Goal: Information Seeking & Learning: Learn about a topic

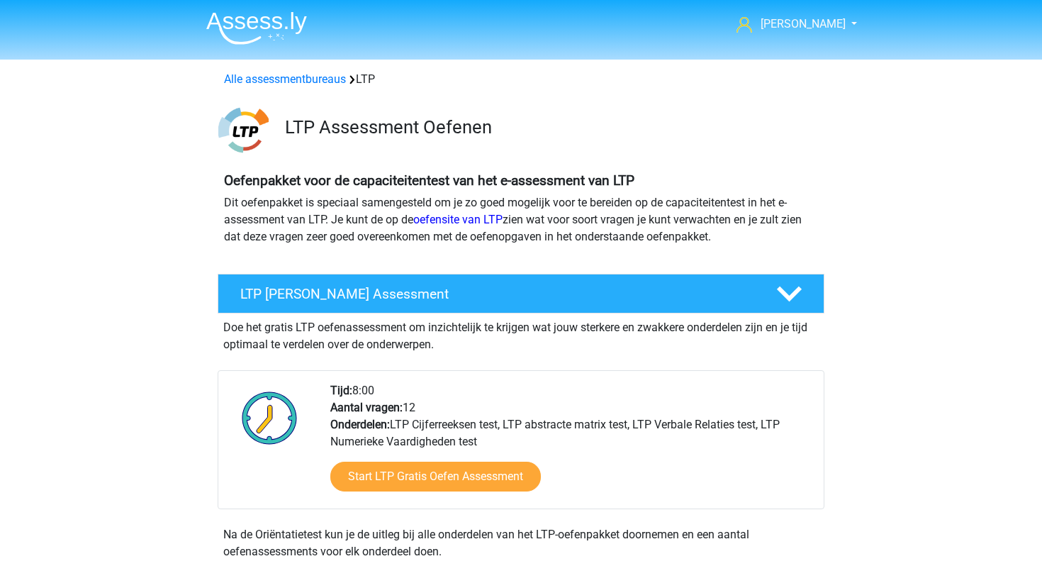
scroll to position [923, 0]
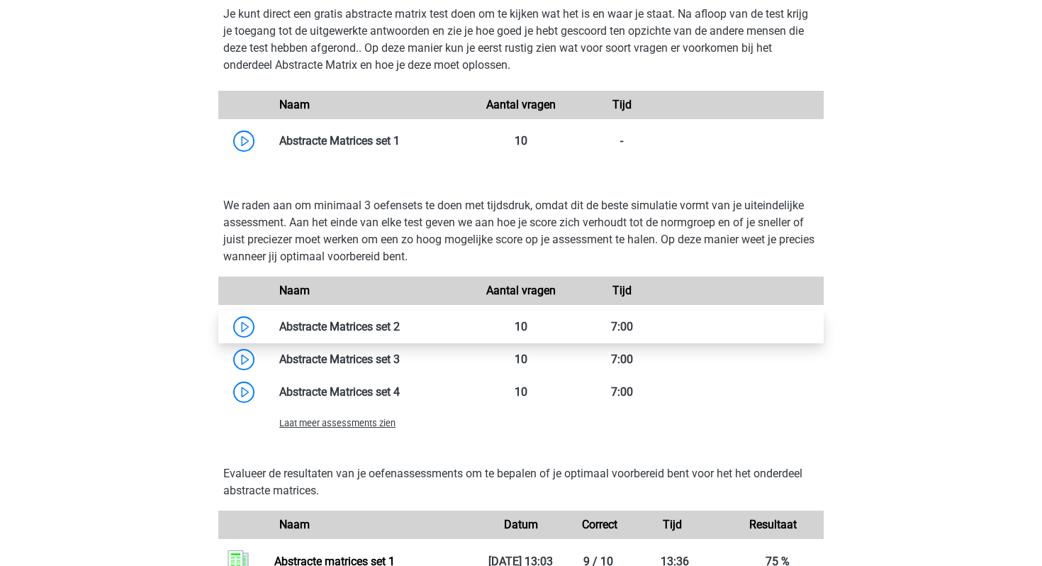
click at [400, 328] on link at bounding box center [400, 326] width 0 height 13
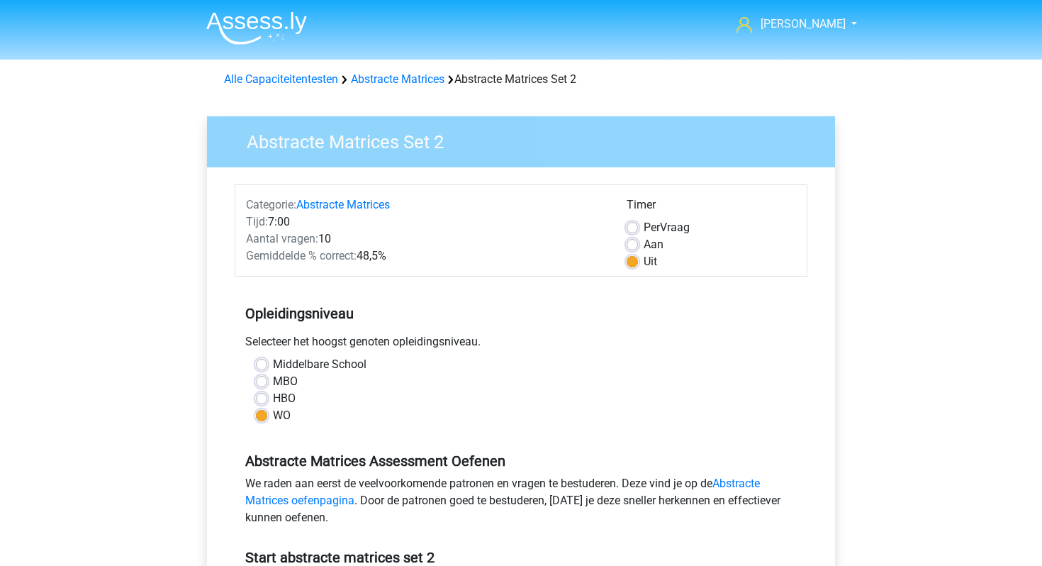
click at [644, 241] on label "Aan" at bounding box center [654, 244] width 20 height 17
click at [633, 241] on input "Aan" at bounding box center [632, 243] width 11 height 14
radio input "true"
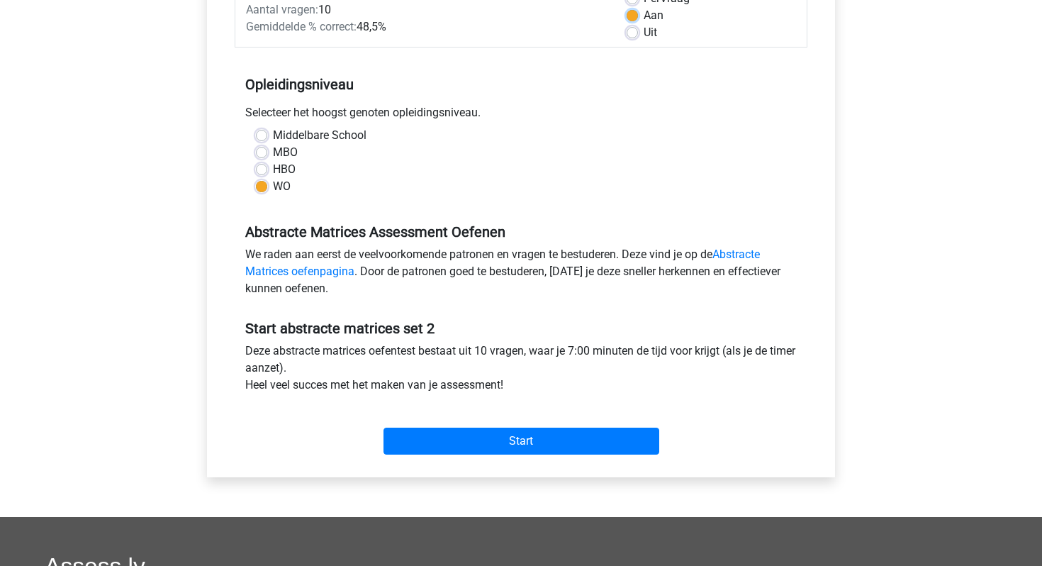
scroll to position [233, 0]
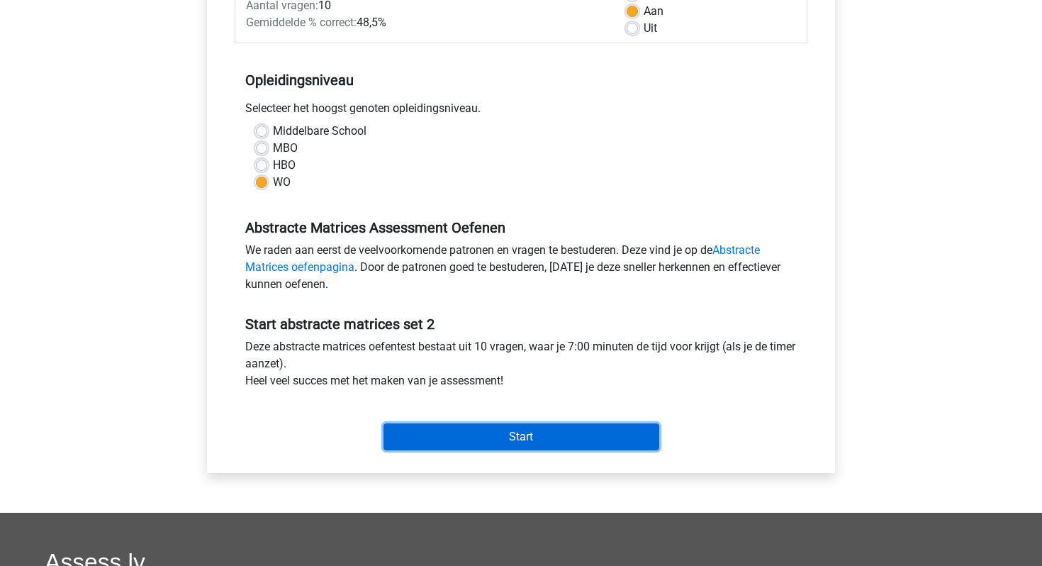
click at [489, 432] on input "Start" at bounding box center [522, 436] width 276 height 27
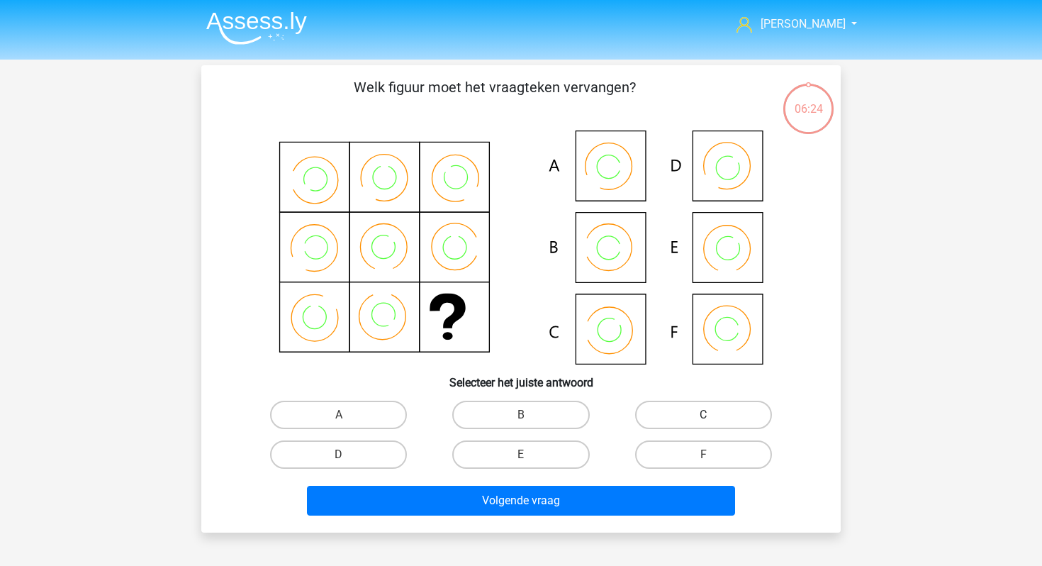
click at [660, 415] on label "C" at bounding box center [703, 415] width 137 height 28
click at [703, 415] on input "C" at bounding box center [707, 419] width 9 height 9
radio input "true"
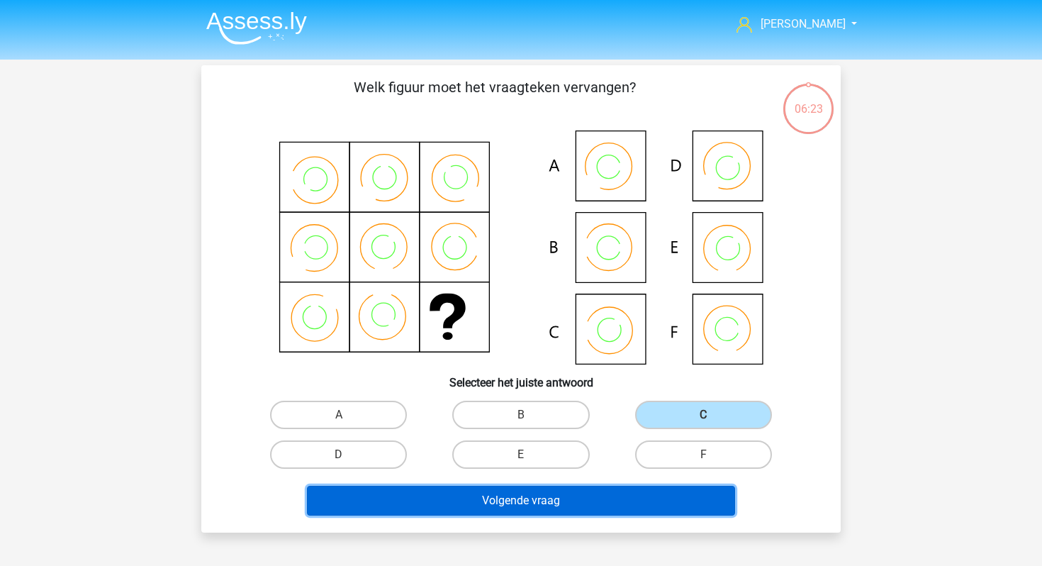
click at [571, 501] on button "Volgende vraag" at bounding box center [521, 501] width 429 height 30
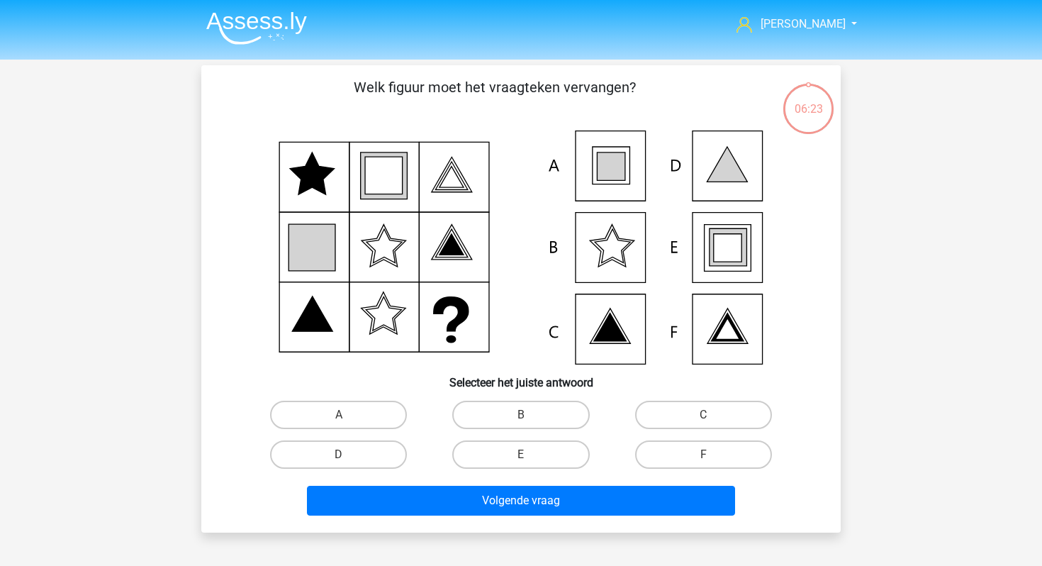
scroll to position [65, 0]
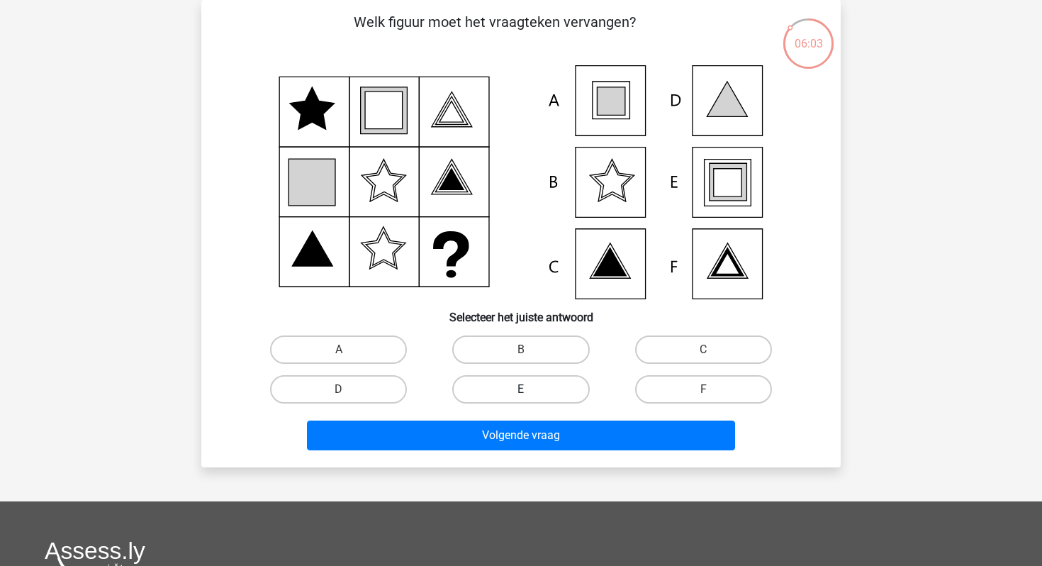
click at [574, 396] on label "E" at bounding box center [520, 389] width 137 height 28
click at [530, 396] on input "E" at bounding box center [525, 393] width 9 height 9
radio input "true"
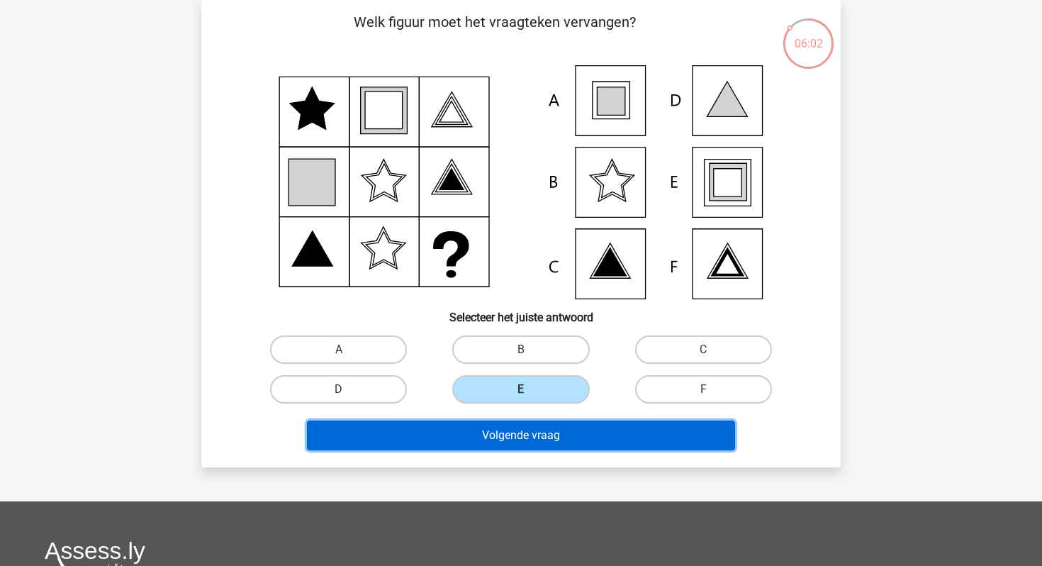
click at [559, 423] on button "Volgende vraag" at bounding box center [521, 436] width 429 height 30
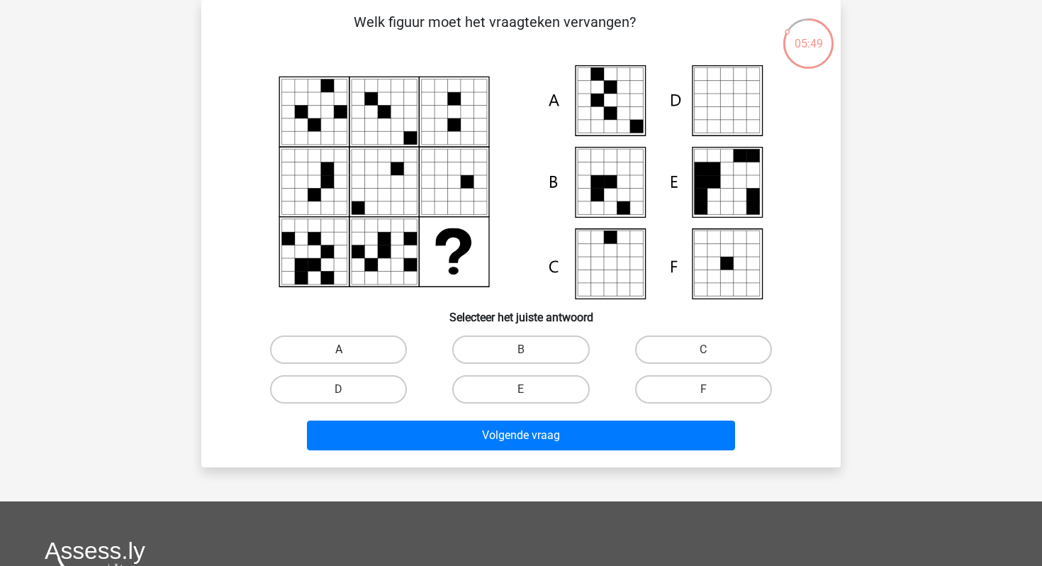
click at [366, 345] on label "A" at bounding box center [338, 349] width 137 height 28
click at [348, 350] on input "A" at bounding box center [343, 354] width 9 height 9
radio input "true"
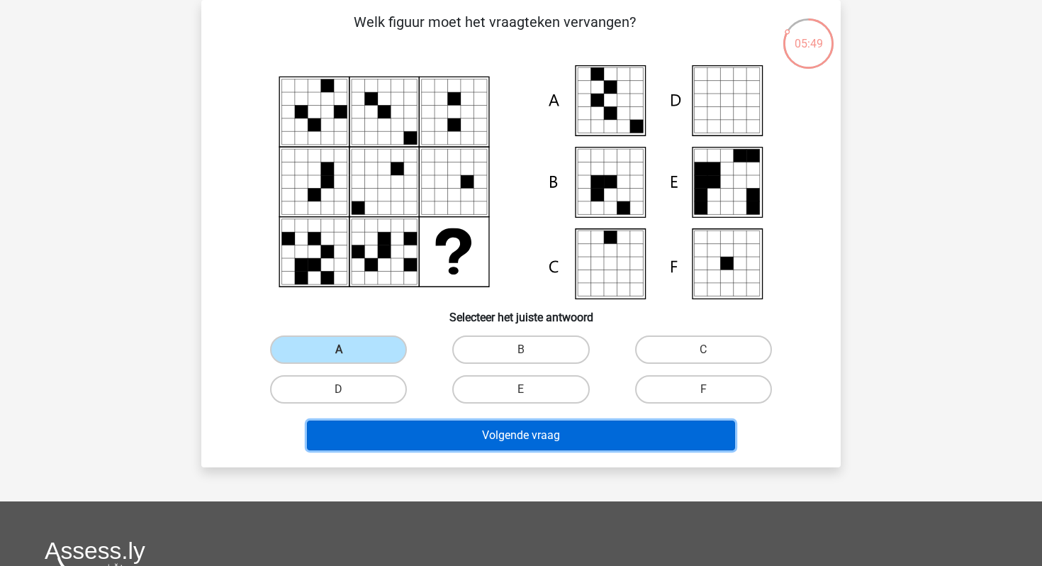
click at [407, 436] on button "Volgende vraag" at bounding box center [521, 436] width 429 height 30
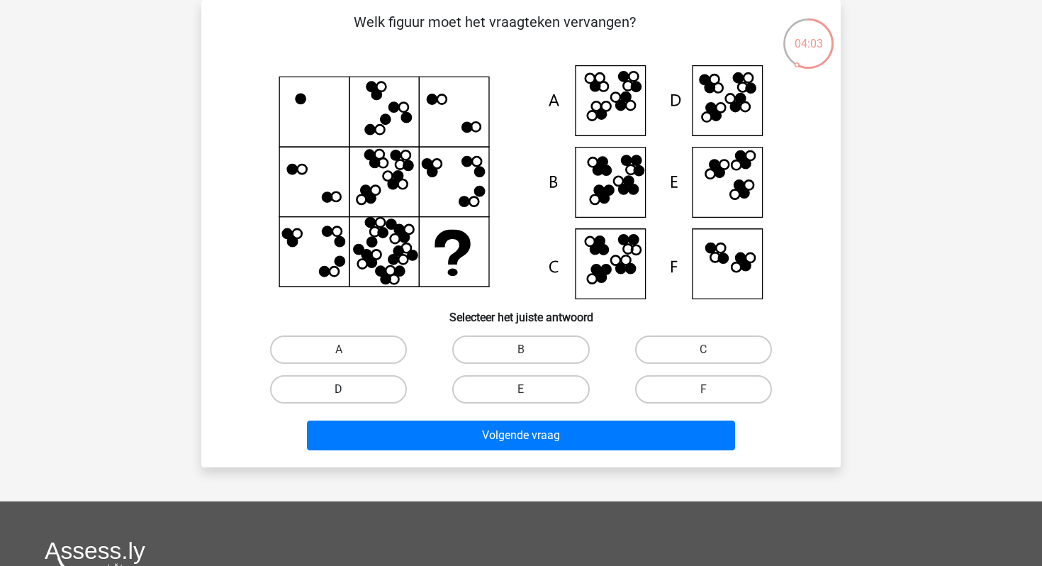
click at [377, 386] on label "D" at bounding box center [338, 389] width 137 height 28
click at [348, 389] on input "D" at bounding box center [343, 393] width 9 height 9
radio input "true"
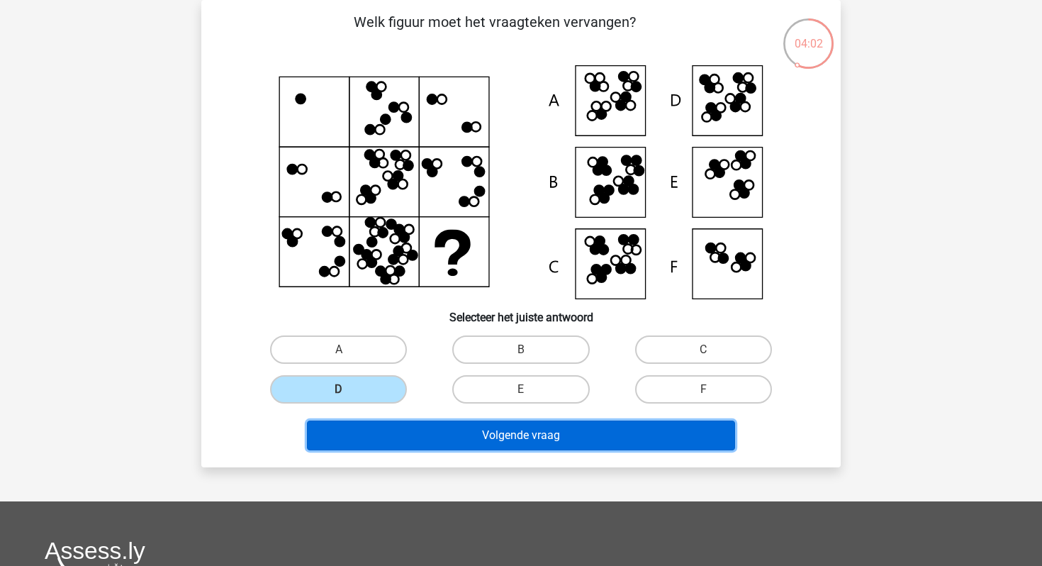
click at [452, 443] on button "Volgende vraag" at bounding box center [521, 436] width 429 height 30
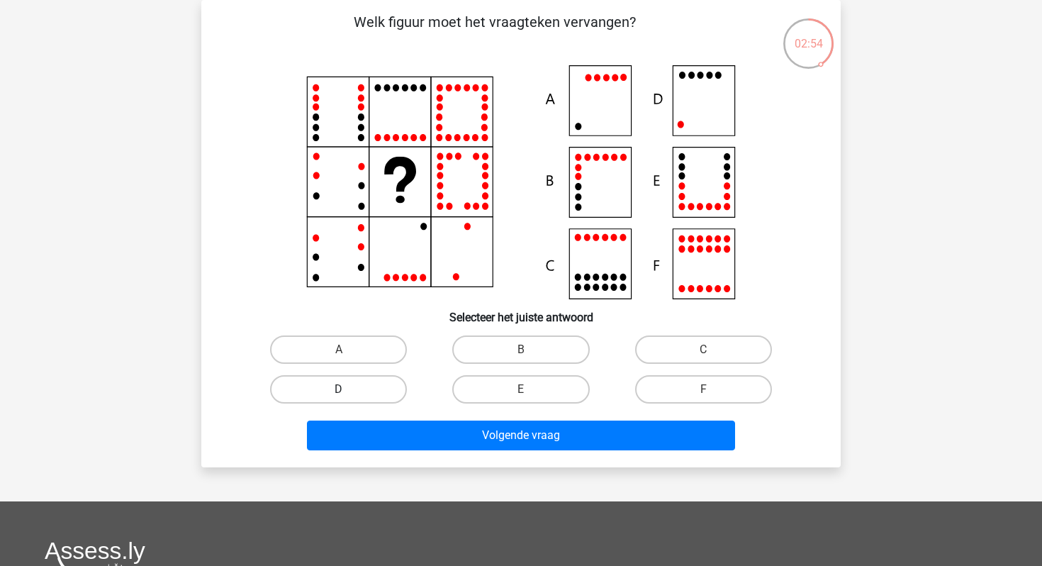
click at [385, 382] on label "D" at bounding box center [338, 389] width 137 height 28
click at [348, 389] on input "D" at bounding box center [343, 393] width 9 height 9
radio input "true"
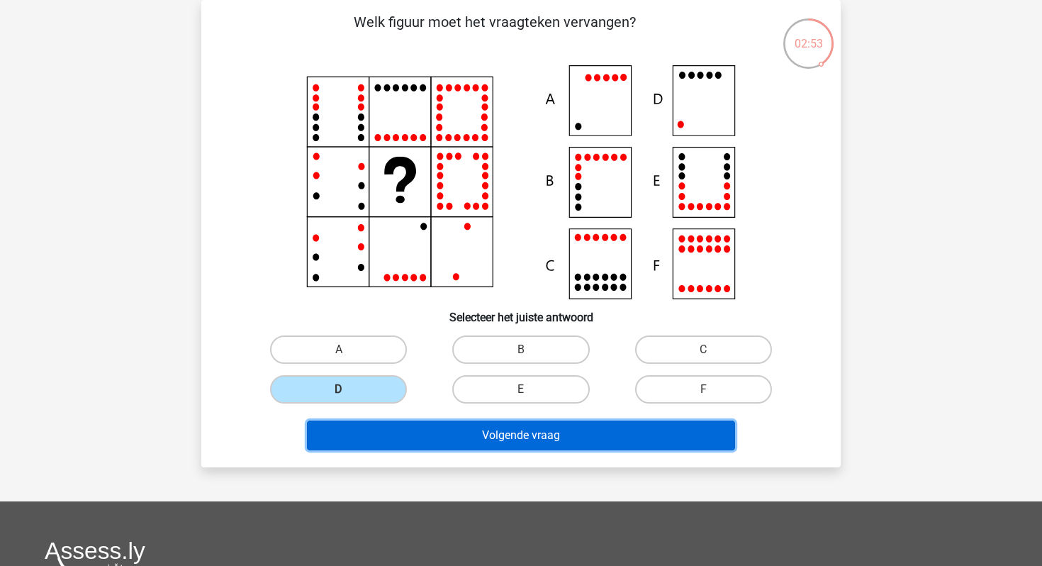
click at [426, 450] on button "Volgende vraag" at bounding box center [521, 436] width 429 height 30
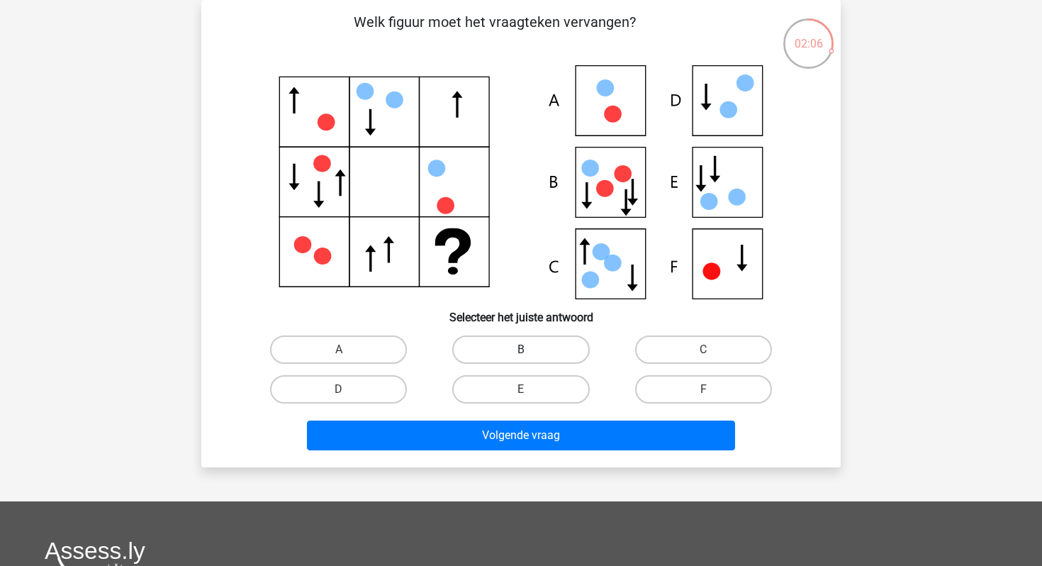
click at [501, 347] on label "B" at bounding box center [520, 349] width 137 height 28
click at [521, 350] on input "B" at bounding box center [525, 354] width 9 height 9
radio input "true"
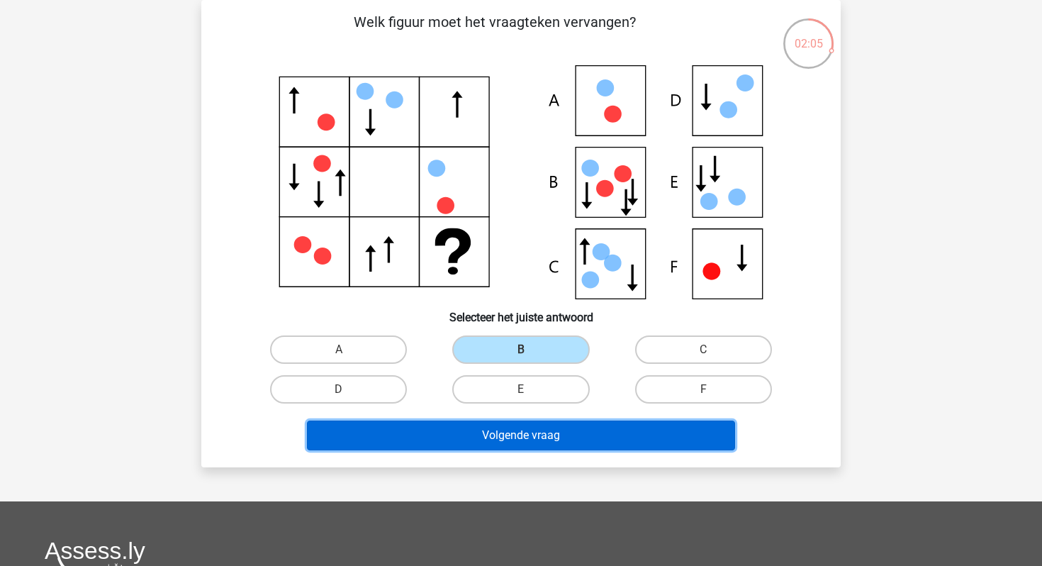
click at [484, 425] on button "Volgende vraag" at bounding box center [521, 436] width 429 height 30
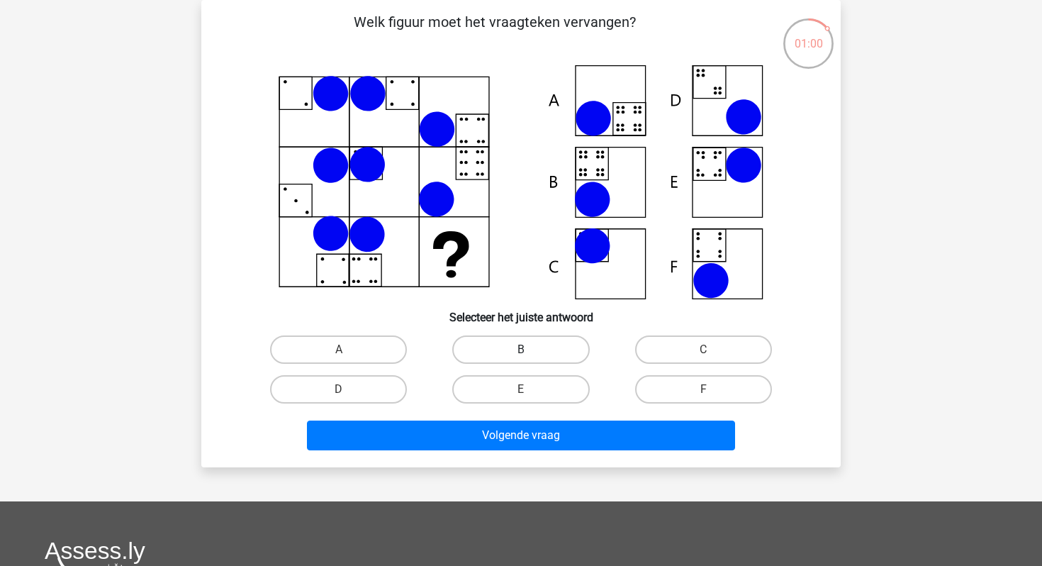
click at [505, 354] on label "B" at bounding box center [520, 349] width 137 height 28
click at [521, 354] on input "B" at bounding box center [525, 354] width 9 height 9
radio input "true"
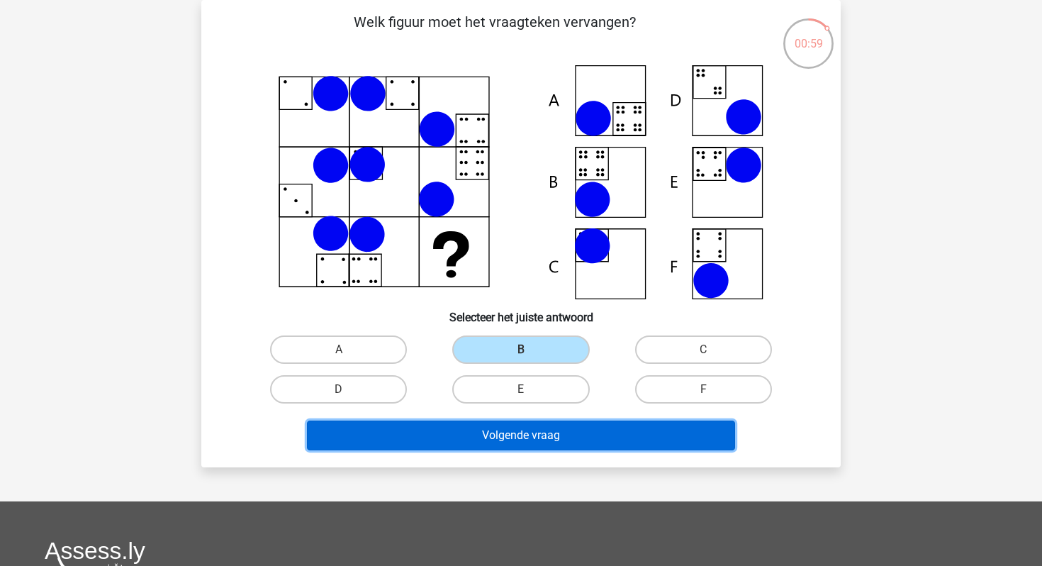
click at [490, 450] on button "Volgende vraag" at bounding box center [521, 436] width 429 height 30
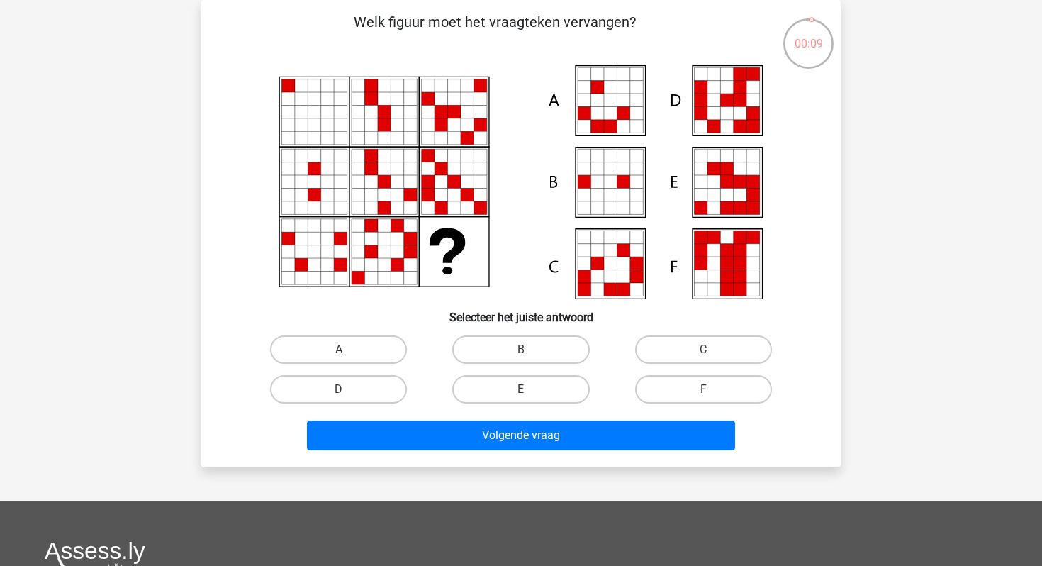
click at [534, 368] on div "B" at bounding box center [521, 350] width 182 height 40
click at [534, 372] on div "E" at bounding box center [521, 389] width 182 height 40
click at [535, 382] on label "E" at bounding box center [520, 389] width 137 height 28
click at [530, 389] on input "E" at bounding box center [525, 393] width 9 height 9
radio input "true"
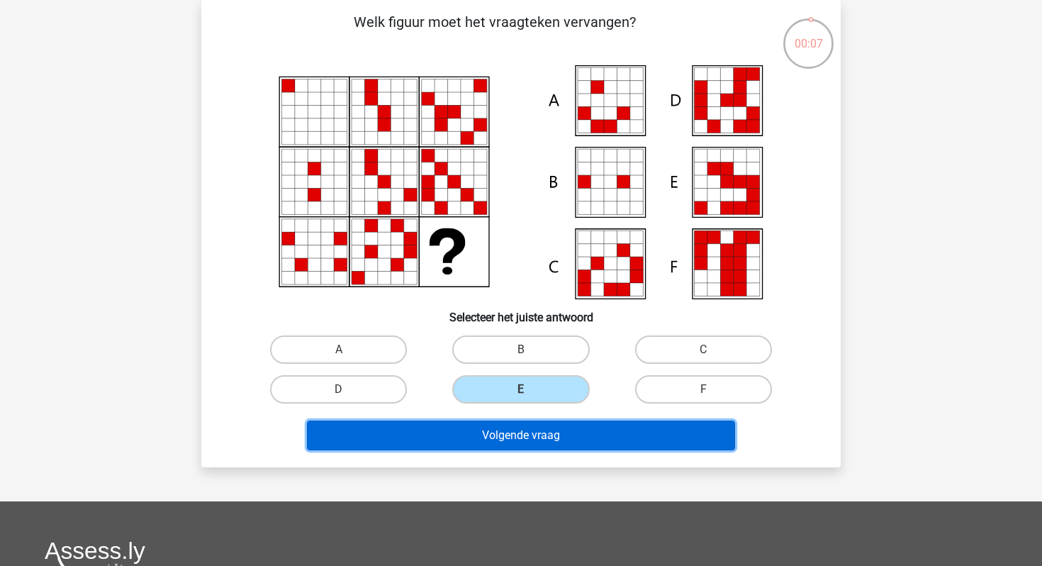
click at [530, 435] on button "Volgende vraag" at bounding box center [521, 436] width 429 height 30
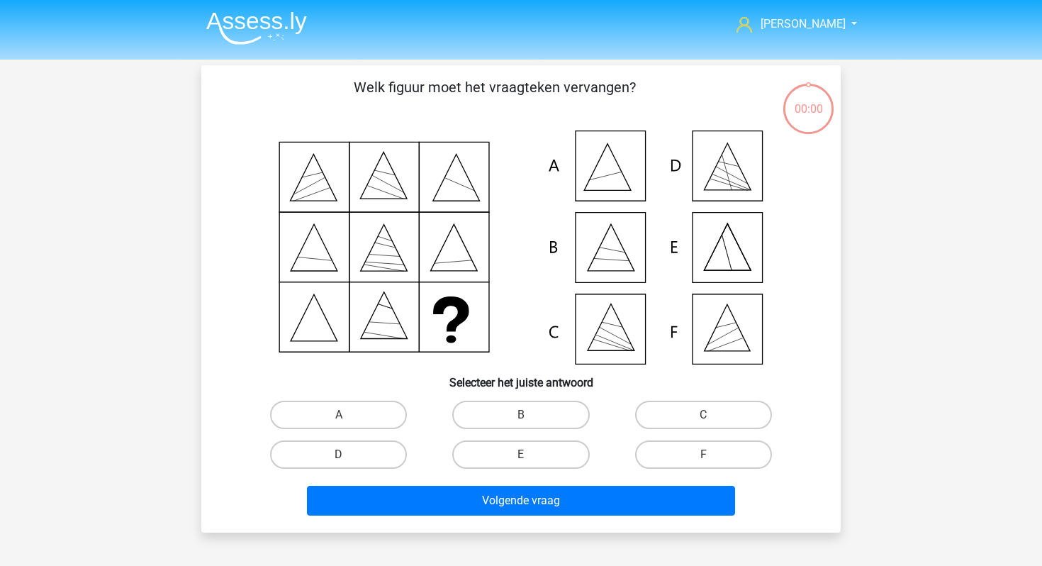
scroll to position [65, 0]
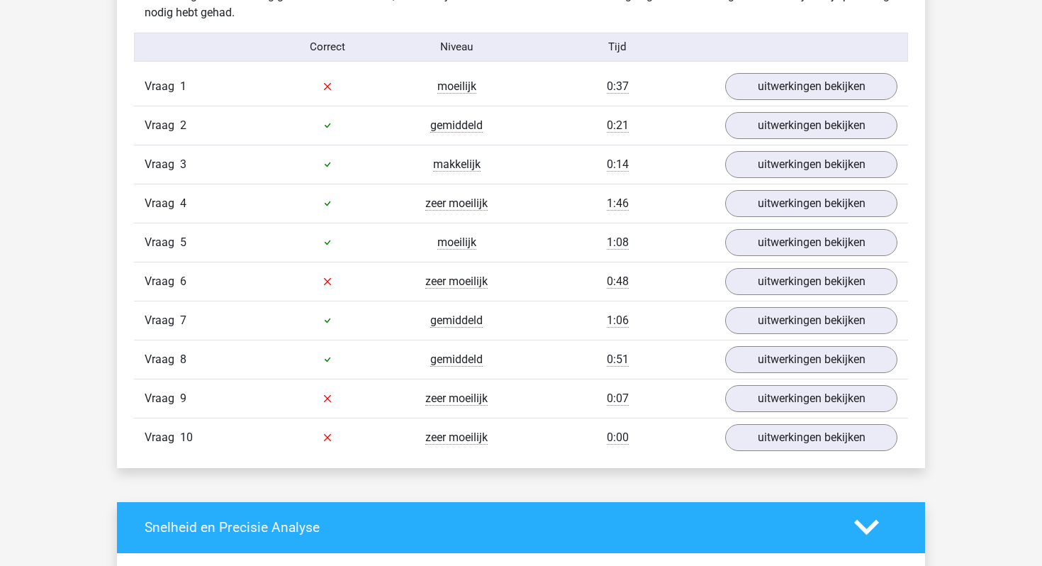
scroll to position [886, 0]
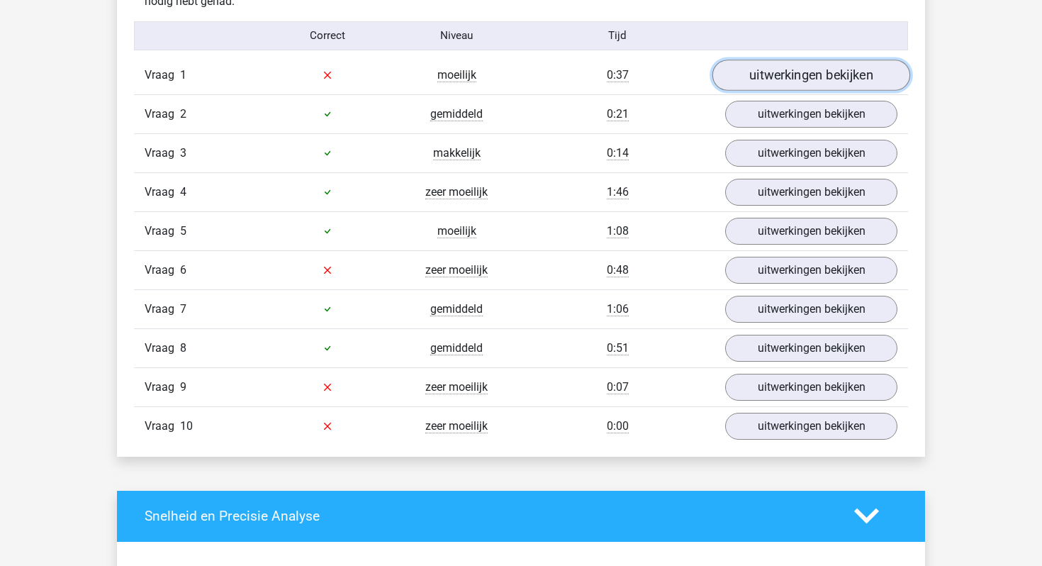
click at [787, 70] on link "uitwerkingen bekijken" at bounding box center [812, 75] width 198 height 31
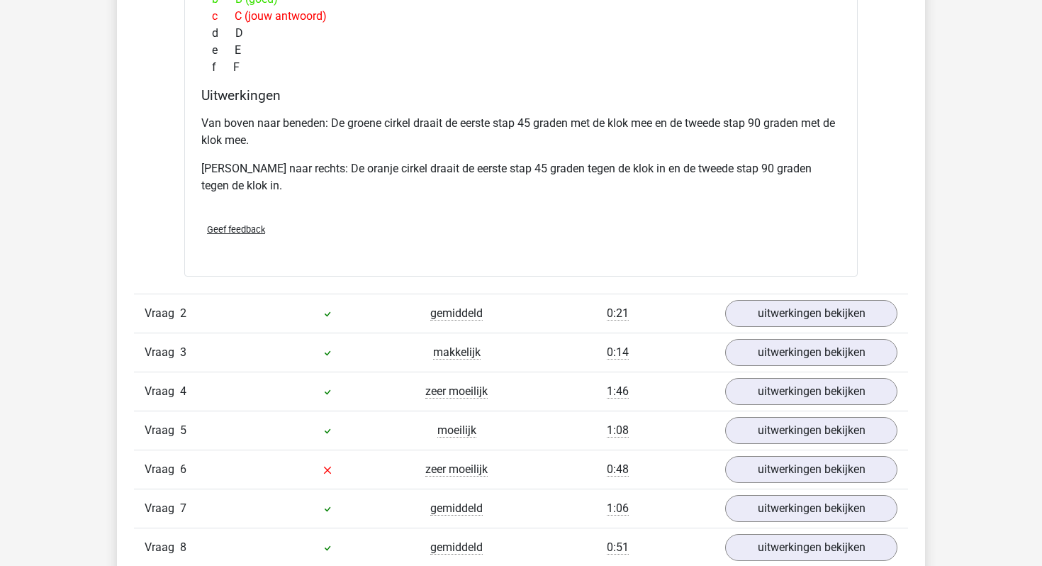
scroll to position [1315, 0]
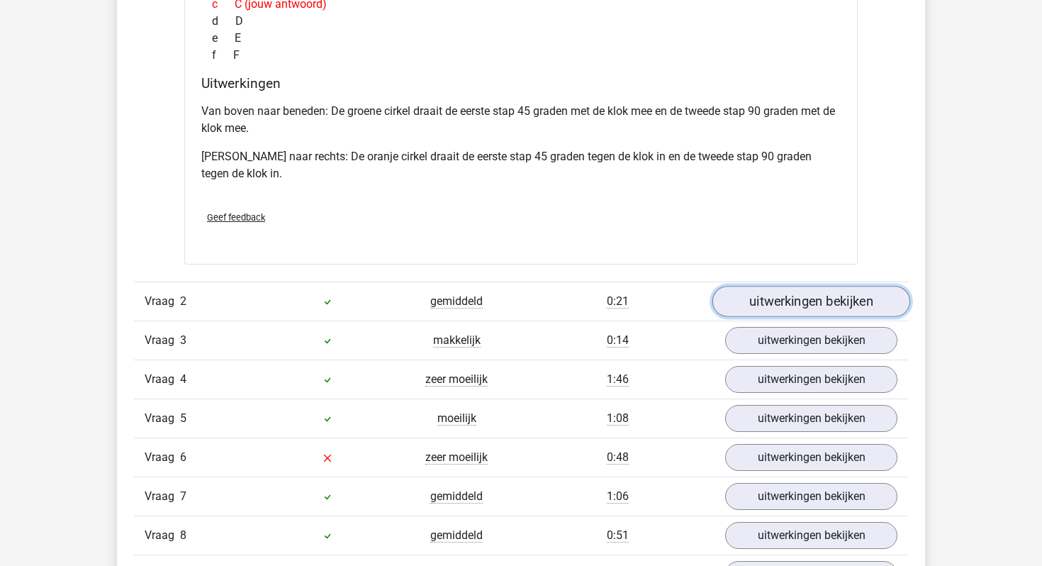
click at [756, 296] on link "uitwerkingen bekijken" at bounding box center [812, 301] width 198 height 31
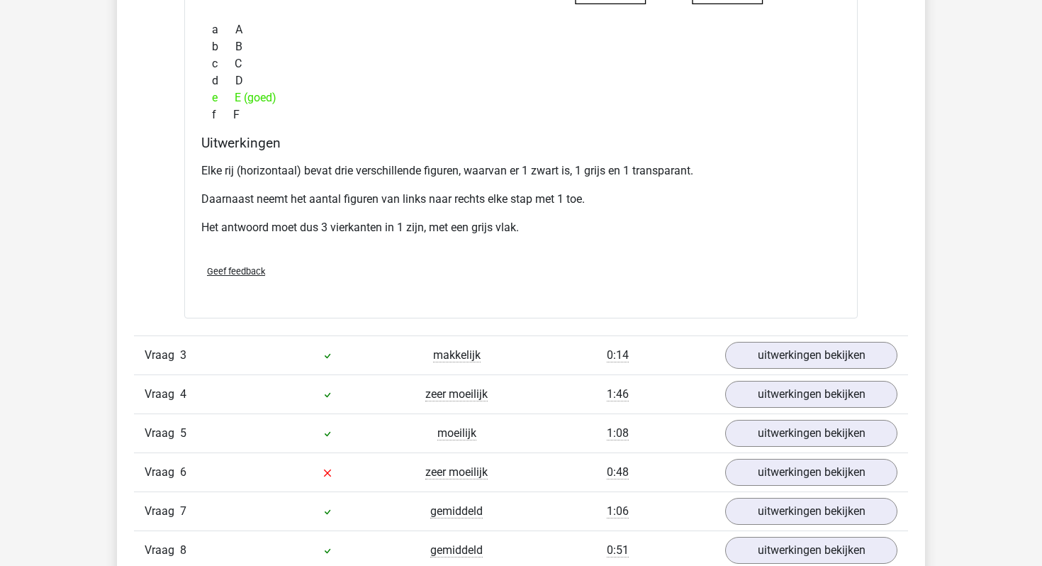
scroll to position [1928, 0]
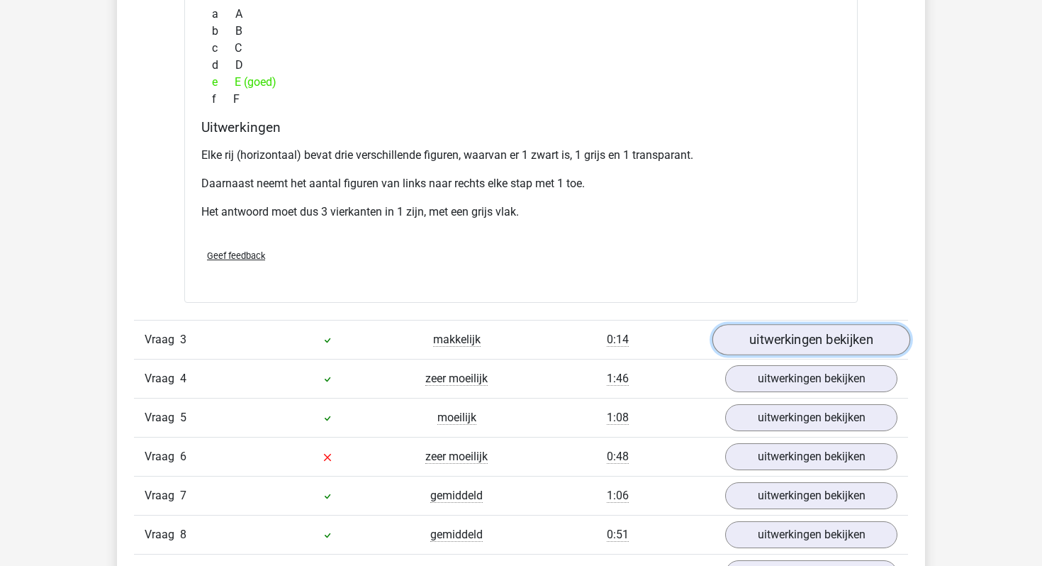
click at [748, 335] on link "uitwerkingen bekijken" at bounding box center [812, 339] width 198 height 31
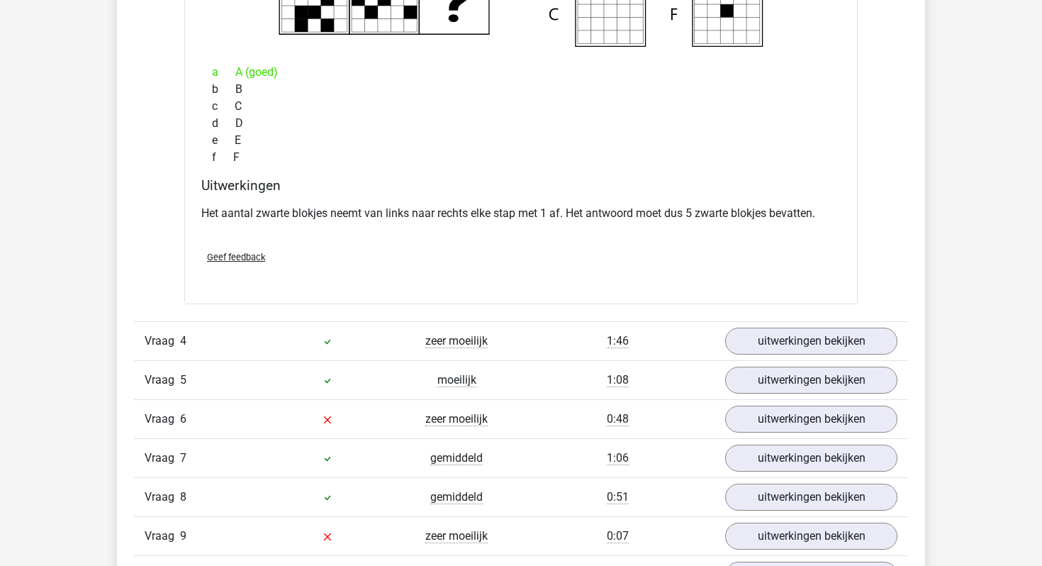
scroll to position [2536, 0]
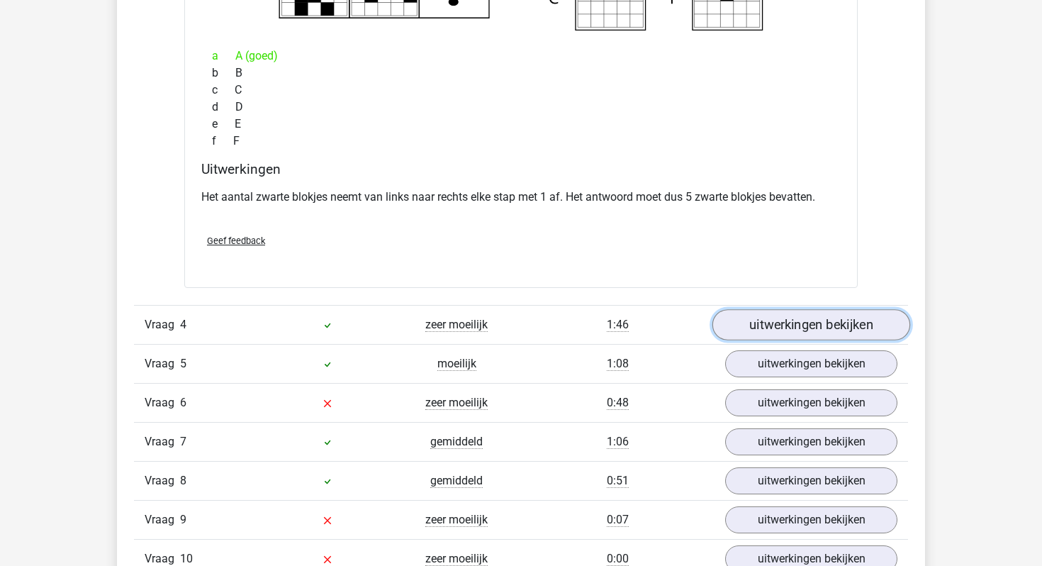
click at [758, 329] on link "uitwerkingen bekijken" at bounding box center [812, 324] width 198 height 31
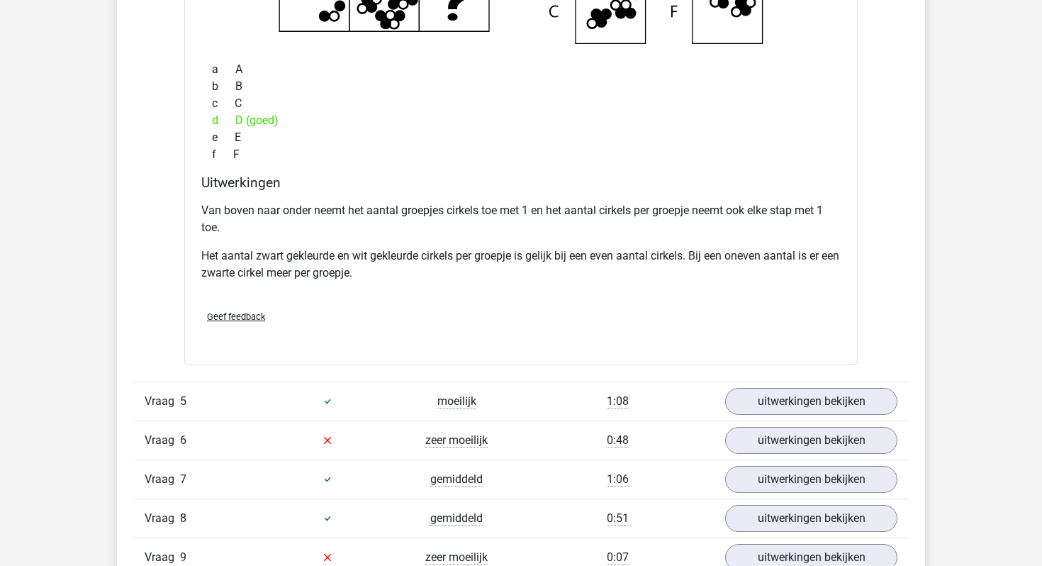
scroll to position [3121, 0]
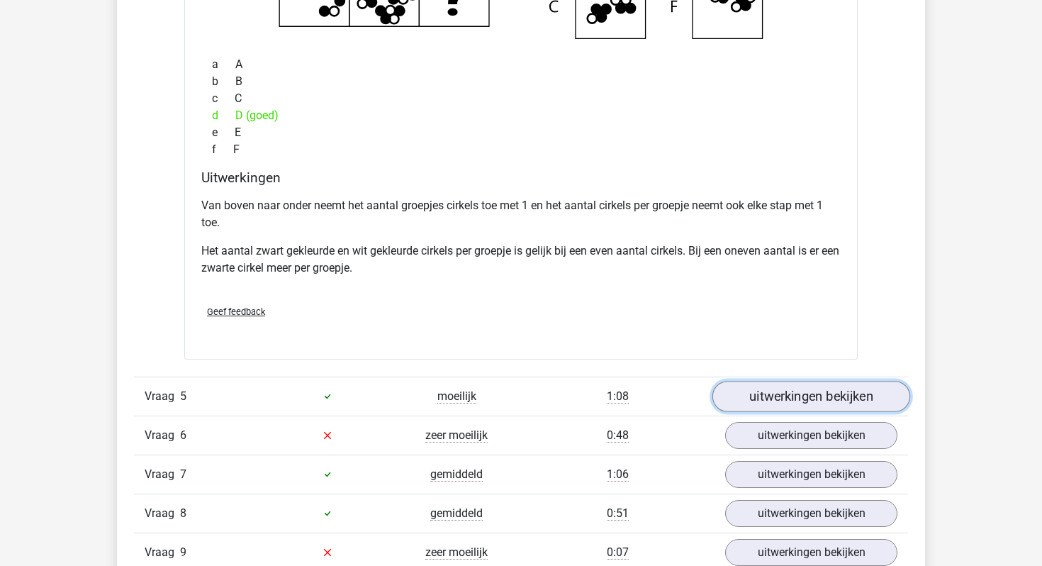
click at [773, 395] on link "uitwerkingen bekijken" at bounding box center [812, 396] width 198 height 31
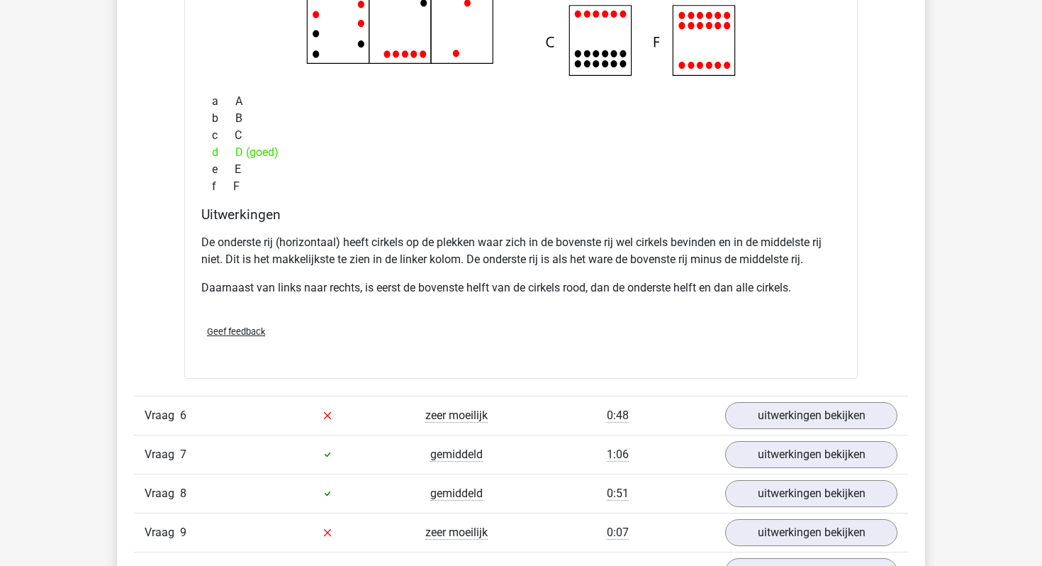
scroll to position [3743, 0]
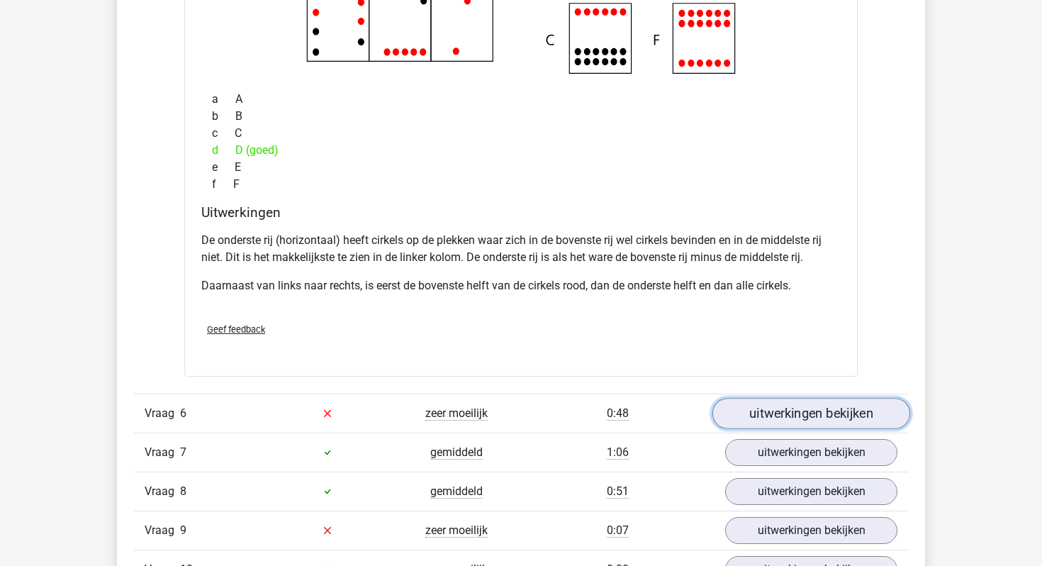
click at [772, 423] on link "uitwerkingen bekijken" at bounding box center [812, 413] width 198 height 31
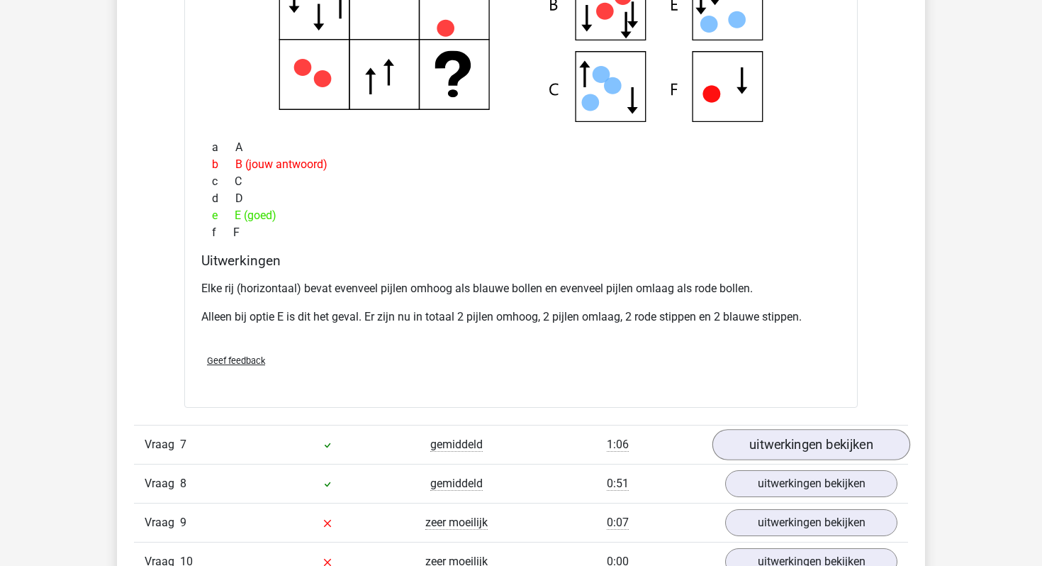
scroll to position [4389, 0]
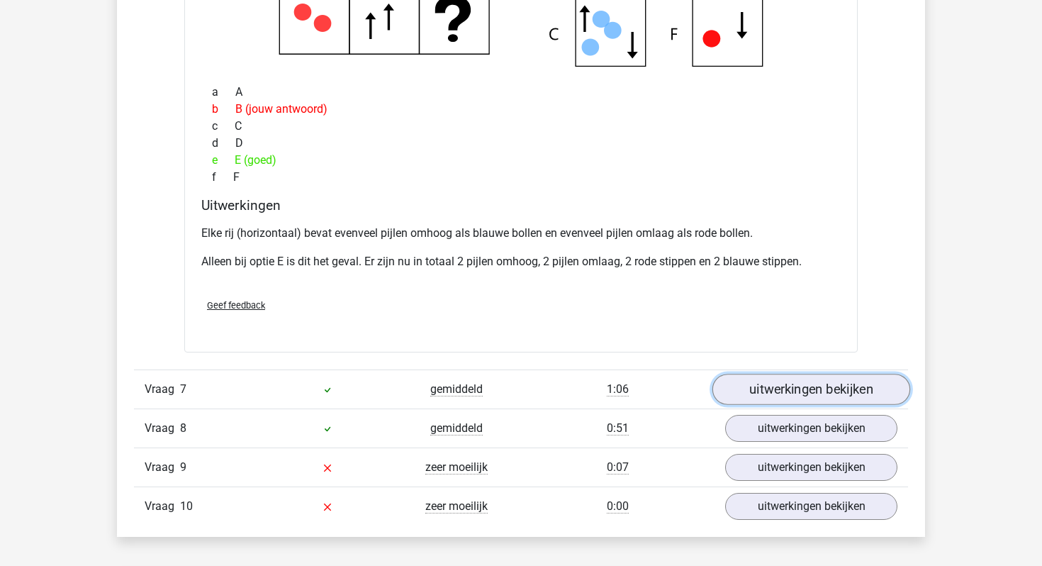
click at [790, 387] on link "uitwerkingen bekijken" at bounding box center [812, 389] width 198 height 31
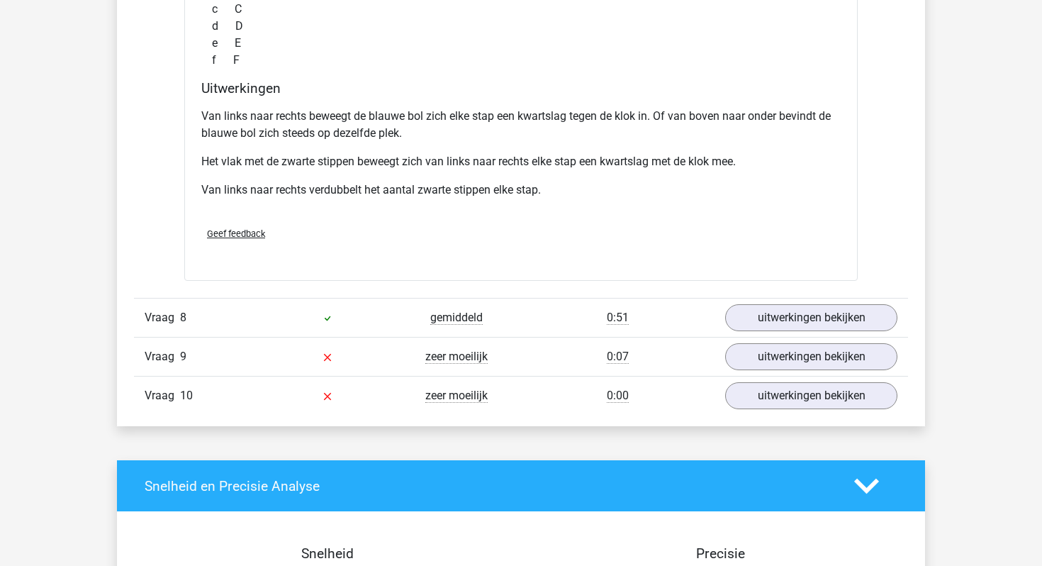
scroll to position [5129, 0]
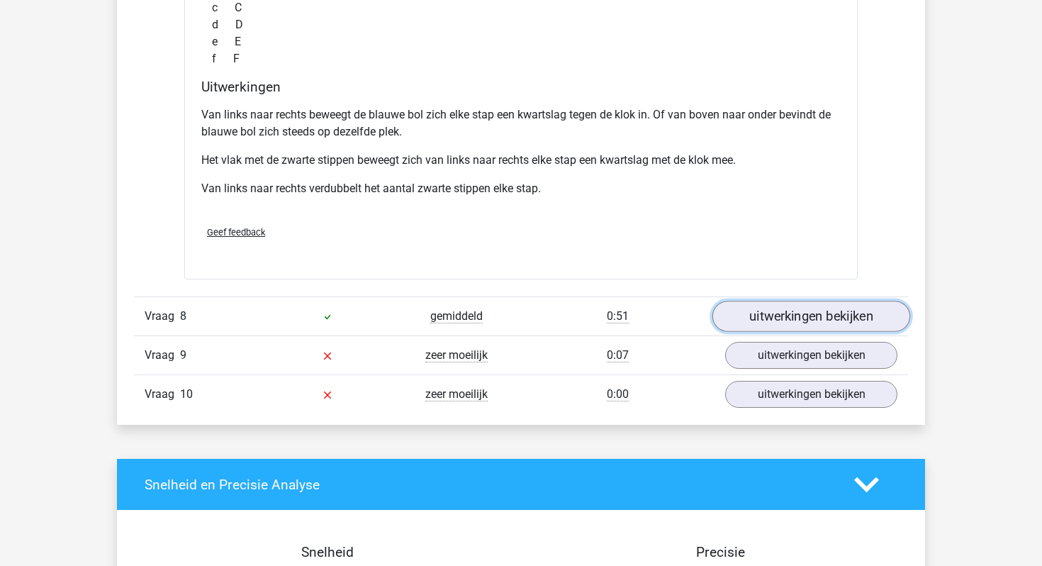
click at [772, 316] on link "uitwerkingen bekijken" at bounding box center [812, 316] width 198 height 31
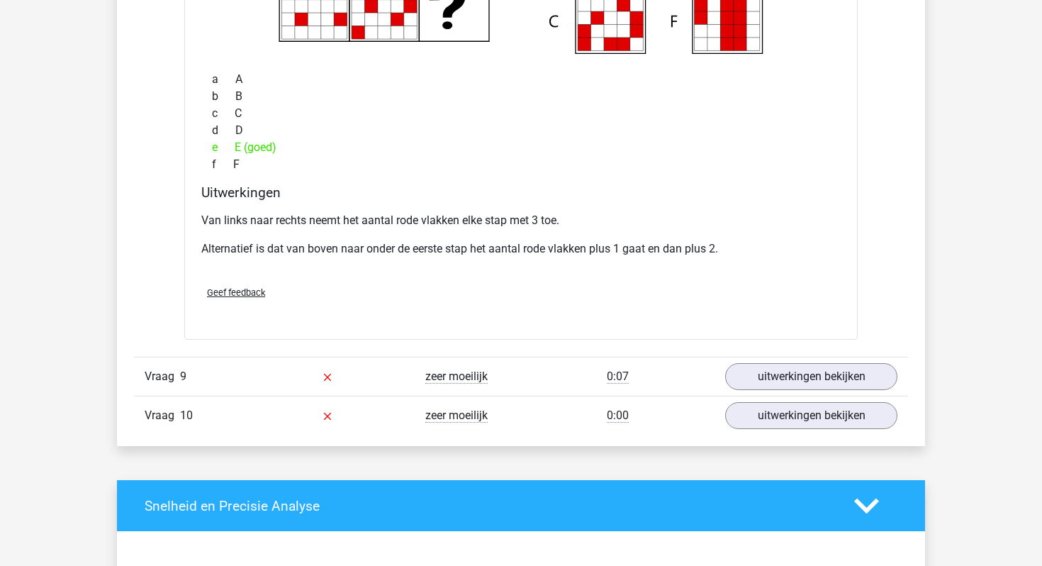
scroll to position [5690, 0]
click at [806, 378] on link "uitwerkingen bekijken" at bounding box center [812, 377] width 198 height 31
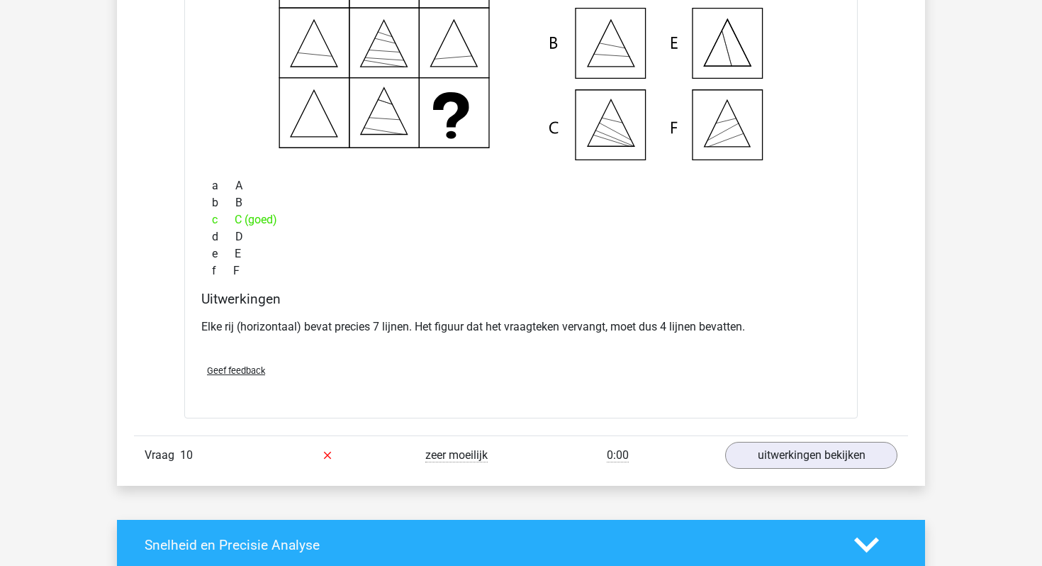
scroll to position [6209, 0]
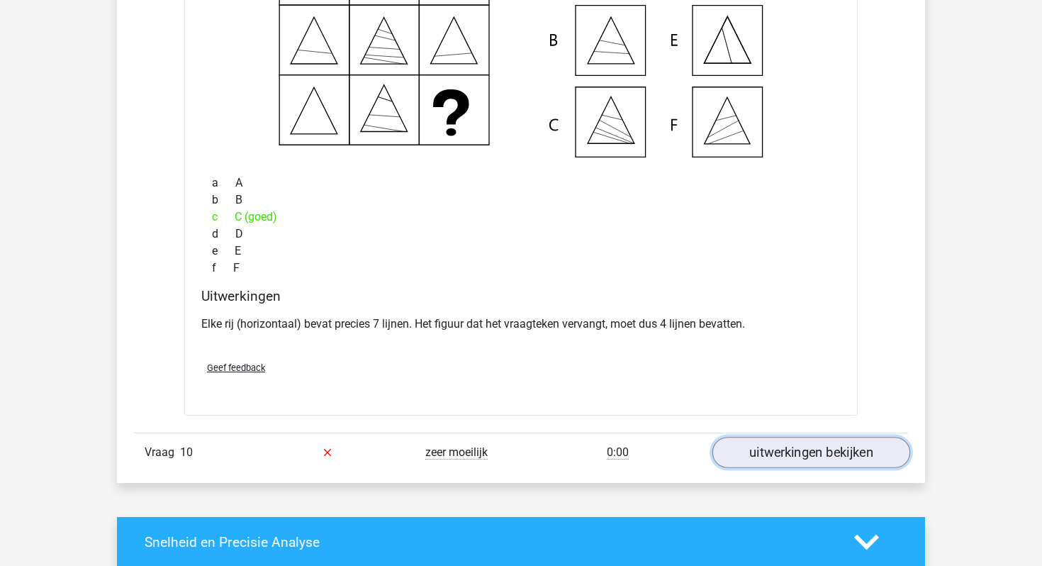
click at [765, 456] on link "uitwerkingen bekijken" at bounding box center [812, 452] width 198 height 31
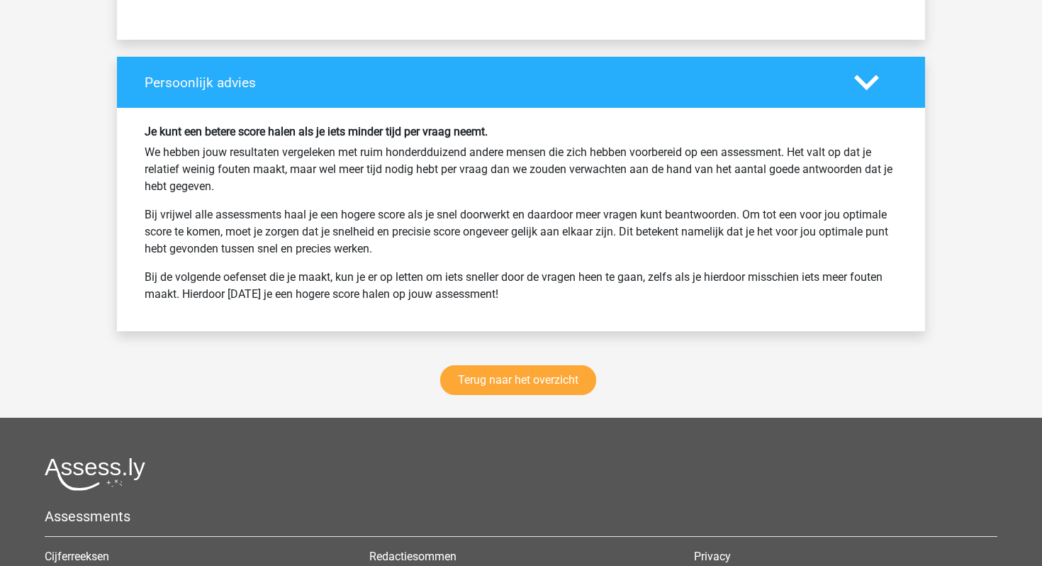
scroll to position [7790, 0]
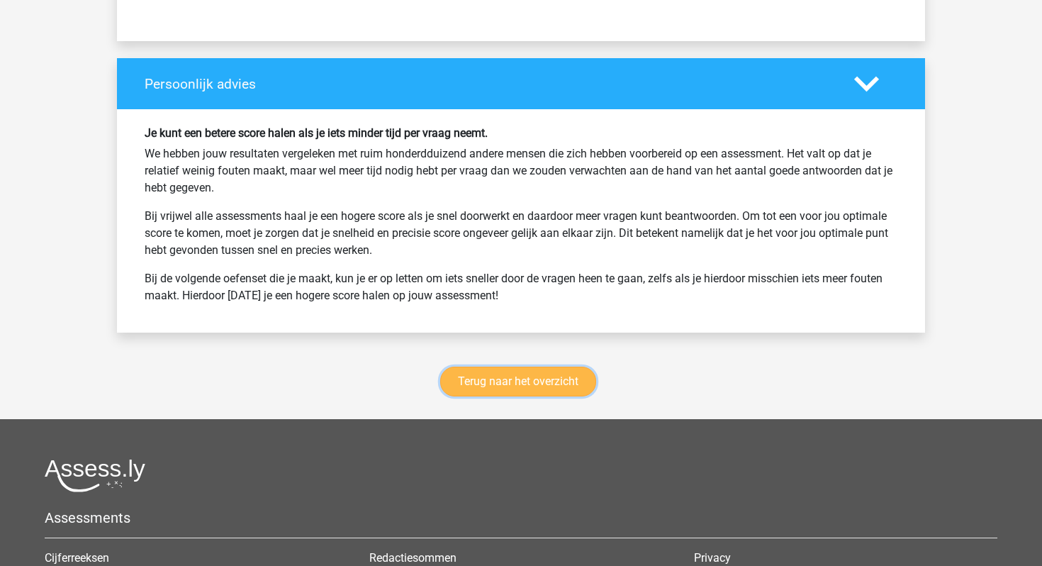
click at [532, 385] on link "Terug naar het overzicht" at bounding box center [518, 382] width 156 height 30
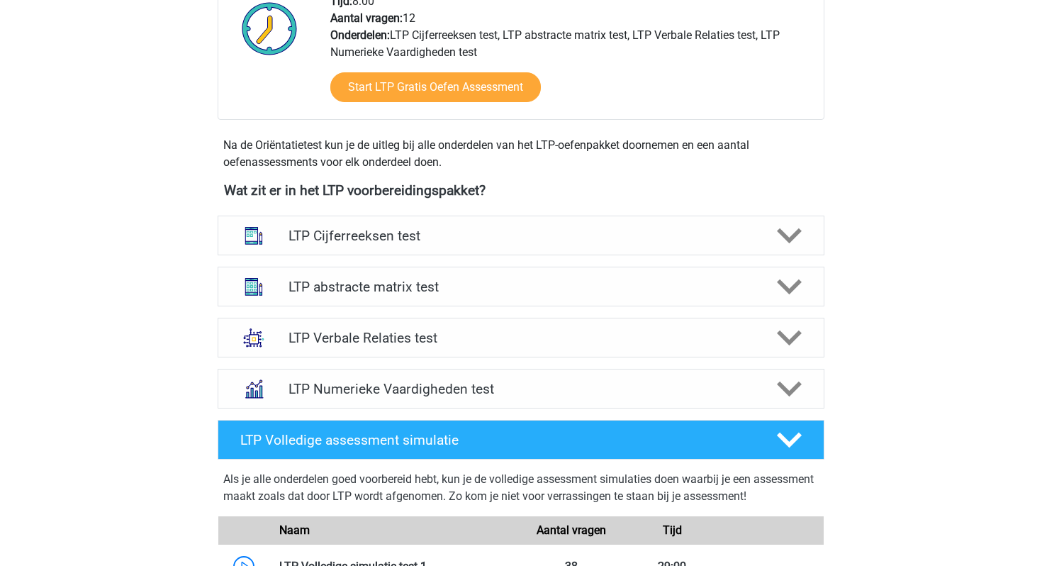
scroll to position [396, 0]
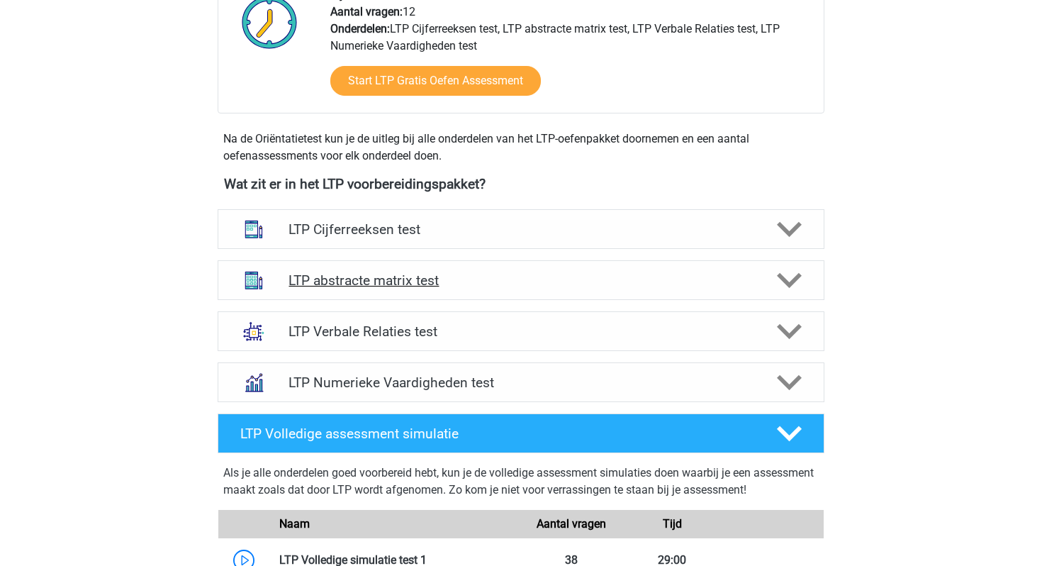
click at [427, 277] on h4 "LTP abstracte matrix test" at bounding box center [521, 280] width 465 height 16
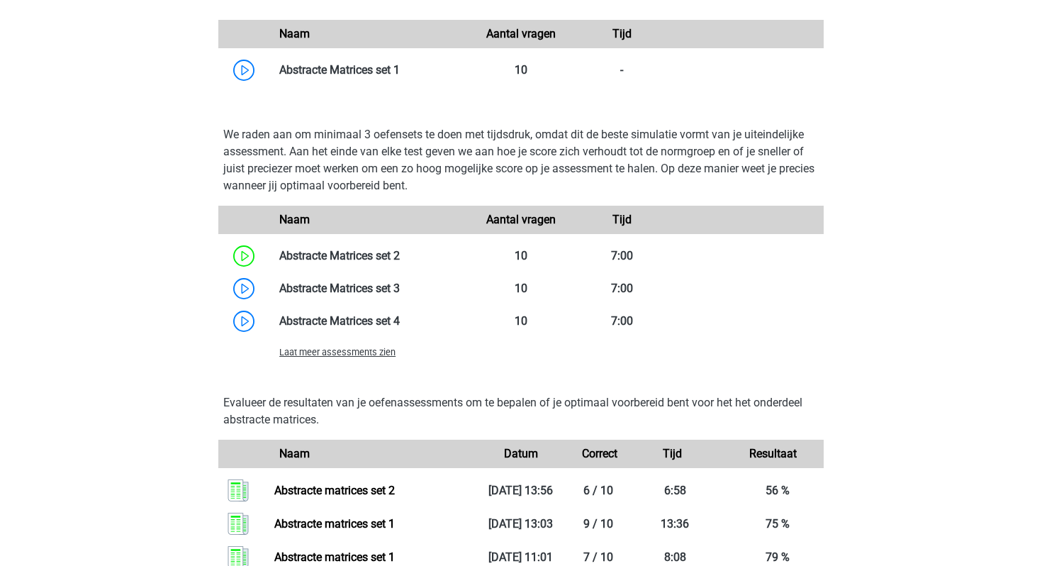
scroll to position [1007, 0]
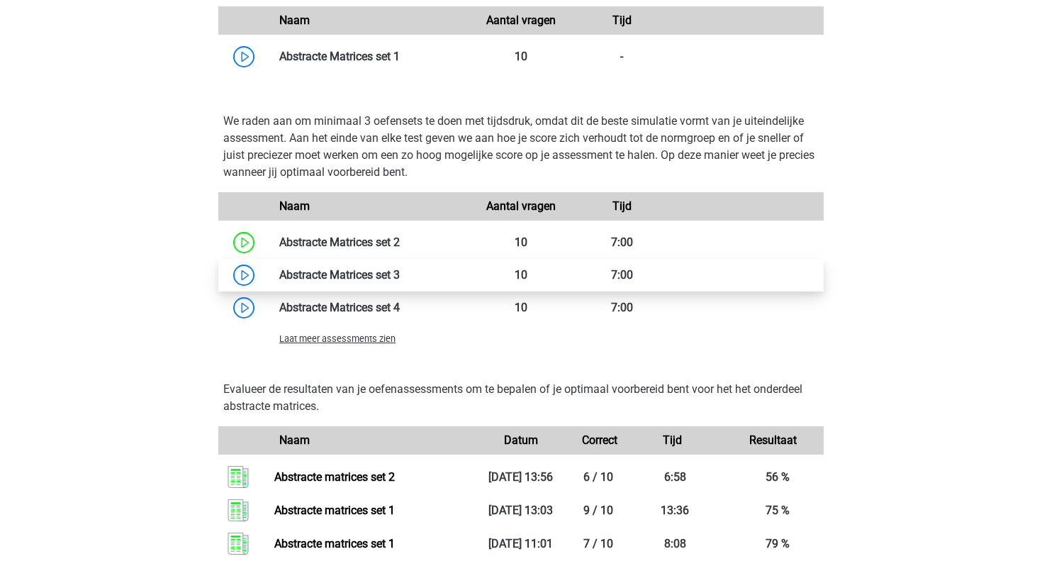
click at [400, 276] on link at bounding box center [400, 274] width 0 height 13
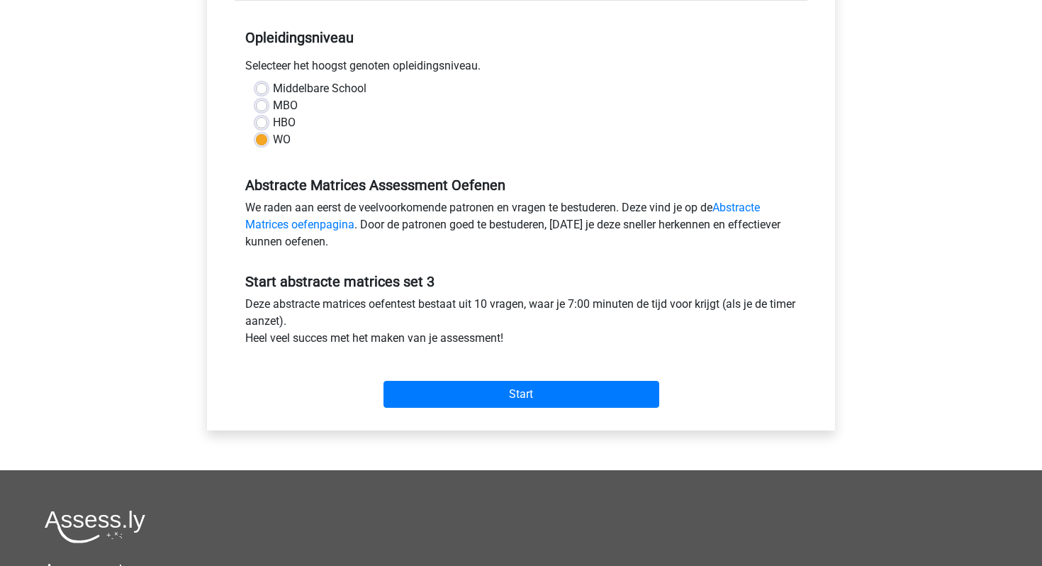
scroll to position [279, 0]
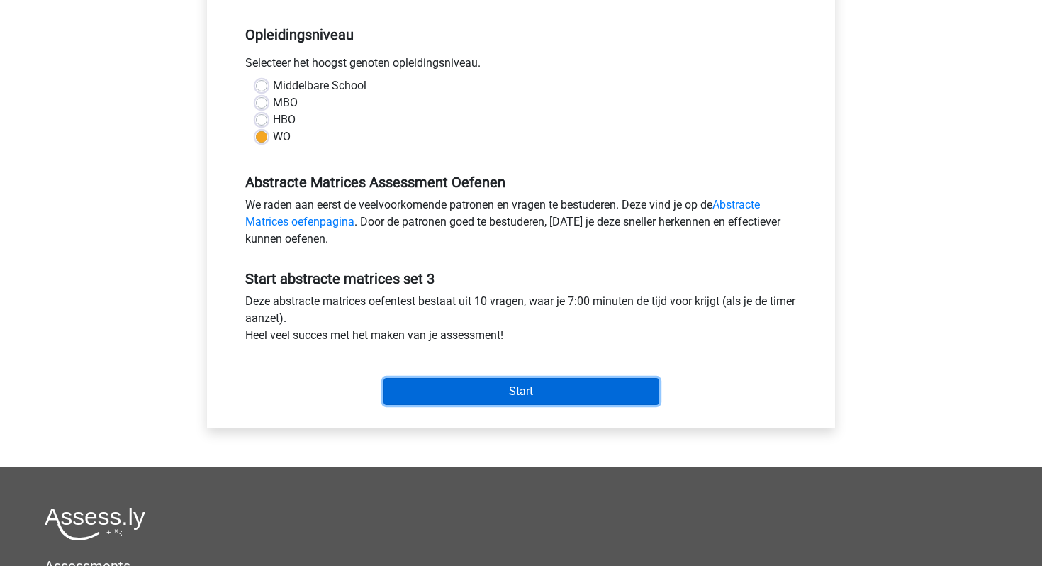
click at [524, 392] on input "Start" at bounding box center [522, 391] width 276 height 27
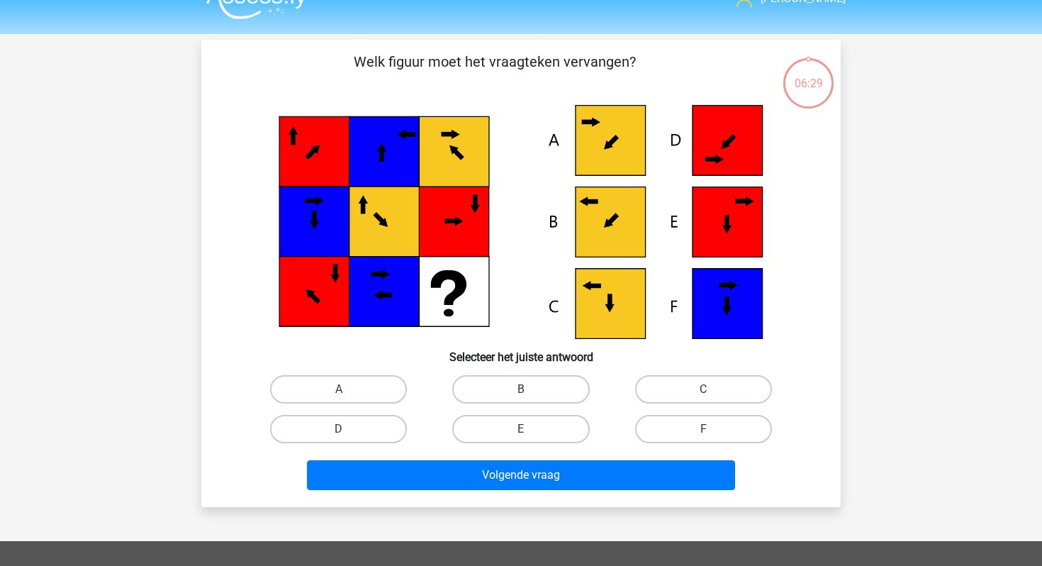
scroll to position [26, 0]
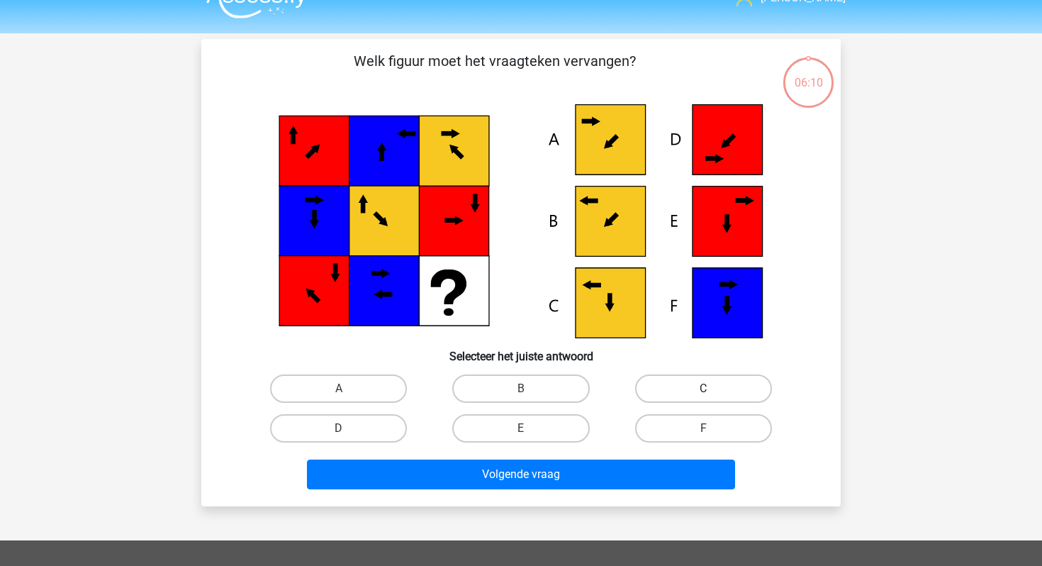
click at [662, 376] on label "C" at bounding box center [703, 388] width 137 height 28
click at [703, 389] on input "C" at bounding box center [707, 393] width 9 height 9
radio input "true"
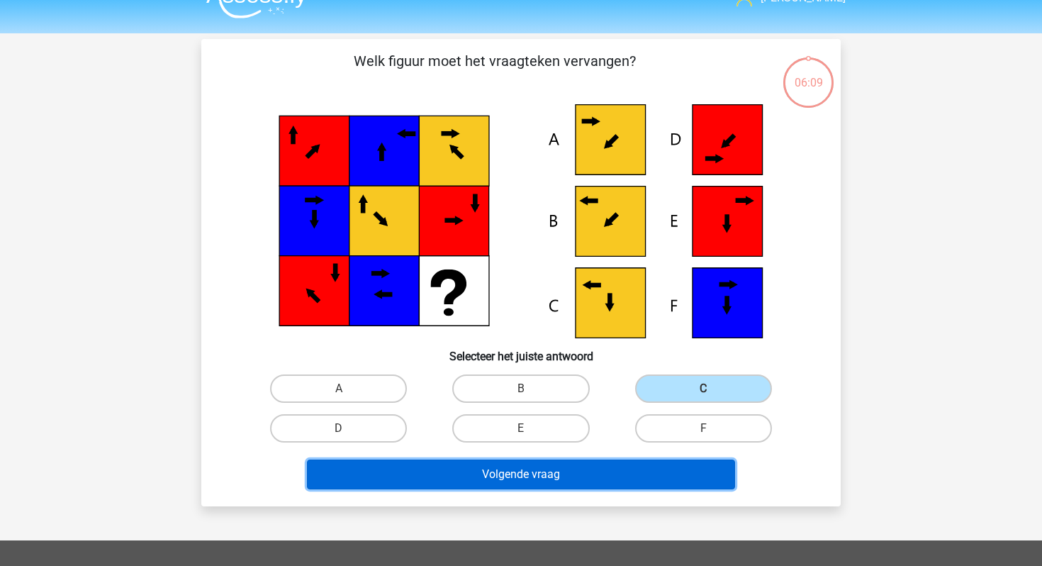
click at [562, 477] on button "Volgende vraag" at bounding box center [521, 475] width 429 height 30
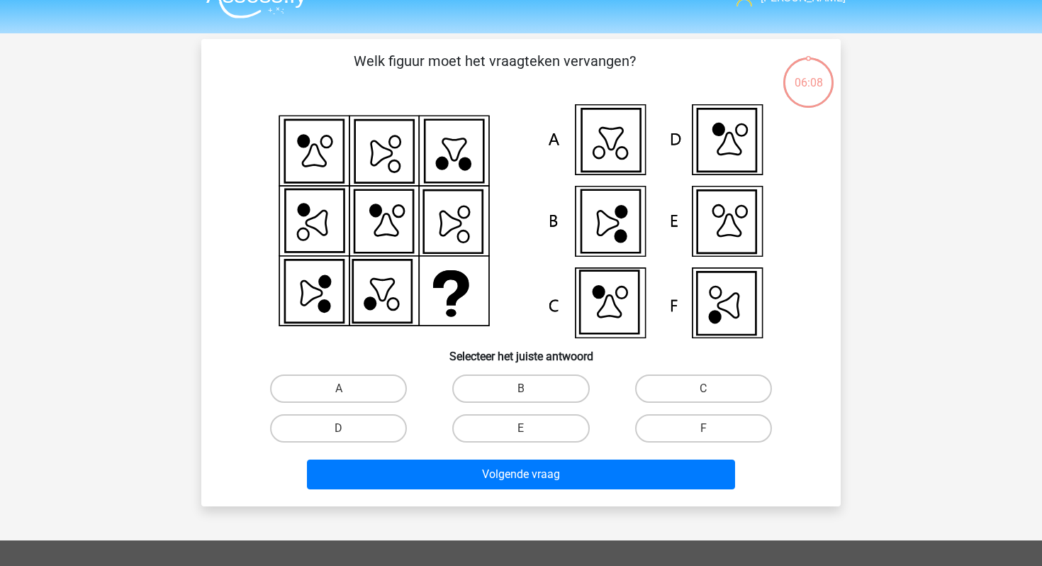
scroll to position [65, 0]
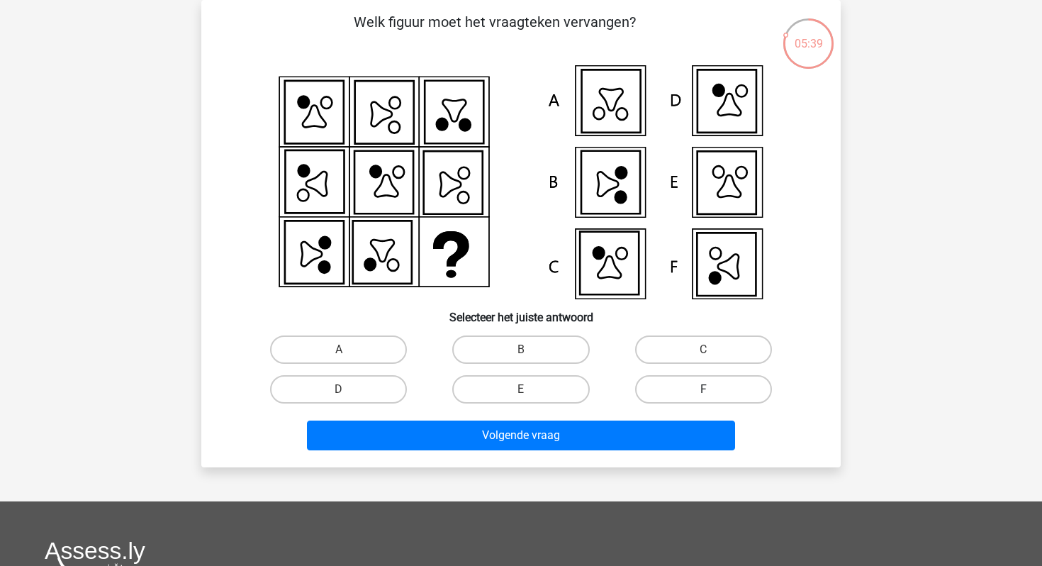
click at [671, 394] on label "F" at bounding box center [703, 389] width 137 height 28
click at [703, 394] on input "F" at bounding box center [707, 393] width 9 height 9
radio input "true"
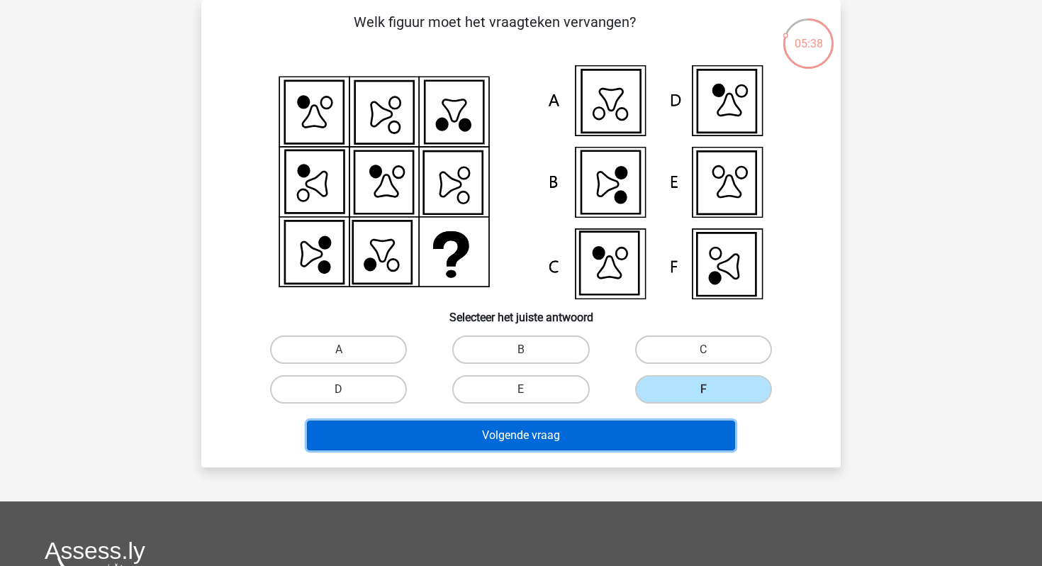
click at [621, 432] on button "Volgende vraag" at bounding box center [521, 436] width 429 height 30
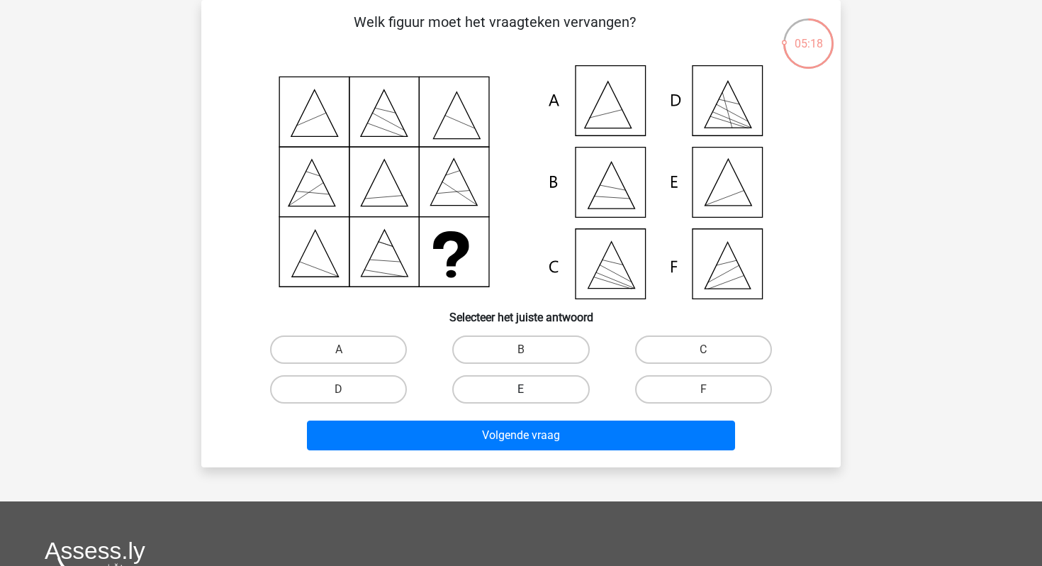
click at [551, 396] on label "E" at bounding box center [520, 389] width 137 height 28
click at [530, 396] on input "E" at bounding box center [525, 393] width 9 height 9
radio input "true"
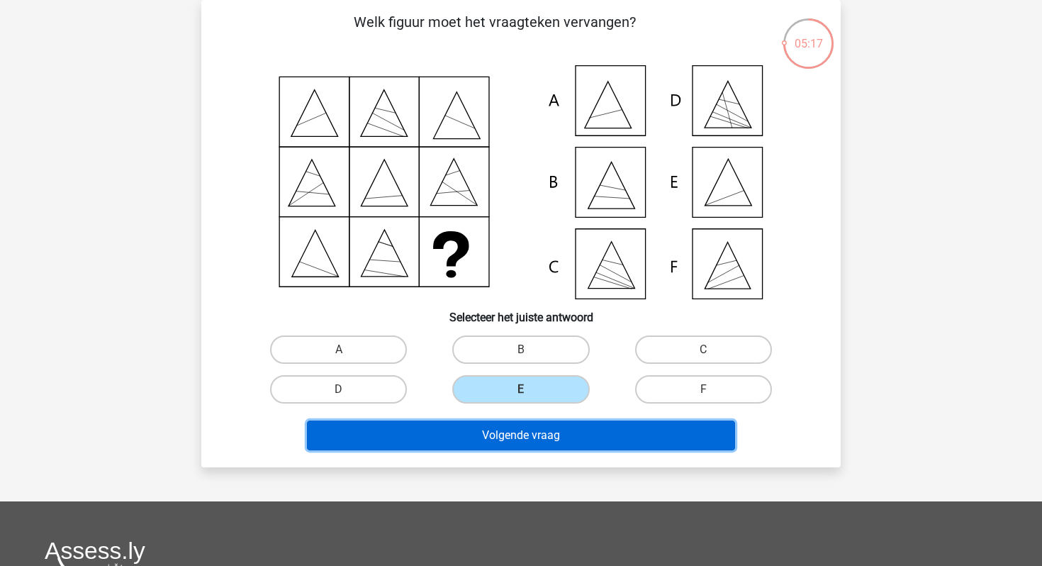
click at [551, 441] on button "Volgende vraag" at bounding box center [521, 436] width 429 height 30
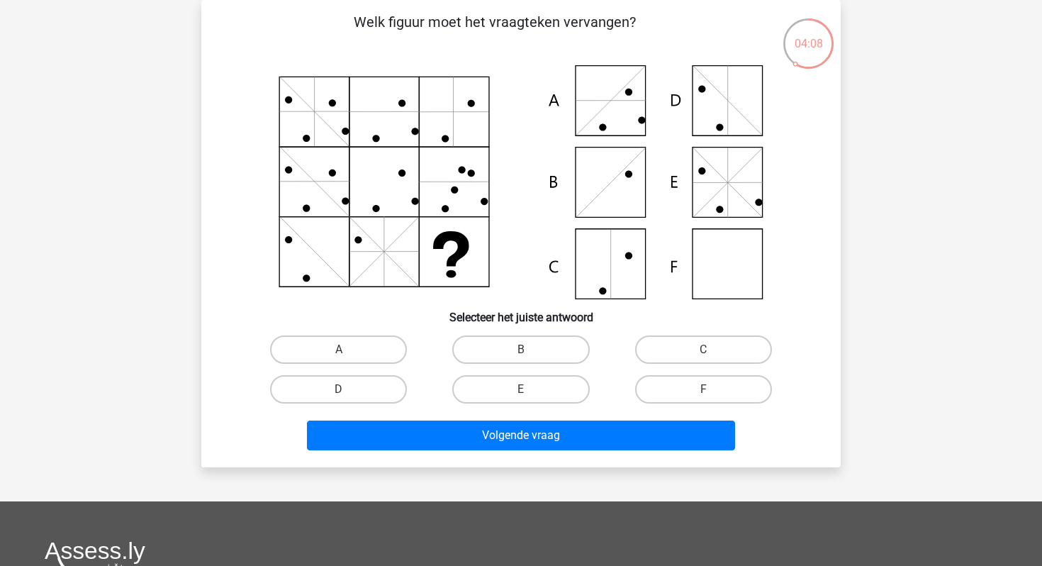
click at [715, 188] on icon at bounding box center [521, 182] width 572 height 234
click at [567, 383] on label "E" at bounding box center [520, 389] width 137 height 28
click at [530, 389] on input "E" at bounding box center [525, 393] width 9 height 9
radio input "true"
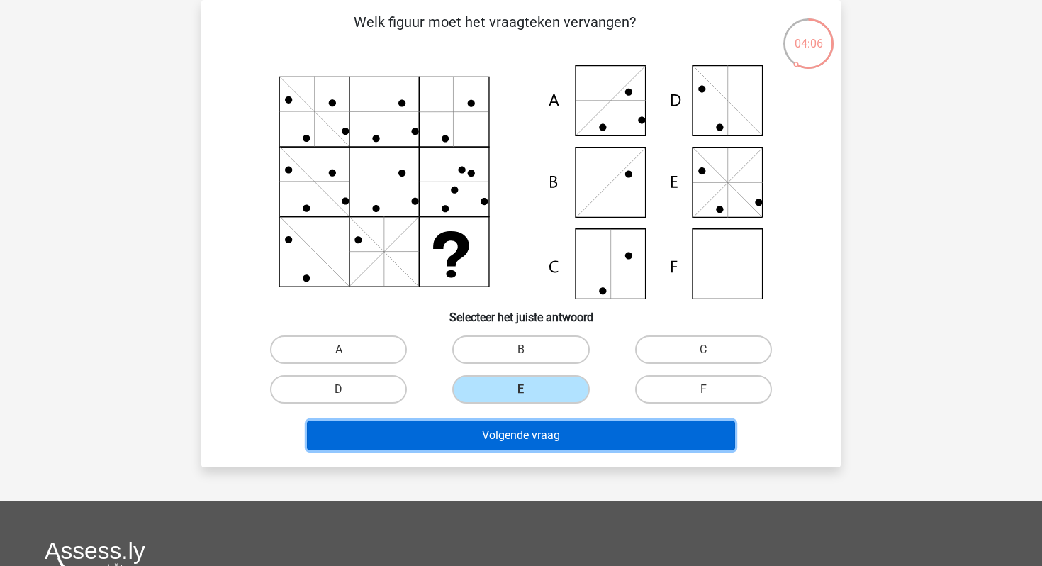
click at [552, 434] on button "Volgende vraag" at bounding box center [521, 436] width 429 height 30
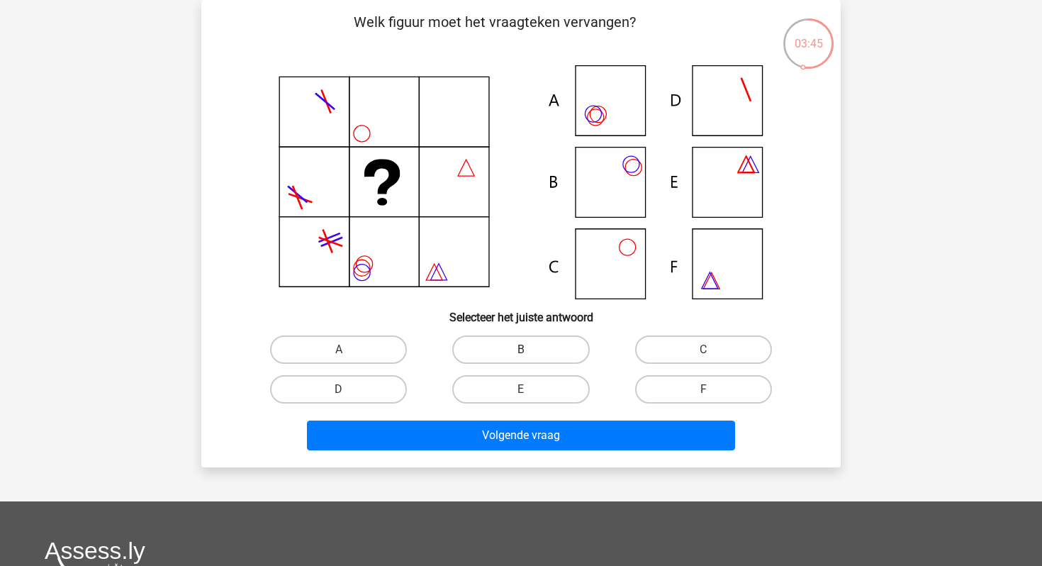
click at [531, 353] on label "B" at bounding box center [520, 349] width 137 height 28
click at [530, 353] on input "B" at bounding box center [525, 354] width 9 height 9
radio input "true"
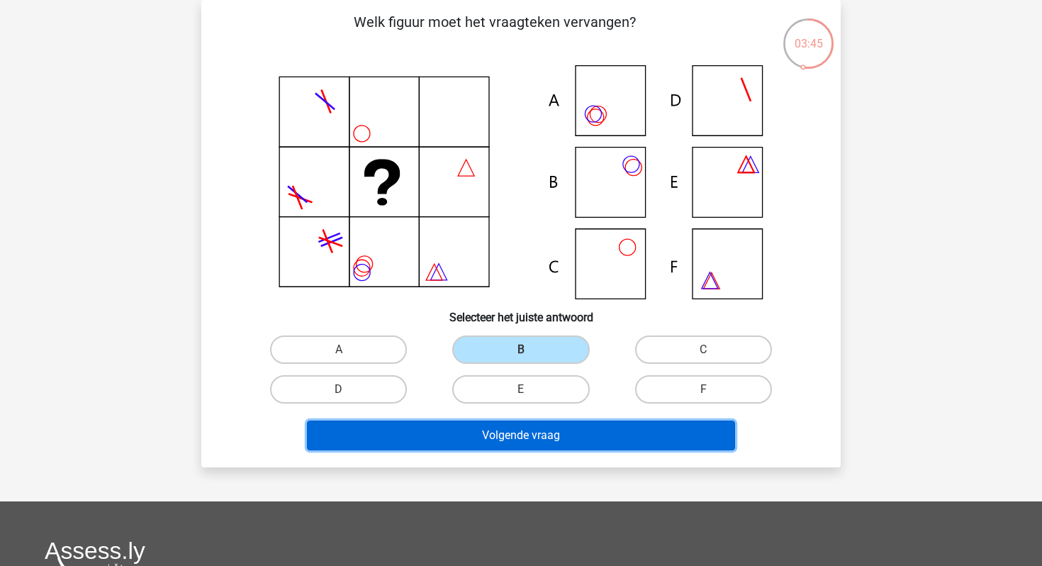
click at [520, 432] on button "Volgende vraag" at bounding box center [521, 436] width 429 height 30
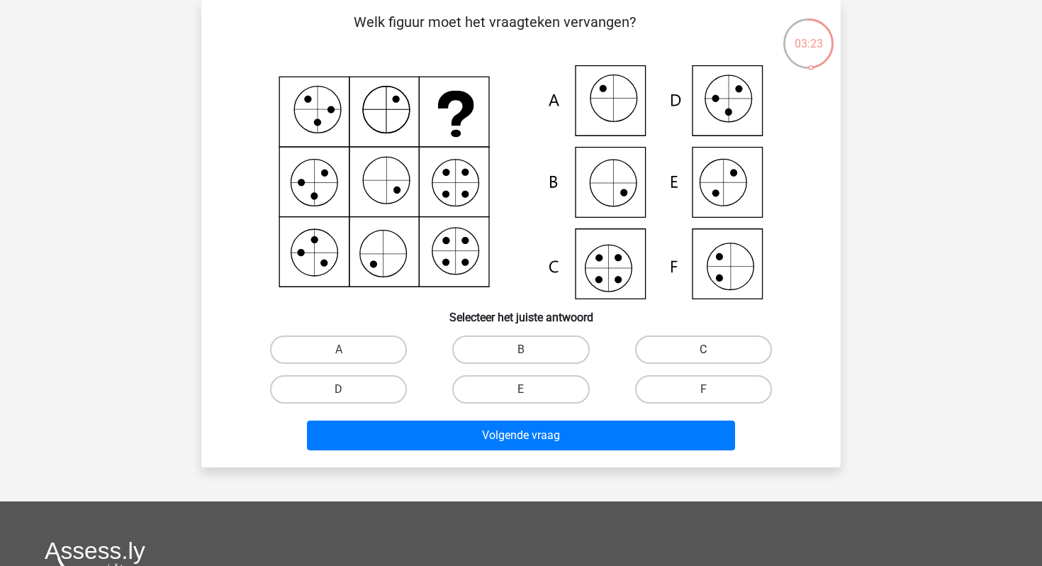
click at [667, 345] on label "C" at bounding box center [703, 349] width 137 height 28
click at [703, 350] on input "C" at bounding box center [707, 354] width 9 height 9
radio input "true"
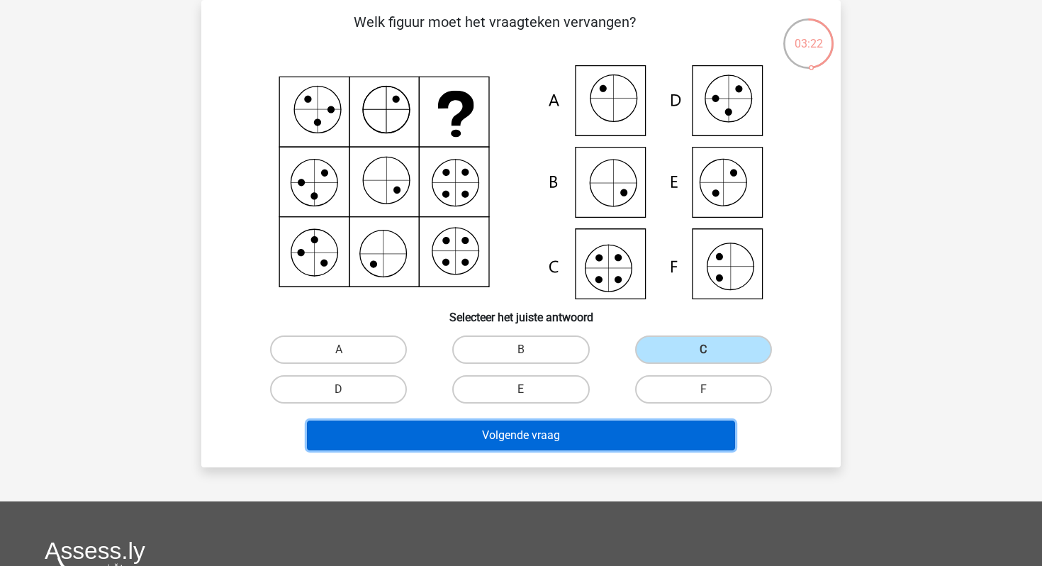
click at [558, 438] on button "Volgende vraag" at bounding box center [521, 436] width 429 height 30
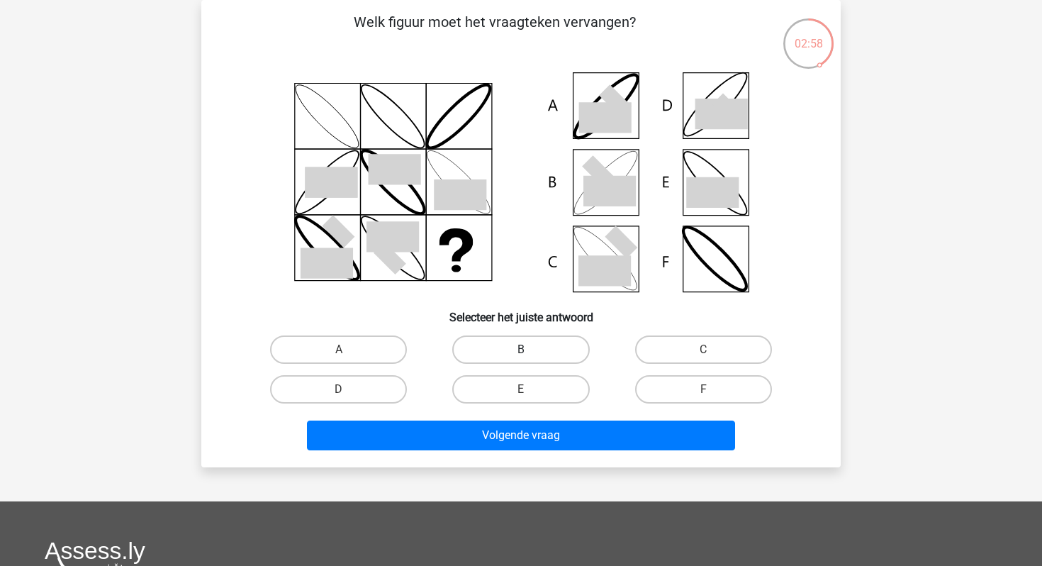
click at [534, 346] on label "B" at bounding box center [520, 349] width 137 height 28
click at [530, 350] on input "B" at bounding box center [525, 354] width 9 height 9
radio input "true"
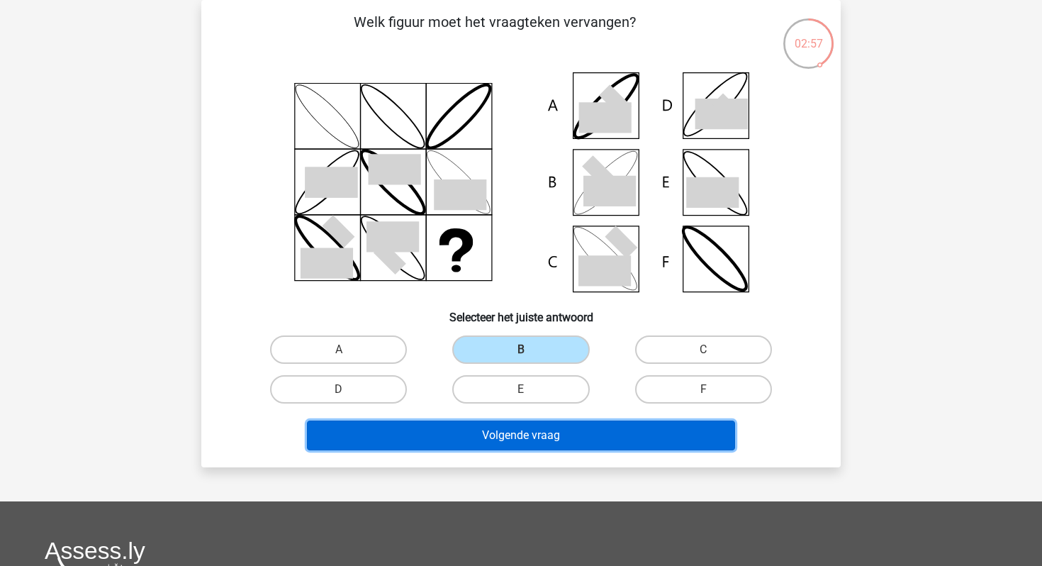
click at [495, 443] on button "Volgende vraag" at bounding box center [521, 436] width 429 height 30
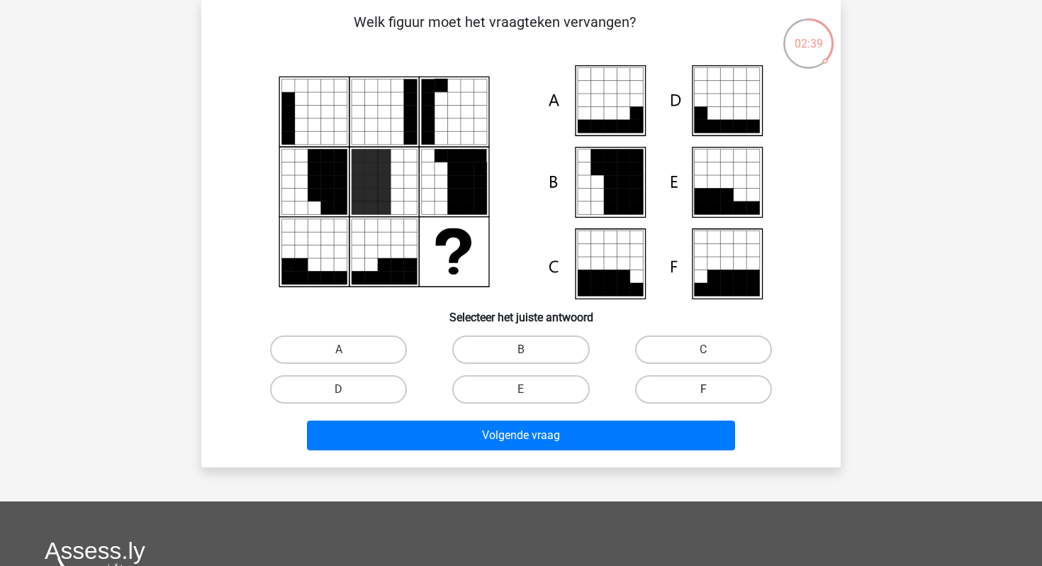
click at [664, 389] on label "F" at bounding box center [703, 389] width 137 height 28
click at [703, 389] on input "F" at bounding box center [707, 393] width 9 height 9
radio input "true"
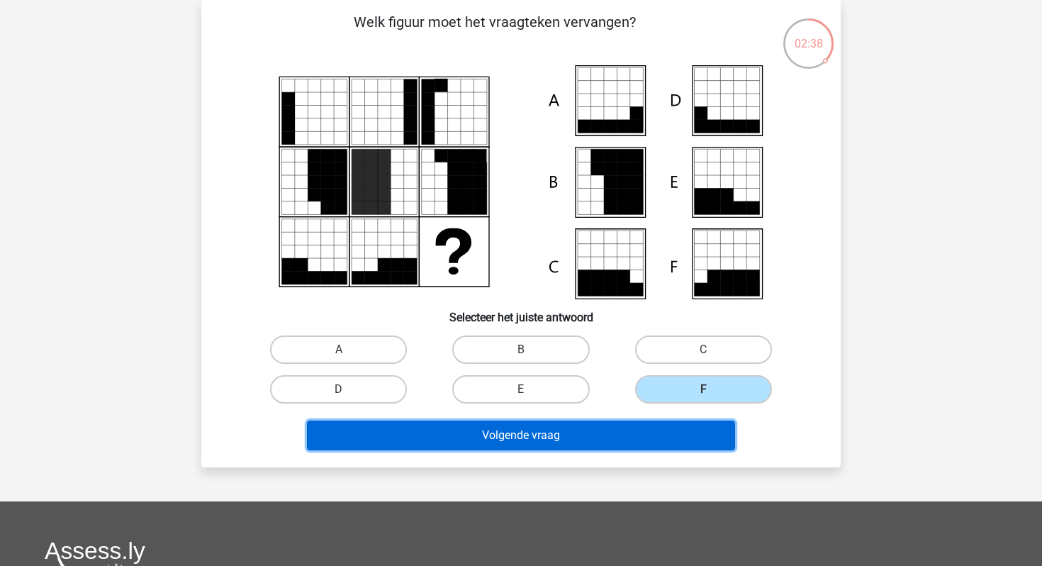
click at [611, 444] on button "Volgende vraag" at bounding box center [521, 436] width 429 height 30
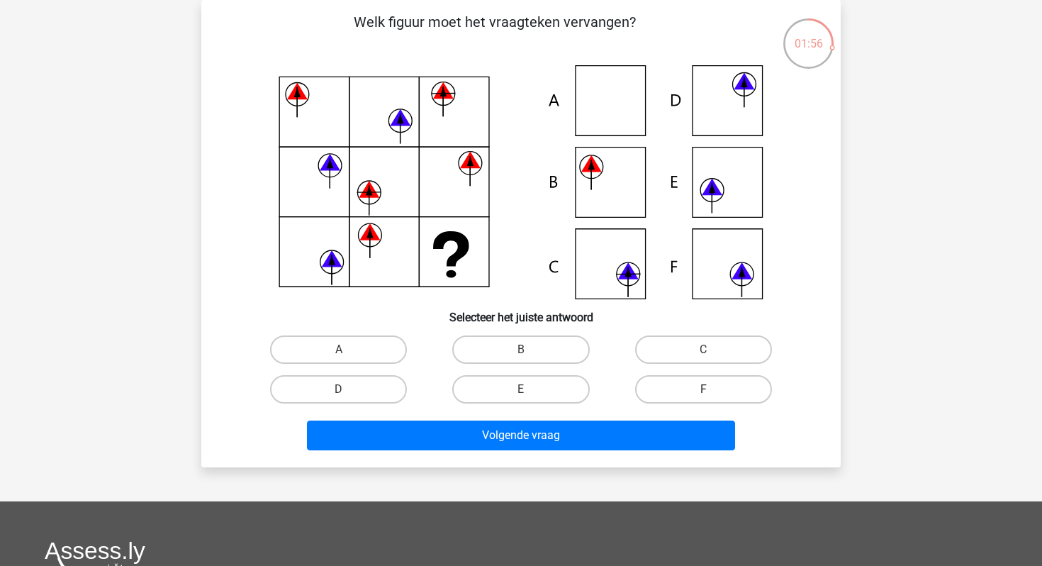
click at [682, 381] on label "F" at bounding box center [703, 389] width 137 height 28
click at [703, 389] on input "F" at bounding box center [707, 393] width 9 height 9
radio input "true"
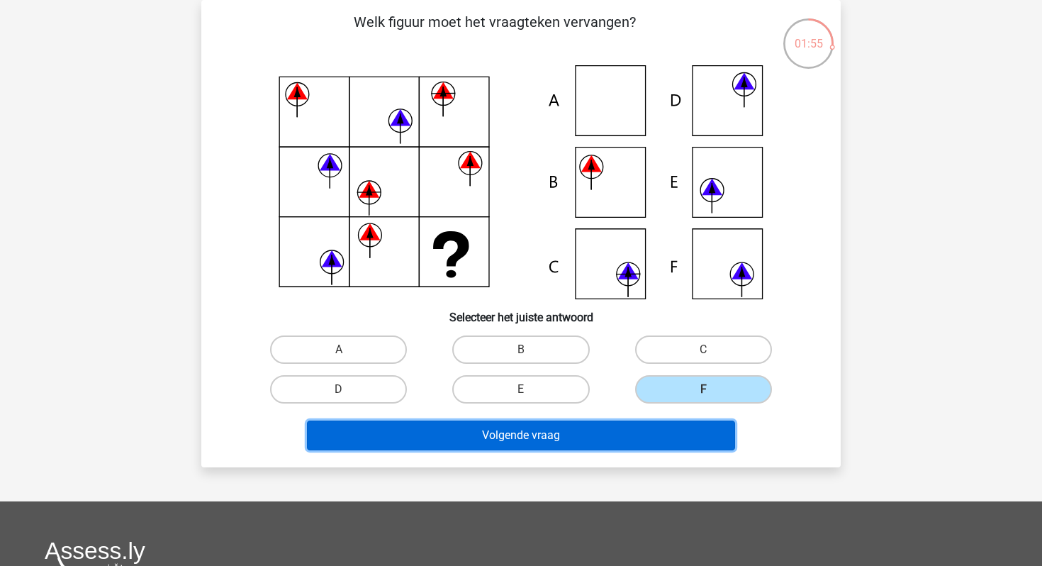
click at [643, 445] on button "Volgende vraag" at bounding box center [521, 436] width 429 height 30
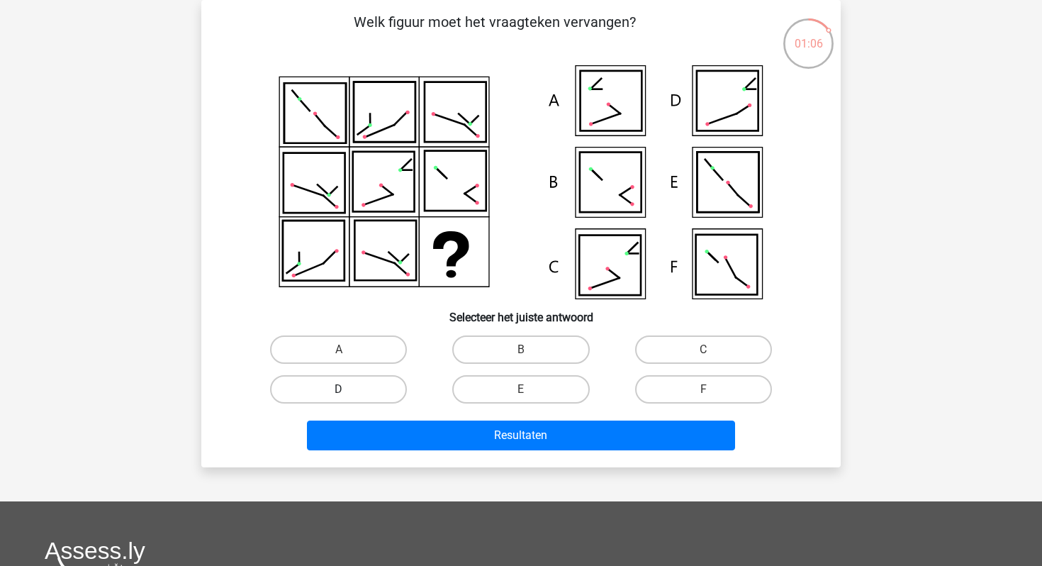
click at [379, 398] on label "D" at bounding box center [338, 389] width 137 height 28
click at [348, 398] on input "D" at bounding box center [343, 393] width 9 height 9
radio input "true"
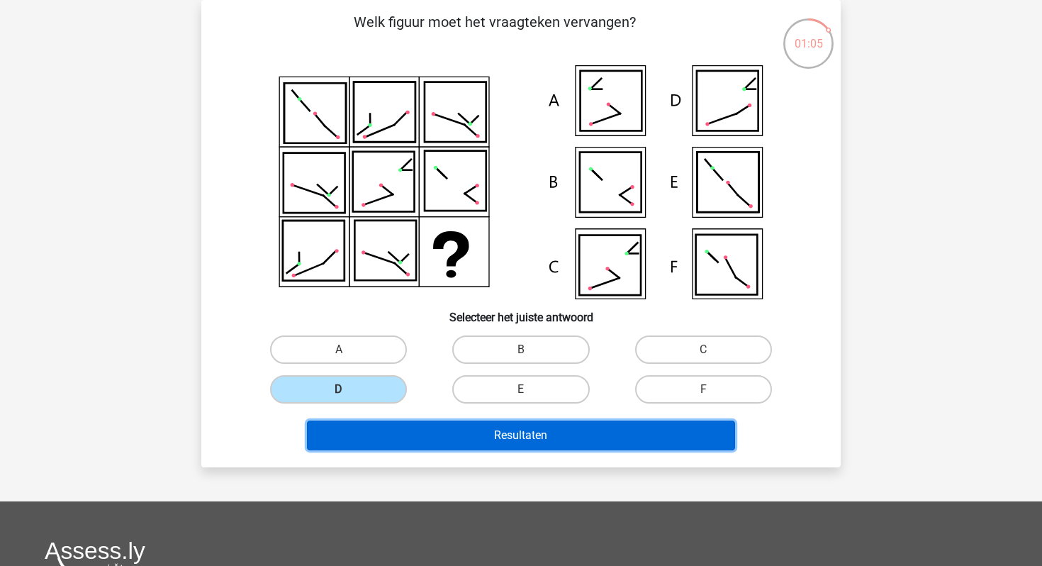
click at [389, 426] on button "Resultaten" at bounding box center [521, 436] width 429 height 30
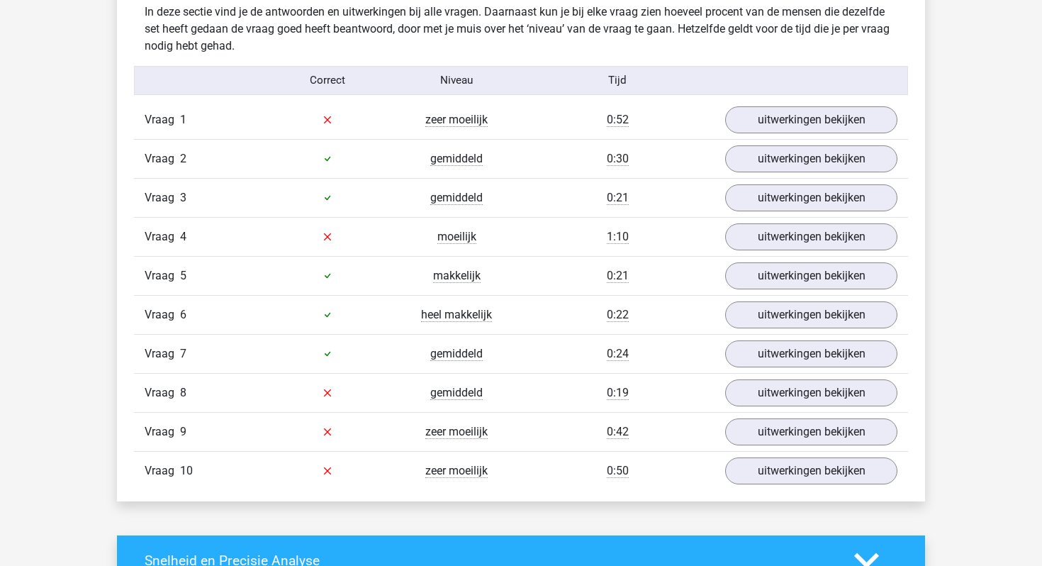
scroll to position [842, 0]
click at [758, 111] on link "uitwerkingen bekijken" at bounding box center [812, 119] width 198 height 31
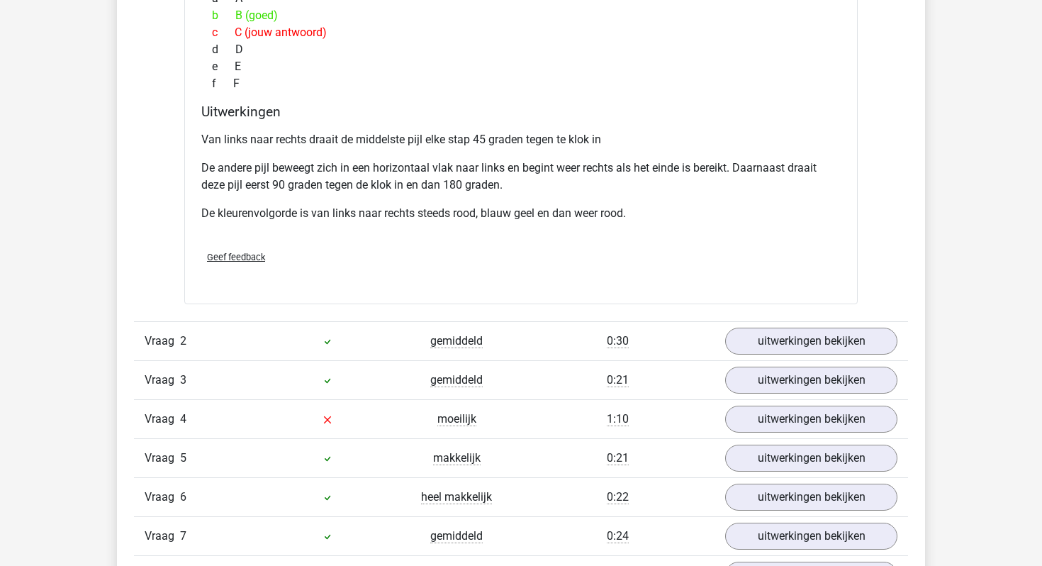
scroll to position [1294, 0]
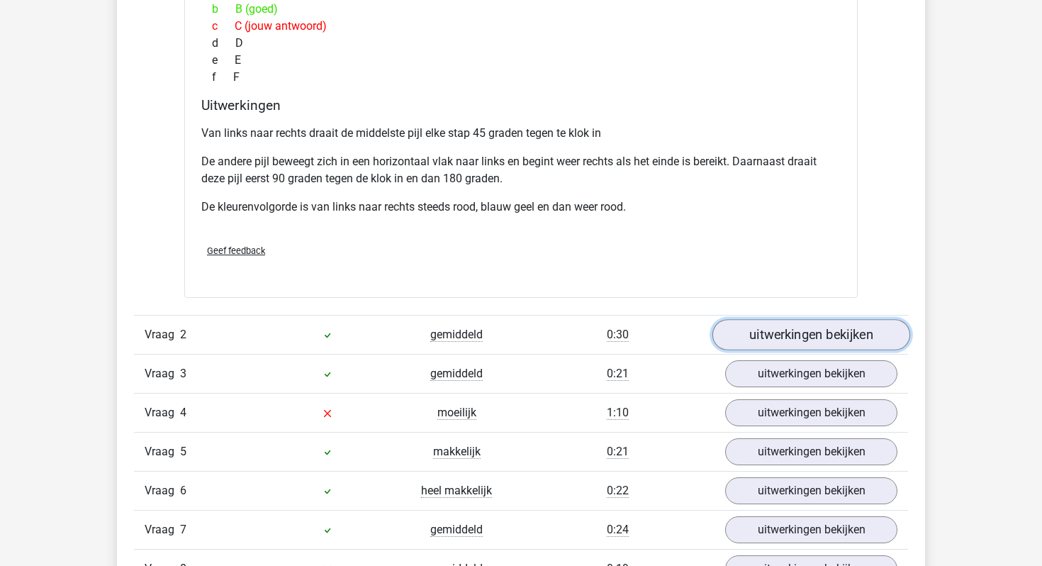
click at [752, 342] on link "uitwerkingen bekijken" at bounding box center [812, 334] width 198 height 31
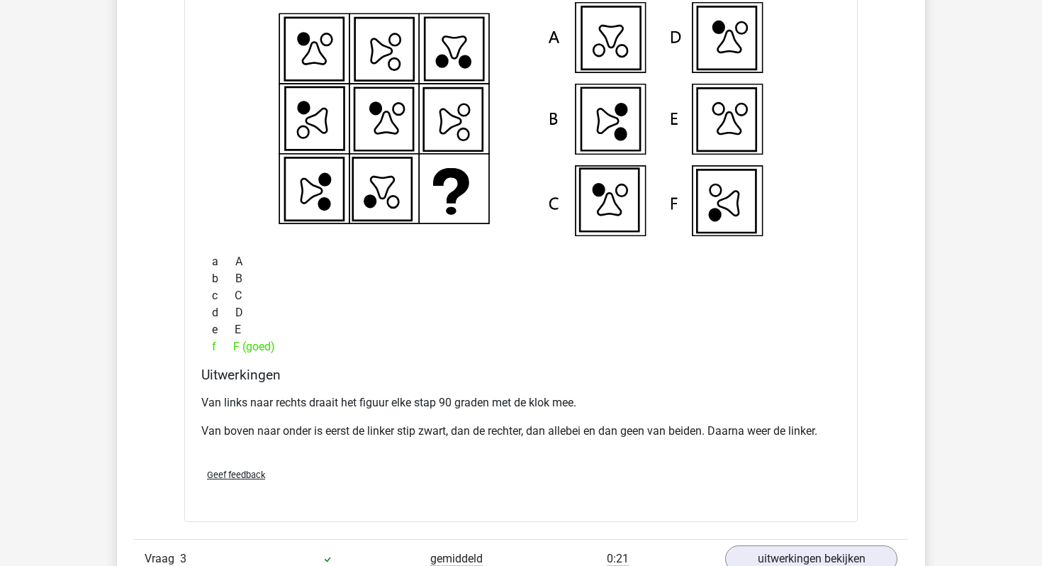
scroll to position [1730, 0]
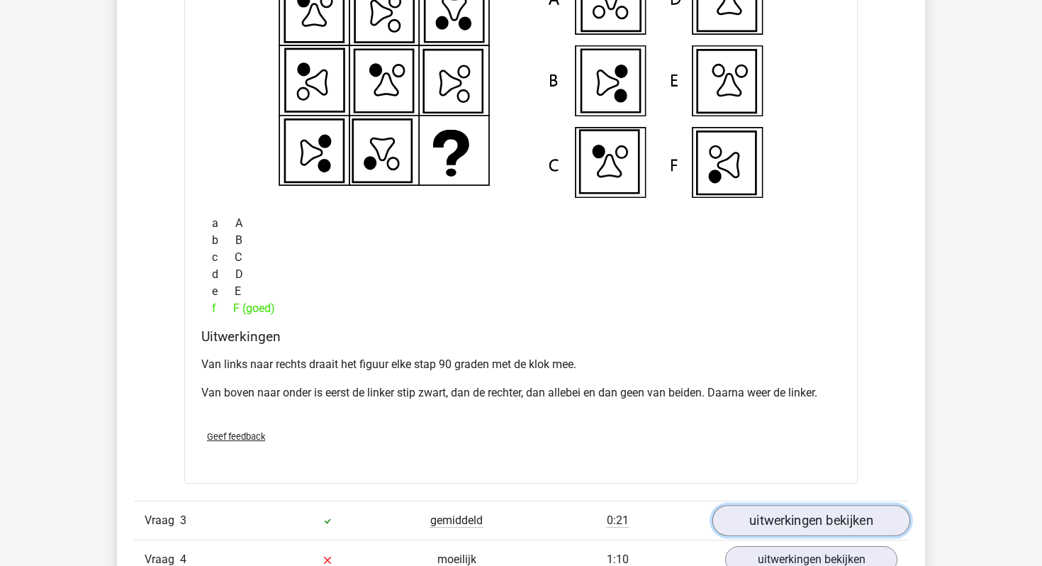
click at [808, 518] on link "uitwerkingen bekijken" at bounding box center [812, 520] width 198 height 31
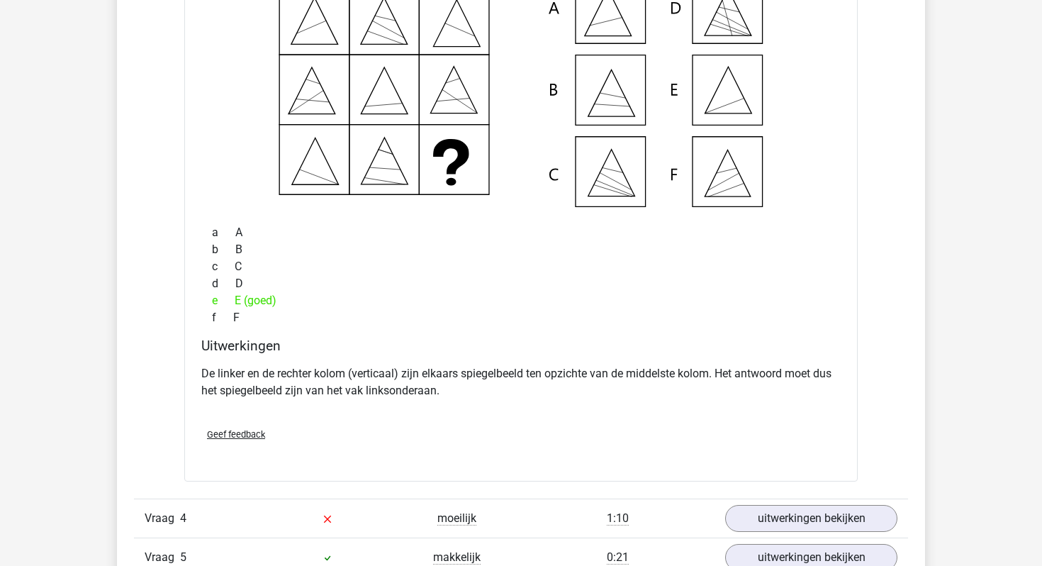
scroll to position [2344, 0]
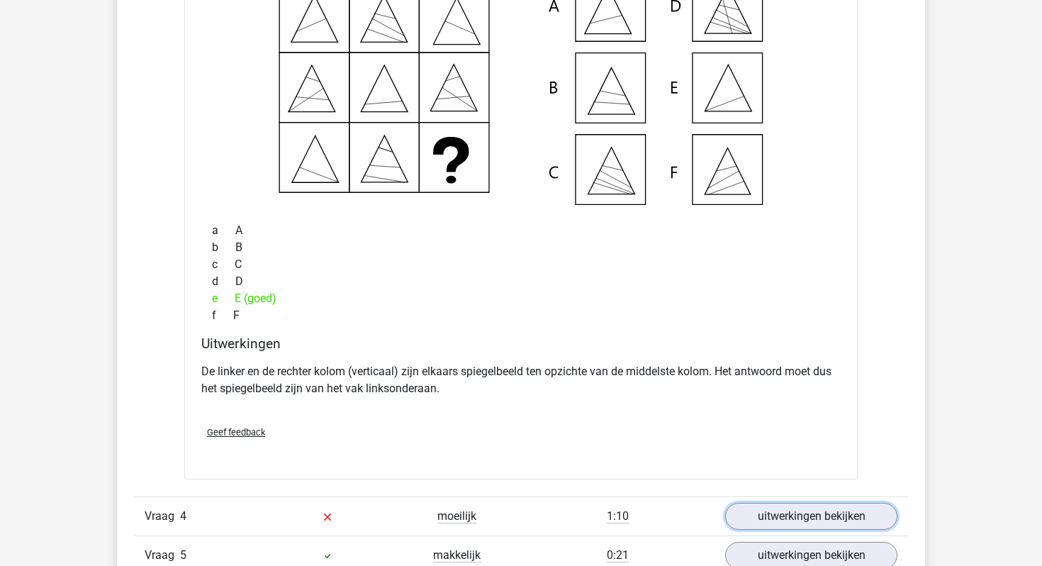
click at [808, 518] on link "uitwerkingen bekijken" at bounding box center [811, 516] width 172 height 27
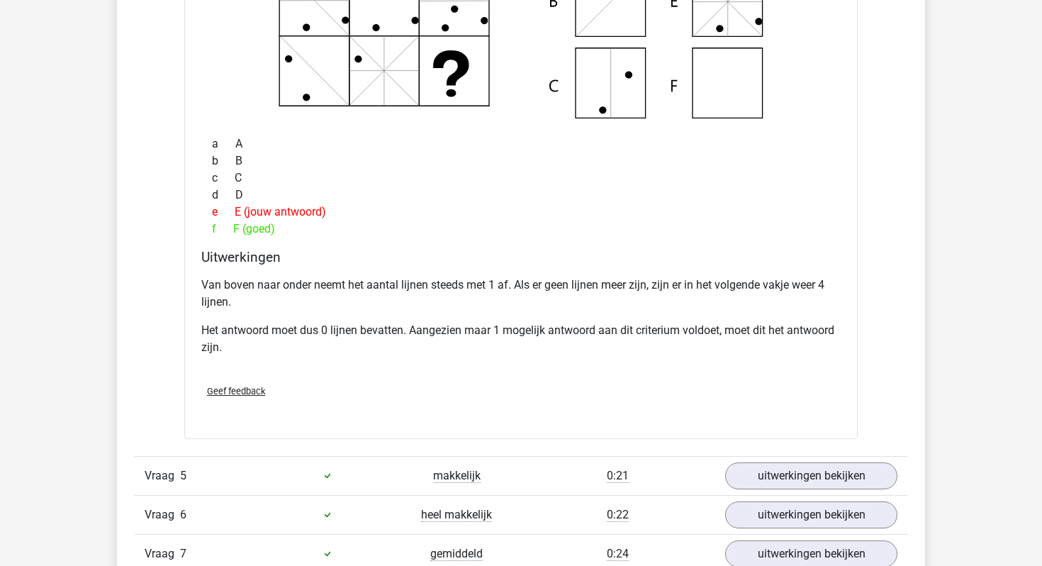
scroll to position [3042, 0]
click at [804, 472] on link "uitwerkingen bekijken" at bounding box center [812, 475] width 198 height 31
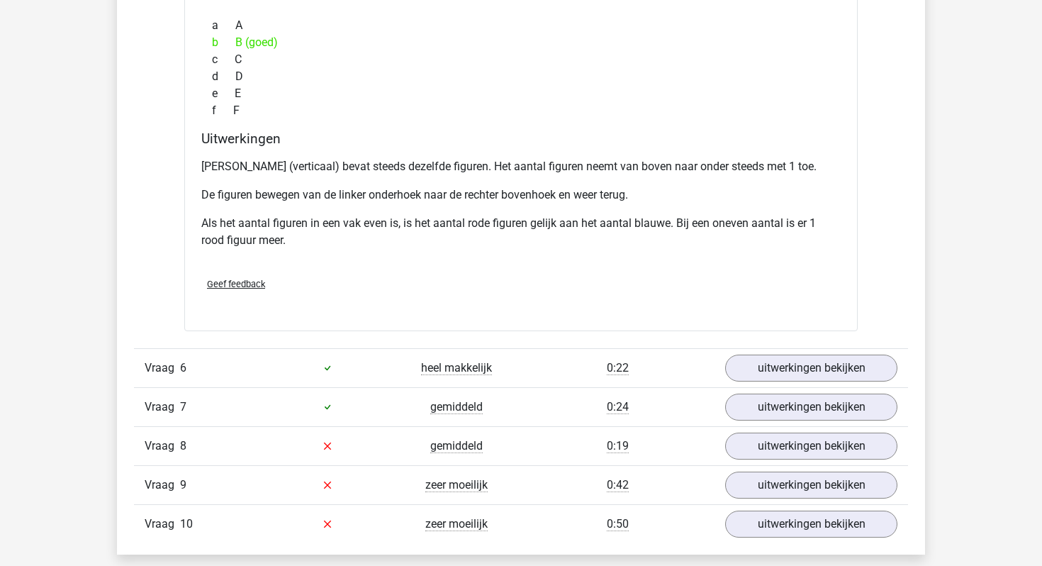
scroll to position [3839, 0]
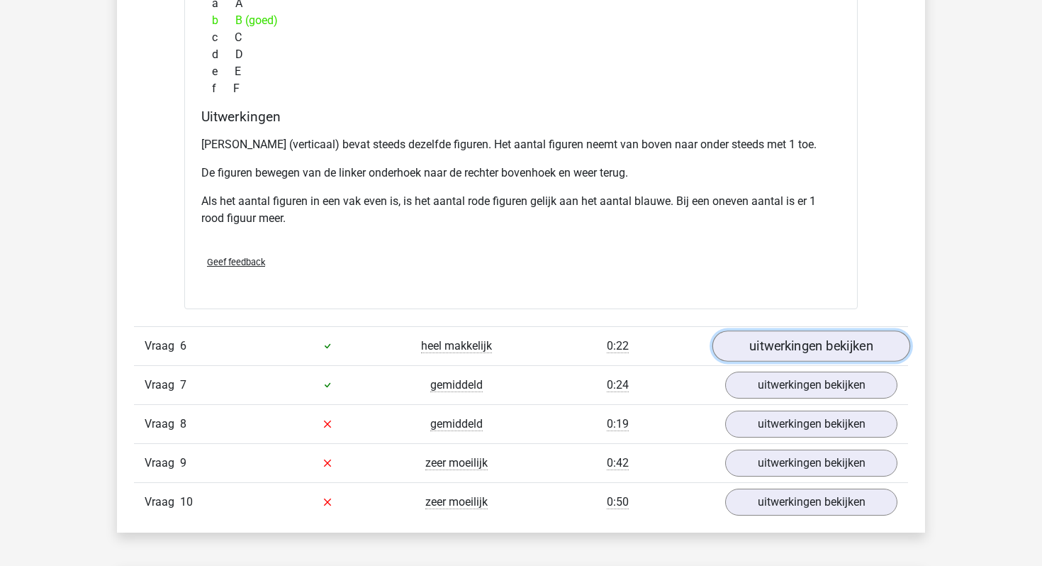
click at [831, 350] on link "uitwerkingen bekijken" at bounding box center [812, 345] width 198 height 31
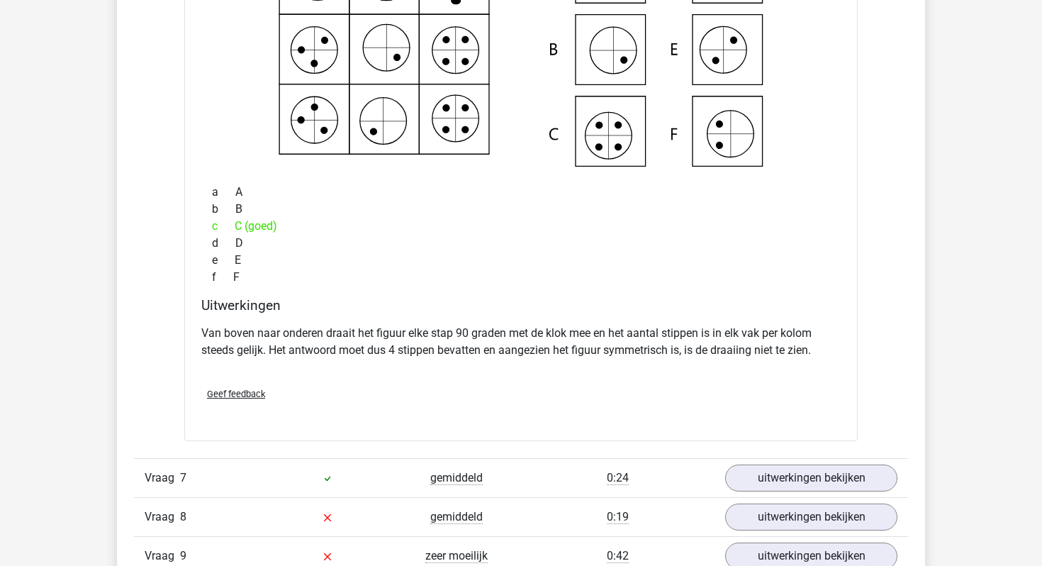
scroll to position [4375, 0]
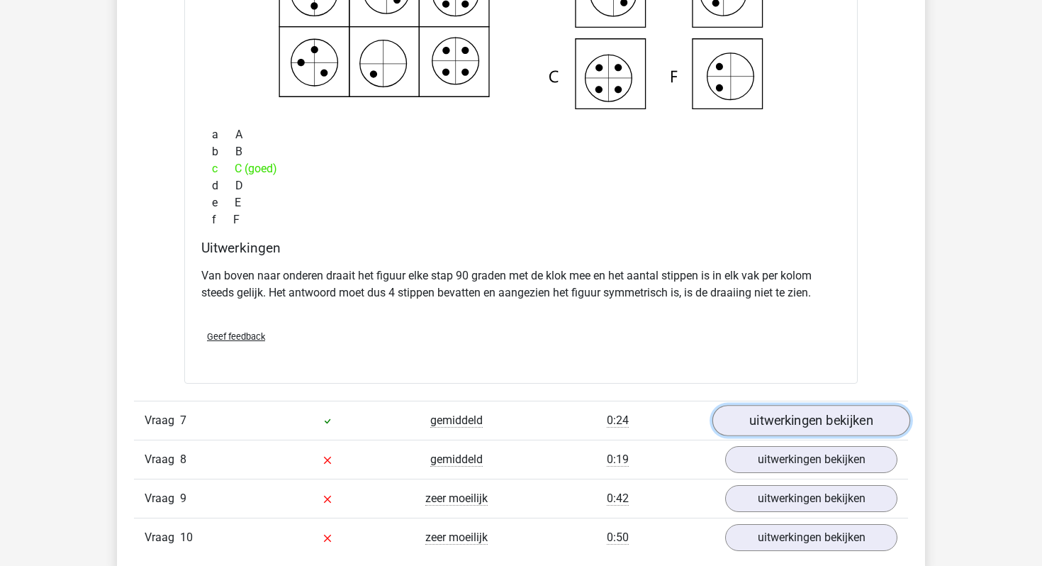
click at [806, 423] on link "uitwerkingen bekijken" at bounding box center [812, 420] width 198 height 31
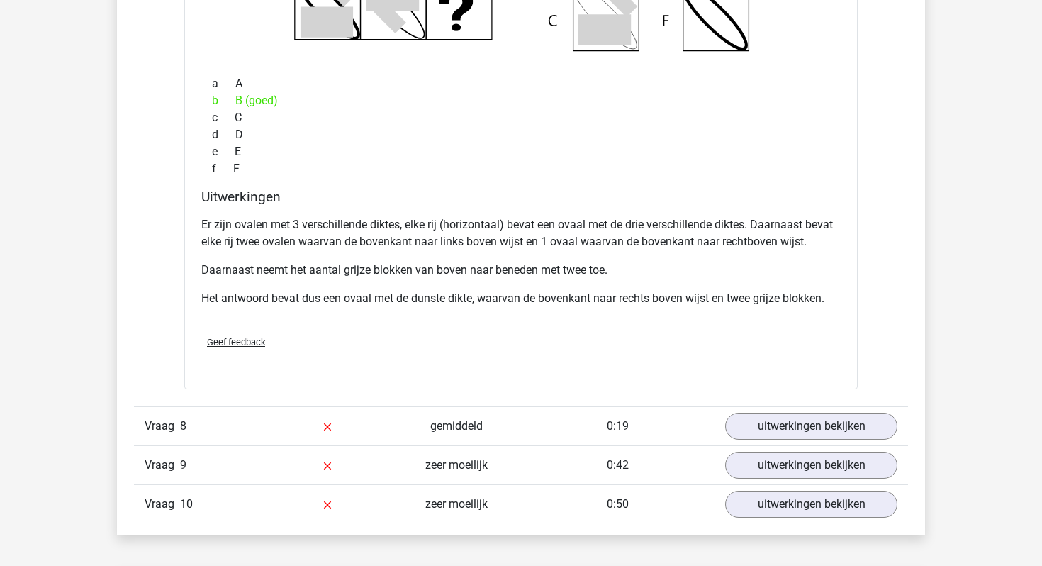
scroll to position [5051, 0]
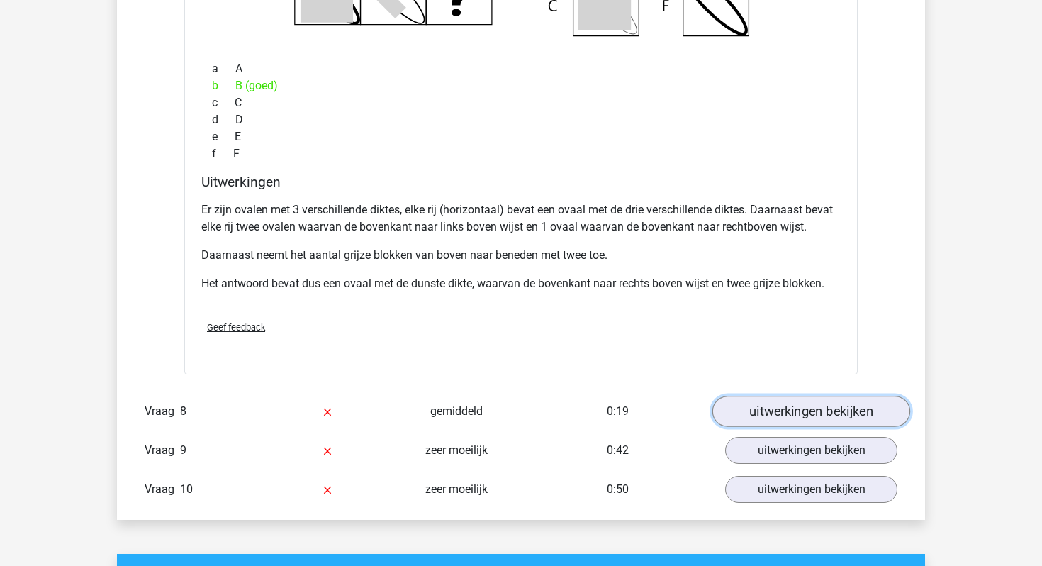
click at [806, 422] on link "uitwerkingen bekijken" at bounding box center [812, 411] width 198 height 31
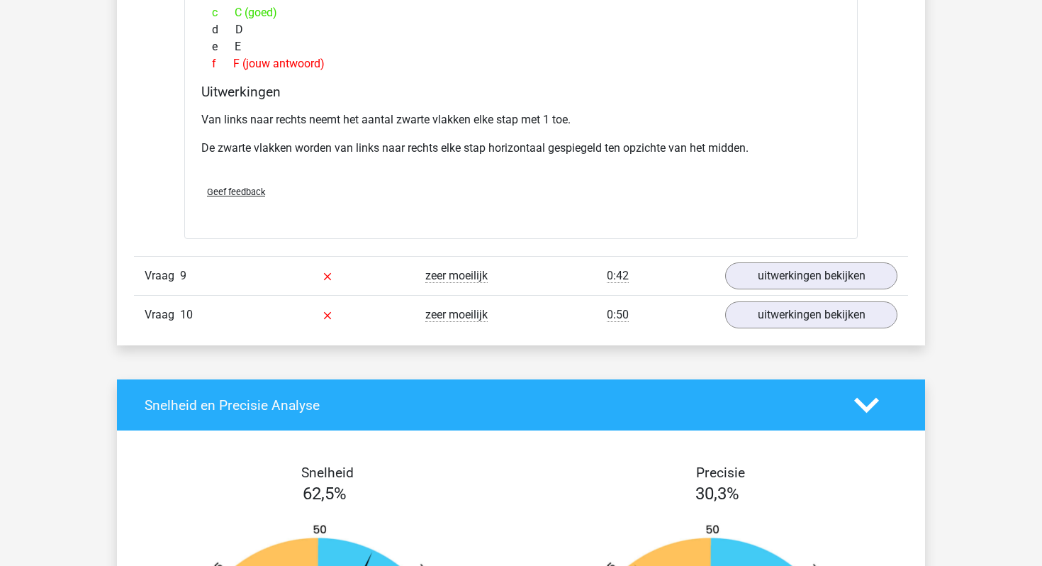
scroll to position [5822, 0]
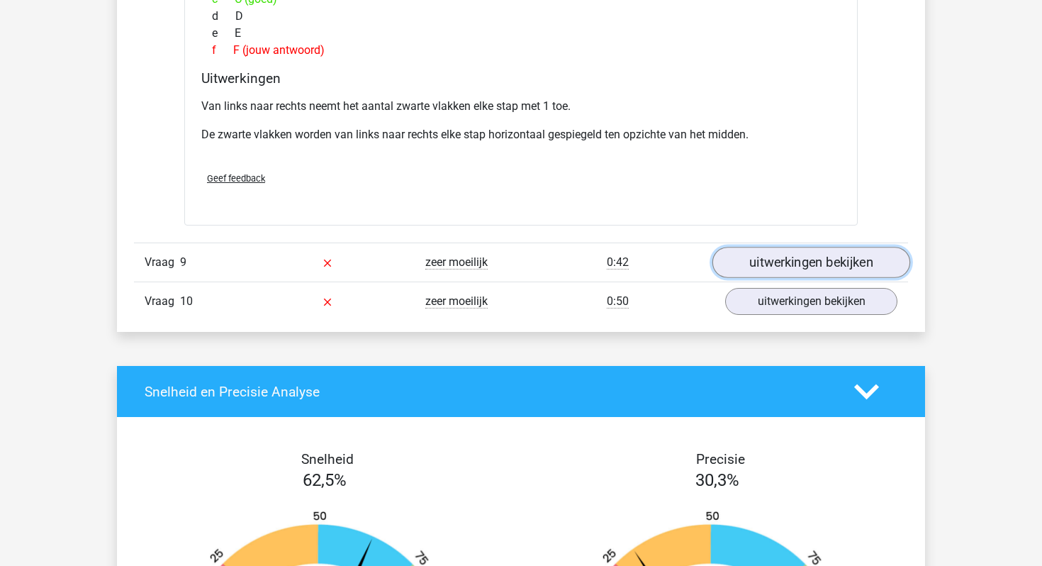
click at [813, 259] on link "uitwerkingen bekijken" at bounding box center [812, 262] width 198 height 31
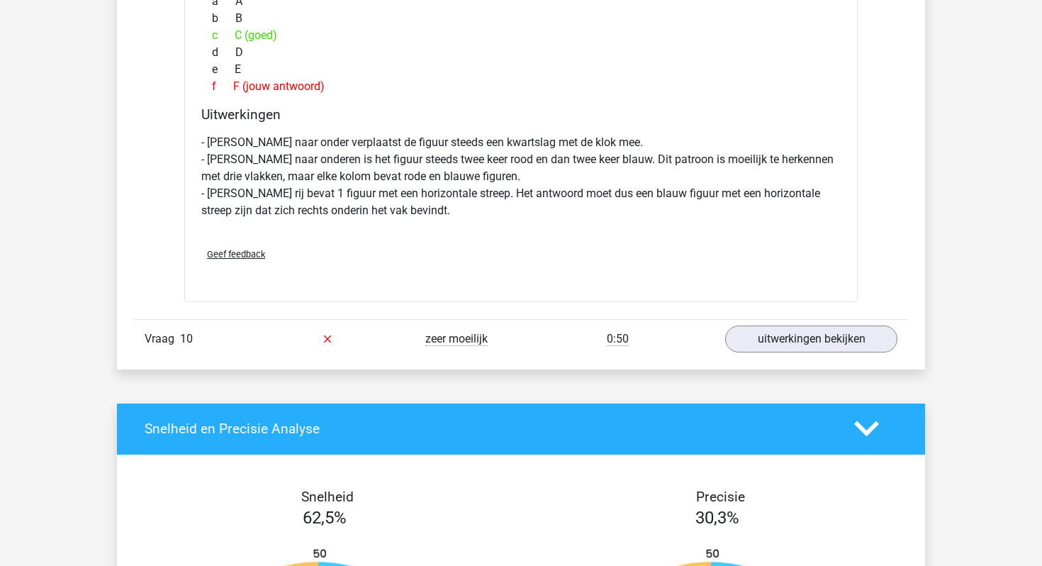
scroll to position [6450, 0]
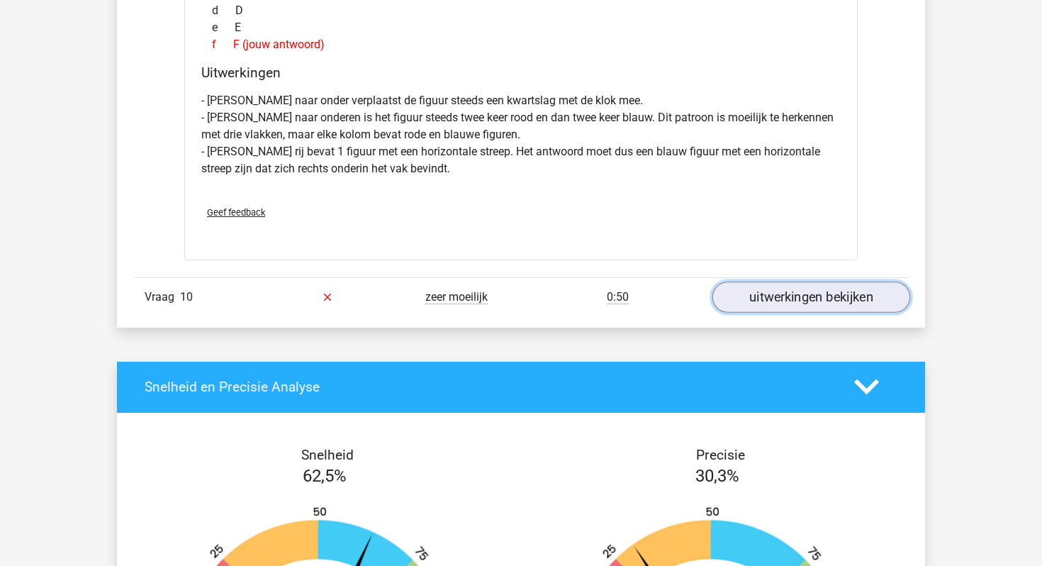
click at [768, 294] on link "uitwerkingen bekijken" at bounding box center [812, 297] width 198 height 31
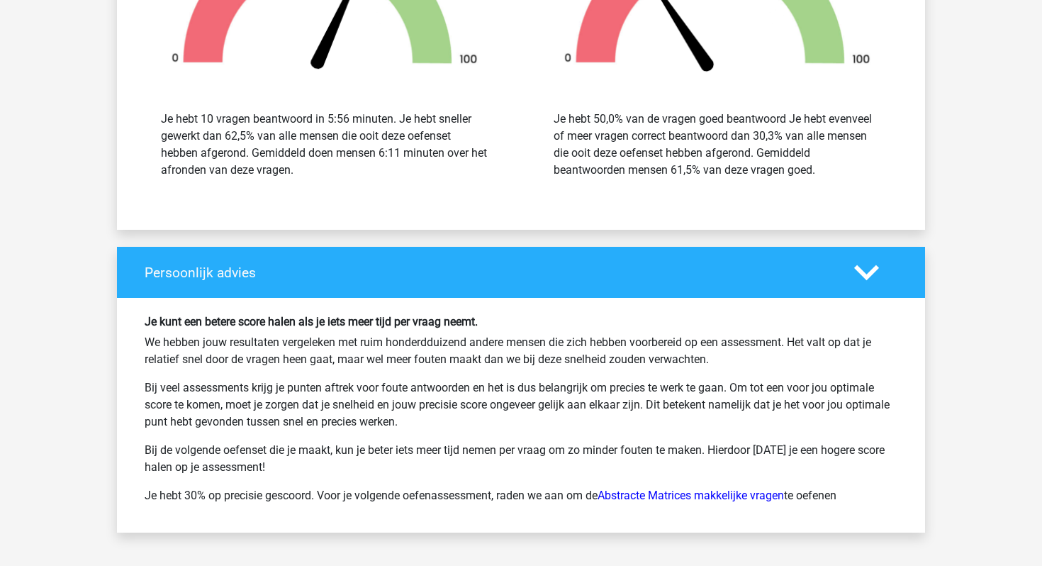
scroll to position [7719, 0]
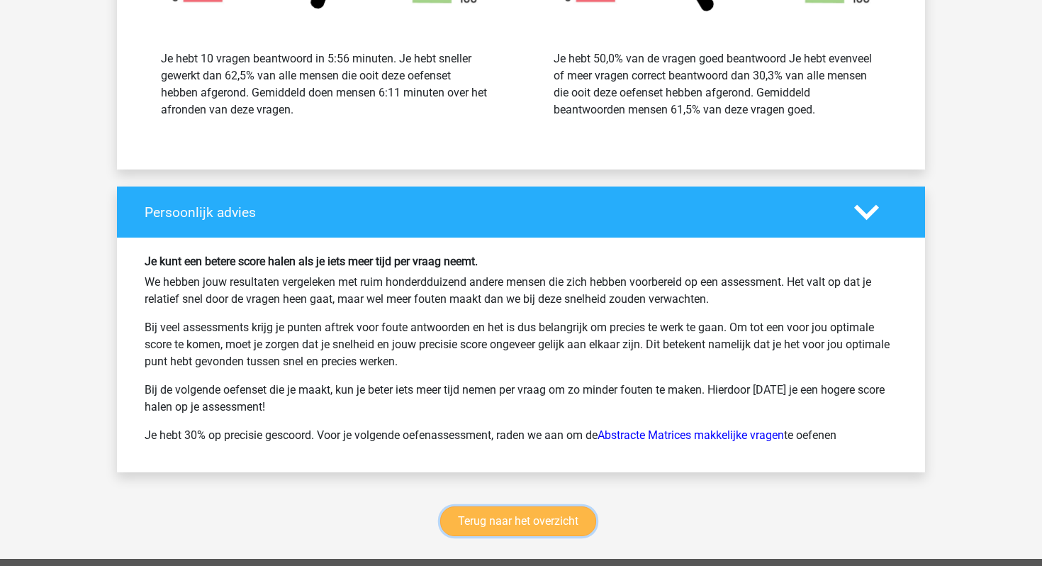
click at [545, 522] on link "Terug naar het overzicht" at bounding box center [518, 521] width 156 height 30
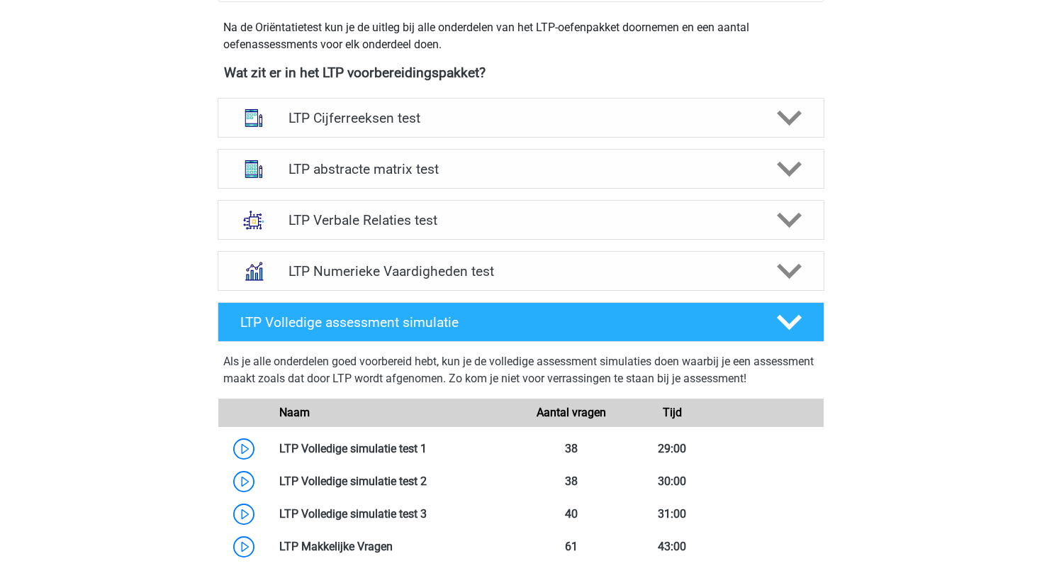
scroll to position [516, 0]
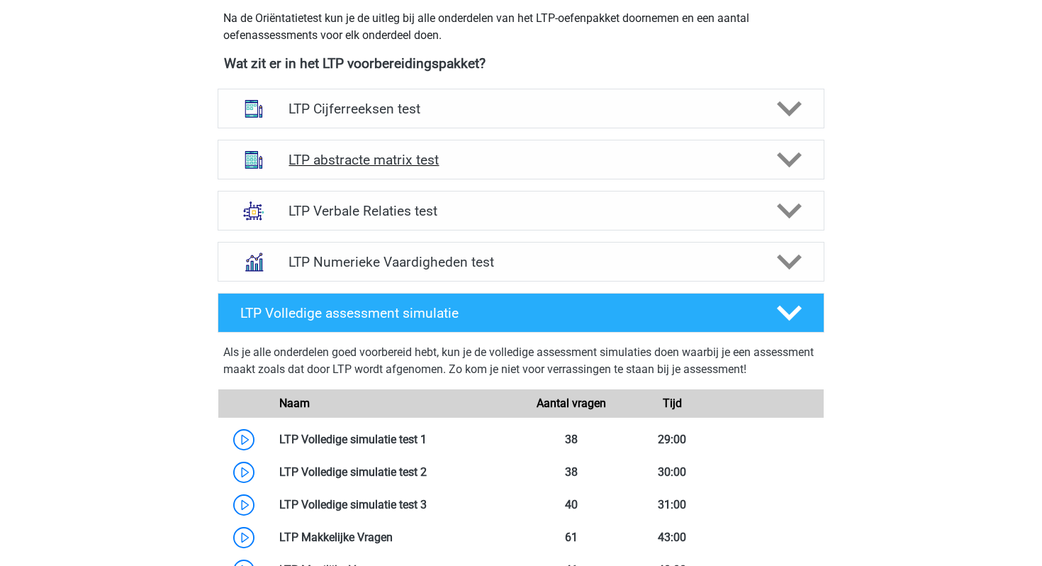
click at [425, 161] on h4 "LTP abstracte matrix test" at bounding box center [521, 160] width 465 height 16
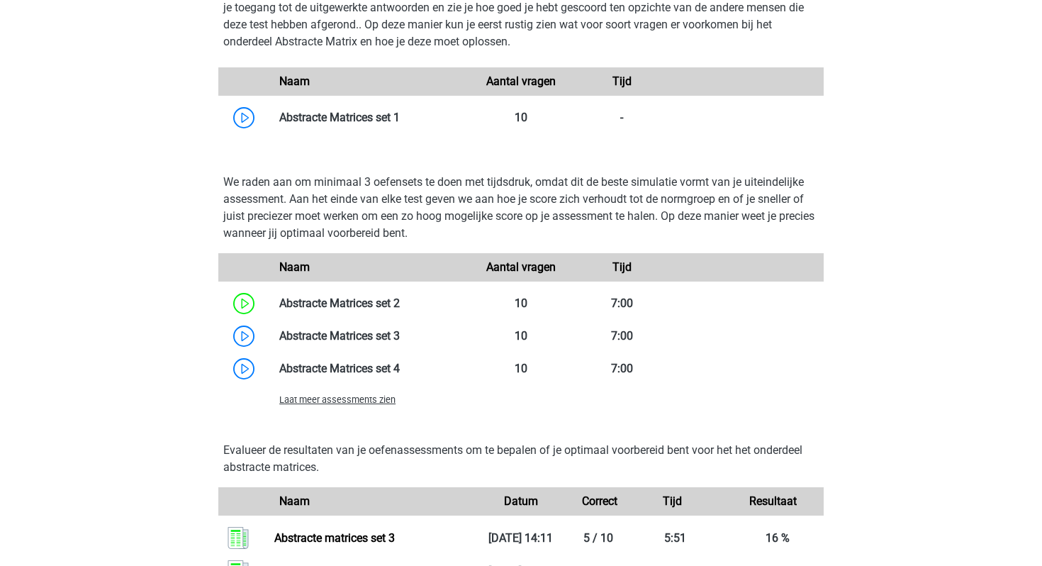
scroll to position [949, 0]
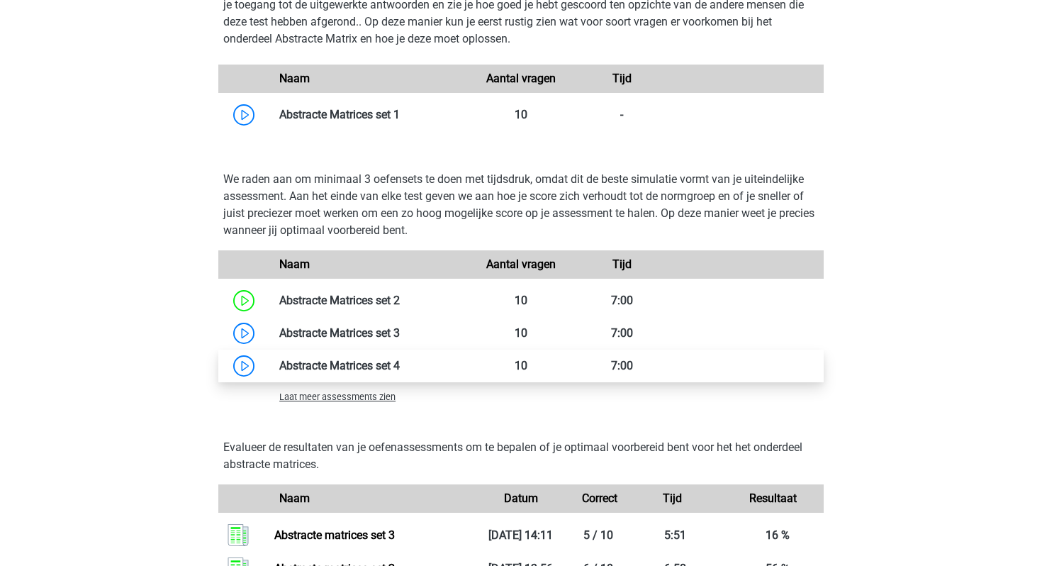
click at [400, 366] on link at bounding box center [400, 365] width 0 height 13
click at [400, 361] on link at bounding box center [400, 365] width 0 height 13
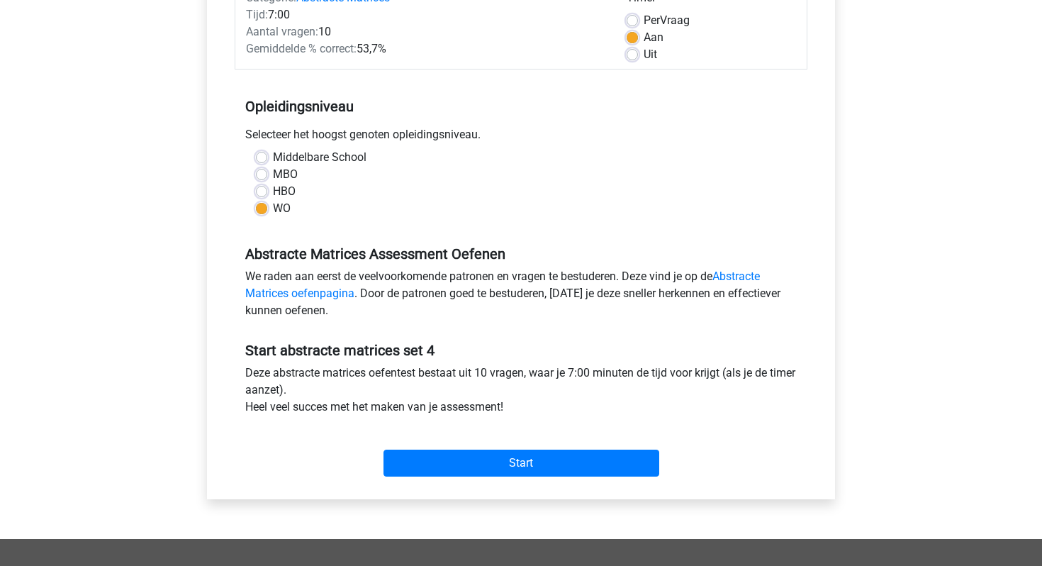
scroll to position [211, 0]
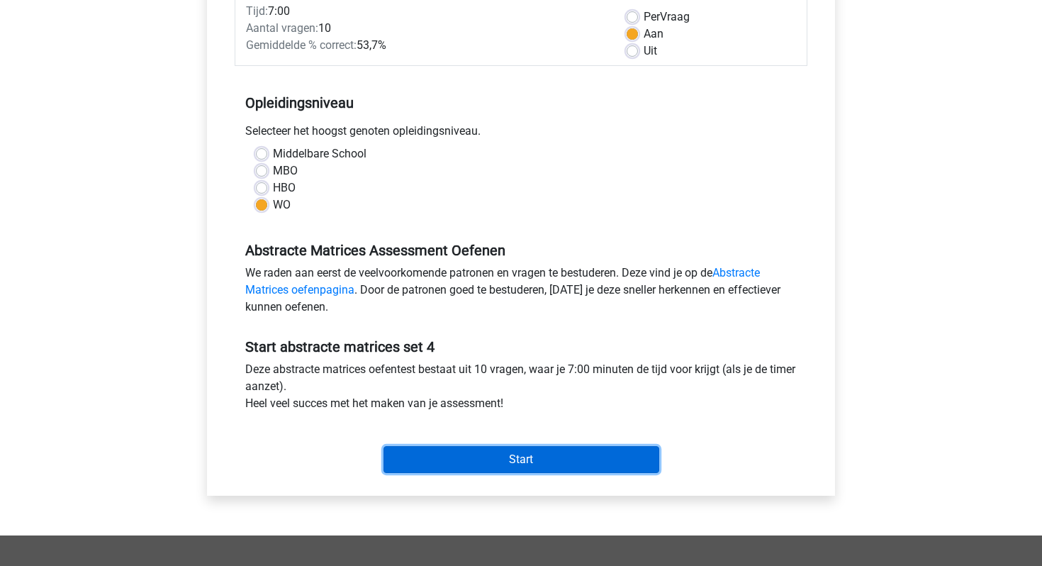
click at [421, 454] on input "Start" at bounding box center [522, 459] width 276 height 27
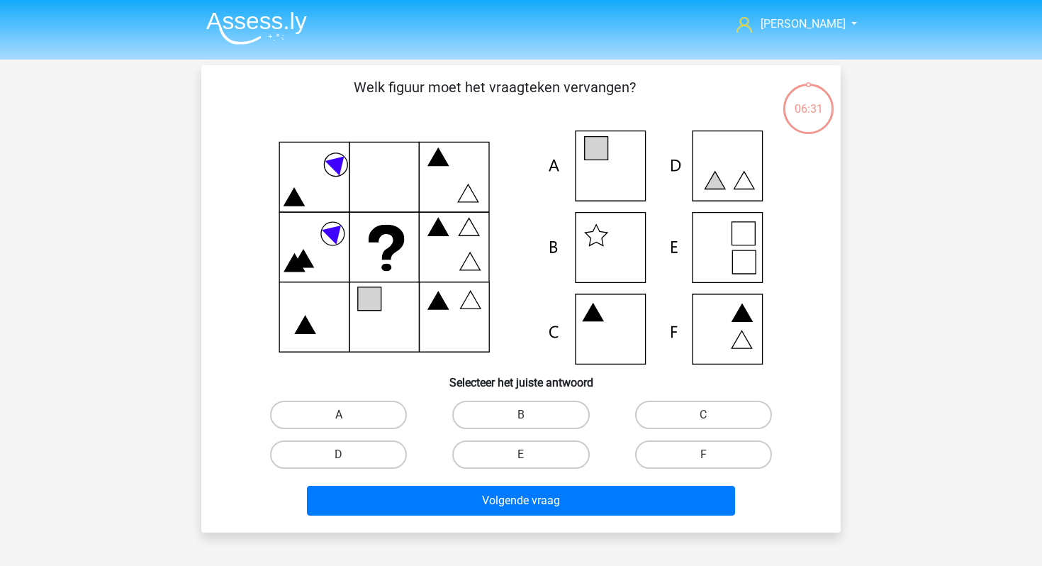
click at [370, 413] on label "A" at bounding box center [338, 415] width 137 height 28
click at [348, 415] on input "A" at bounding box center [343, 419] width 9 height 9
radio input "true"
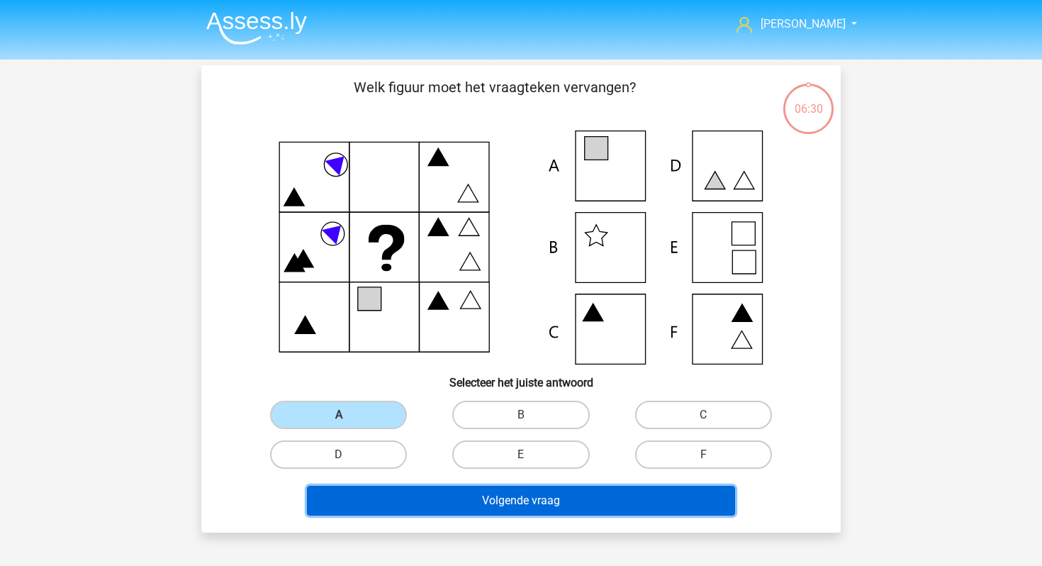
click at [384, 512] on button "Volgende vraag" at bounding box center [521, 501] width 429 height 30
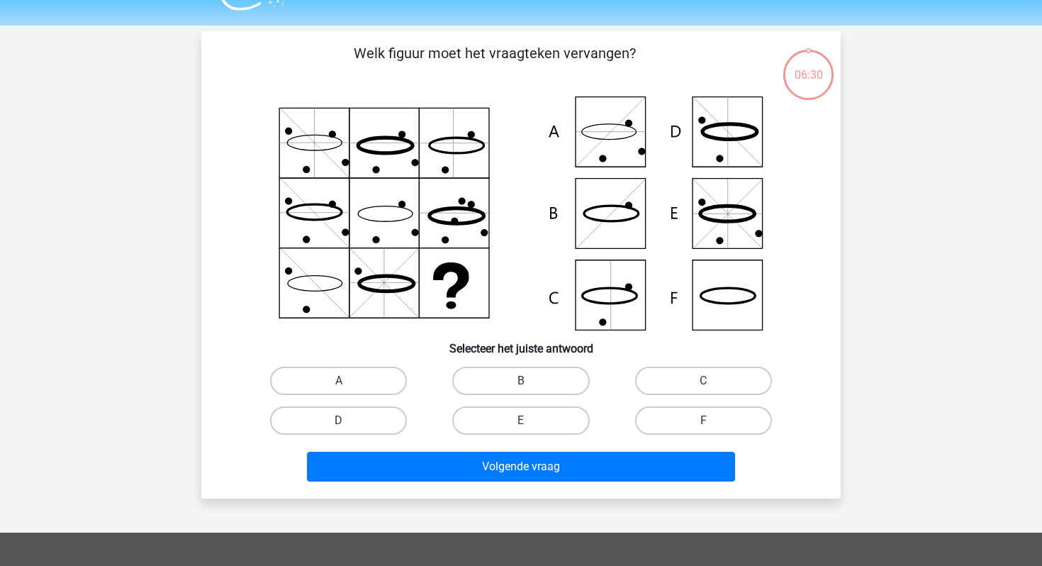
scroll to position [65, 0]
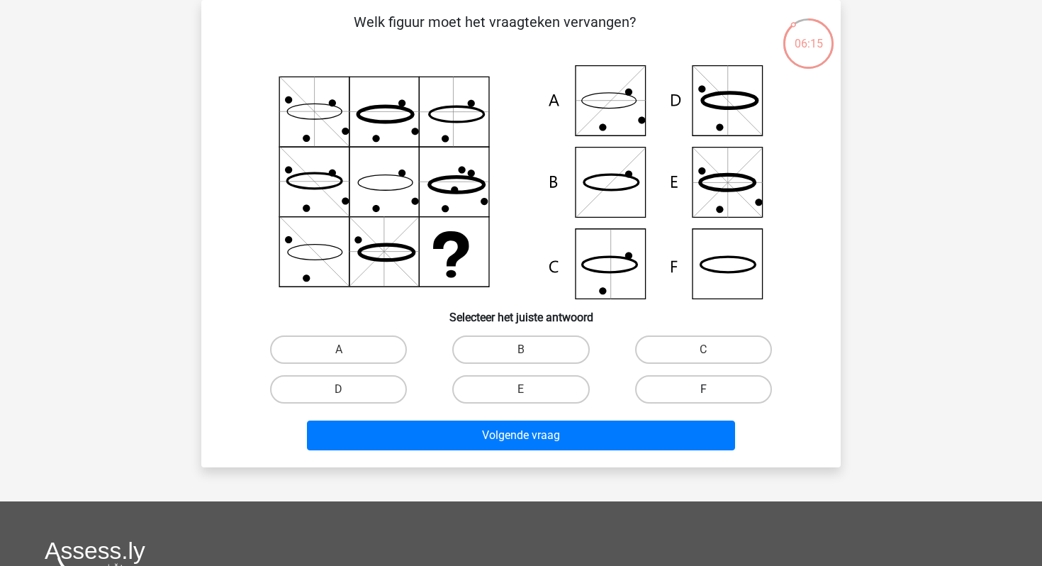
click at [652, 390] on label "F" at bounding box center [703, 389] width 137 height 28
click at [703, 390] on input "F" at bounding box center [707, 393] width 9 height 9
radio input "true"
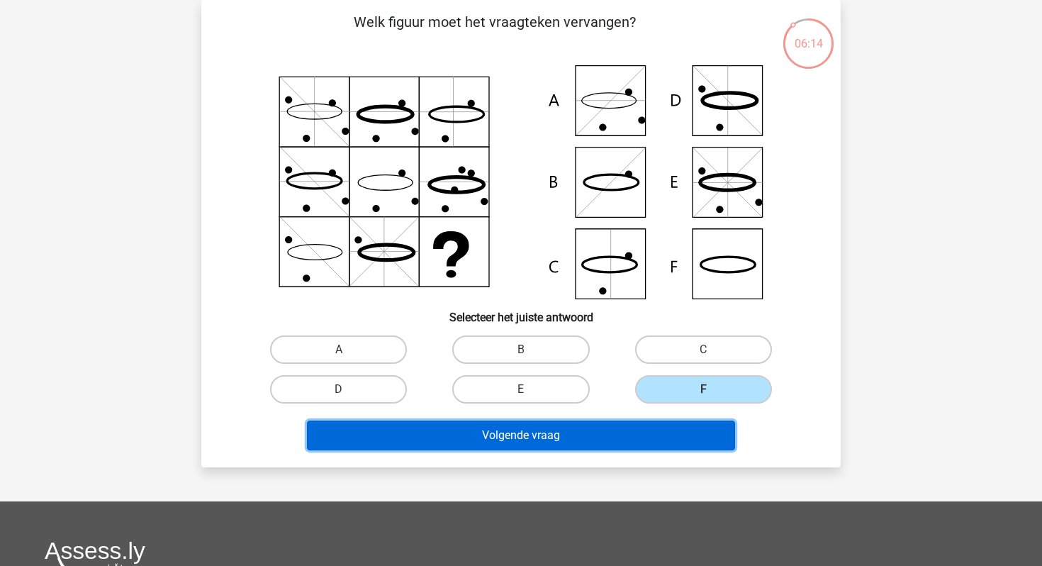
click at [570, 427] on button "Volgende vraag" at bounding box center [521, 436] width 429 height 30
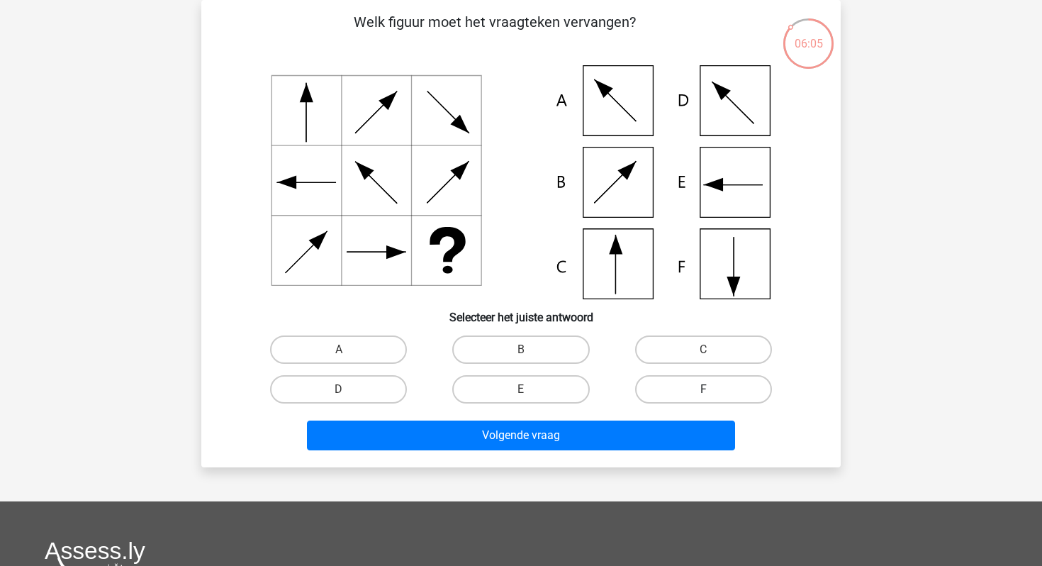
click at [677, 384] on label "F" at bounding box center [703, 389] width 137 height 28
click at [703, 389] on input "F" at bounding box center [707, 393] width 9 height 9
radio input "true"
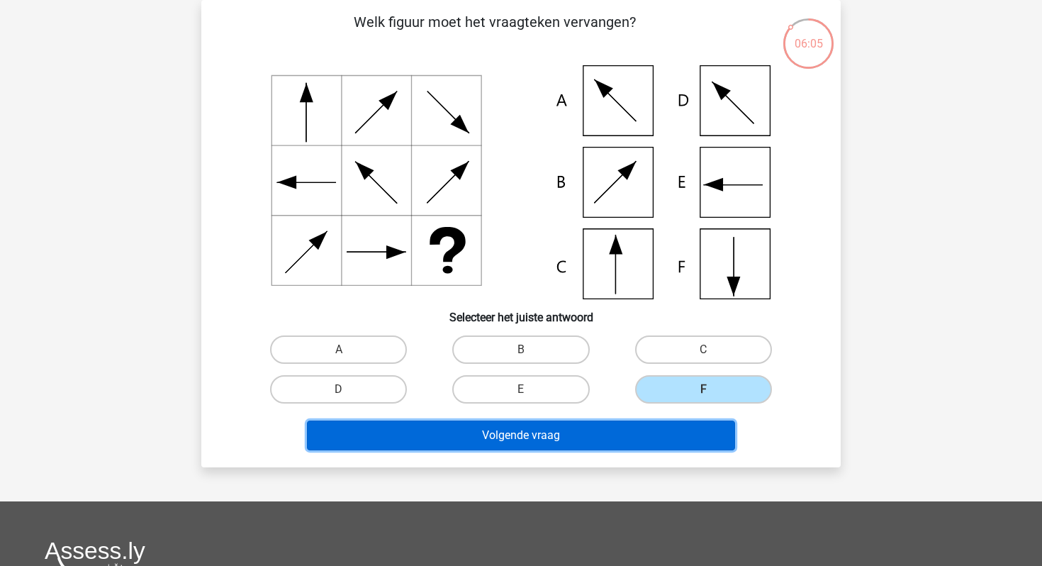
click at [616, 433] on button "Volgende vraag" at bounding box center [521, 436] width 429 height 30
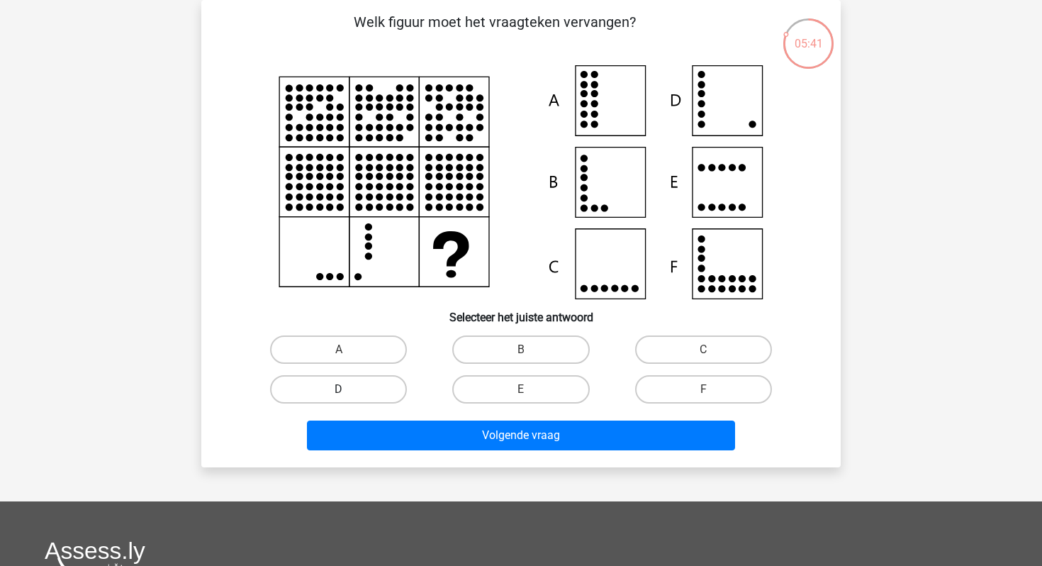
click at [378, 388] on label "D" at bounding box center [338, 389] width 137 height 28
click at [348, 389] on input "D" at bounding box center [343, 393] width 9 height 9
radio input "true"
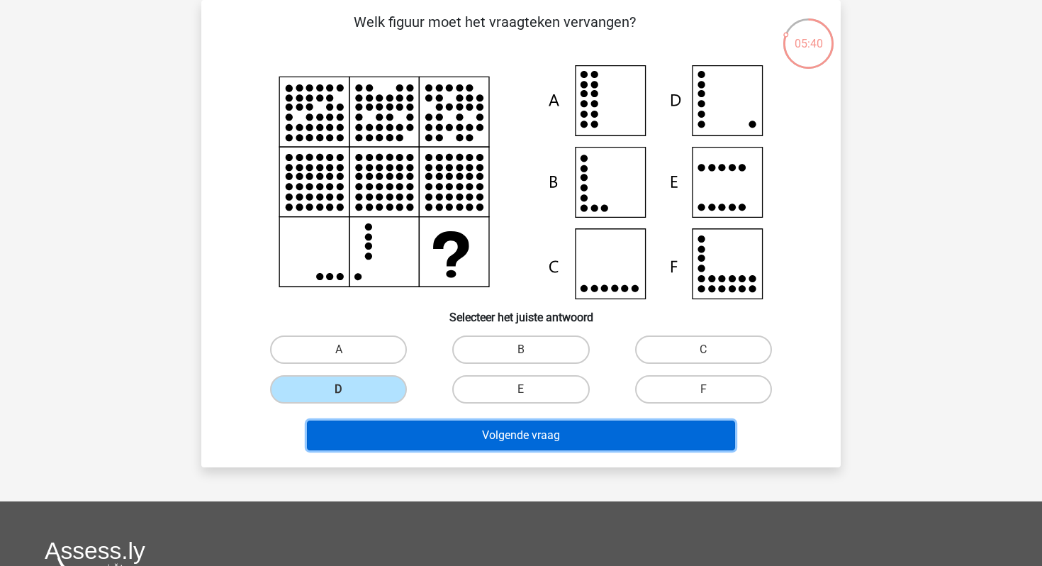
click at [391, 421] on button "Volgende vraag" at bounding box center [521, 436] width 429 height 30
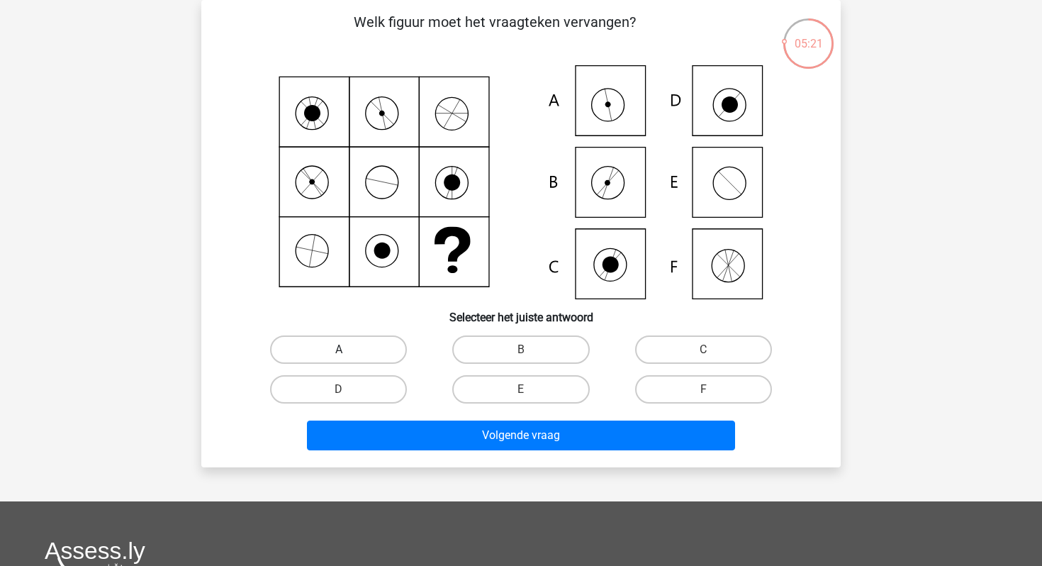
click at [338, 350] on label "A" at bounding box center [338, 349] width 137 height 28
click at [339, 350] on input "A" at bounding box center [343, 354] width 9 height 9
radio input "true"
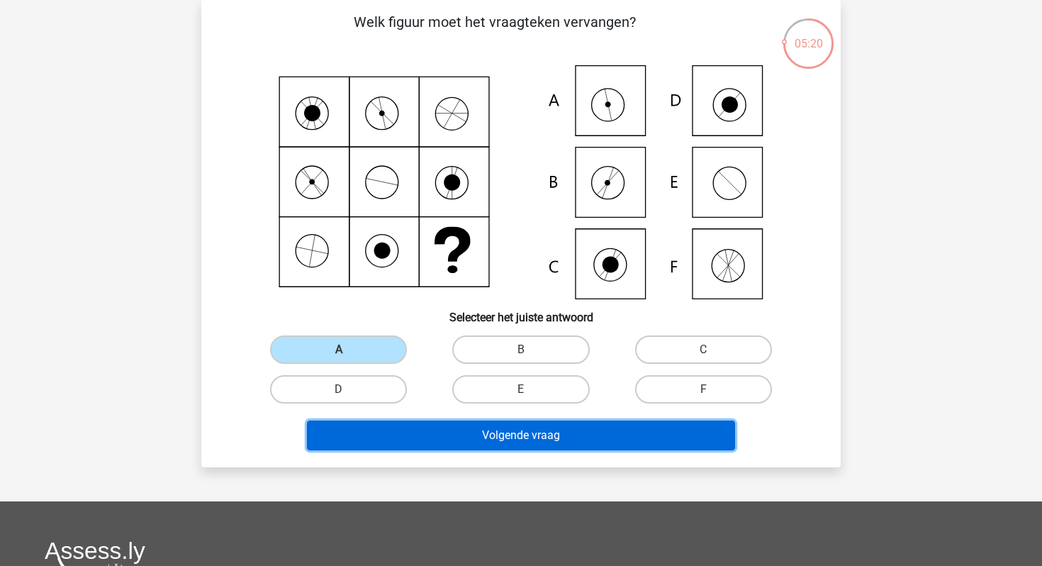
click at [357, 435] on button "Volgende vraag" at bounding box center [521, 436] width 429 height 30
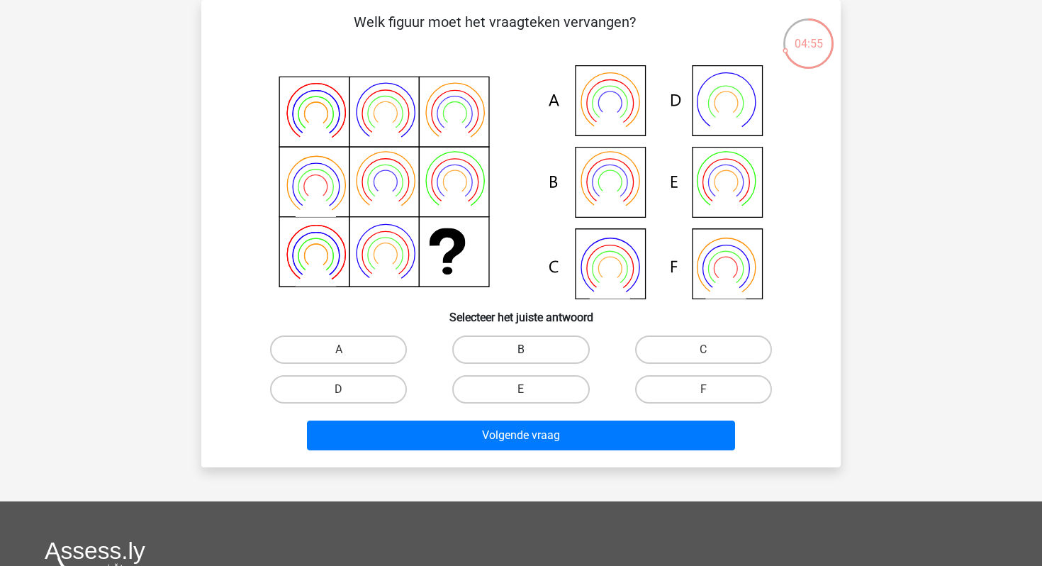
click at [511, 347] on label "B" at bounding box center [520, 349] width 137 height 28
click at [521, 350] on input "B" at bounding box center [525, 354] width 9 height 9
radio input "true"
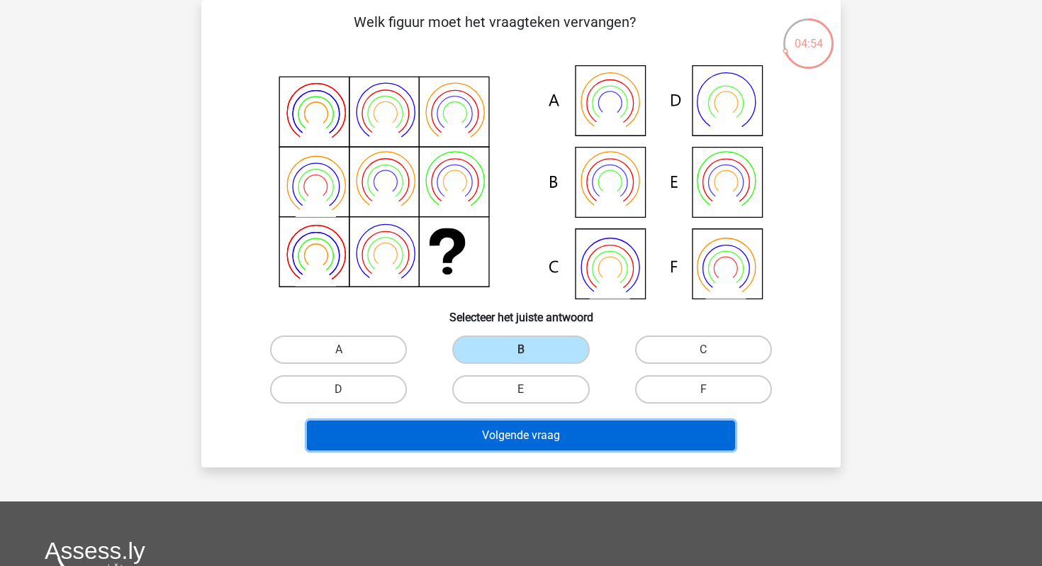
click at [498, 435] on button "Volgende vraag" at bounding box center [521, 436] width 429 height 30
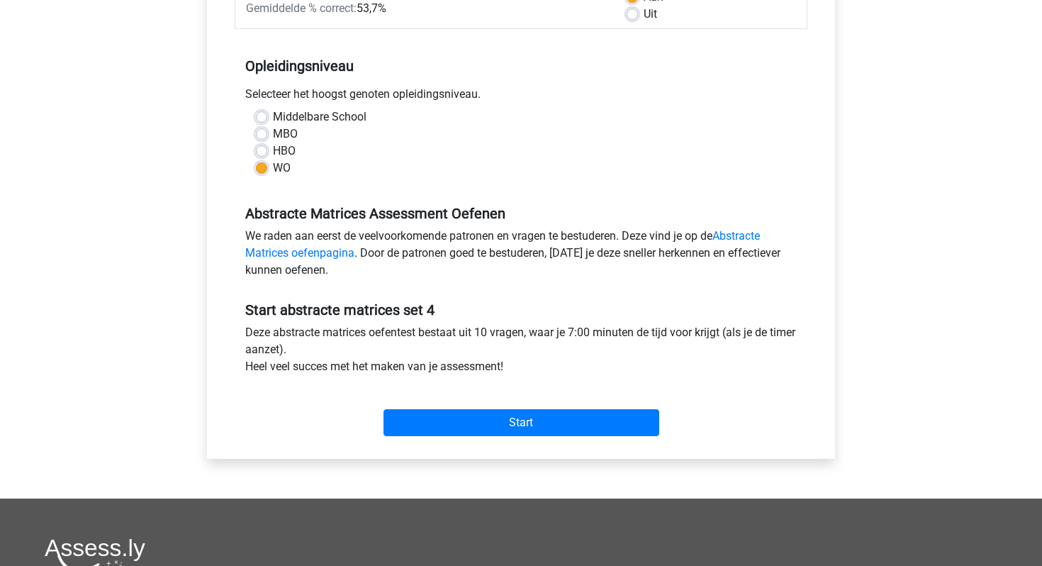
scroll to position [270, 0]
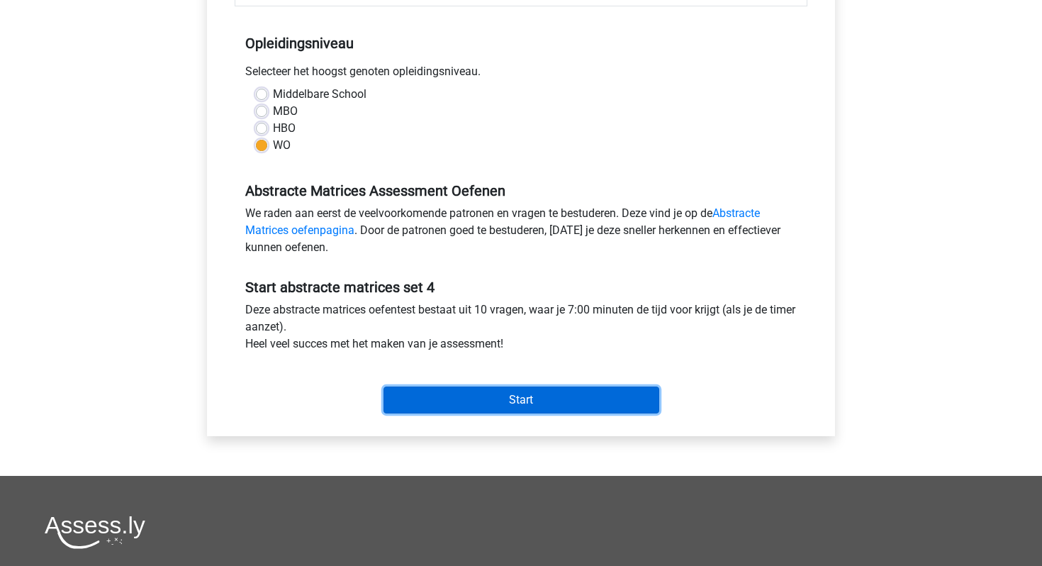
click at [430, 411] on input "Start" at bounding box center [522, 399] width 276 height 27
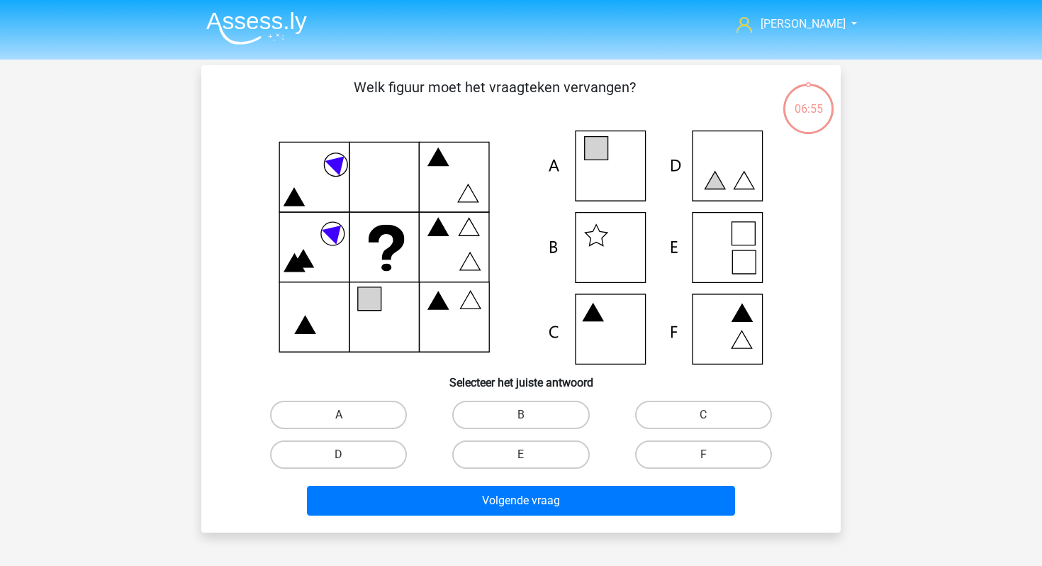
click at [381, 417] on label "A" at bounding box center [338, 415] width 137 height 28
click at [348, 417] on input "A" at bounding box center [343, 419] width 9 height 9
radio input "true"
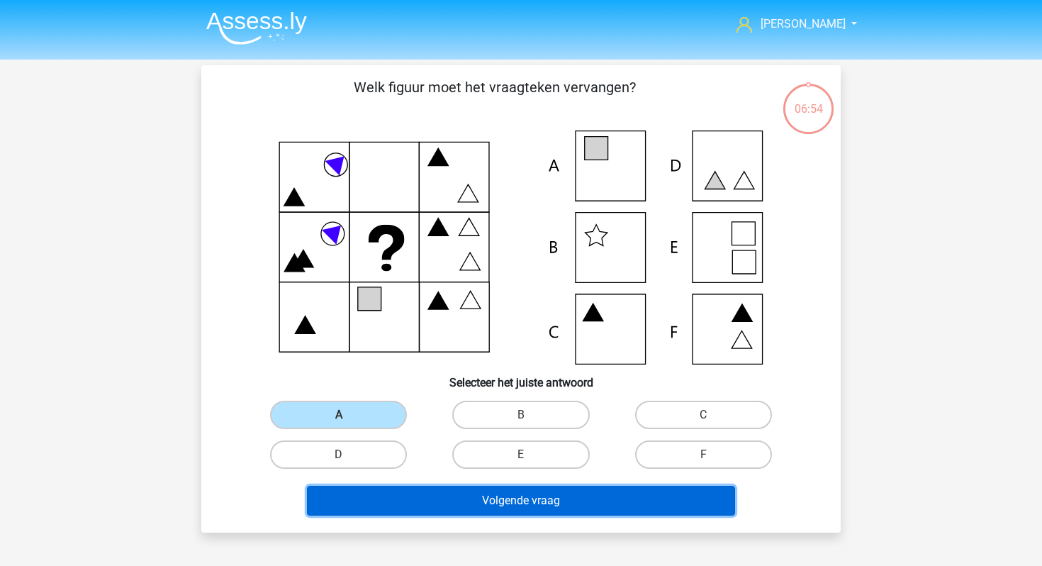
click at [450, 499] on button "Volgende vraag" at bounding box center [521, 501] width 429 height 30
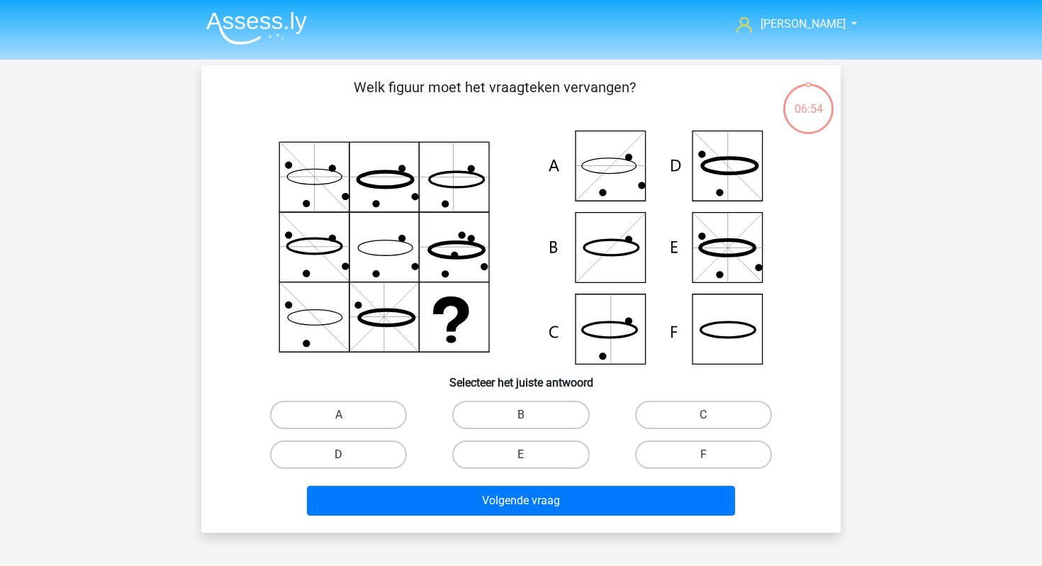
scroll to position [65, 0]
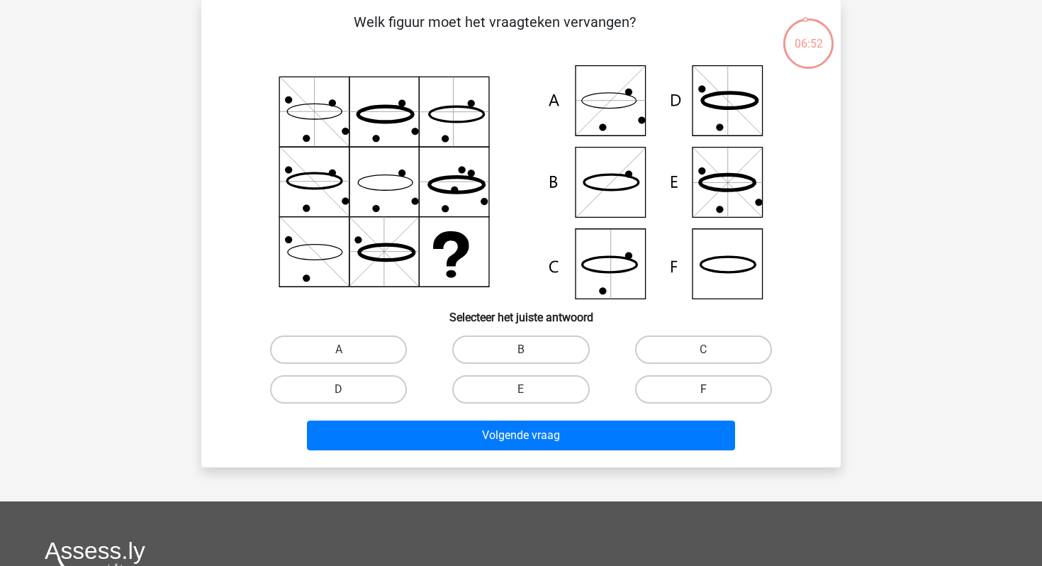
click at [661, 379] on label "F" at bounding box center [703, 389] width 137 height 28
click at [703, 389] on input "F" at bounding box center [707, 393] width 9 height 9
radio input "true"
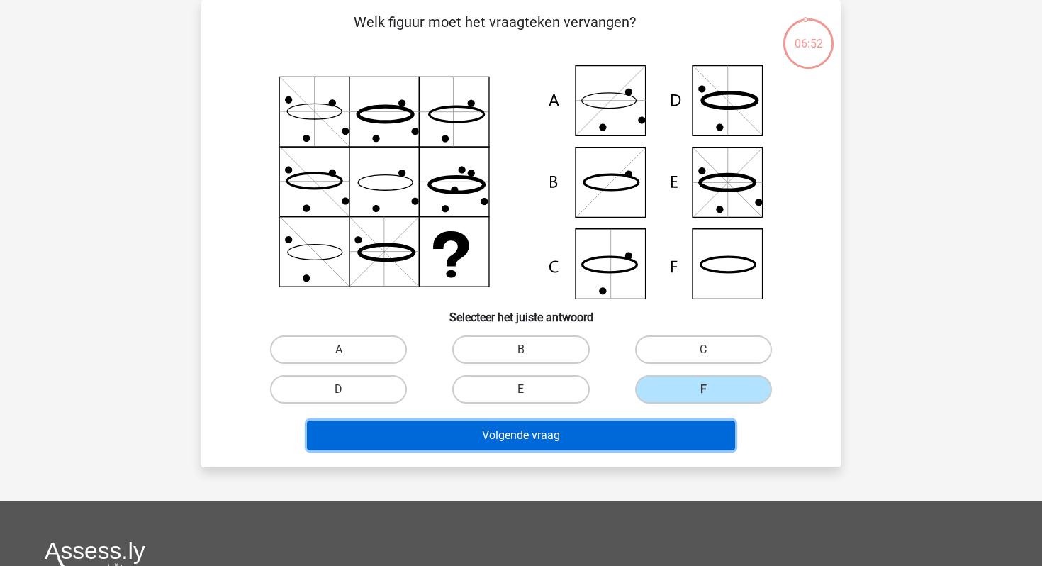
click at [579, 435] on button "Volgende vraag" at bounding box center [521, 436] width 429 height 30
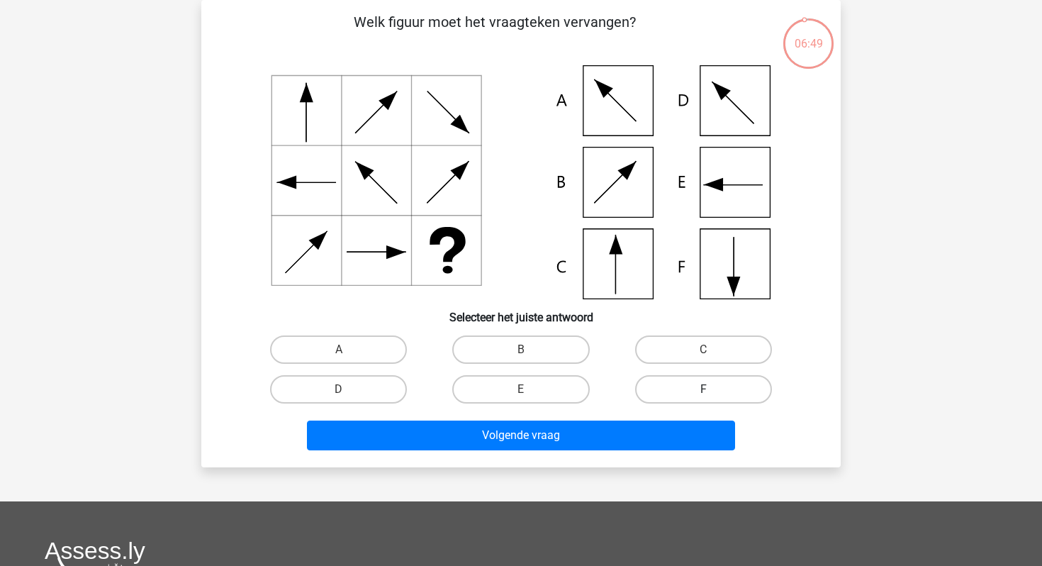
click at [674, 388] on label "F" at bounding box center [703, 389] width 137 height 28
click at [703, 389] on input "F" at bounding box center [707, 393] width 9 height 9
radio input "true"
click at [581, 452] on div "Volgende vraag" at bounding box center [520, 438] width 547 height 35
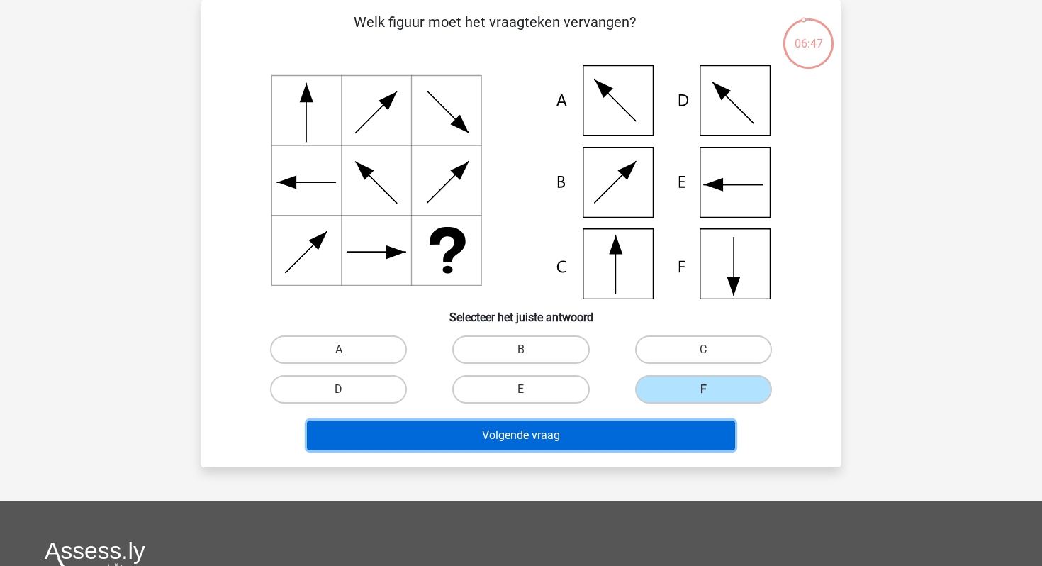
click at [579, 441] on button "Volgende vraag" at bounding box center [521, 436] width 429 height 30
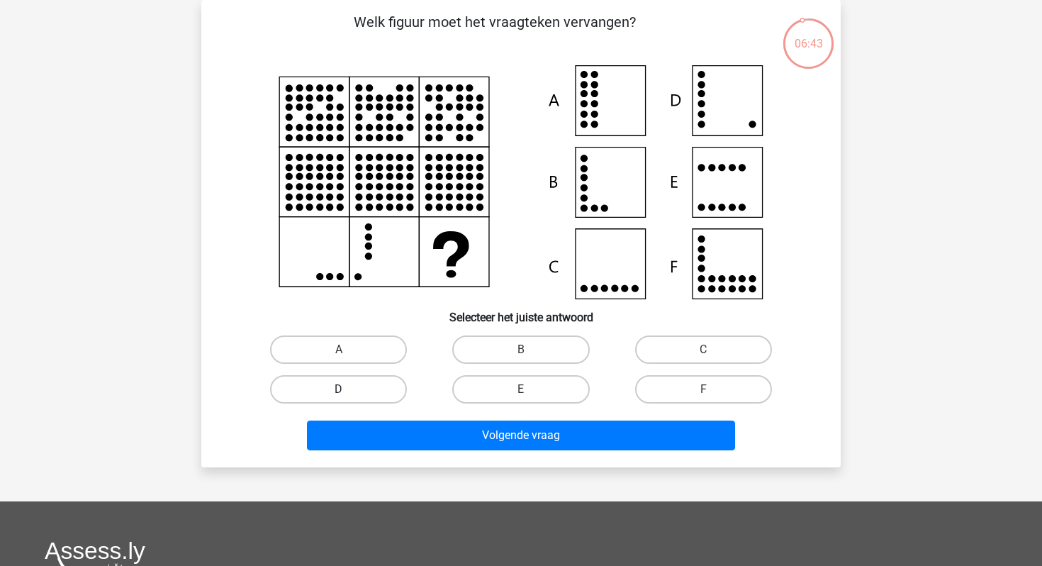
click at [378, 395] on label "D" at bounding box center [338, 389] width 137 height 28
click at [348, 395] on input "D" at bounding box center [343, 393] width 9 height 9
radio input "true"
click at [403, 451] on div "Volgende vraag" at bounding box center [520, 438] width 547 height 35
click at [403, 450] on div "Volgende vraag" at bounding box center [520, 438] width 547 height 35
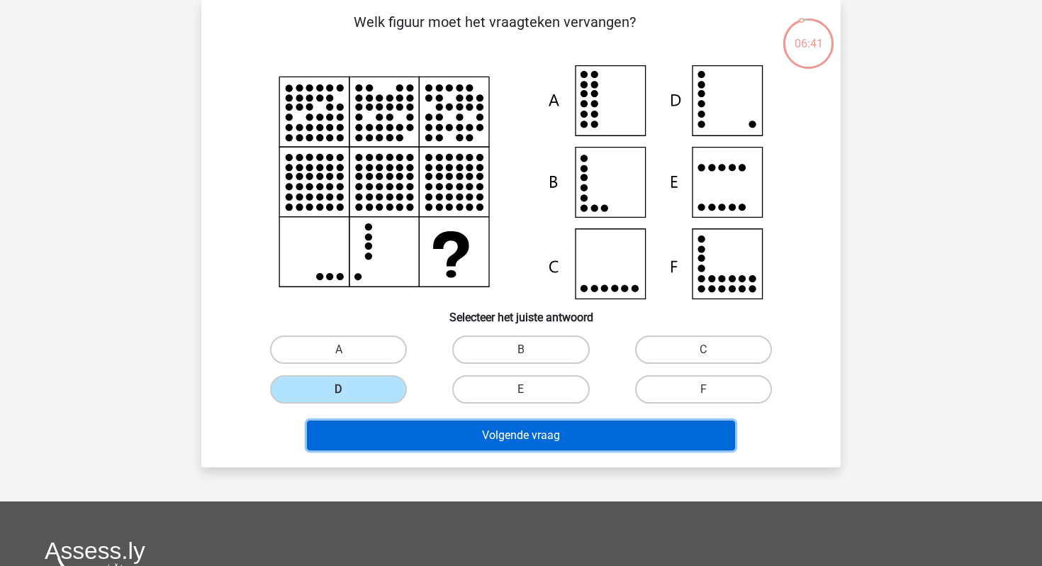
click at [415, 435] on button "Volgende vraag" at bounding box center [521, 436] width 429 height 30
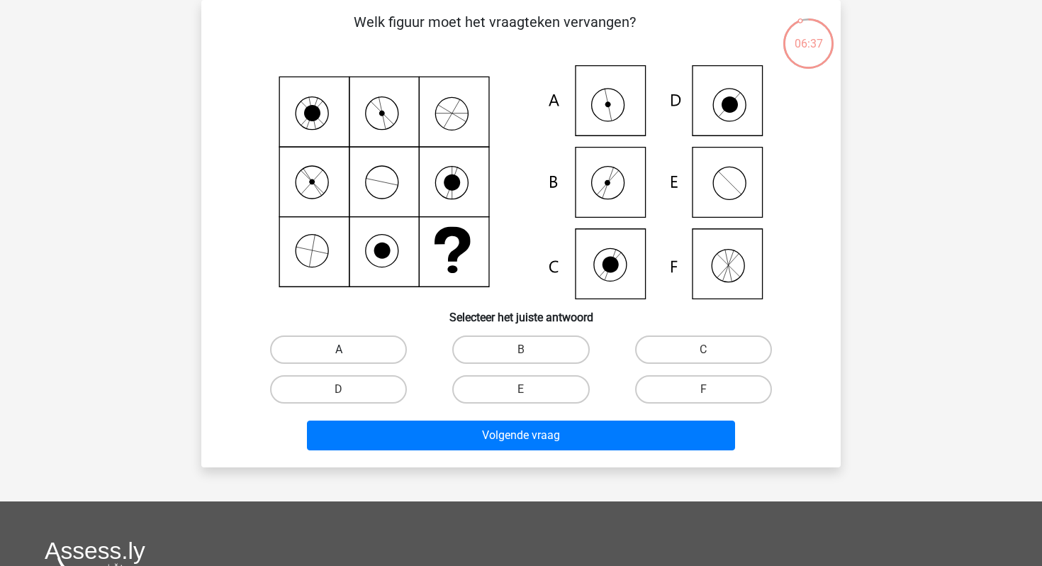
click at [374, 354] on label "A" at bounding box center [338, 349] width 137 height 28
click at [348, 354] on input "A" at bounding box center [343, 354] width 9 height 9
radio input "true"
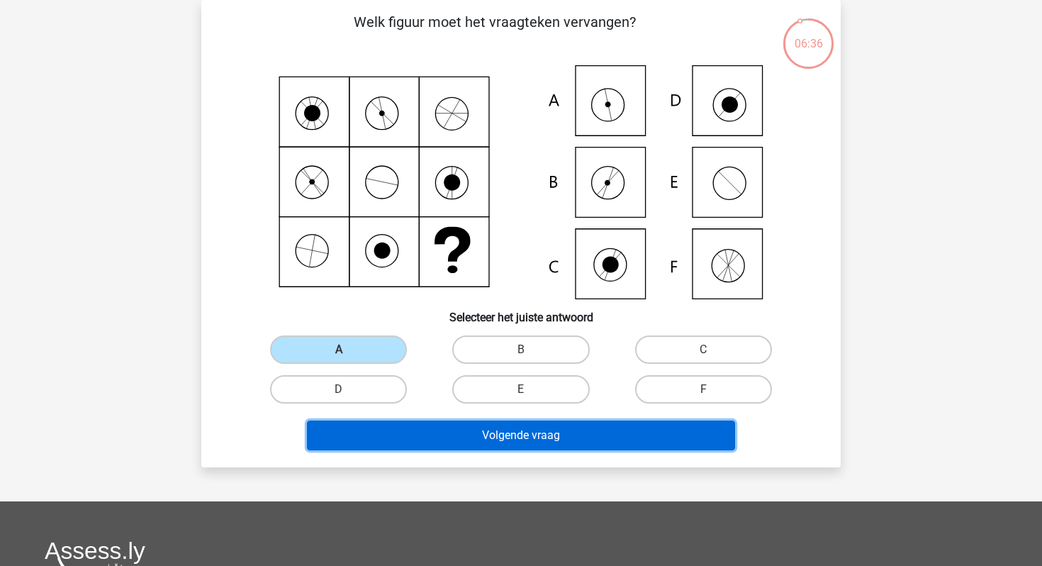
click at [413, 439] on button "Volgende vraag" at bounding box center [521, 436] width 429 height 30
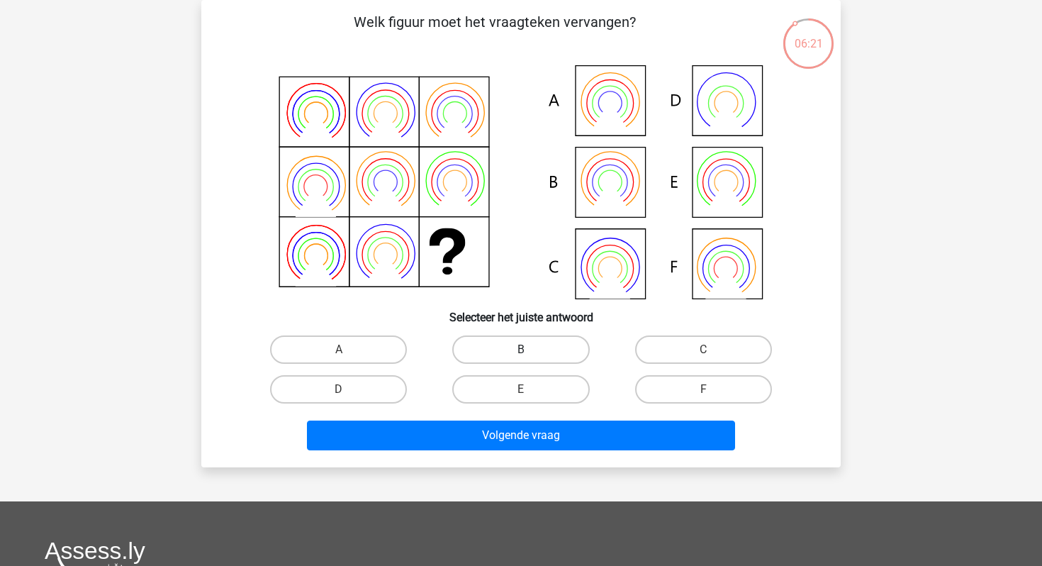
click at [483, 348] on label "B" at bounding box center [520, 349] width 137 height 28
click at [521, 350] on input "B" at bounding box center [525, 354] width 9 height 9
radio input "true"
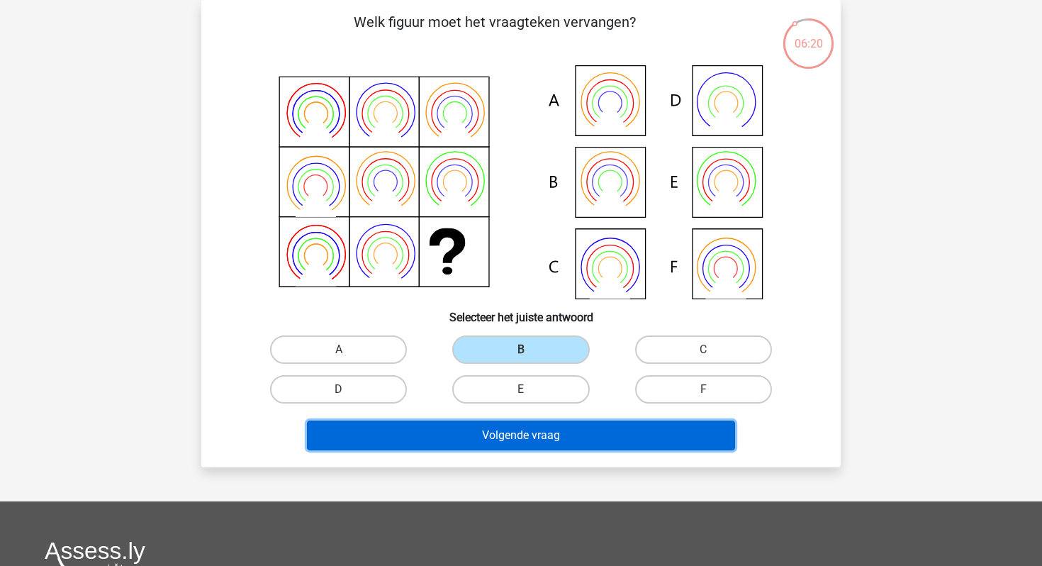
click at [467, 441] on button "Volgende vraag" at bounding box center [521, 436] width 429 height 30
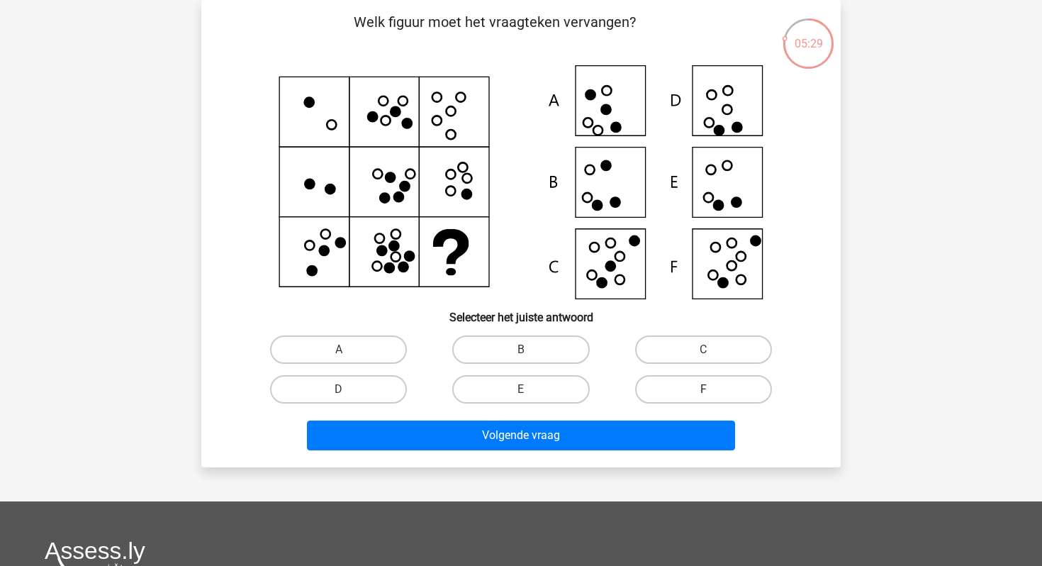
click at [694, 382] on label "F" at bounding box center [703, 389] width 137 height 28
click at [703, 389] on input "F" at bounding box center [707, 393] width 9 height 9
radio input "true"
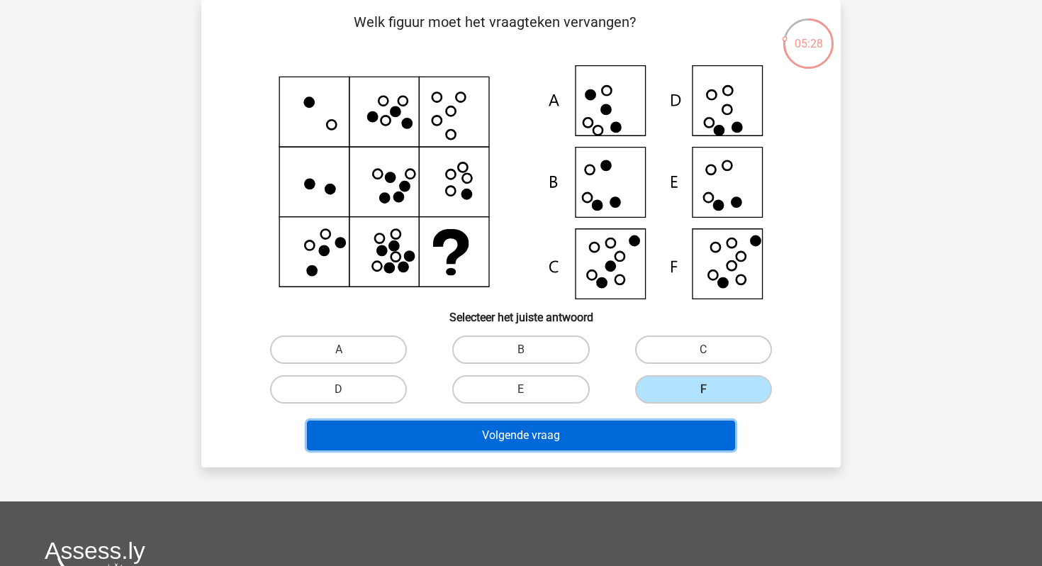
click at [569, 446] on button "Volgende vraag" at bounding box center [521, 436] width 429 height 30
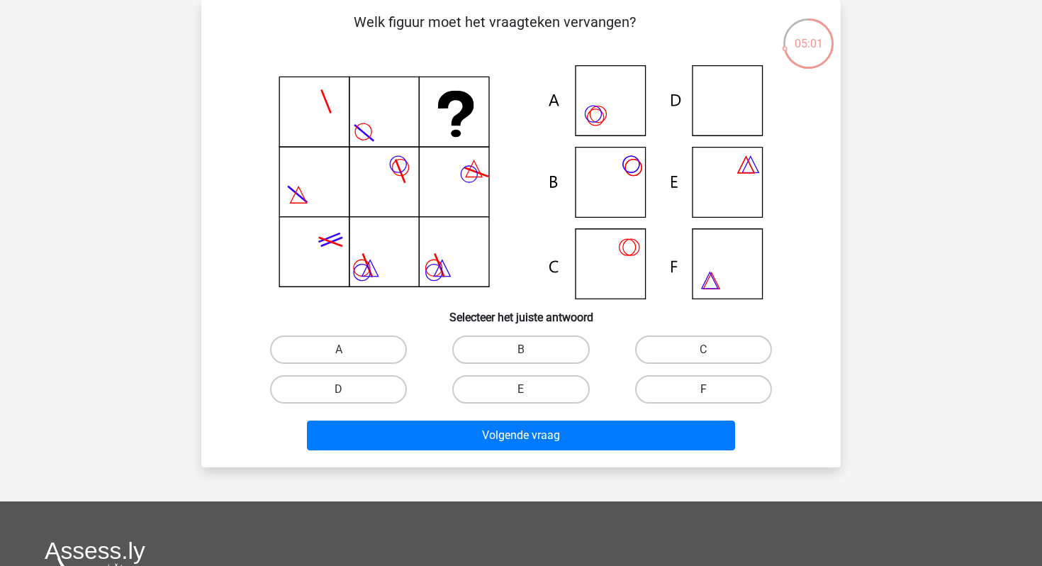
click at [663, 378] on label "F" at bounding box center [703, 389] width 137 height 28
click at [703, 389] on input "F" at bounding box center [707, 393] width 9 height 9
radio input "true"
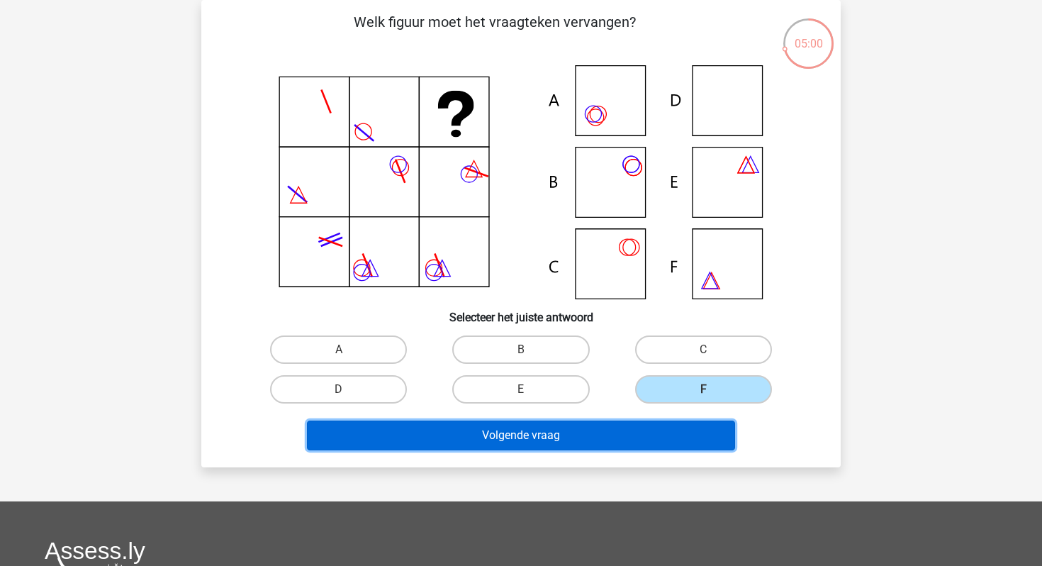
click at [593, 447] on button "Volgende vraag" at bounding box center [521, 436] width 429 height 30
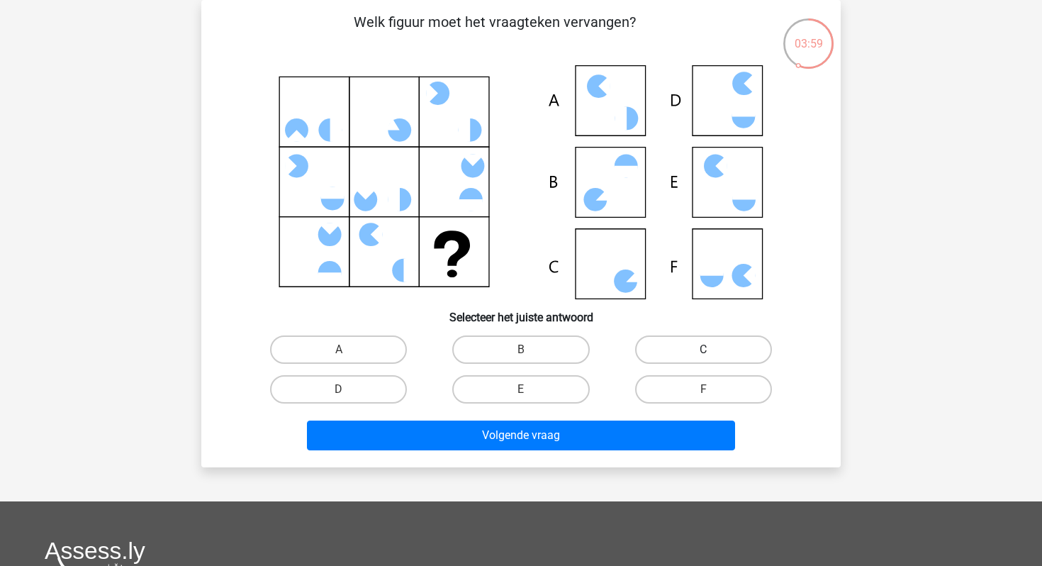
click at [674, 345] on label "C" at bounding box center [703, 349] width 137 height 28
click at [703, 350] on input "C" at bounding box center [707, 354] width 9 height 9
radio input "true"
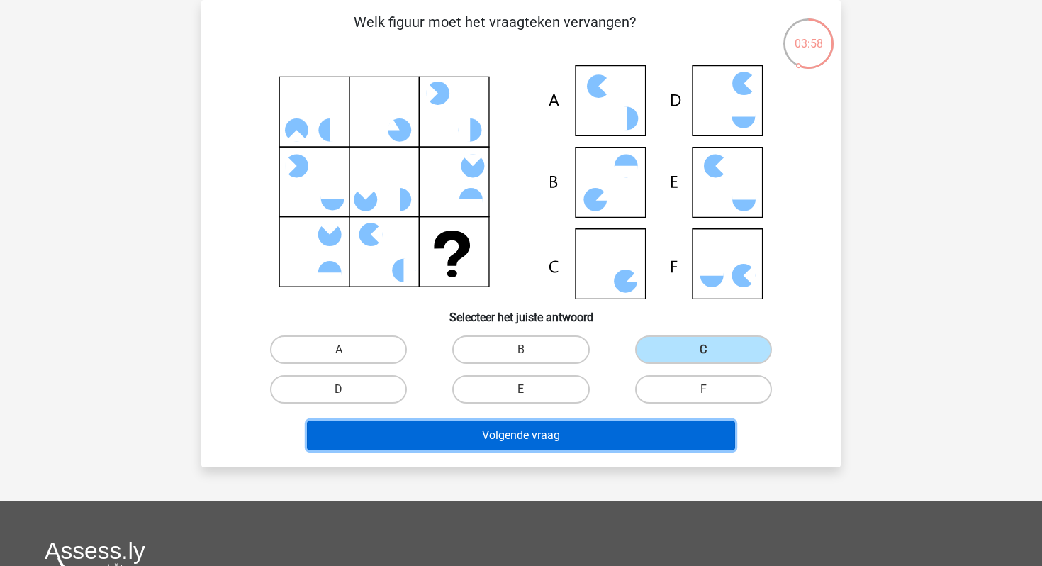
click at [564, 428] on button "Volgende vraag" at bounding box center [521, 436] width 429 height 30
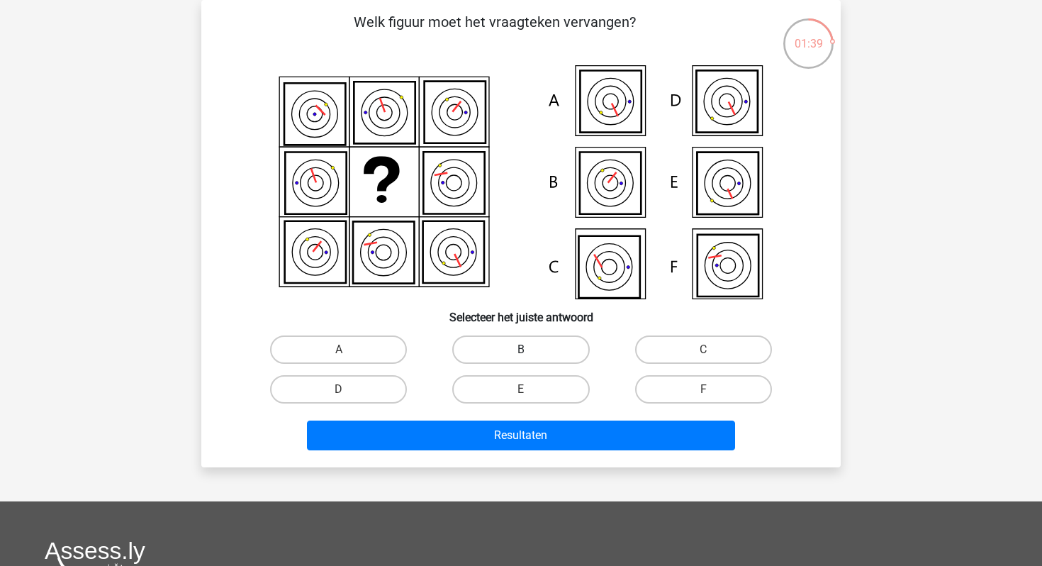
click at [521, 345] on label "B" at bounding box center [520, 349] width 137 height 28
click at [521, 350] on input "B" at bounding box center [525, 354] width 9 height 9
radio input "true"
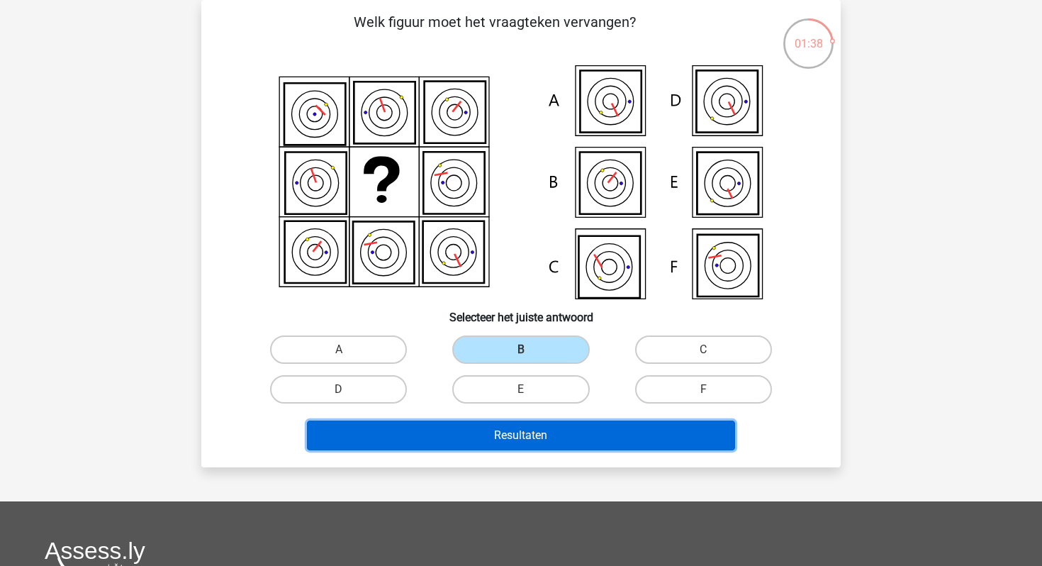
click at [491, 439] on button "Resultaten" at bounding box center [521, 436] width 429 height 30
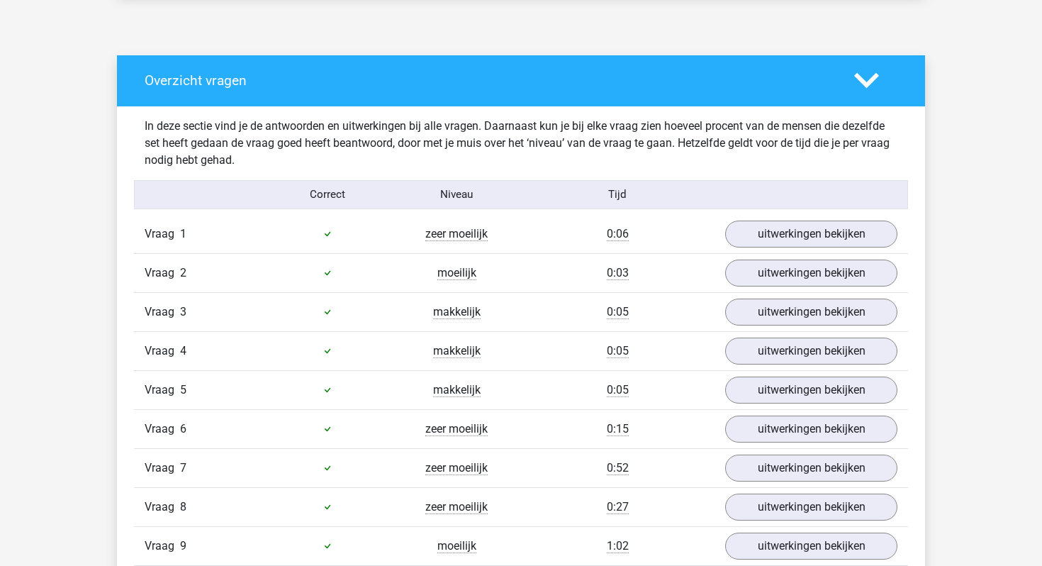
scroll to position [734, 0]
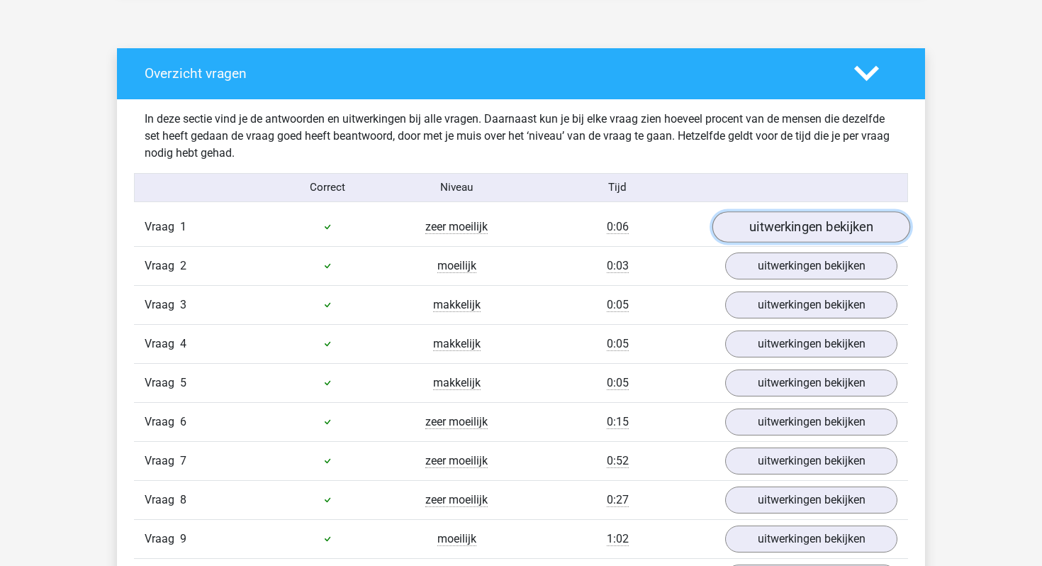
click at [740, 218] on link "uitwerkingen bekijken" at bounding box center [812, 226] width 198 height 31
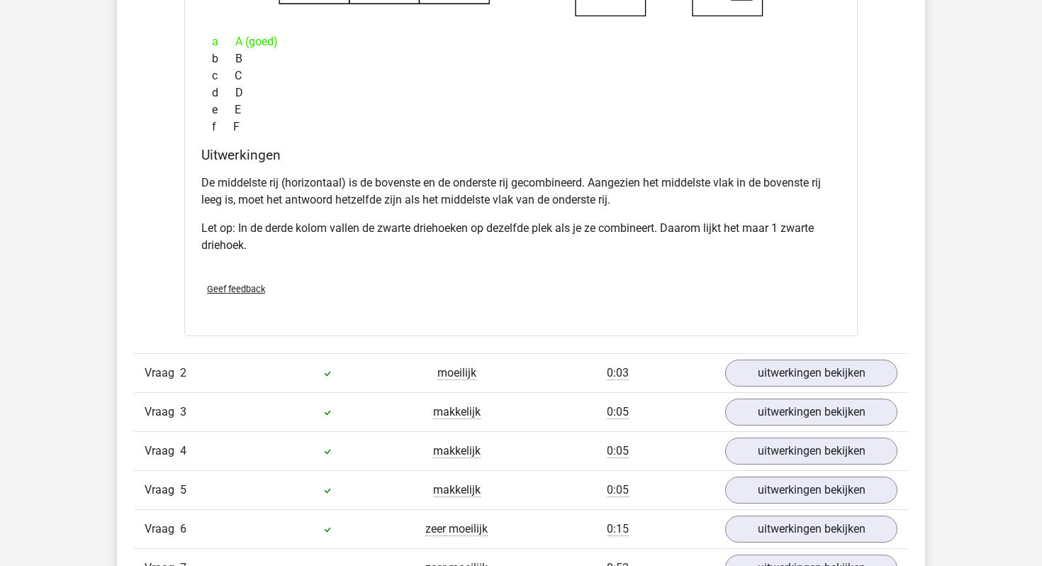
scroll to position [1259, 0]
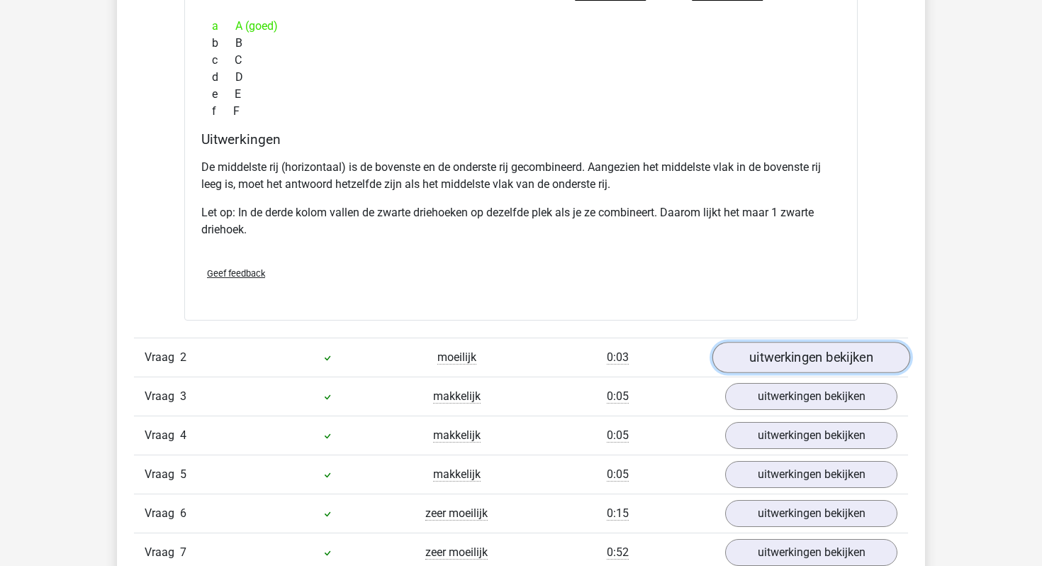
click at [749, 352] on link "uitwerkingen bekijken" at bounding box center [812, 357] width 198 height 31
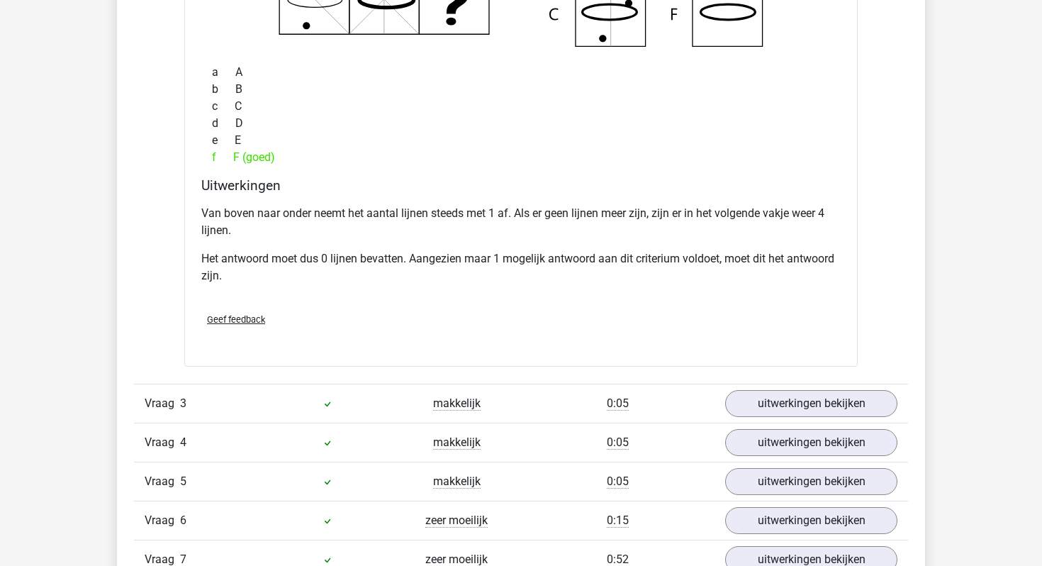
scroll to position [1874, 0]
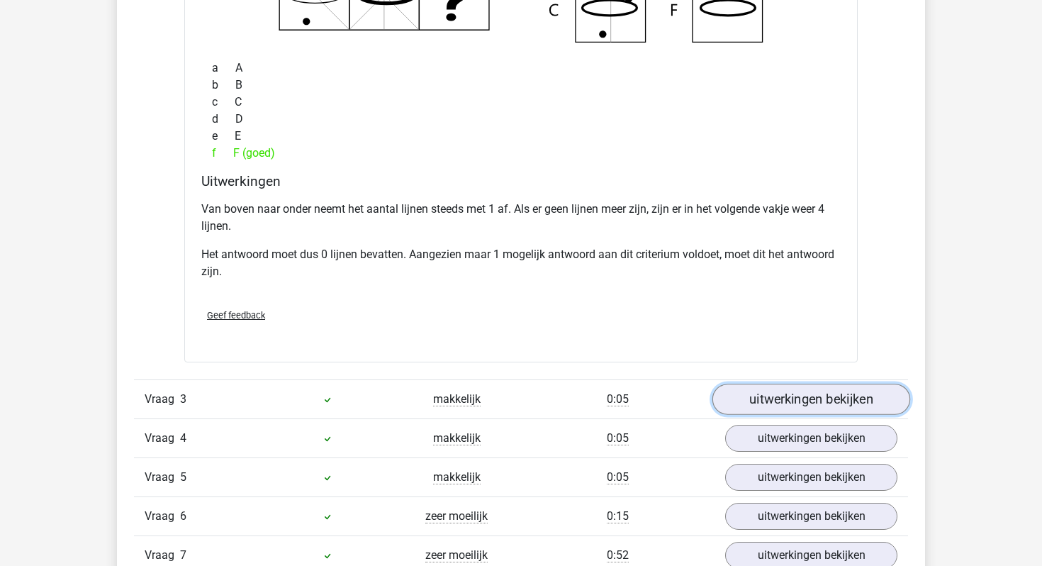
click at [770, 397] on link "uitwerkingen bekijken" at bounding box center [812, 399] width 198 height 31
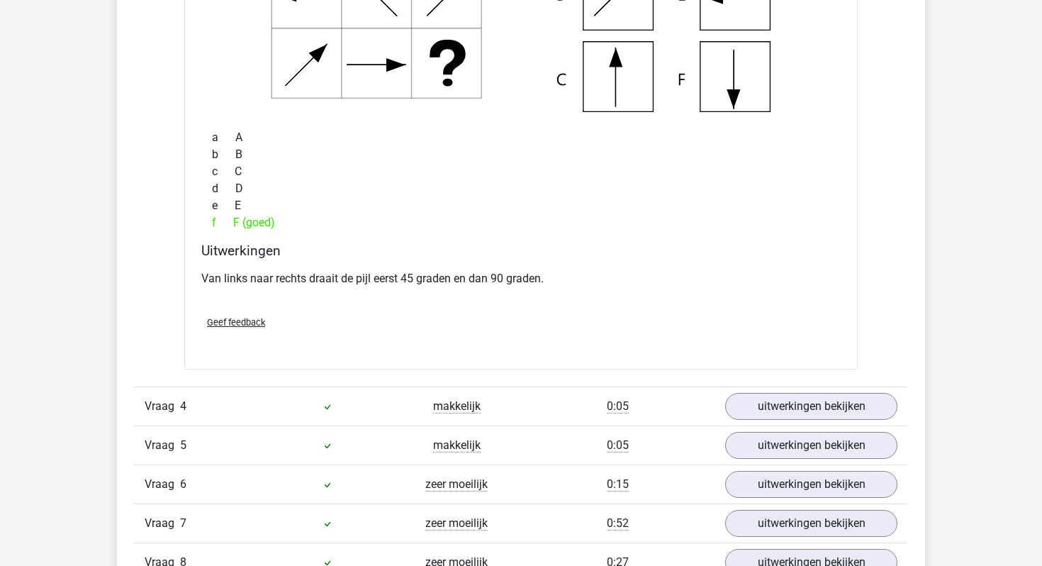
scroll to position [2469, 0]
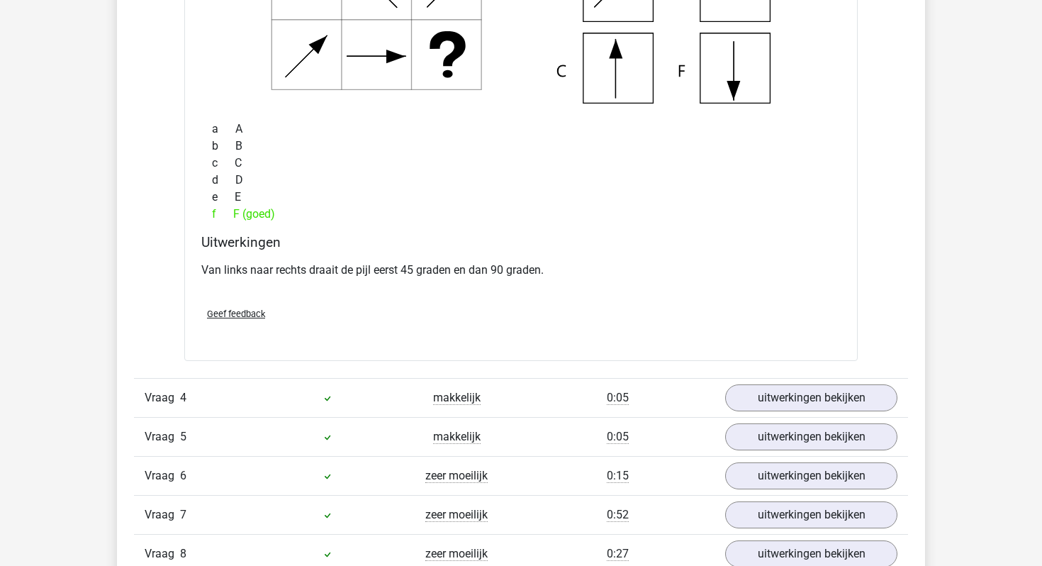
click at [784, 421] on div "Vraag 5 makkelijk 0:05 uitwerkingen bekijken" at bounding box center [521, 436] width 774 height 39
click at [777, 395] on link "uitwerkingen bekijken" at bounding box center [812, 397] width 198 height 31
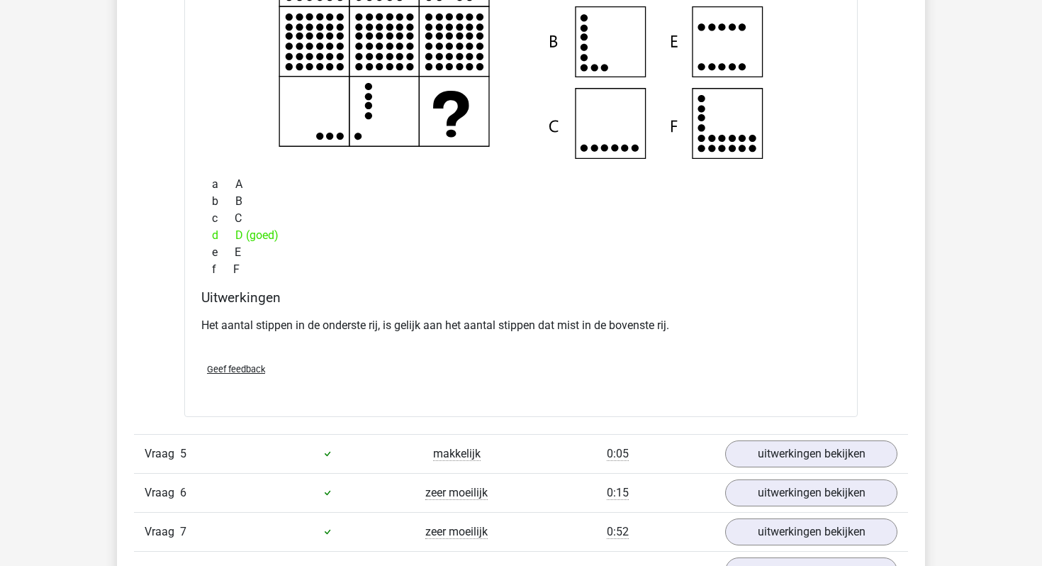
scroll to position [3010, 0]
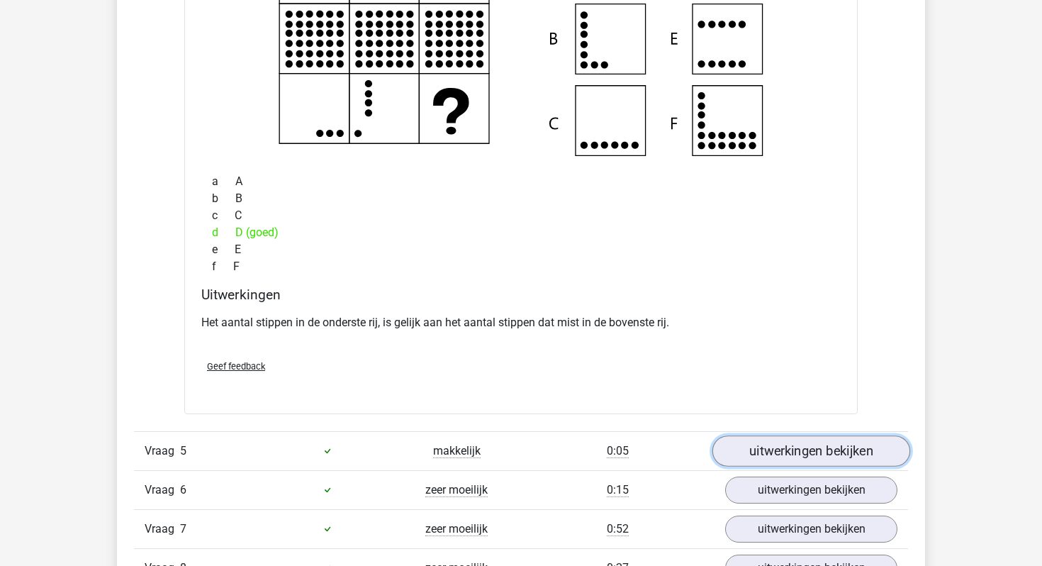
click at [775, 444] on link "uitwerkingen bekijken" at bounding box center [812, 450] width 198 height 31
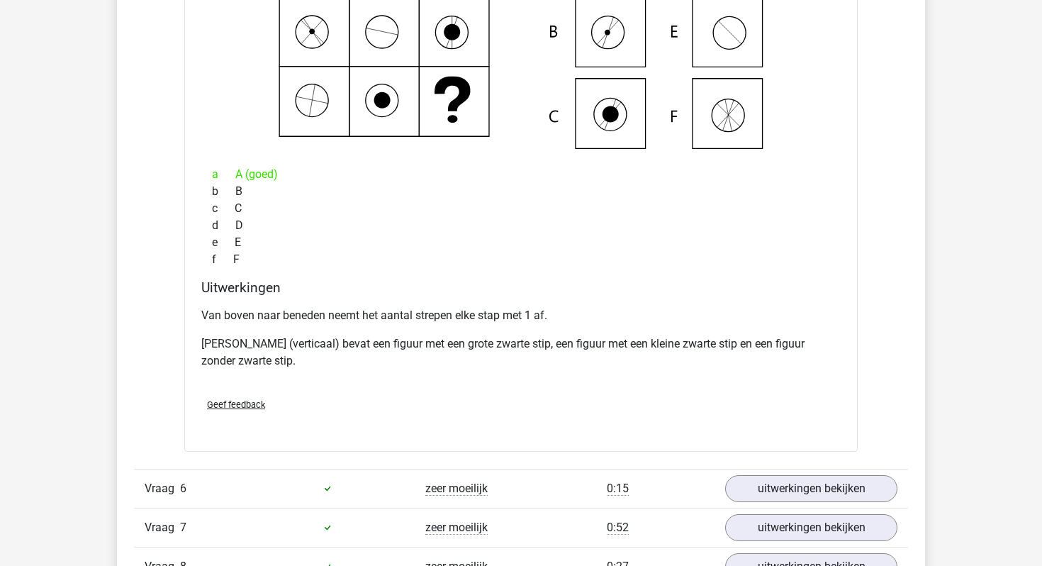
scroll to position [3614, 0]
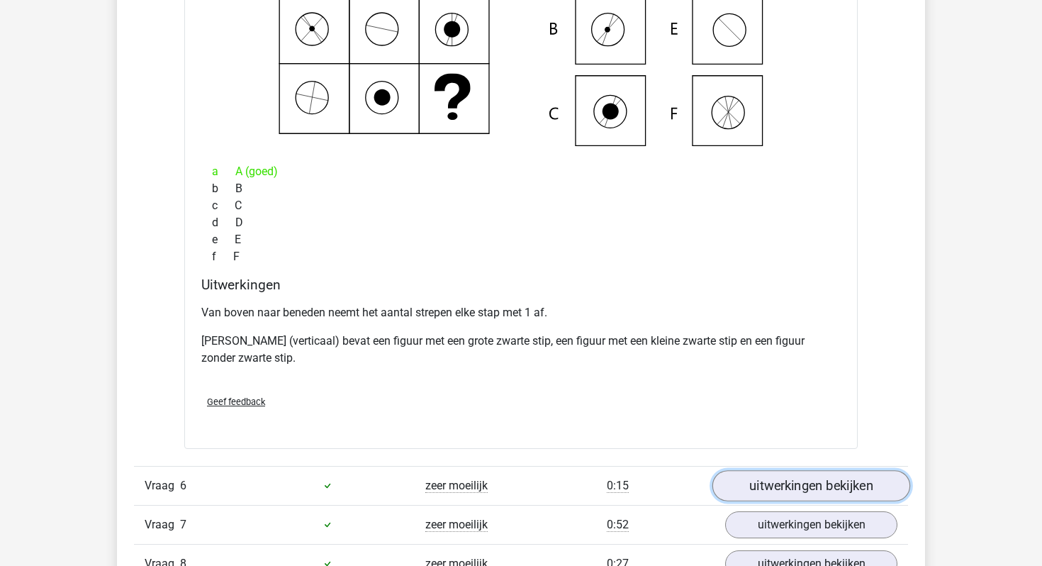
click at [769, 485] on link "uitwerkingen bekijken" at bounding box center [812, 485] width 198 height 31
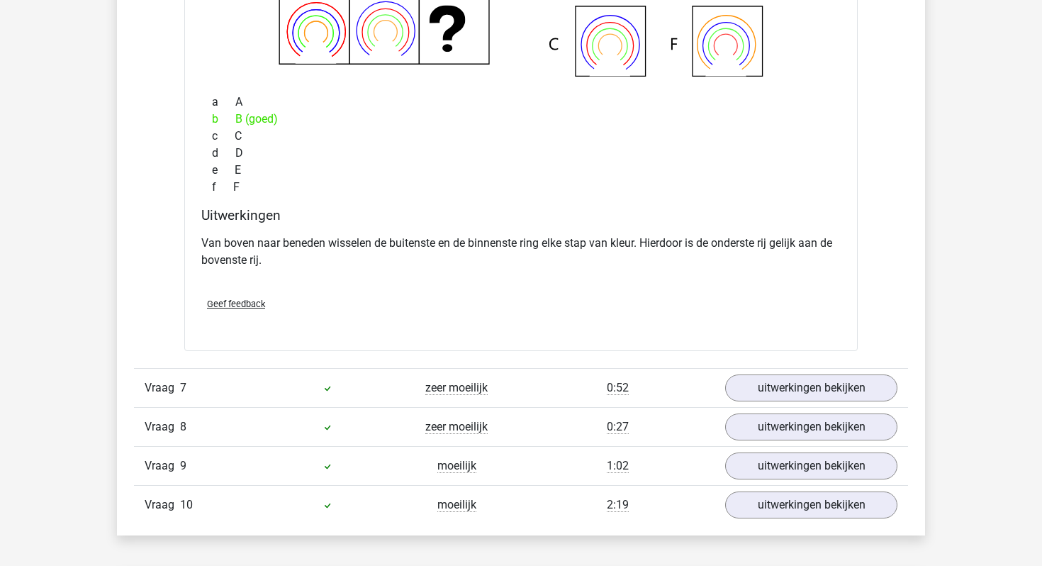
scroll to position [4327, 0]
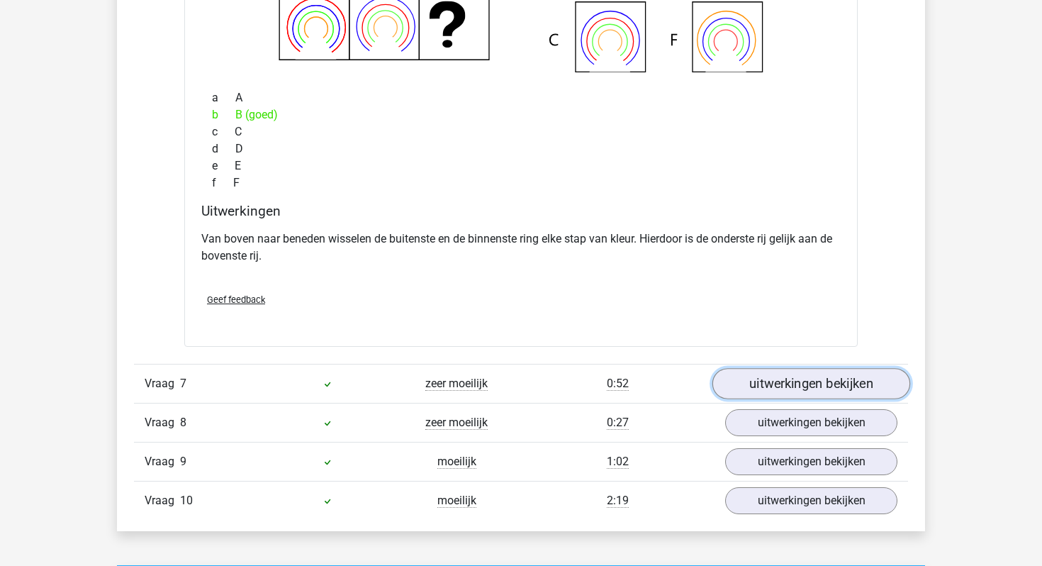
click at [794, 383] on link "uitwerkingen bekijken" at bounding box center [812, 383] width 198 height 31
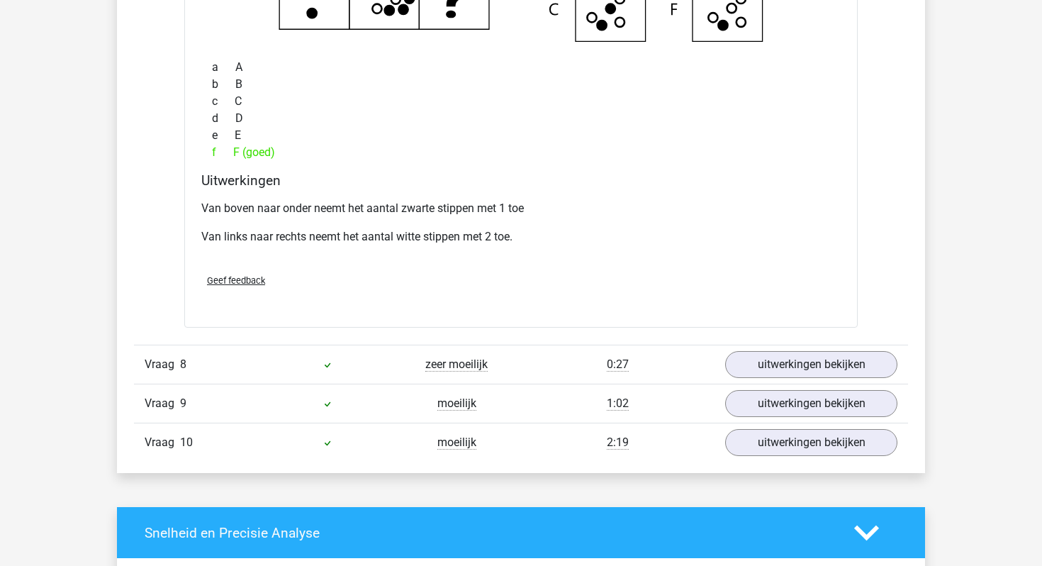
scroll to position [4978, 0]
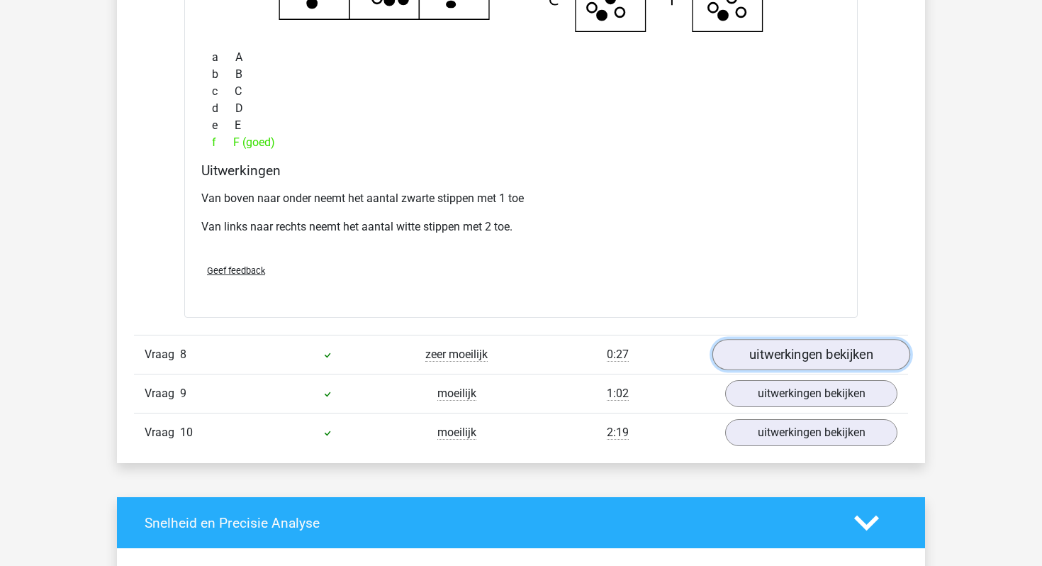
click at [801, 352] on link "uitwerkingen bekijken" at bounding box center [812, 354] width 198 height 31
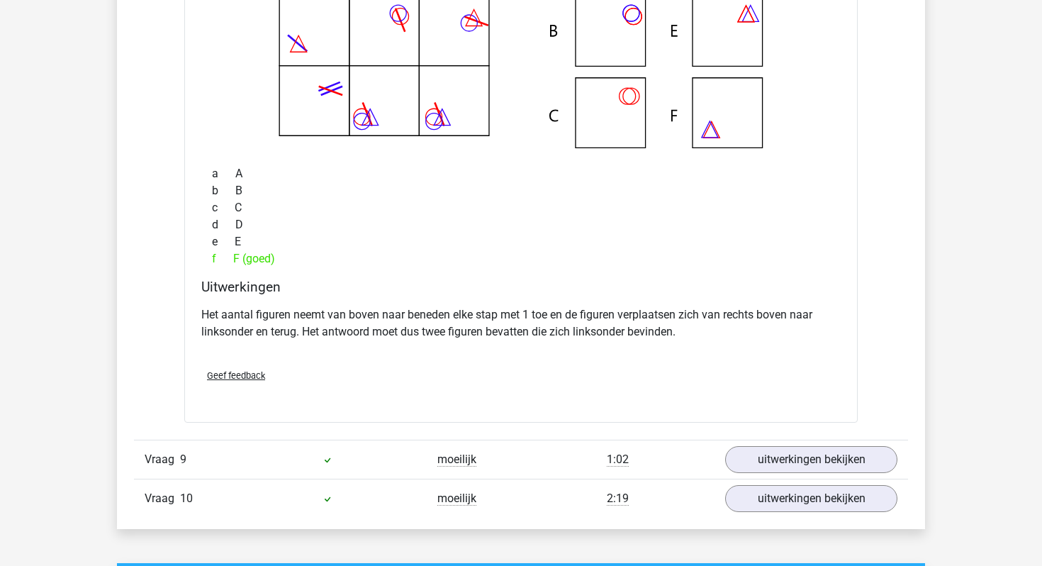
scroll to position [5485, 0]
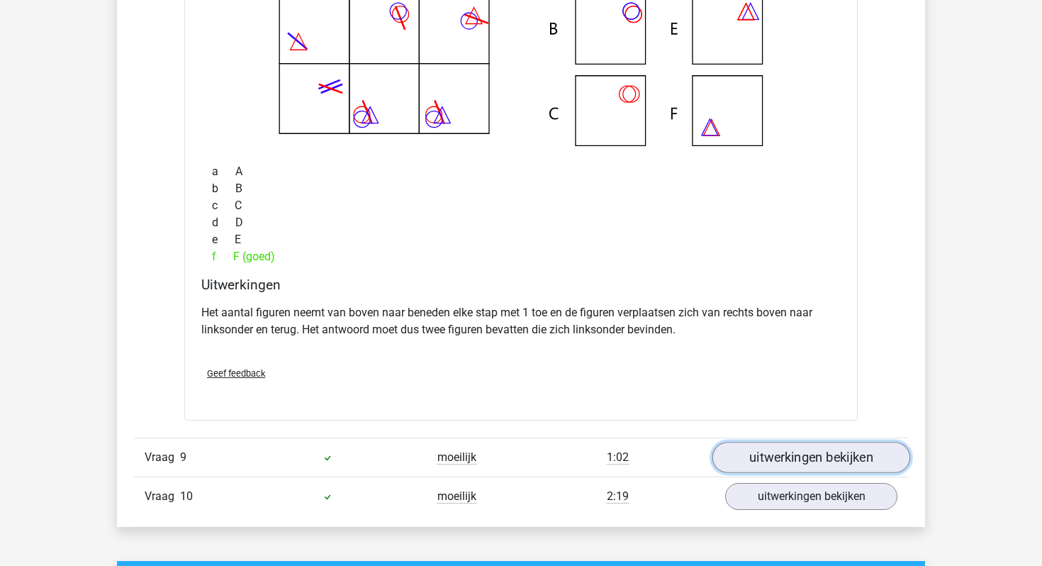
click at [797, 458] on link "uitwerkingen bekijken" at bounding box center [812, 458] width 198 height 31
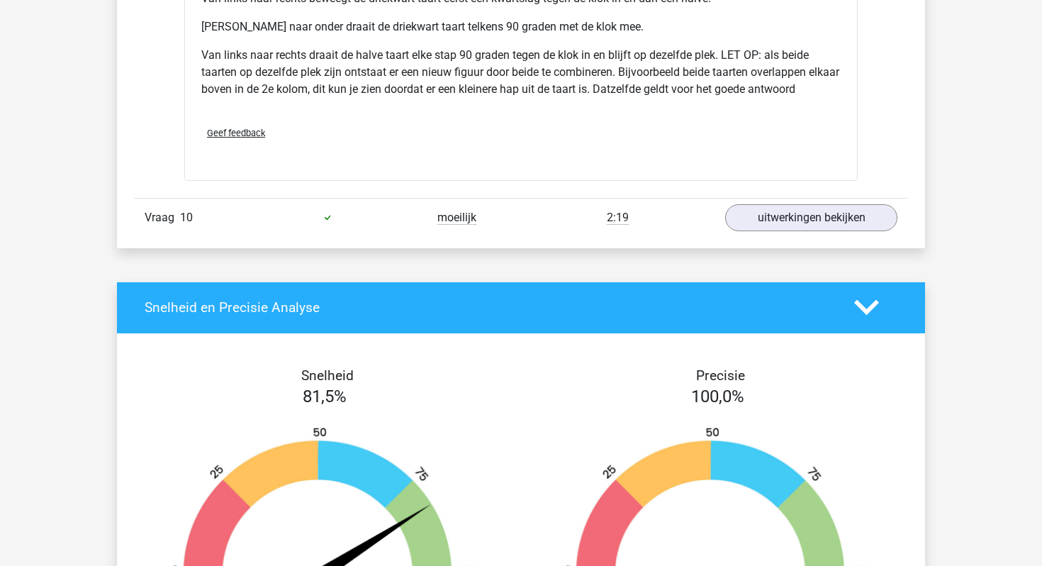
scroll to position [6426, 0]
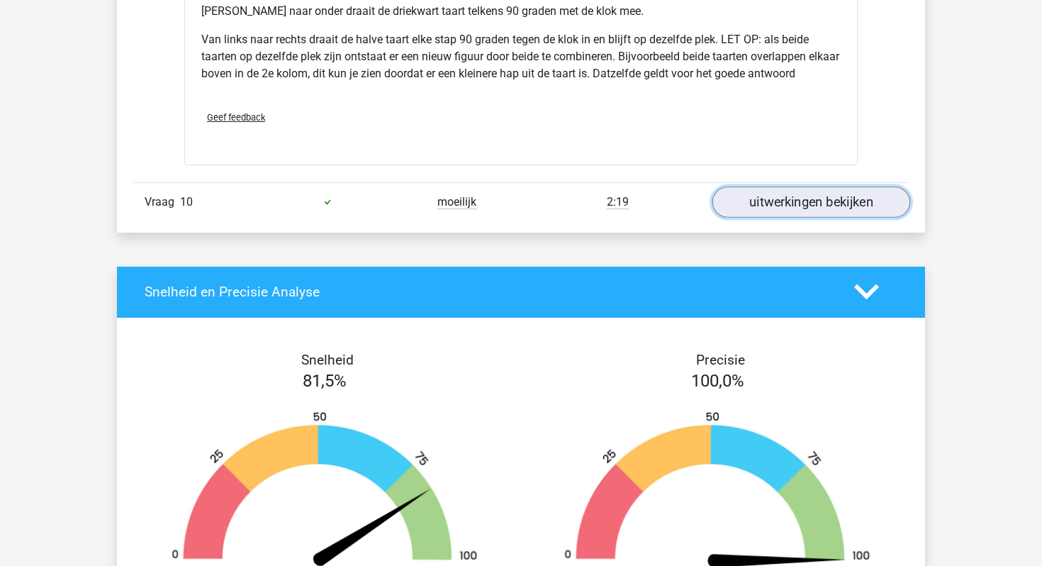
click at [823, 209] on link "uitwerkingen bekijken" at bounding box center [812, 202] width 198 height 31
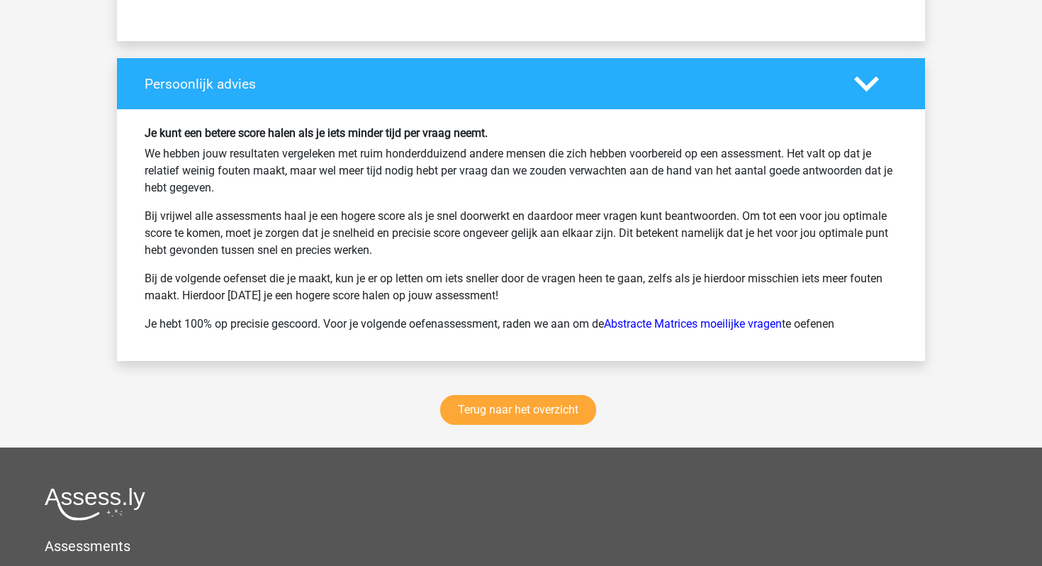
scroll to position [7721, 0]
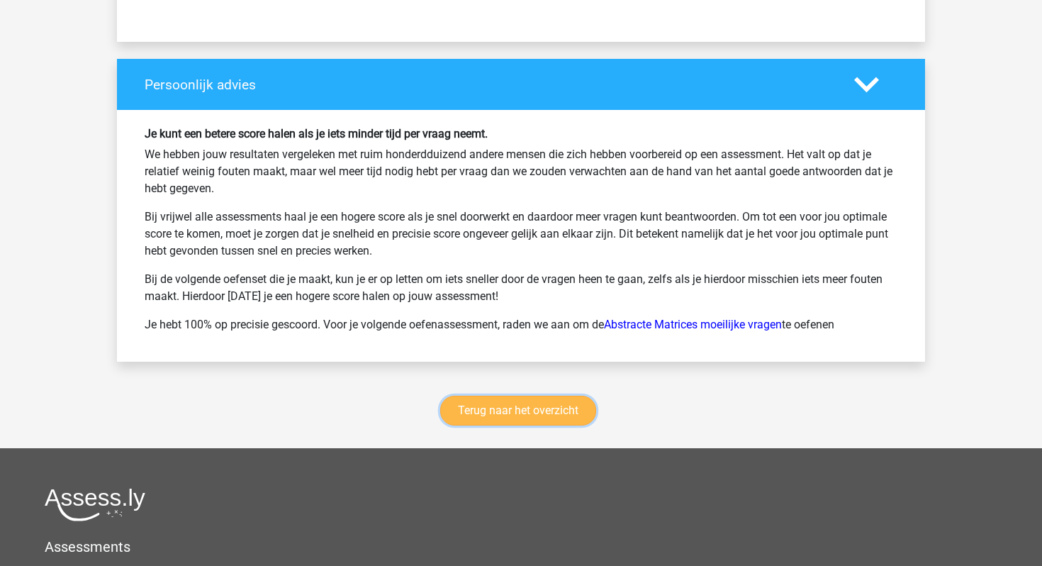
click at [564, 419] on link "Terug naar het overzicht" at bounding box center [518, 411] width 156 height 30
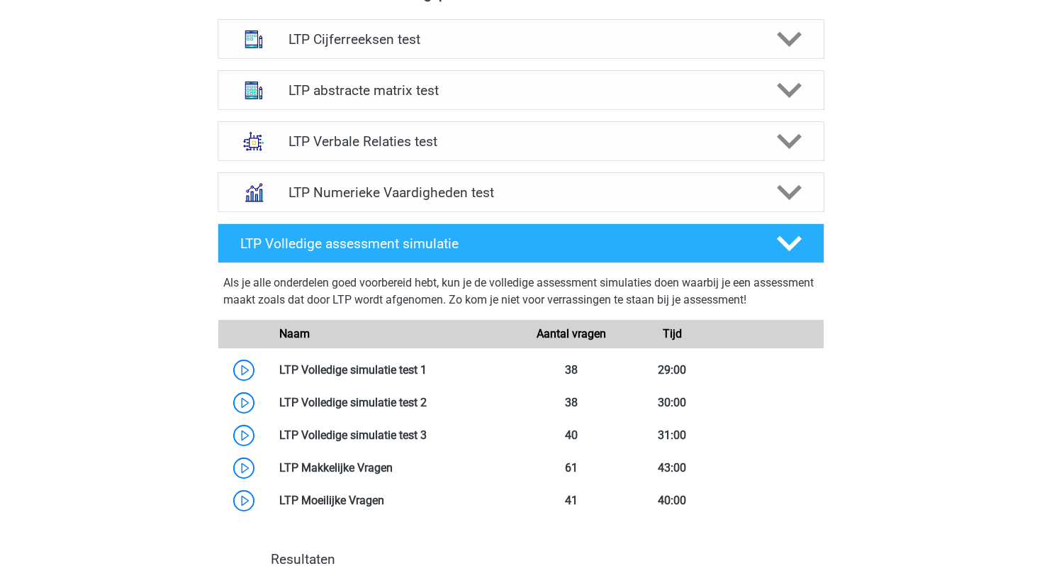
scroll to position [596, 0]
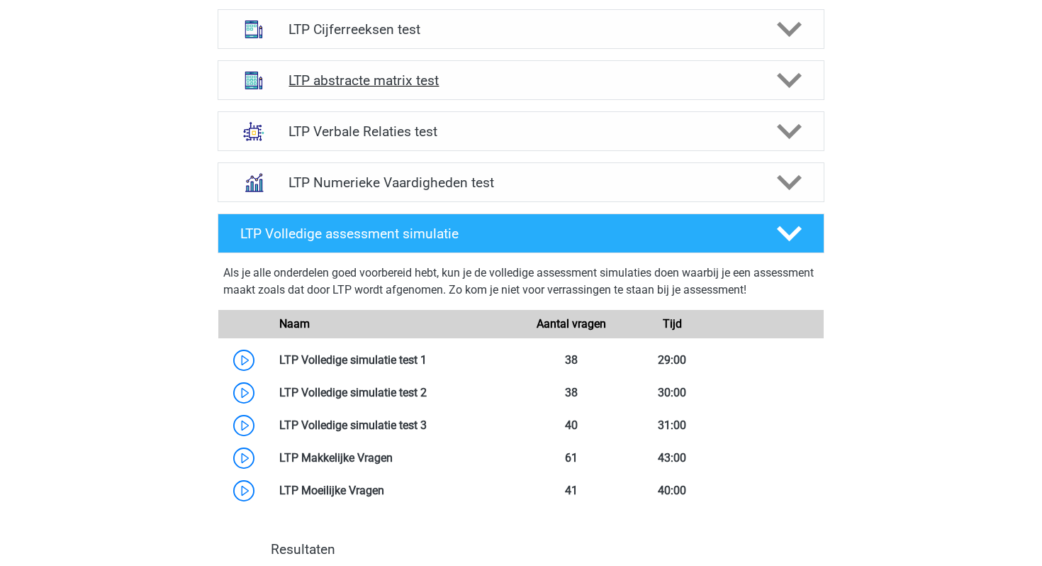
click at [424, 81] on h4 "LTP abstracte matrix test" at bounding box center [521, 80] width 465 height 16
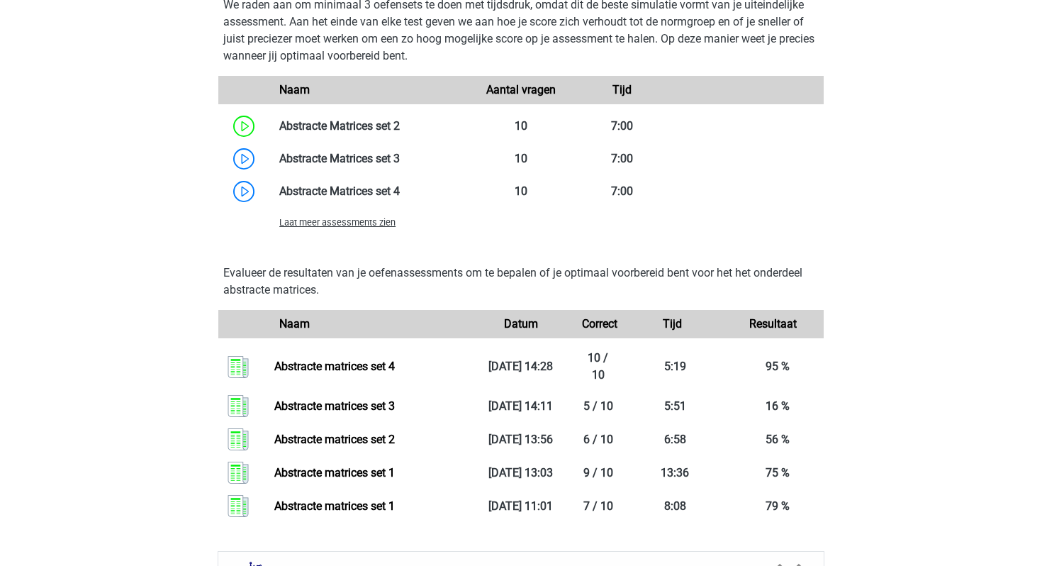
scroll to position [1139, 0]
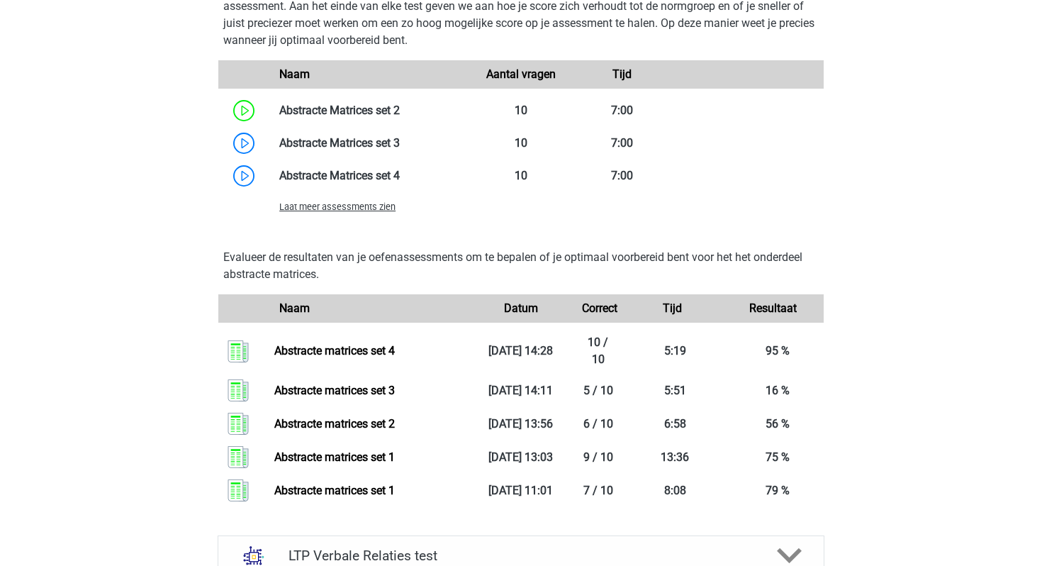
click at [343, 207] on span "Laat meer assessments zien" at bounding box center [337, 206] width 116 height 11
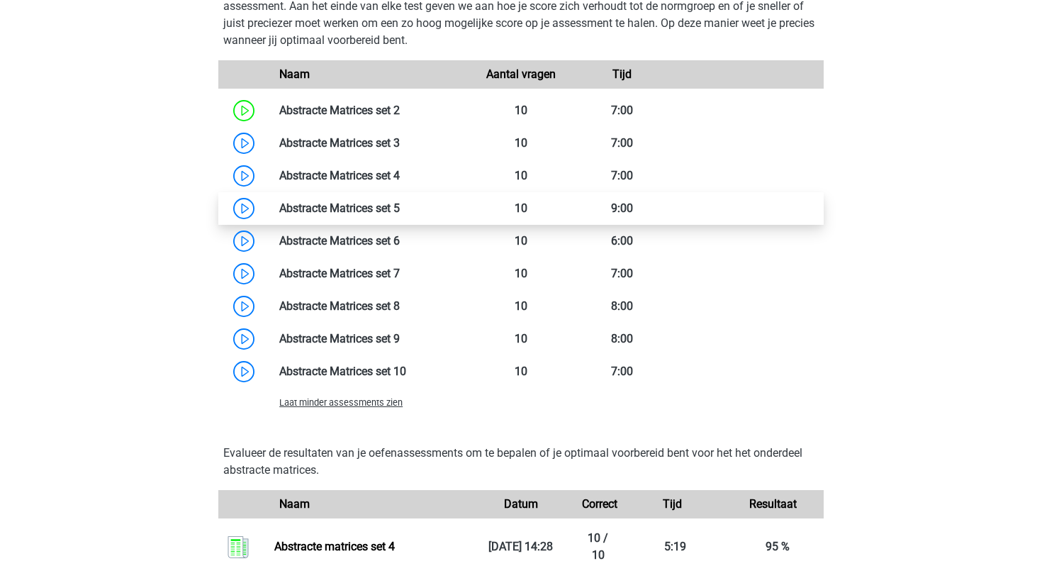
click at [400, 206] on link at bounding box center [400, 207] width 0 height 13
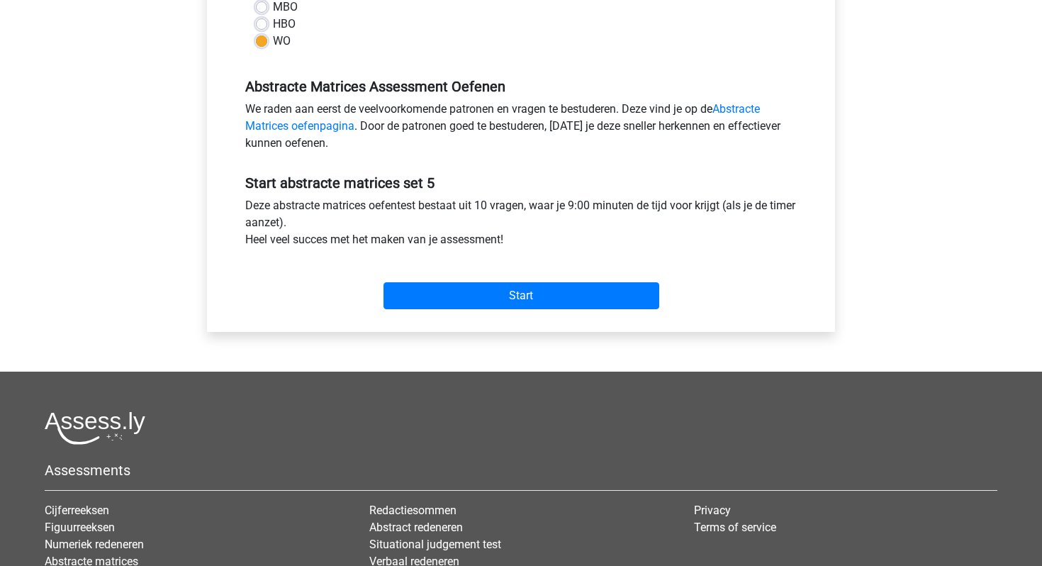
scroll to position [379, 0]
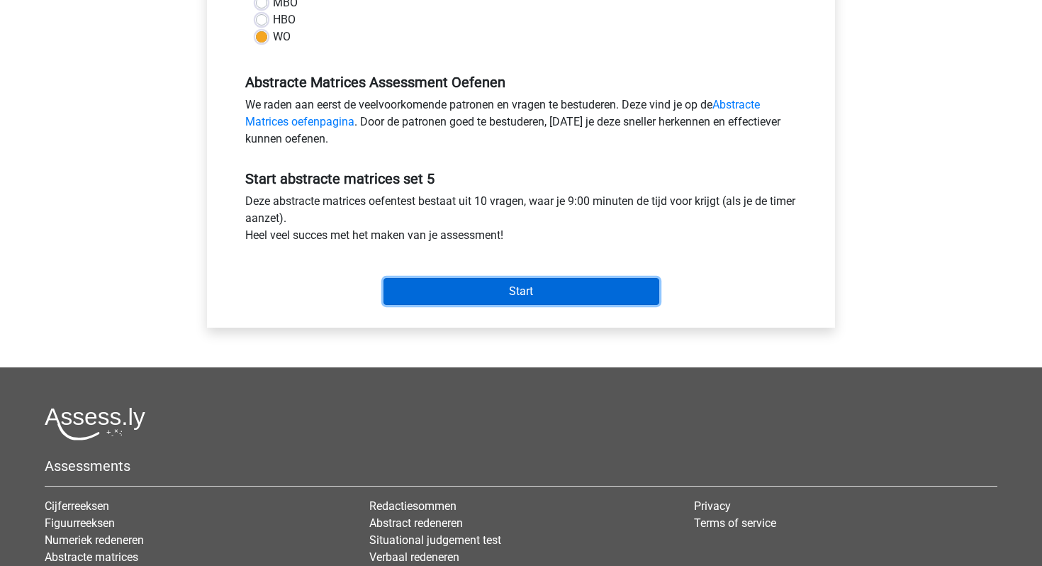
click at [440, 291] on input "Start" at bounding box center [522, 291] width 276 height 27
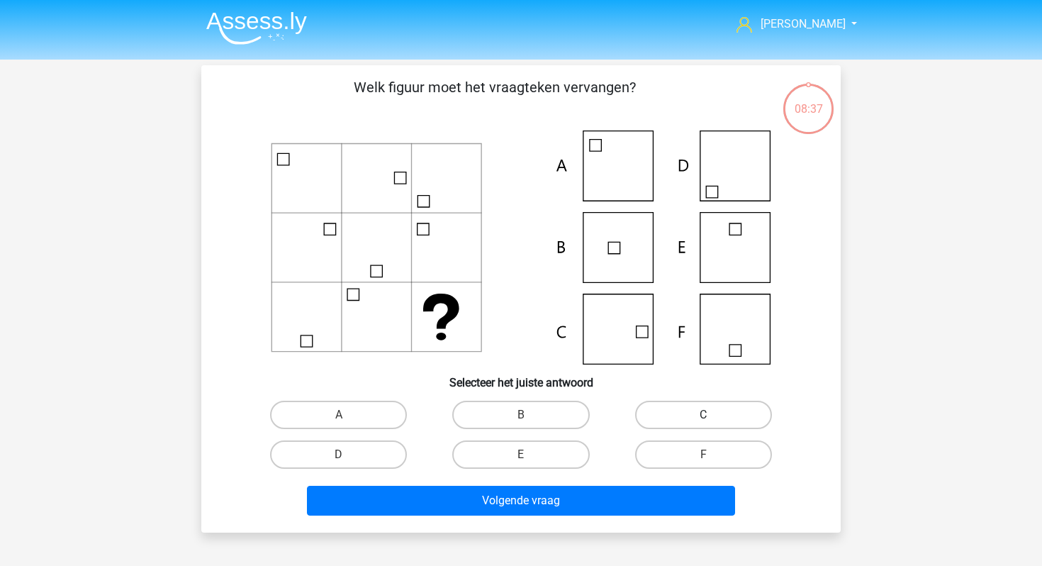
click at [677, 415] on label "C" at bounding box center [703, 415] width 137 height 28
click at [703, 415] on input "C" at bounding box center [707, 419] width 9 height 9
radio input "true"
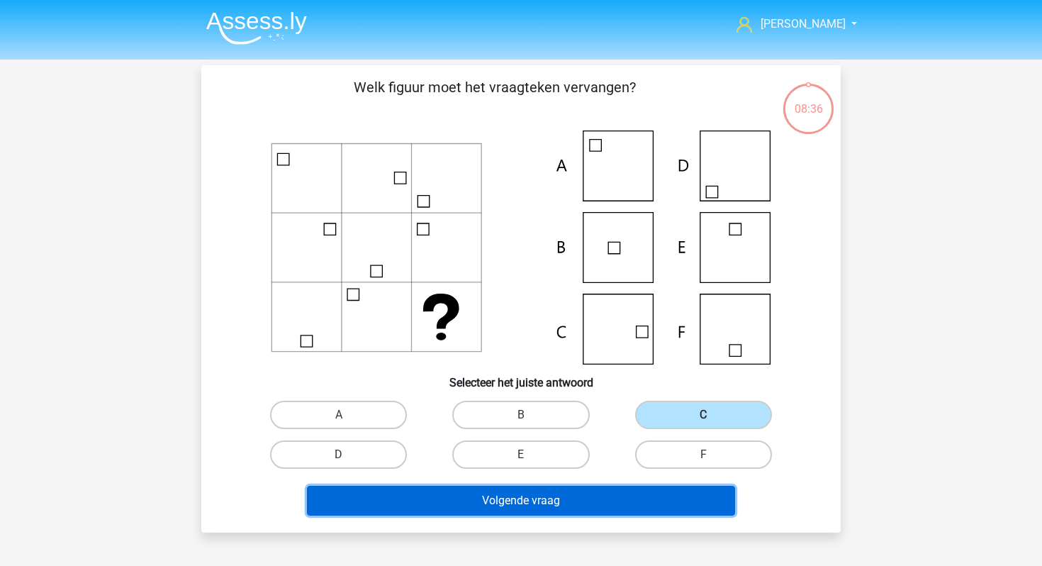
click at [588, 491] on button "Volgende vraag" at bounding box center [521, 501] width 429 height 30
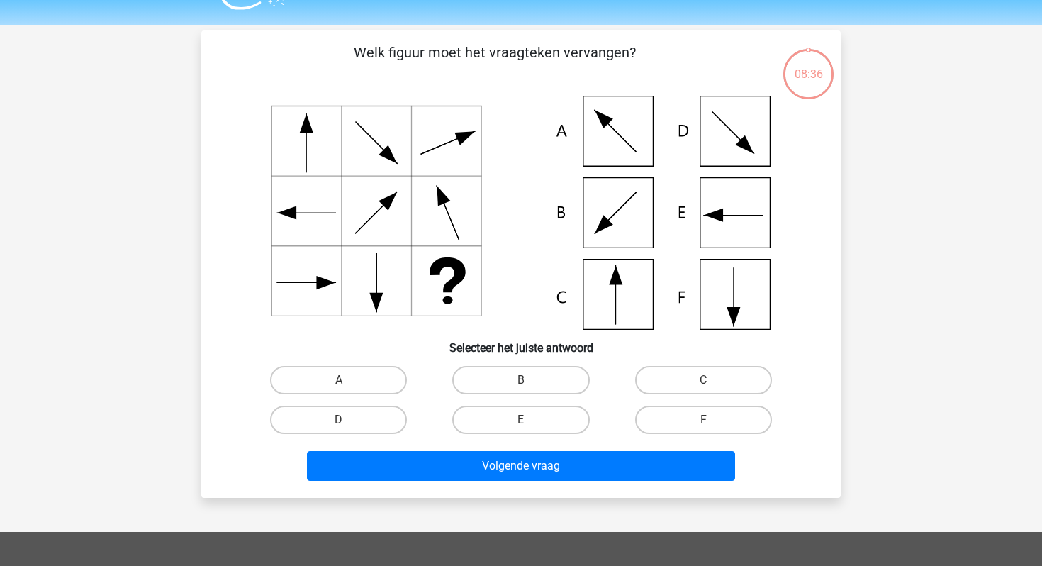
scroll to position [65, 0]
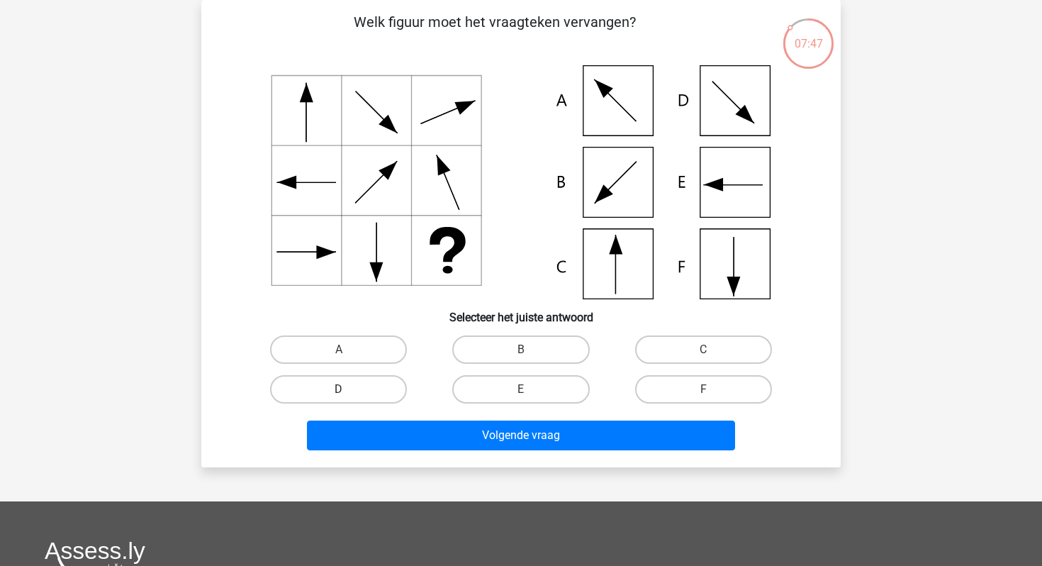
click at [391, 386] on label "D" at bounding box center [338, 389] width 137 height 28
click at [348, 389] on input "D" at bounding box center [343, 393] width 9 height 9
radio input "true"
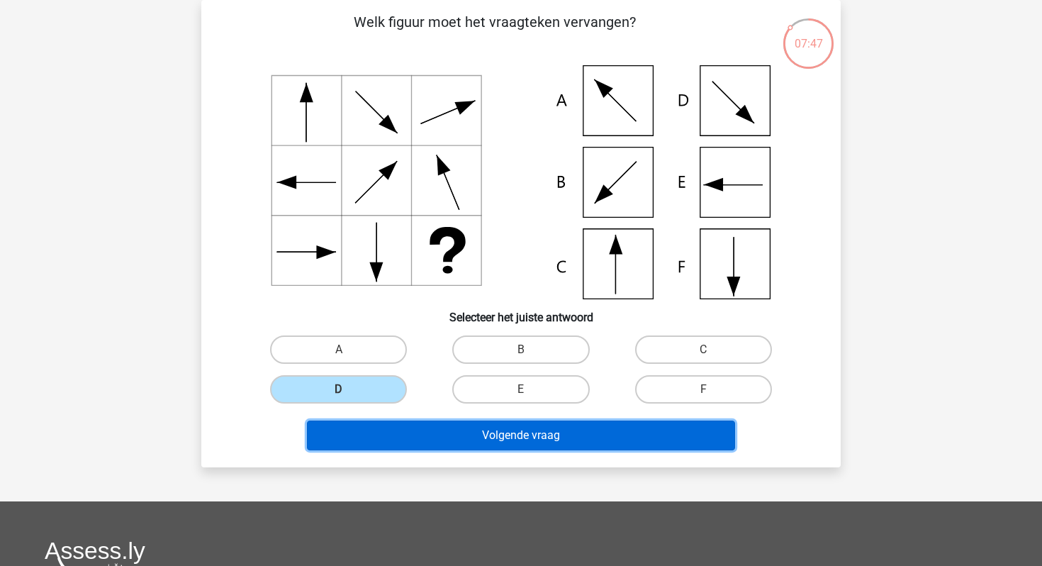
click at [426, 444] on button "Volgende vraag" at bounding box center [521, 436] width 429 height 30
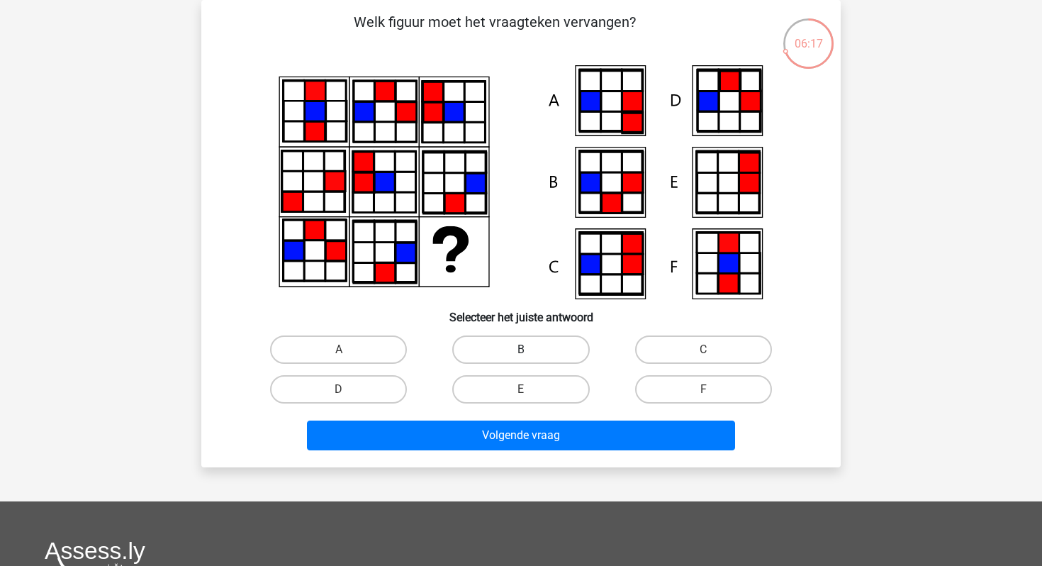
click at [522, 349] on label "B" at bounding box center [520, 349] width 137 height 28
click at [522, 350] on input "B" at bounding box center [525, 354] width 9 height 9
radio input "true"
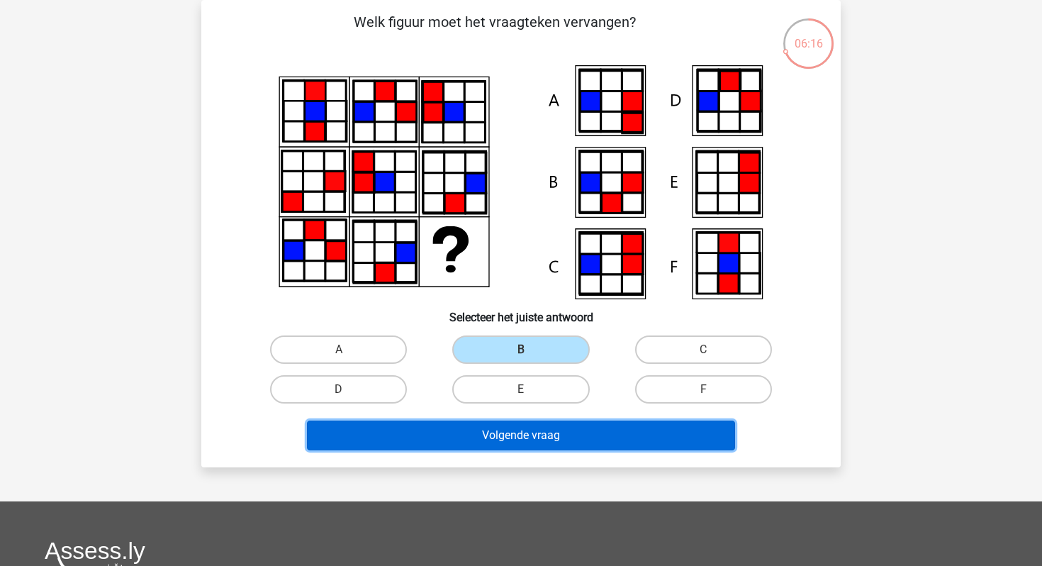
click at [510, 437] on button "Volgende vraag" at bounding box center [521, 436] width 429 height 30
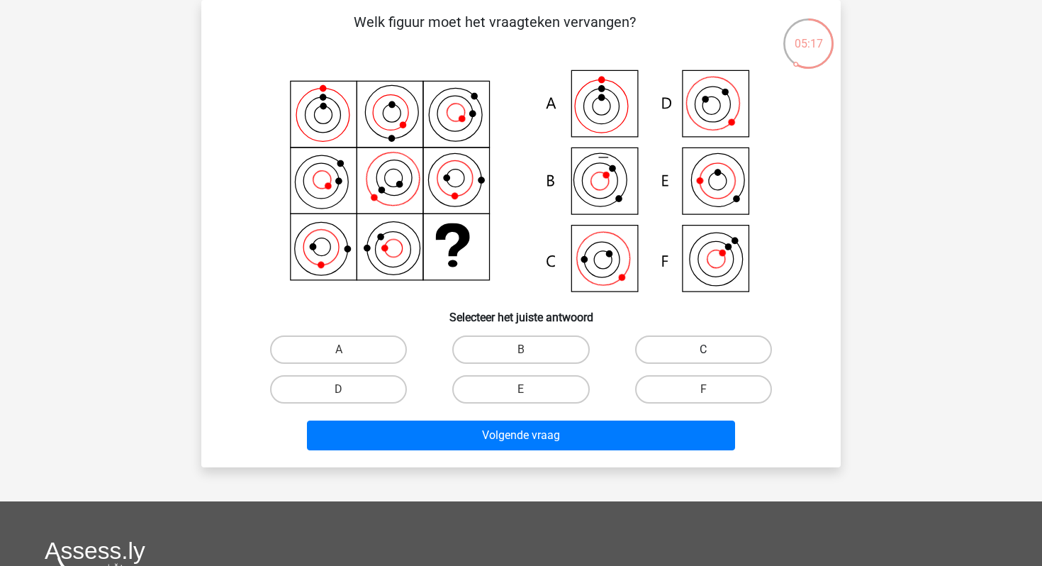
click at [663, 360] on label "C" at bounding box center [703, 349] width 137 height 28
click at [703, 359] on input "C" at bounding box center [707, 354] width 9 height 9
radio input "true"
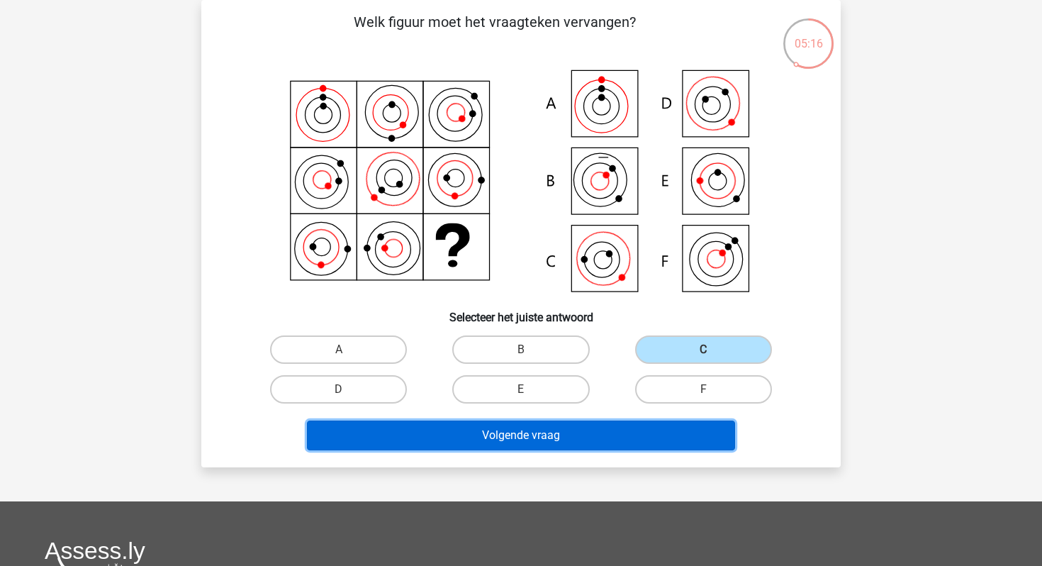
click at [581, 433] on button "Volgende vraag" at bounding box center [521, 436] width 429 height 30
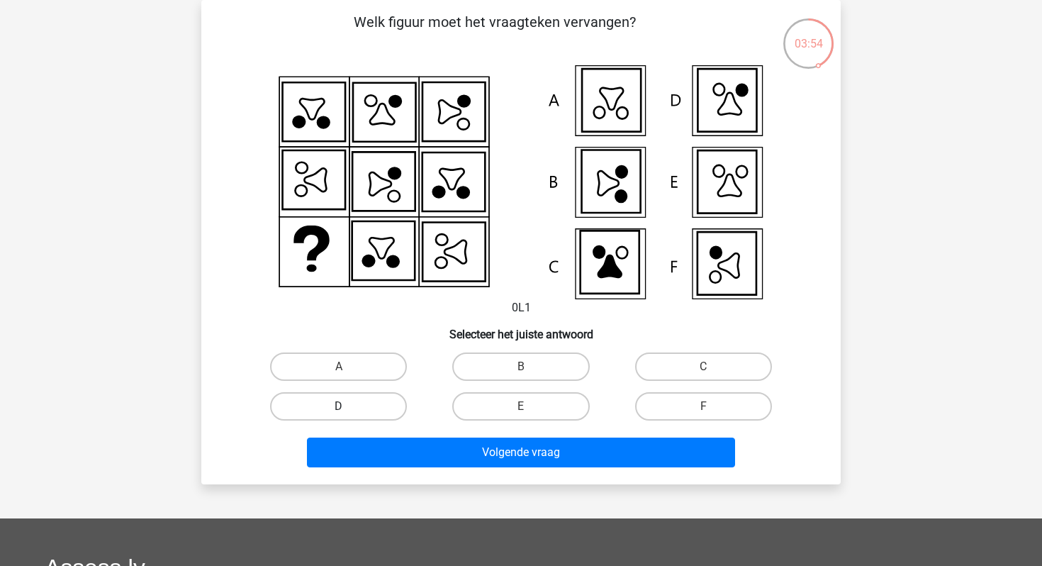
click at [374, 411] on label "D" at bounding box center [338, 406] width 137 height 28
click at [348, 411] on input "D" at bounding box center [343, 410] width 9 height 9
radio input "true"
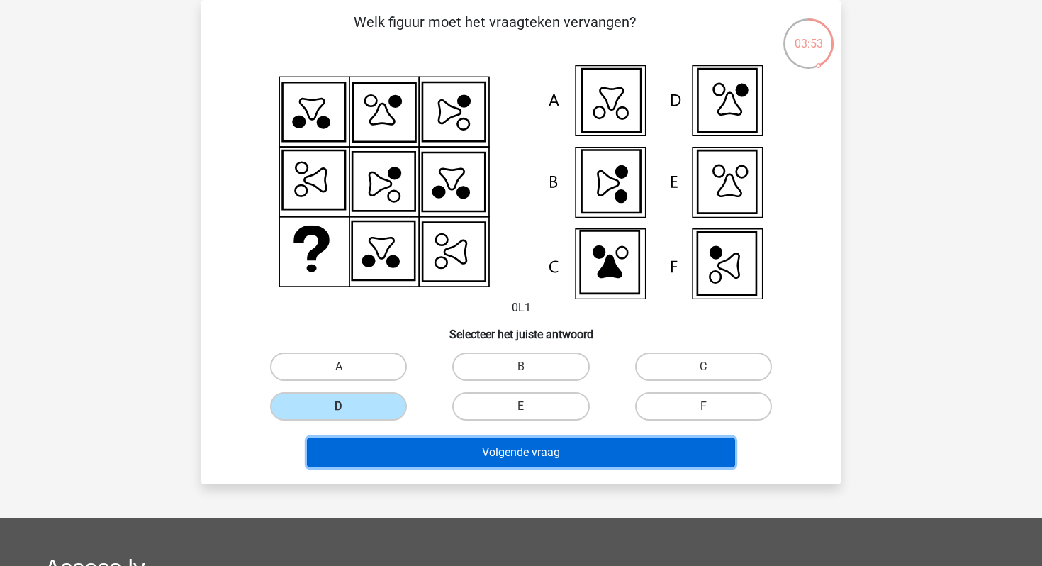
click at [394, 452] on button "Volgende vraag" at bounding box center [521, 453] width 429 height 30
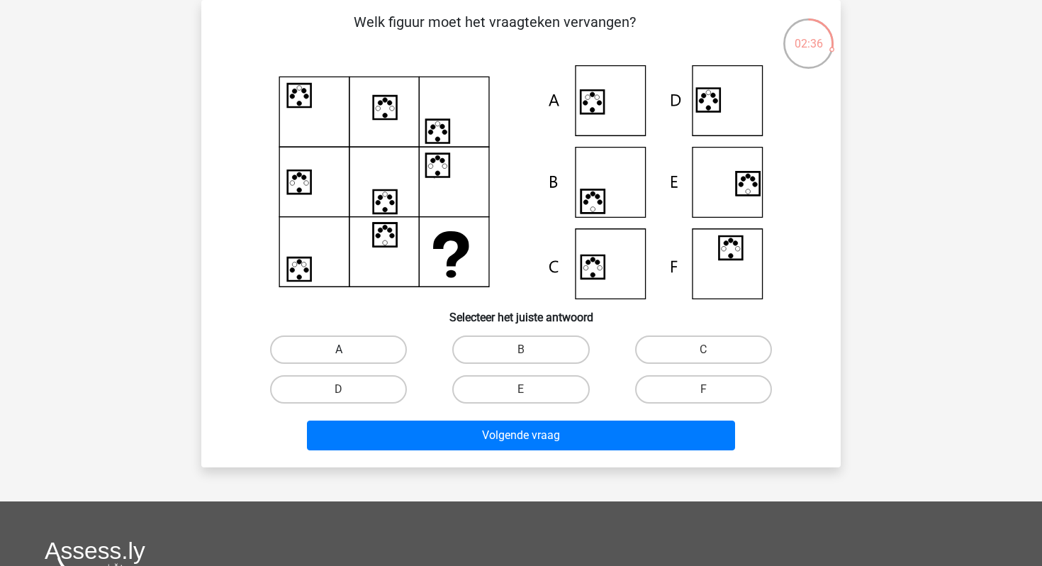
click at [380, 352] on label "A" at bounding box center [338, 349] width 137 height 28
click at [348, 352] on input "A" at bounding box center [343, 354] width 9 height 9
radio input "true"
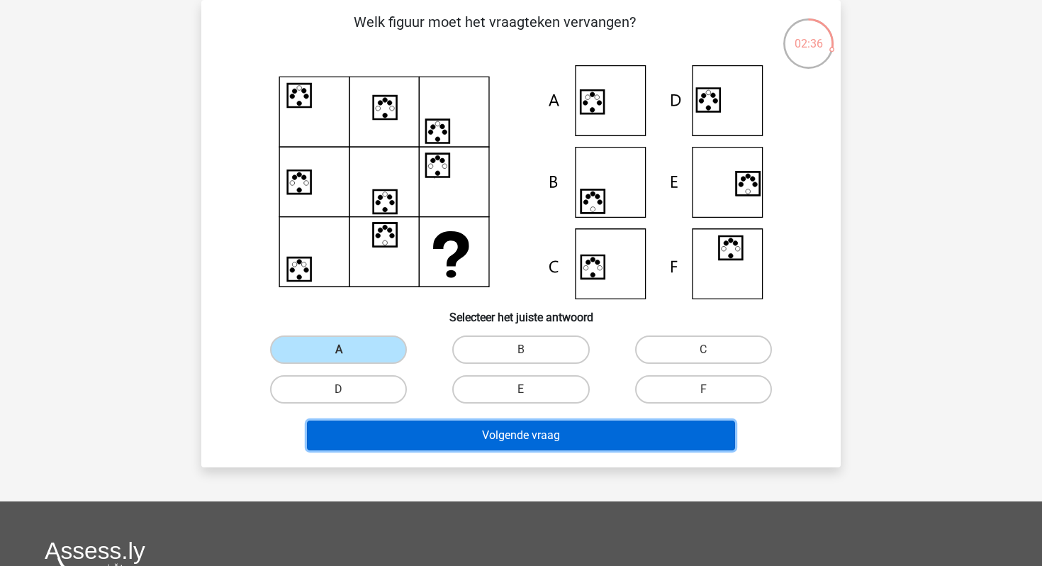
click at [425, 431] on button "Volgende vraag" at bounding box center [521, 436] width 429 height 30
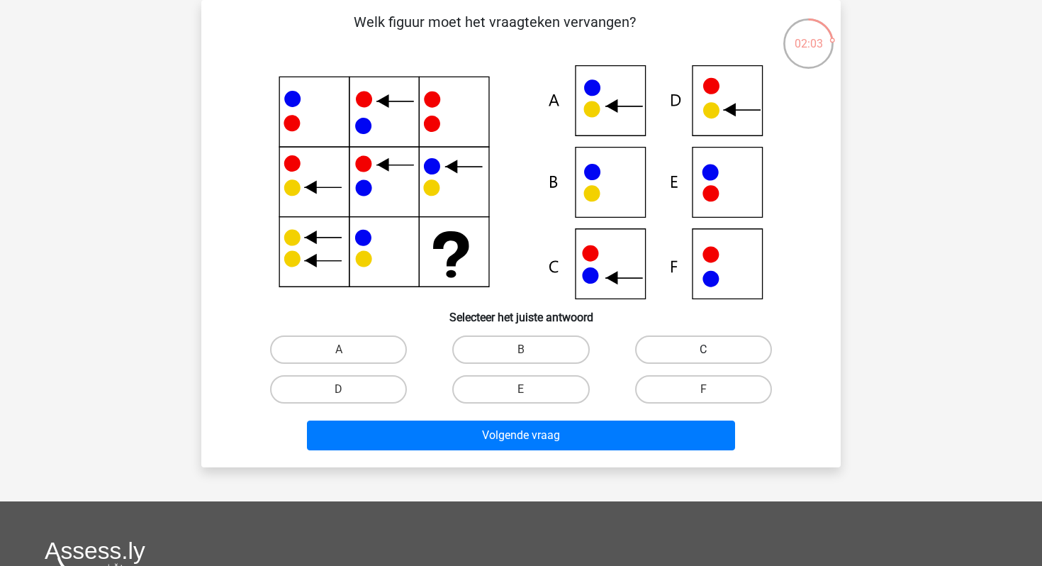
click at [679, 347] on label "C" at bounding box center [703, 349] width 137 height 28
click at [703, 350] on input "C" at bounding box center [707, 354] width 9 height 9
radio input "true"
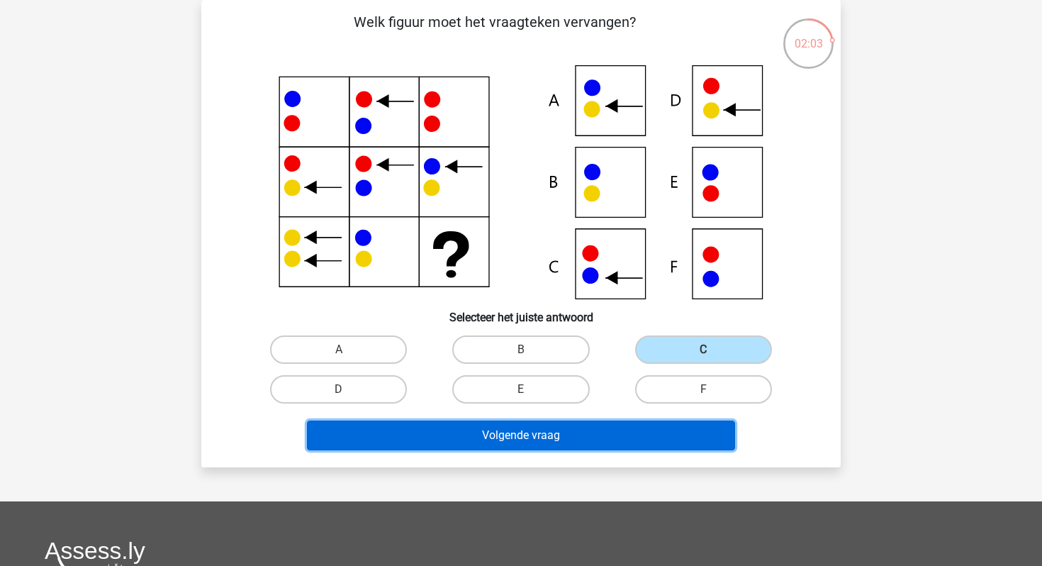
click at [599, 423] on button "Volgende vraag" at bounding box center [521, 436] width 429 height 30
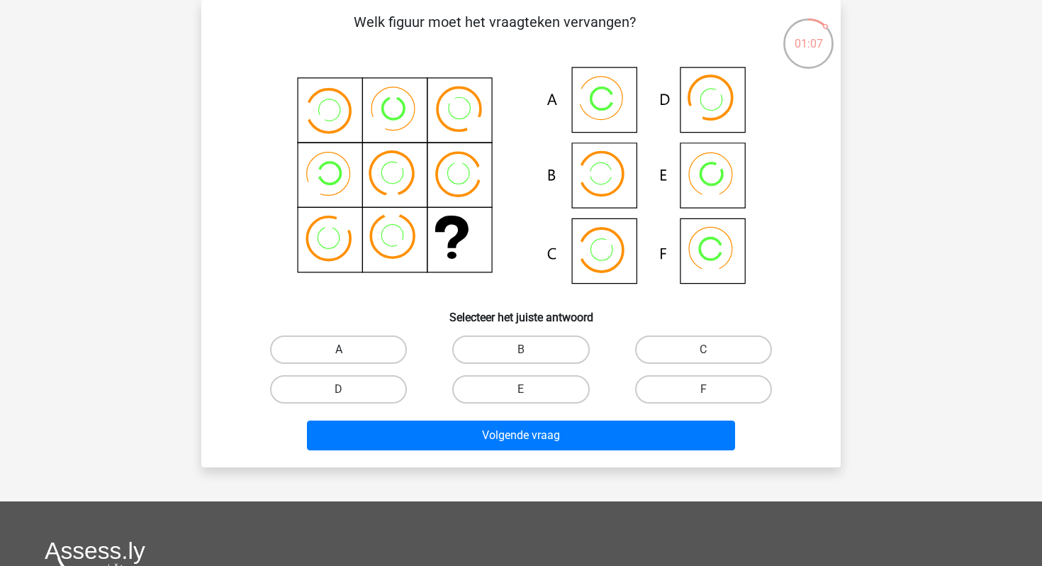
click at [398, 346] on label "A" at bounding box center [338, 349] width 137 height 28
click at [348, 350] on input "A" at bounding box center [343, 354] width 9 height 9
radio input "true"
click at [397, 346] on label "A" at bounding box center [338, 349] width 137 height 28
click at [348, 350] on input "A" at bounding box center [343, 354] width 9 height 9
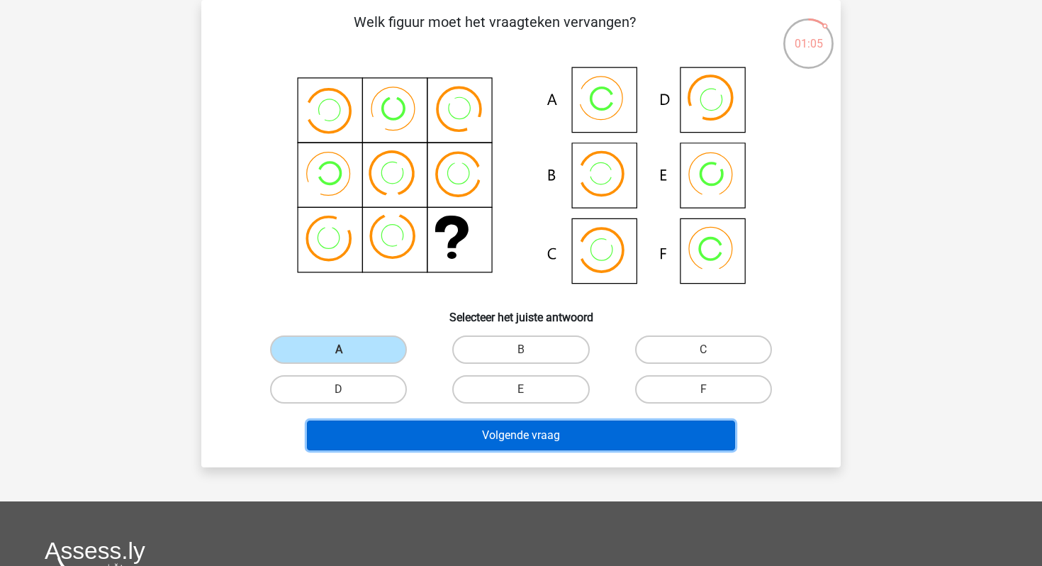
click at [446, 426] on button "Volgende vraag" at bounding box center [521, 436] width 429 height 30
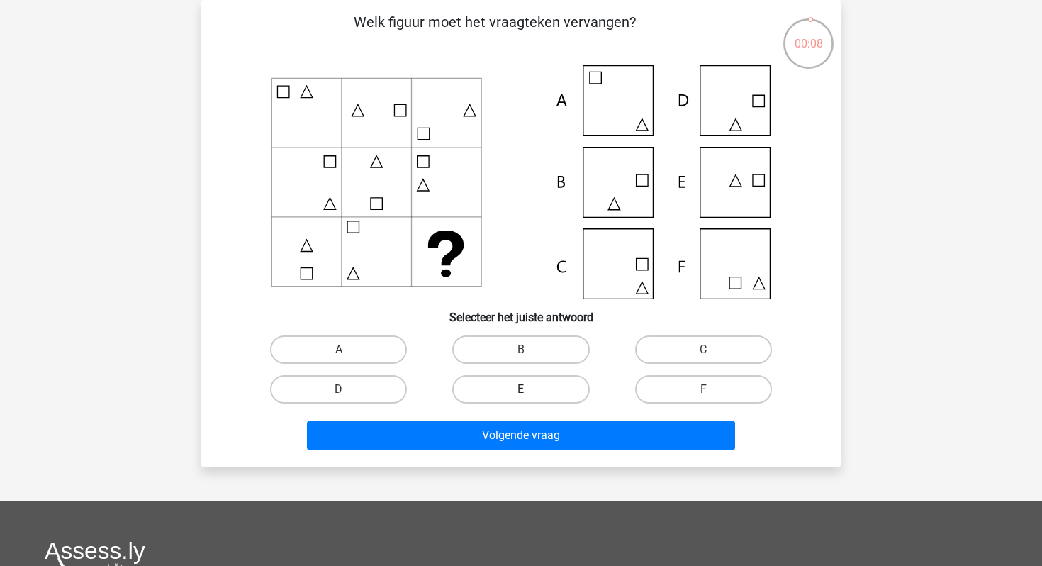
click at [550, 377] on label "E" at bounding box center [520, 389] width 137 height 28
click at [530, 389] on input "E" at bounding box center [525, 393] width 9 height 9
radio input "true"
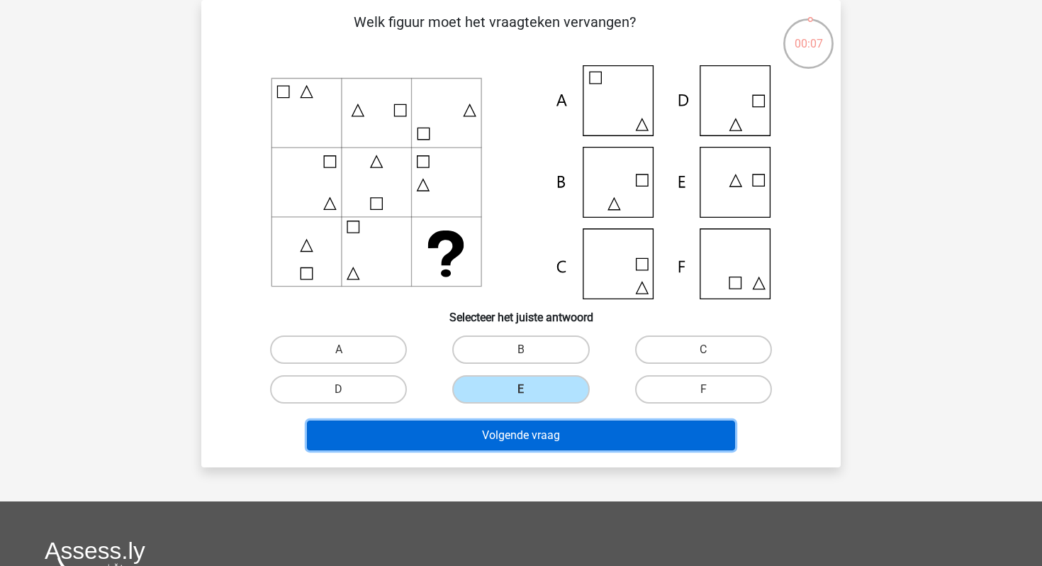
click at [547, 440] on button "Volgende vraag" at bounding box center [521, 436] width 429 height 30
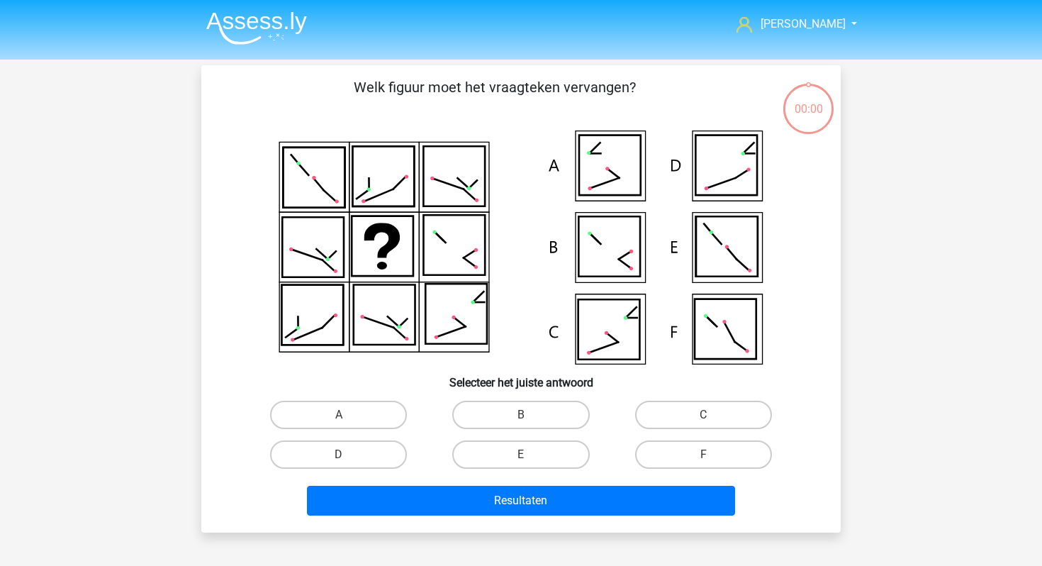
scroll to position [65, 0]
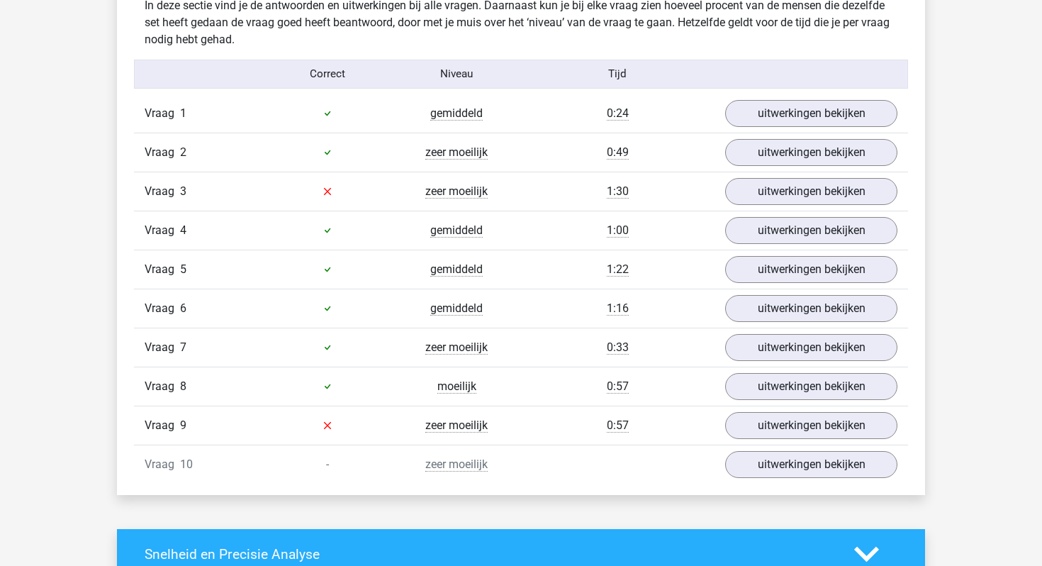
scroll to position [881, 0]
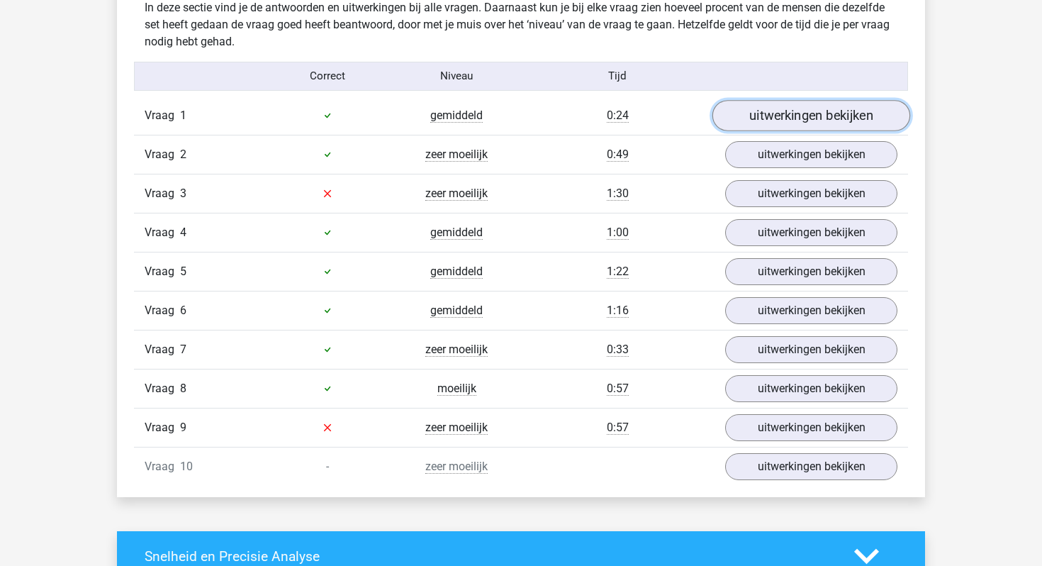
click at [802, 115] on link "uitwerkingen bekijken" at bounding box center [812, 115] width 198 height 31
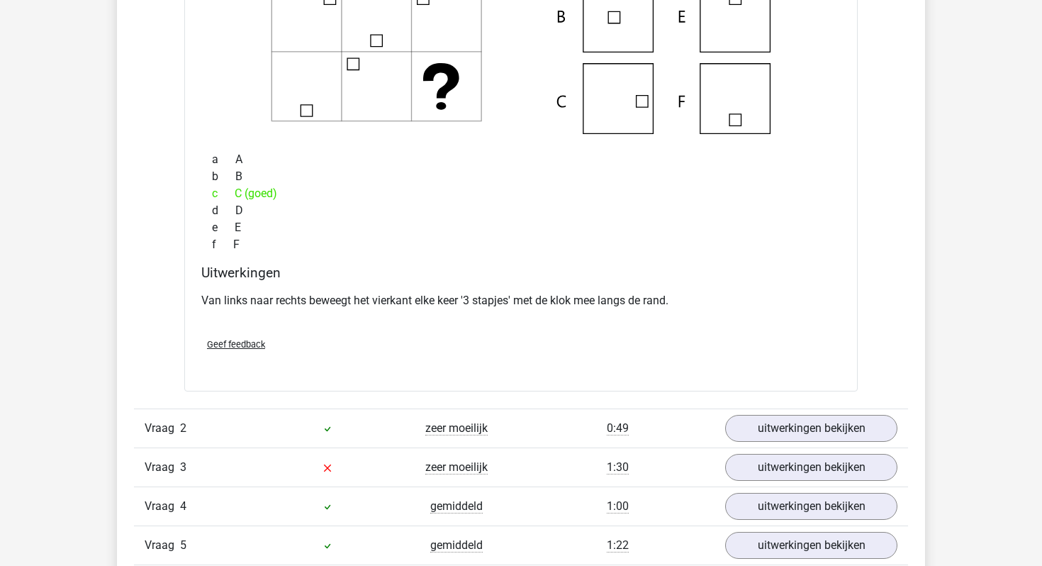
scroll to position [1164, 0]
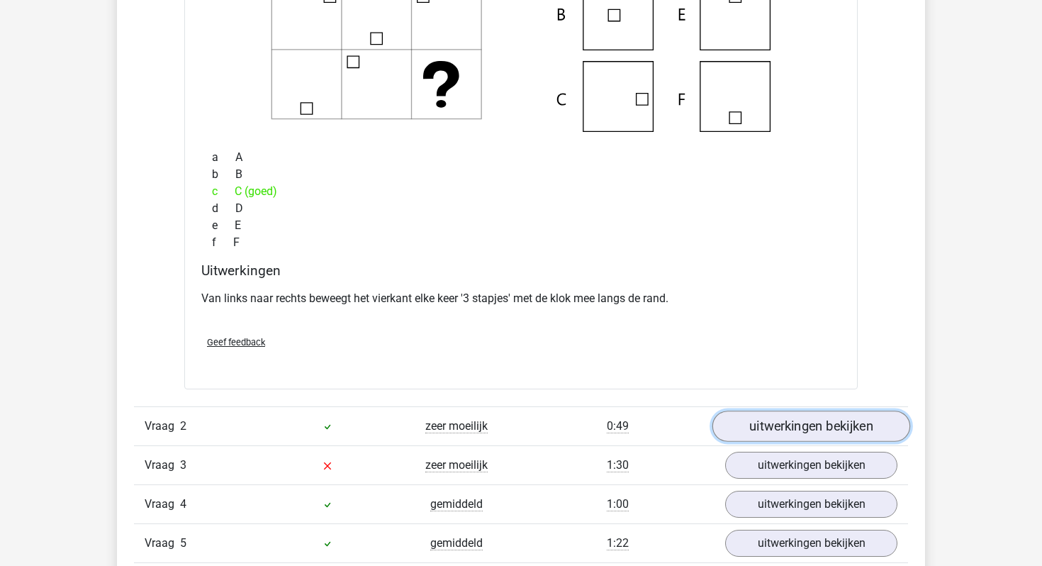
click at [744, 424] on link "uitwerkingen bekijken" at bounding box center [812, 426] width 198 height 31
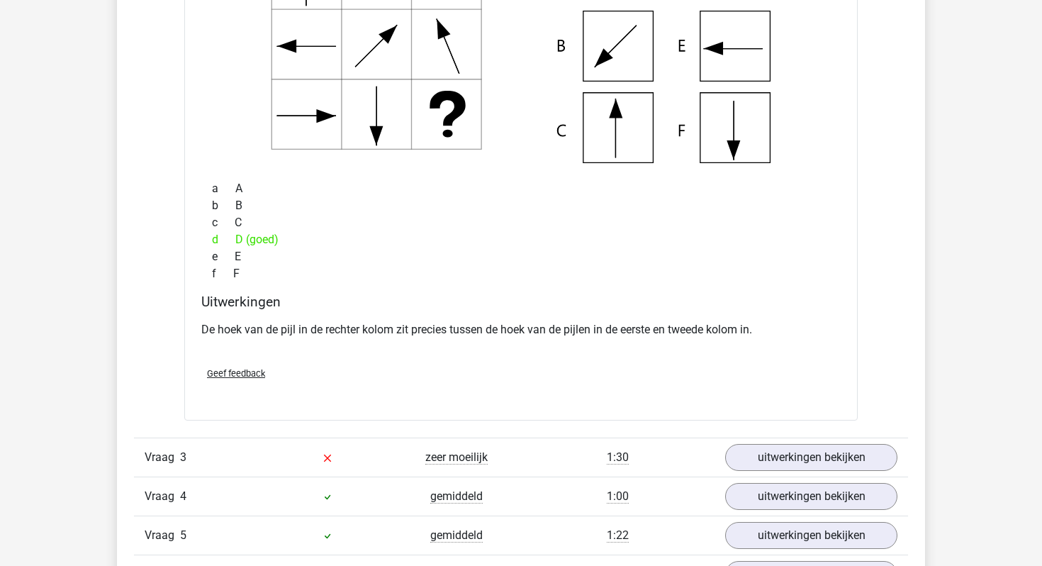
scroll to position [1732, 0]
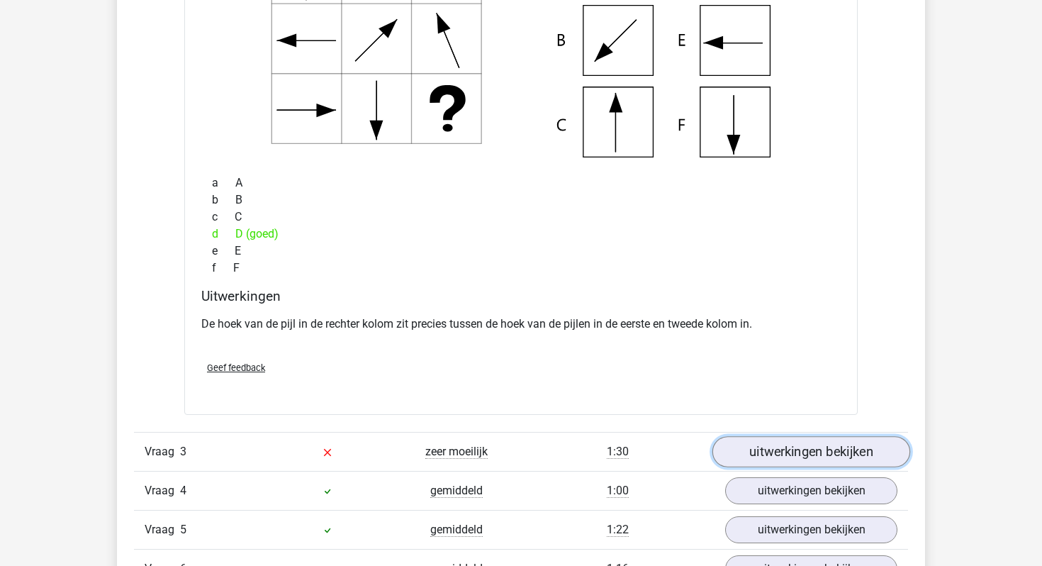
click at [796, 454] on link "uitwerkingen bekijken" at bounding box center [812, 451] width 198 height 31
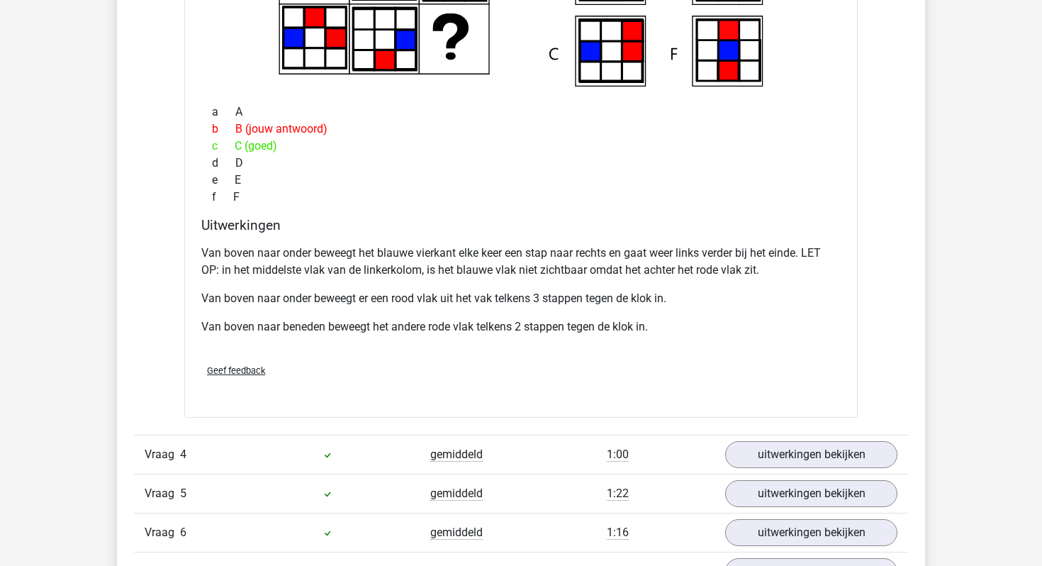
scroll to position [2400, 0]
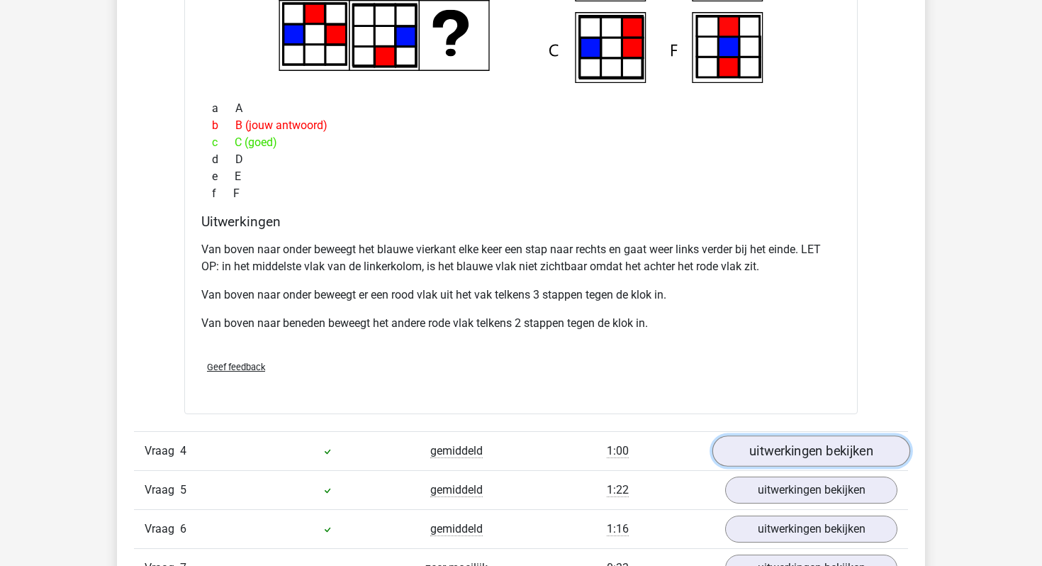
click at [799, 457] on link "uitwerkingen bekijken" at bounding box center [812, 450] width 198 height 31
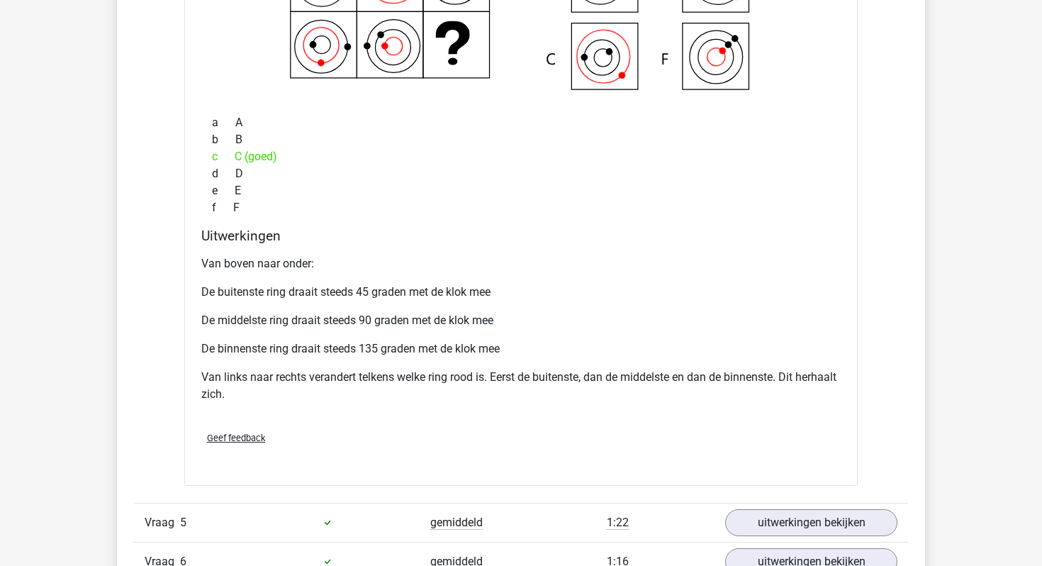
scroll to position [3063, 0]
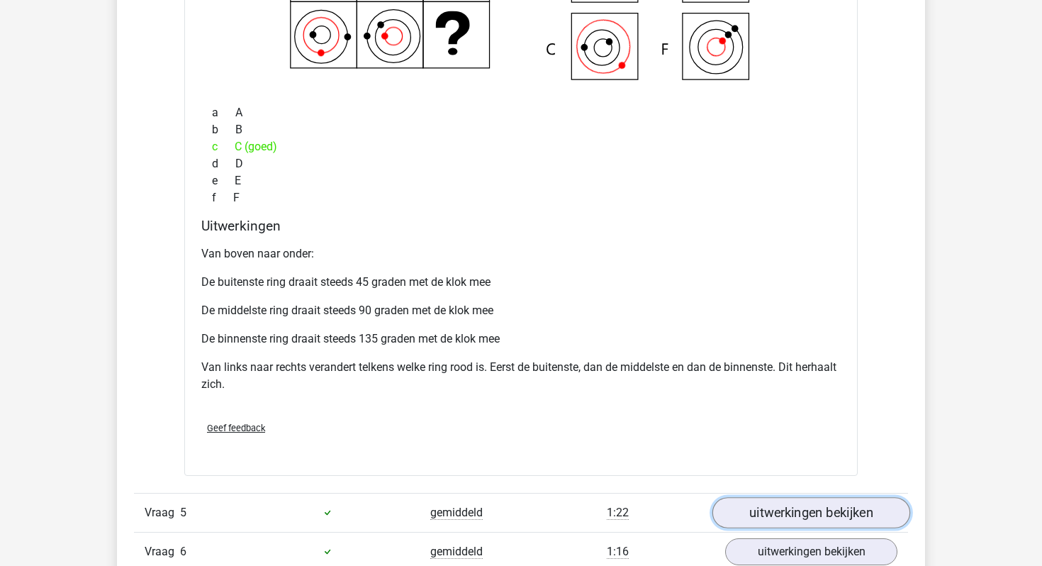
click at [781, 516] on link "uitwerkingen bekijken" at bounding box center [812, 512] width 198 height 31
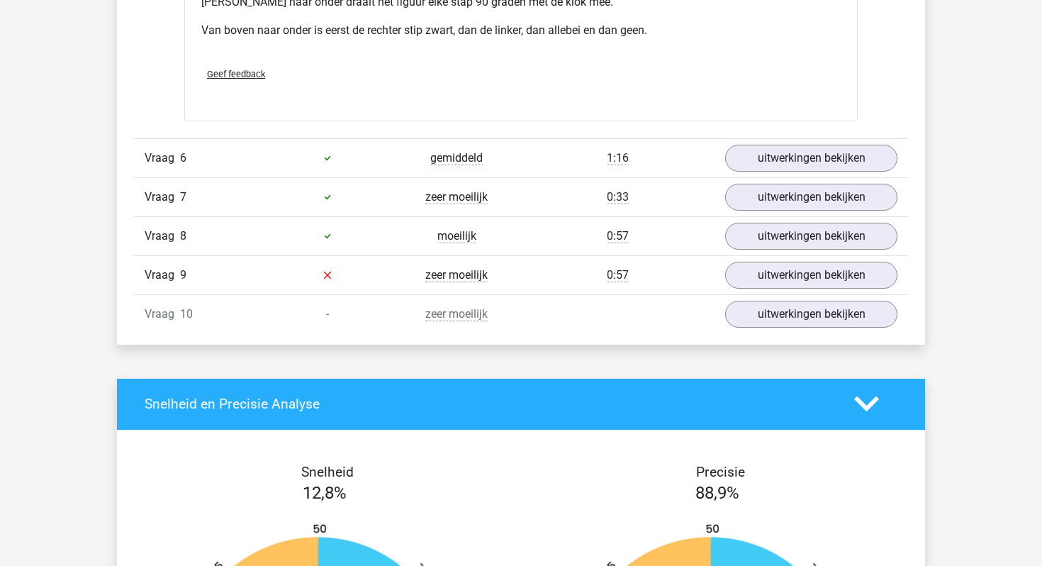
scroll to position [4046, 0]
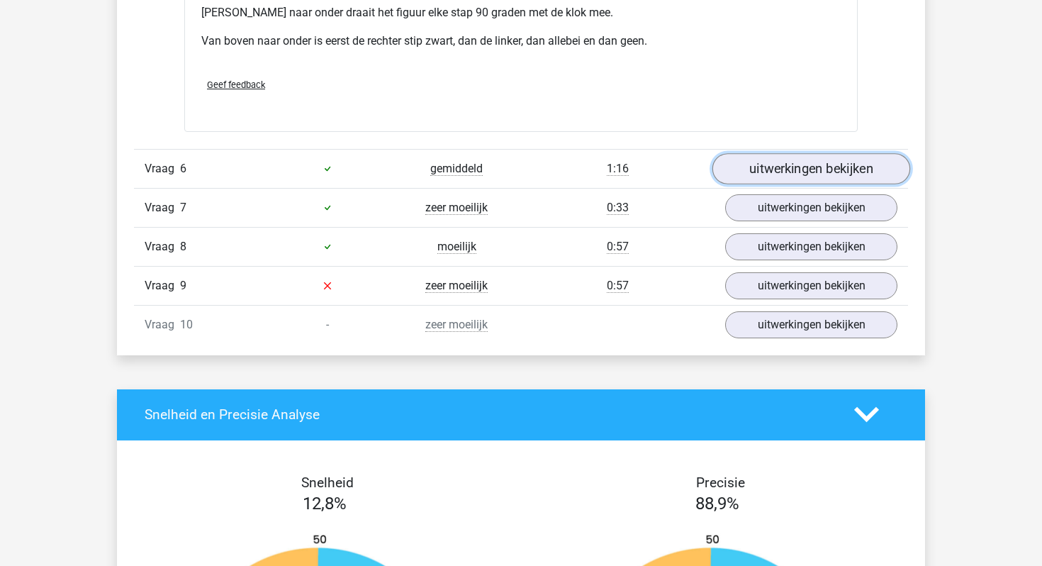
click at [816, 167] on link "uitwerkingen bekijken" at bounding box center [812, 168] width 198 height 31
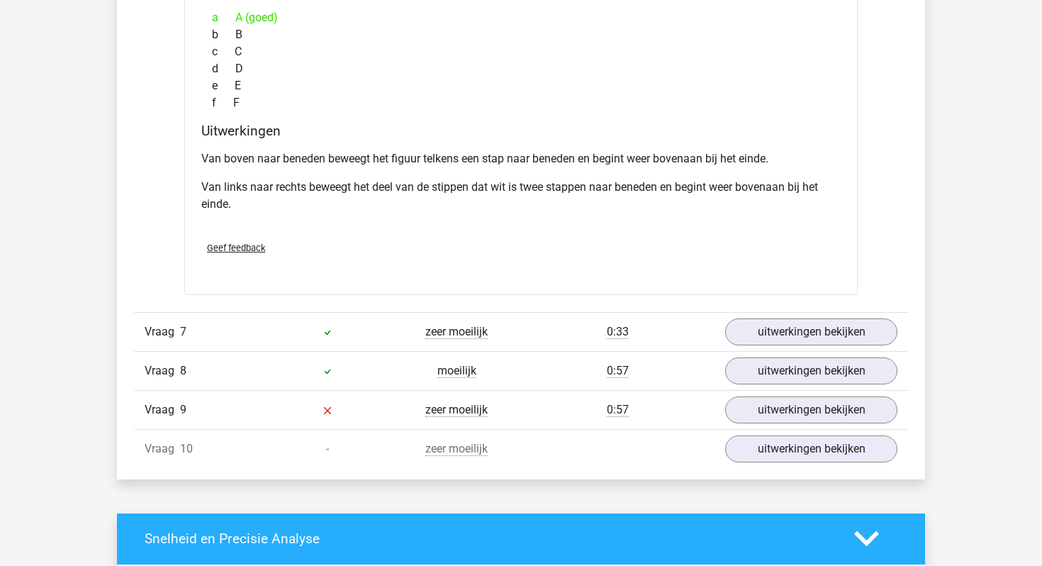
scroll to position [4534, 0]
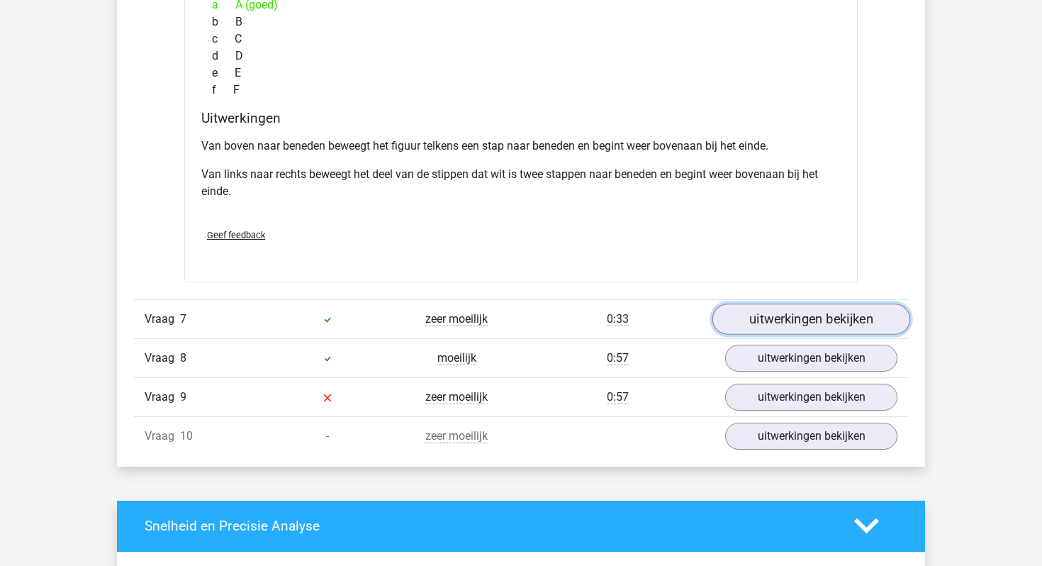
click at [777, 328] on link "uitwerkingen bekijken" at bounding box center [812, 319] width 198 height 31
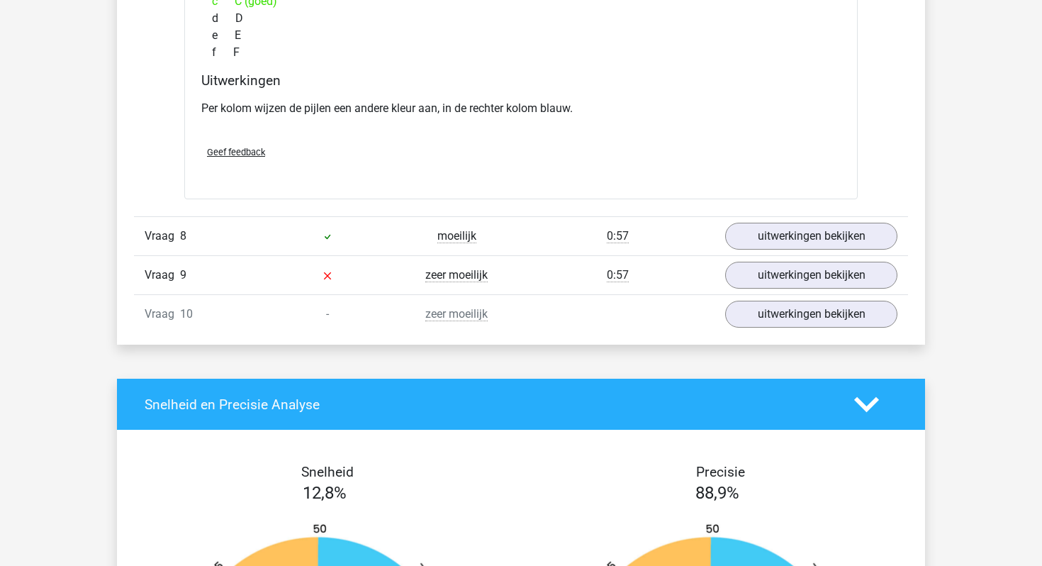
scroll to position [5214, 0]
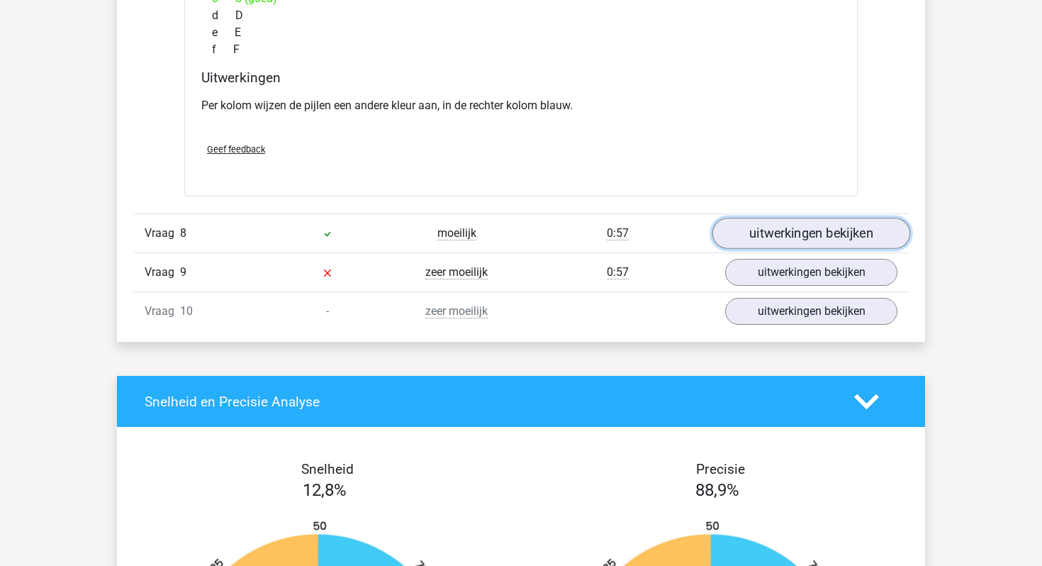
click at [784, 236] on link "uitwerkingen bekijken" at bounding box center [812, 233] width 198 height 31
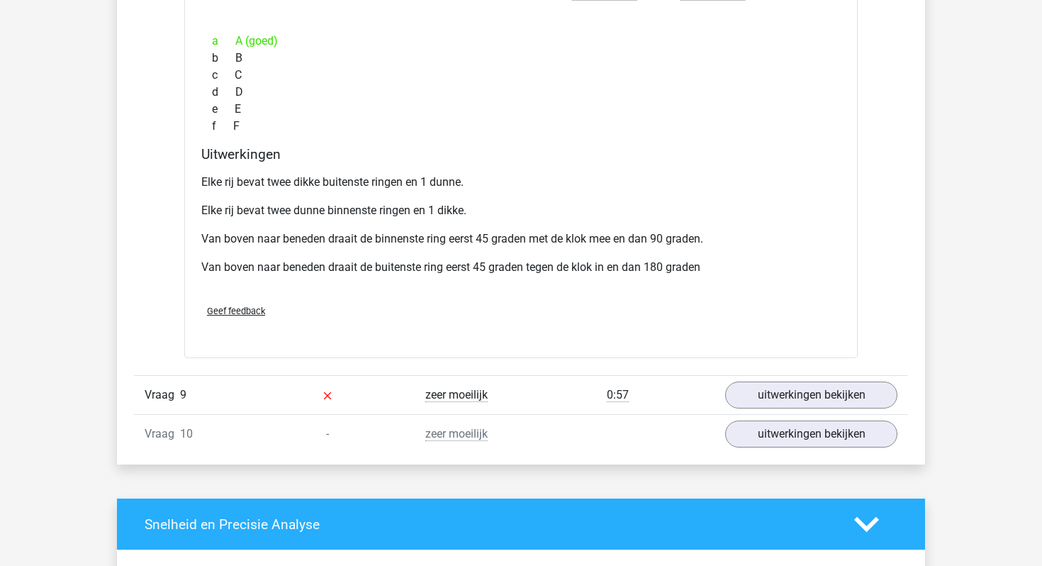
scroll to position [5730, 0]
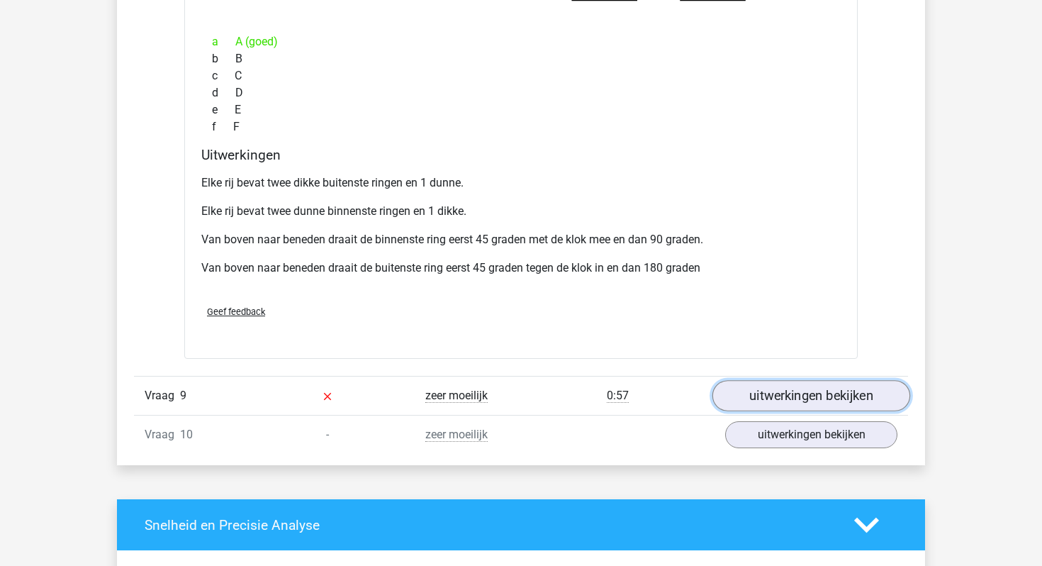
click at [773, 394] on link "uitwerkingen bekijken" at bounding box center [812, 396] width 198 height 31
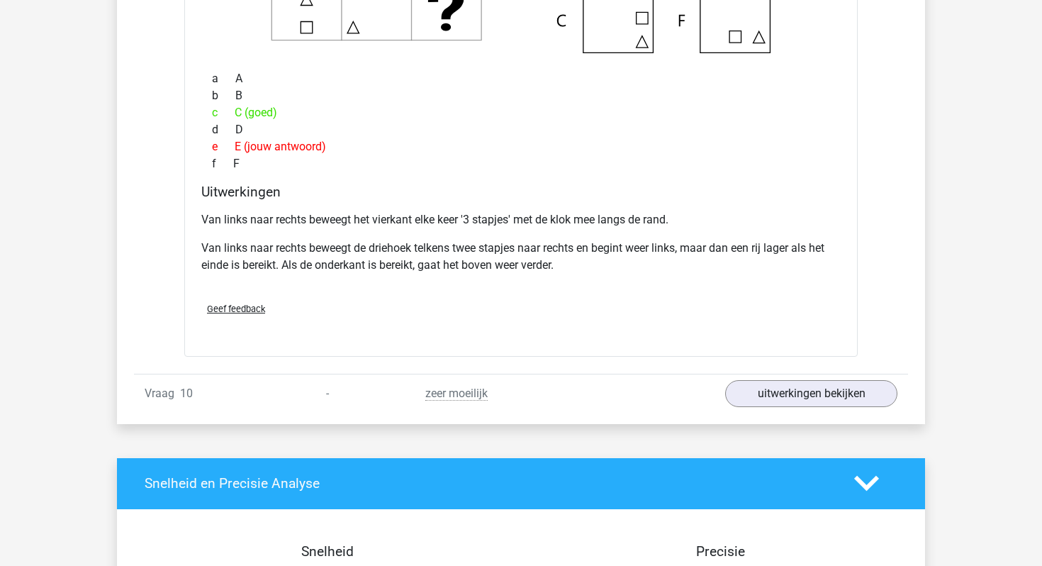
scroll to position [6378, 0]
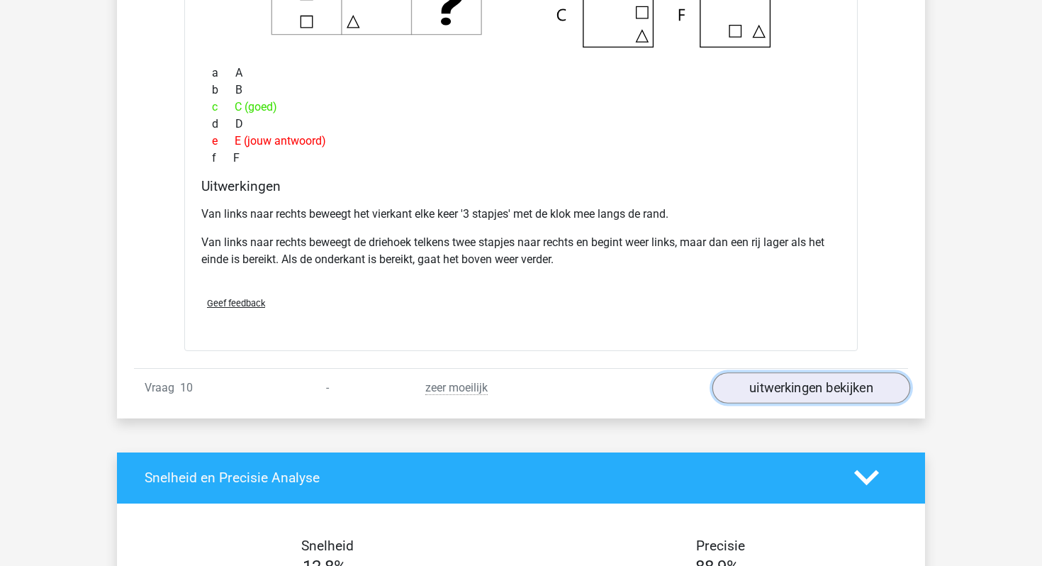
click at [772, 391] on link "uitwerkingen bekijken" at bounding box center [812, 387] width 198 height 31
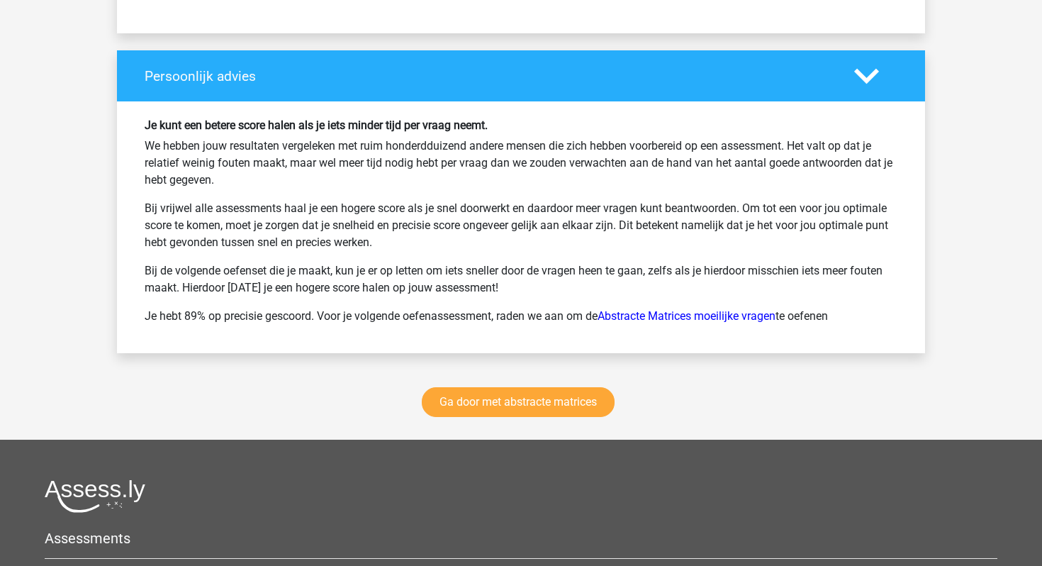
scroll to position [7884, 0]
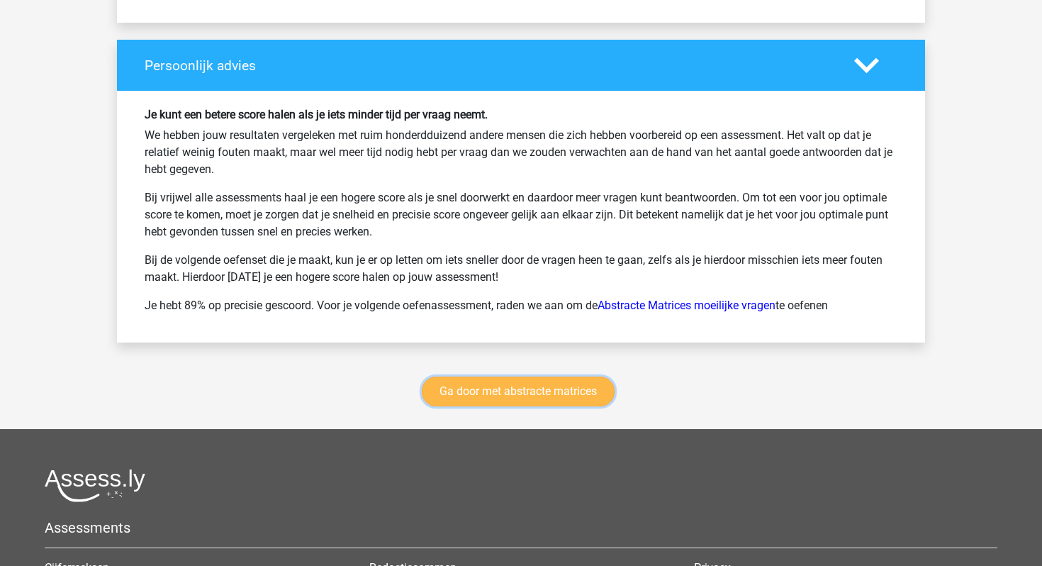
click at [479, 392] on link "Ga door met abstracte matrices" at bounding box center [518, 392] width 193 height 30
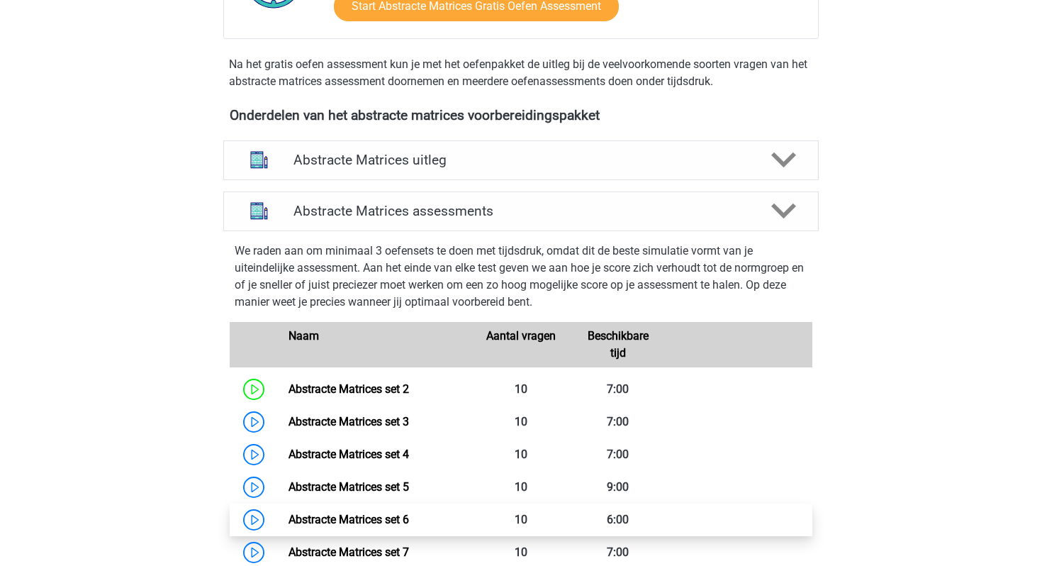
scroll to position [443, 0]
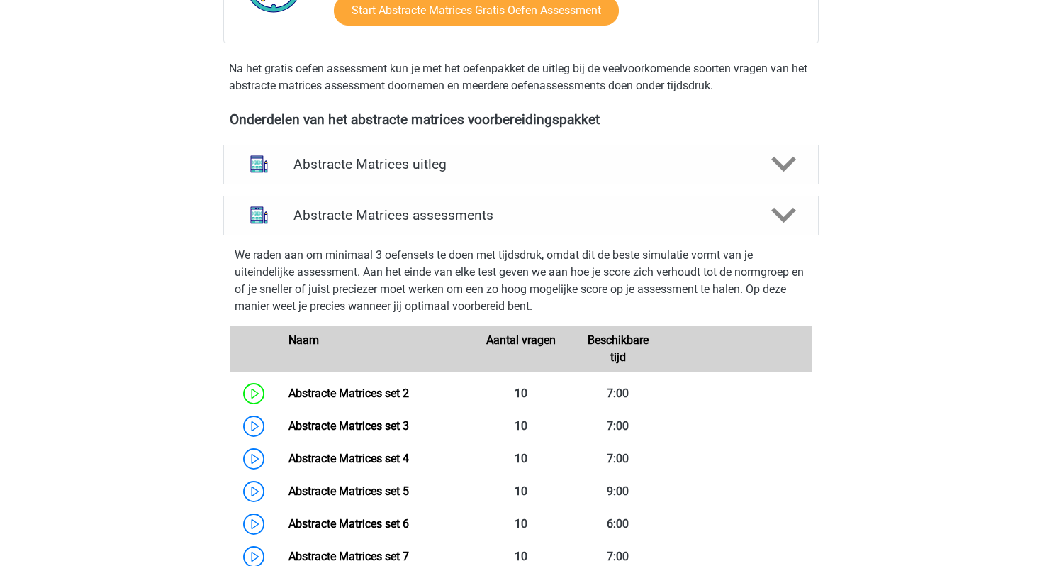
click at [360, 160] on h4 "Abstracte Matrices uitleg" at bounding box center [521, 164] width 455 height 16
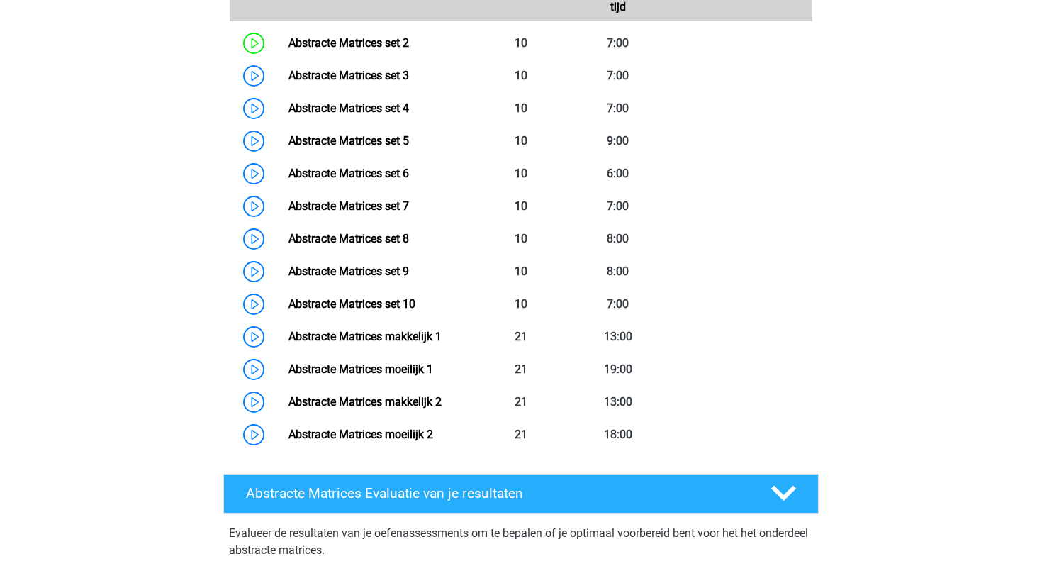
scroll to position [1003, 0]
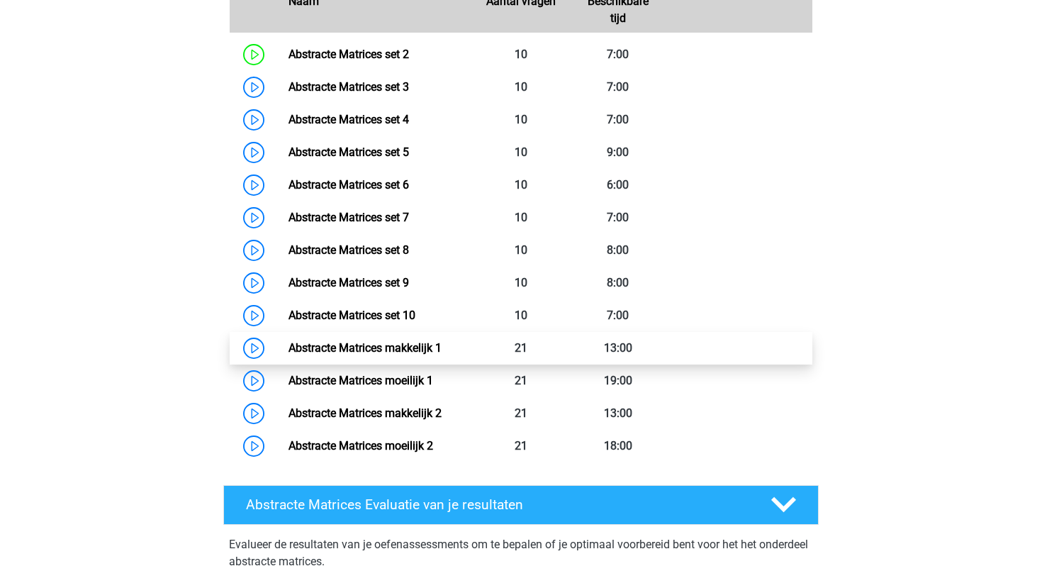
click at [323, 345] on link "Abstracte Matrices makkelijk 1" at bounding box center [365, 347] width 153 height 13
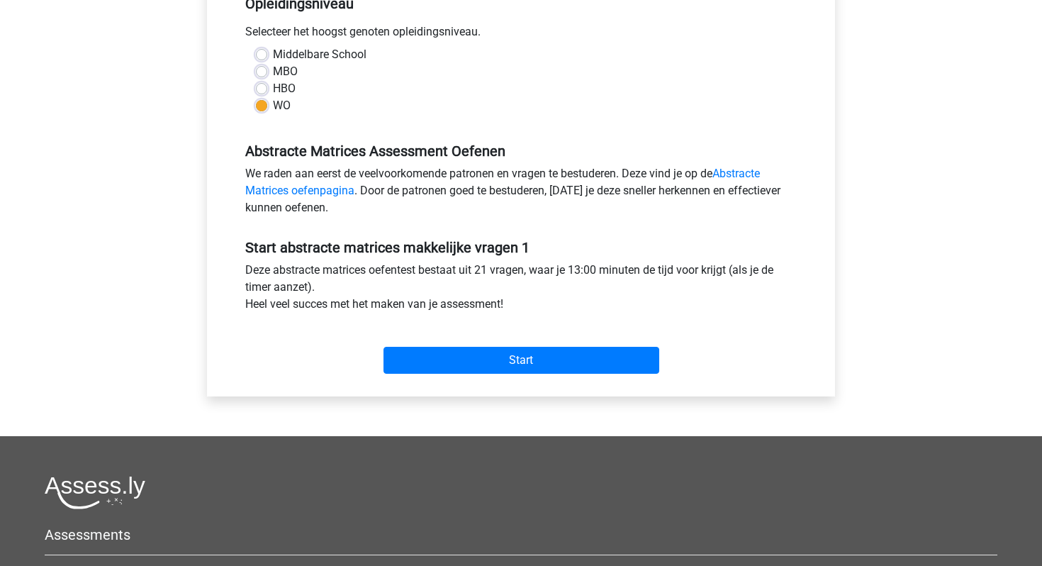
scroll to position [313, 0]
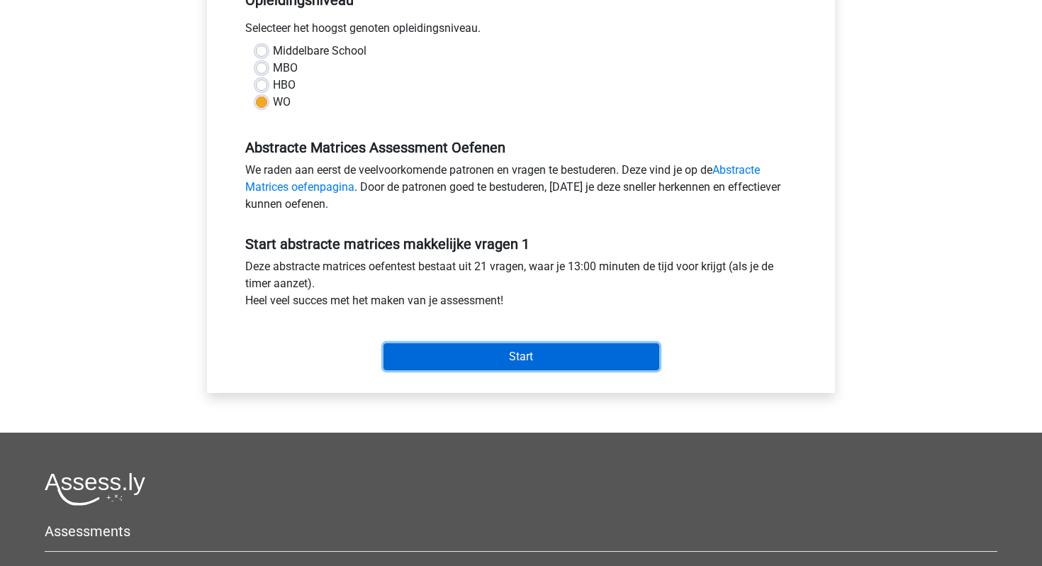
click at [455, 353] on input "Start" at bounding box center [522, 356] width 276 height 27
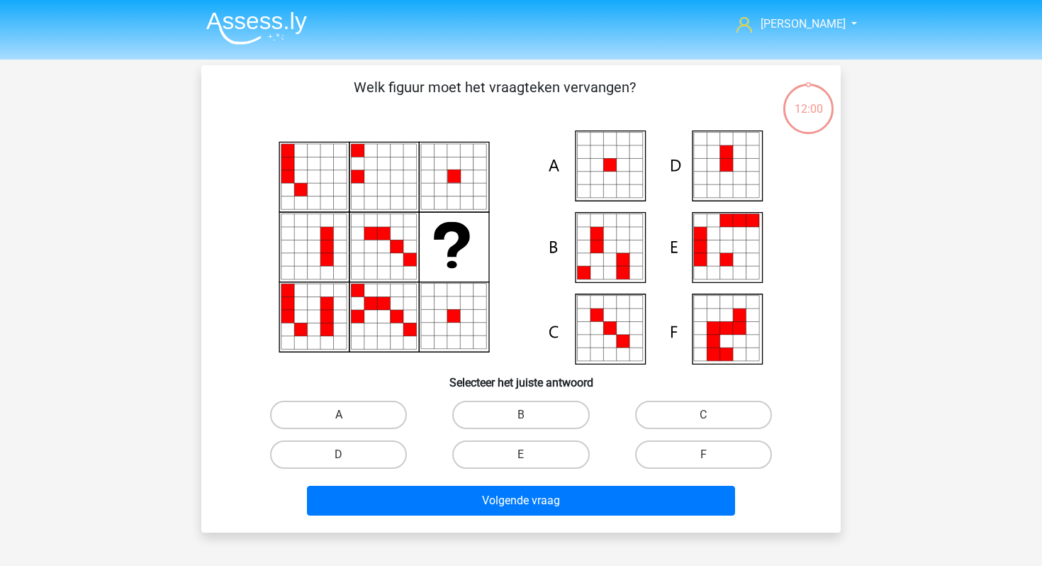
click at [367, 416] on label "A" at bounding box center [338, 415] width 137 height 28
click at [348, 416] on input "A" at bounding box center [343, 419] width 9 height 9
radio input "true"
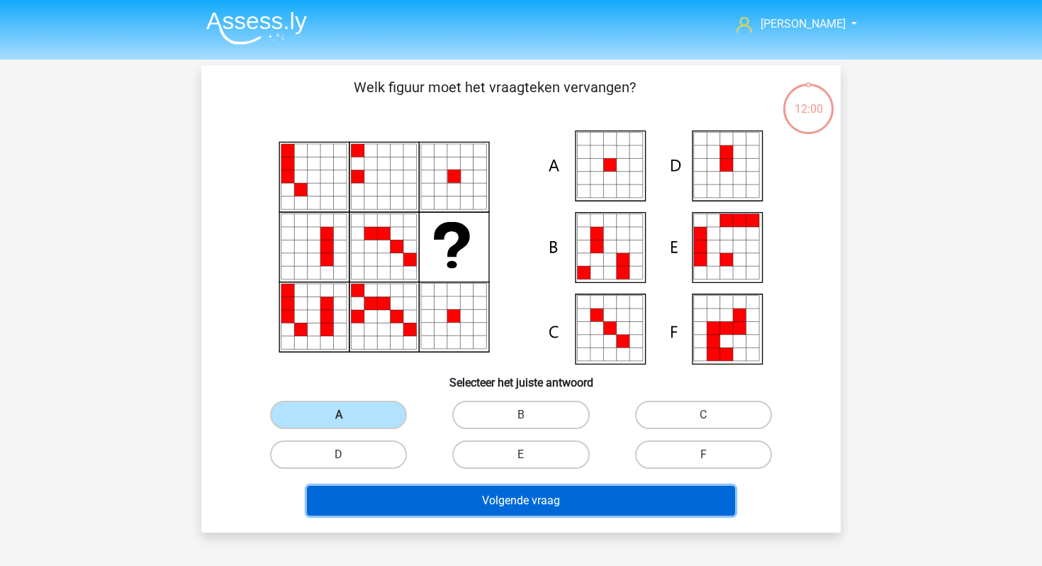
click at [396, 489] on button "Volgende vraag" at bounding box center [521, 501] width 429 height 30
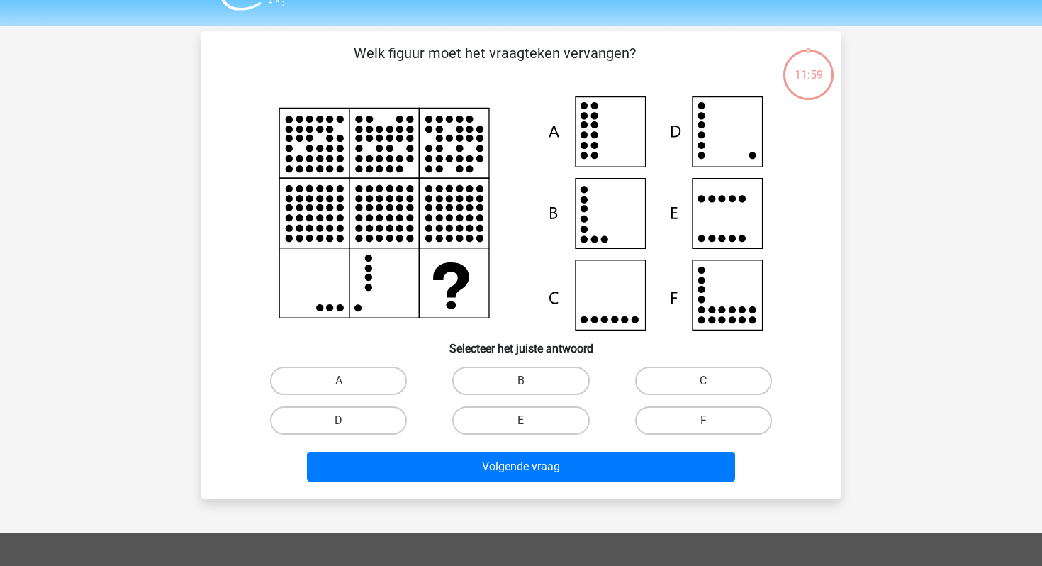
scroll to position [65, 0]
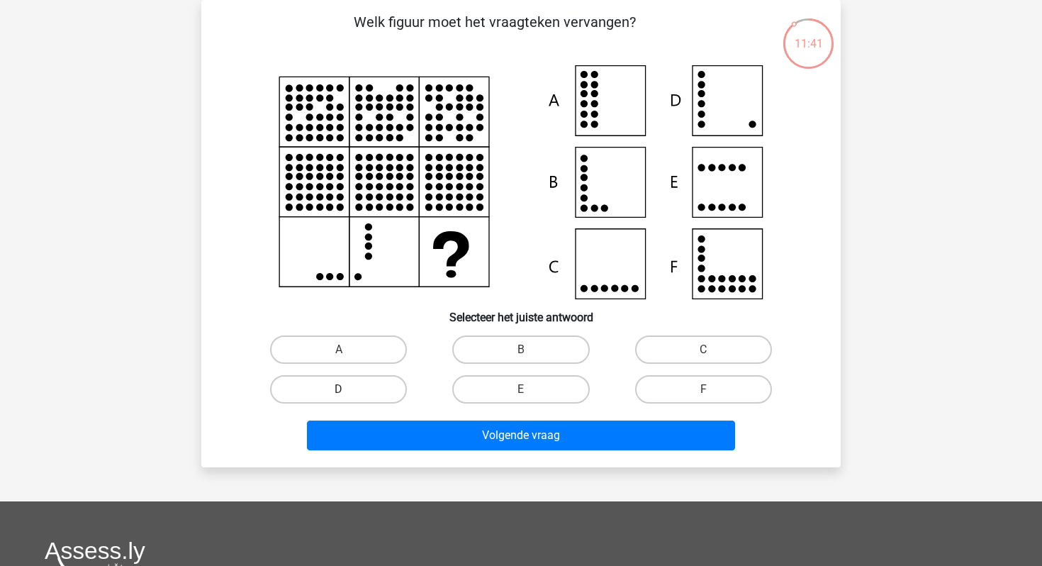
click at [347, 394] on label "D" at bounding box center [338, 389] width 137 height 28
click at [347, 394] on input "D" at bounding box center [343, 393] width 9 height 9
radio input "true"
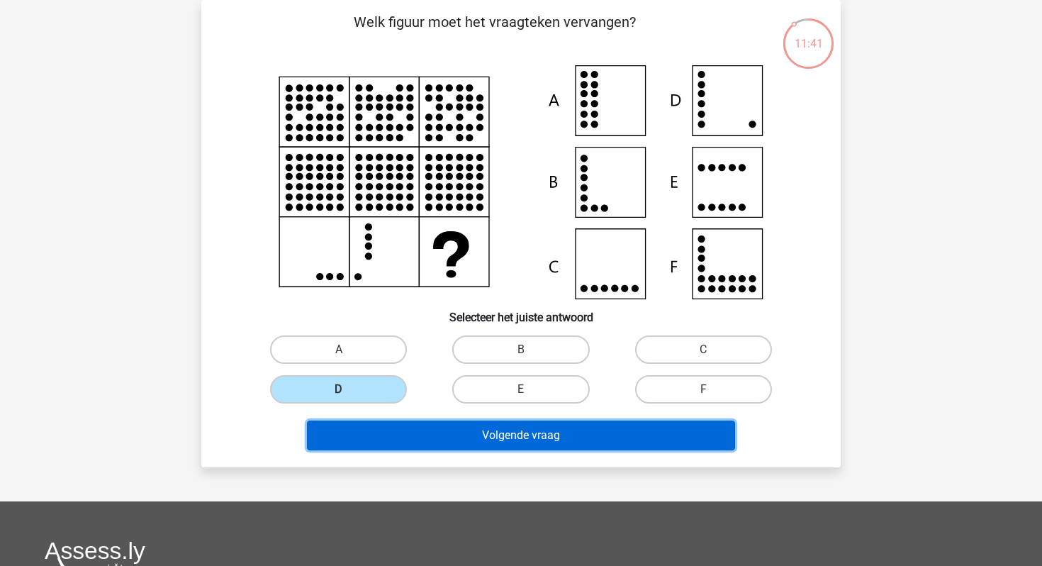
click at [367, 424] on button "Volgende vraag" at bounding box center [521, 436] width 429 height 30
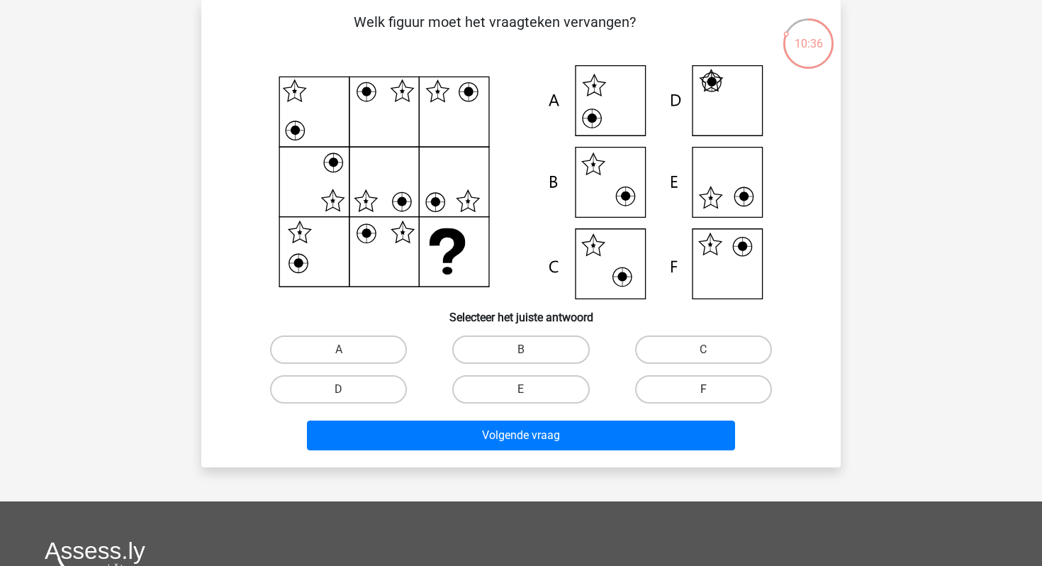
click at [655, 390] on label "F" at bounding box center [703, 389] width 137 height 28
click at [703, 390] on input "F" at bounding box center [707, 393] width 9 height 9
radio input "true"
click at [585, 455] on div "Volgende vraag" at bounding box center [520, 438] width 547 height 35
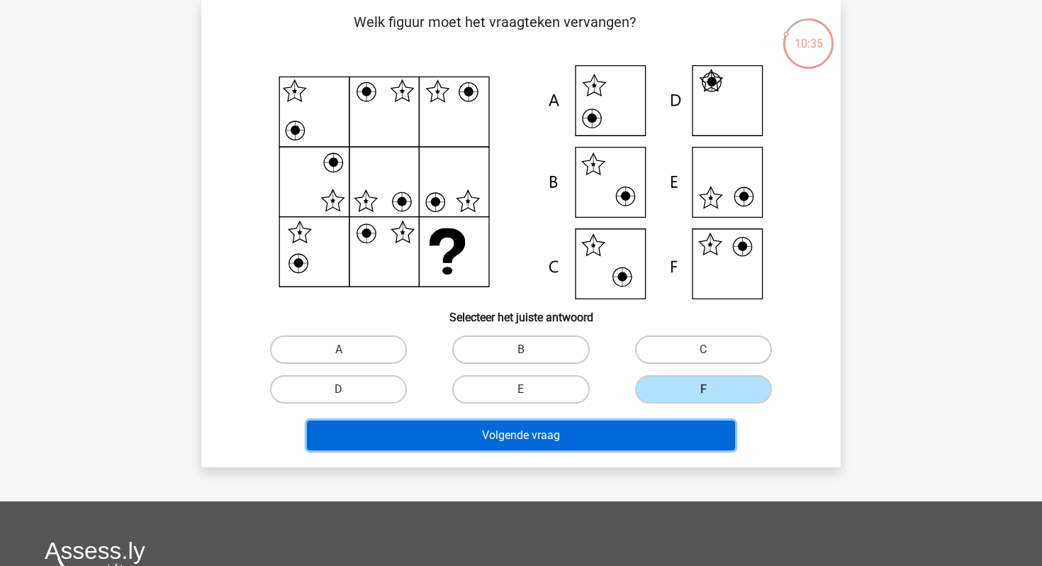
click at [583, 433] on button "Volgende vraag" at bounding box center [521, 436] width 429 height 30
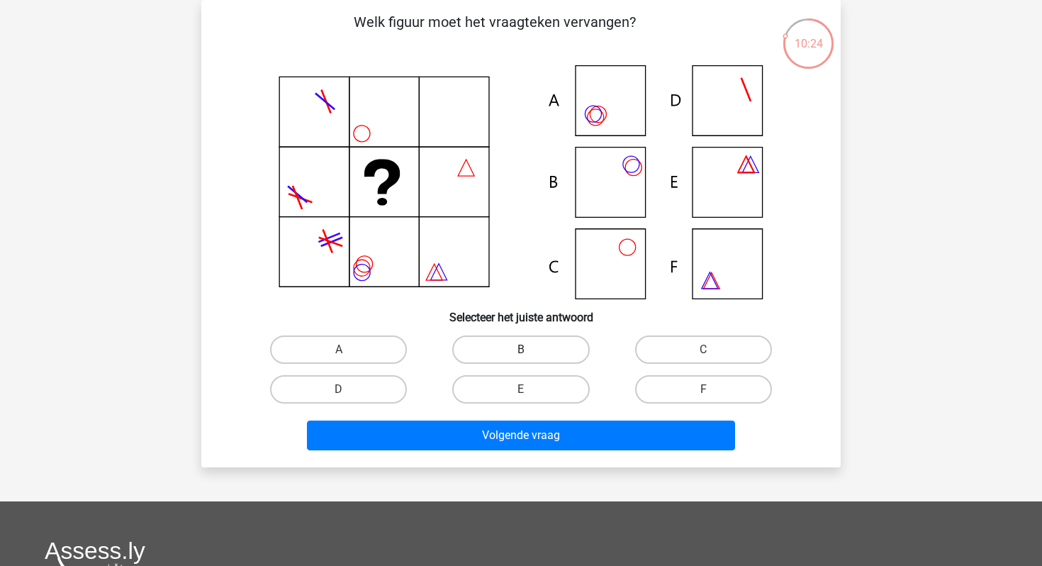
click at [530, 347] on label "B" at bounding box center [520, 349] width 137 height 28
click at [530, 350] on input "B" at bounding box center [525, 354] width 9 height 9
radio input "true"
click at [522, 418] on div "Volgende vraag" at bounding box center [521, 432] width 594 height 47
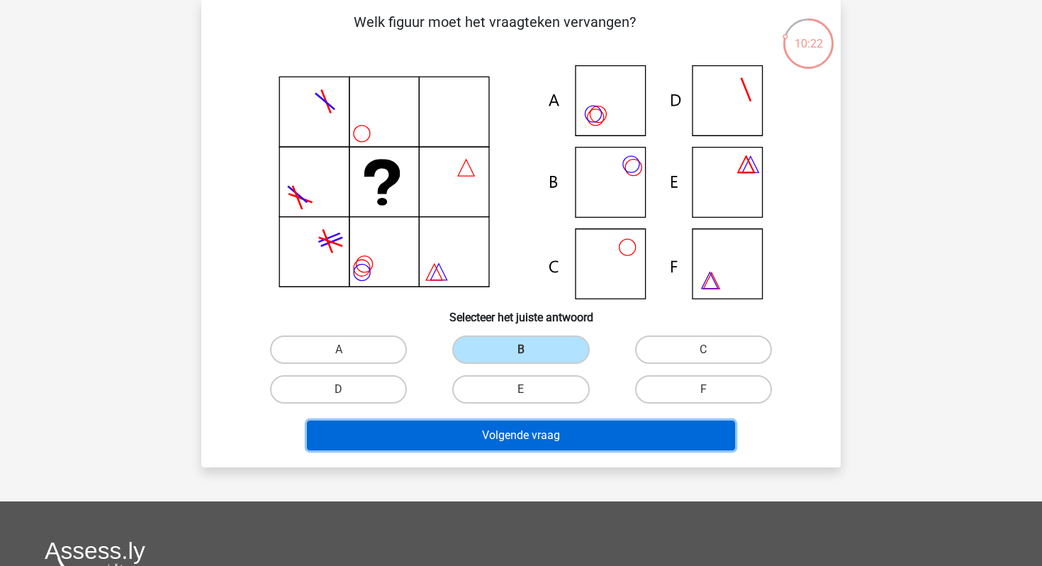
click at [522, 423] on button "Volgende vraag" at bounding box center [521, 436] width 429 height 30
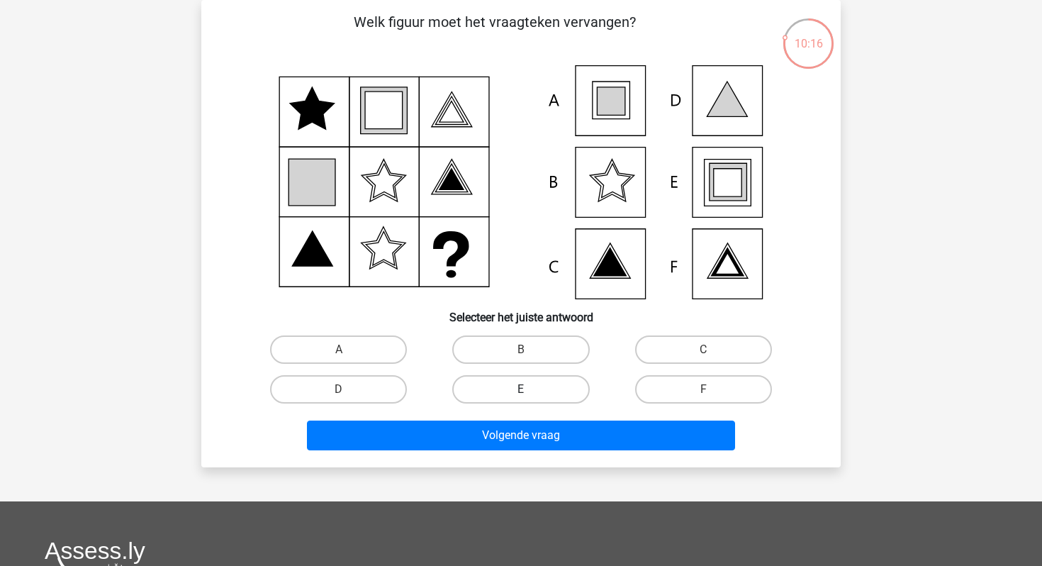
click at [558, 384] on label "E" at bounding box center [520, 389] width 137 height 28
click at [530, 389] on input "E" at bounding box center [525, 393] width 9 height 9
radio input "true"
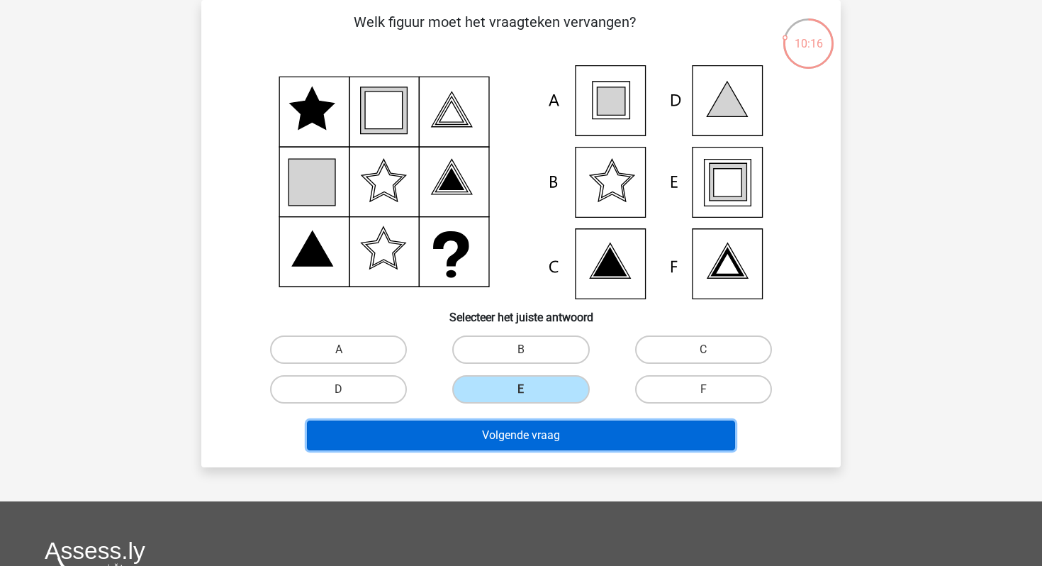
click at [553, 432] on button "Volgende vraag" at bounding box center [521, 436] width 429 height 30
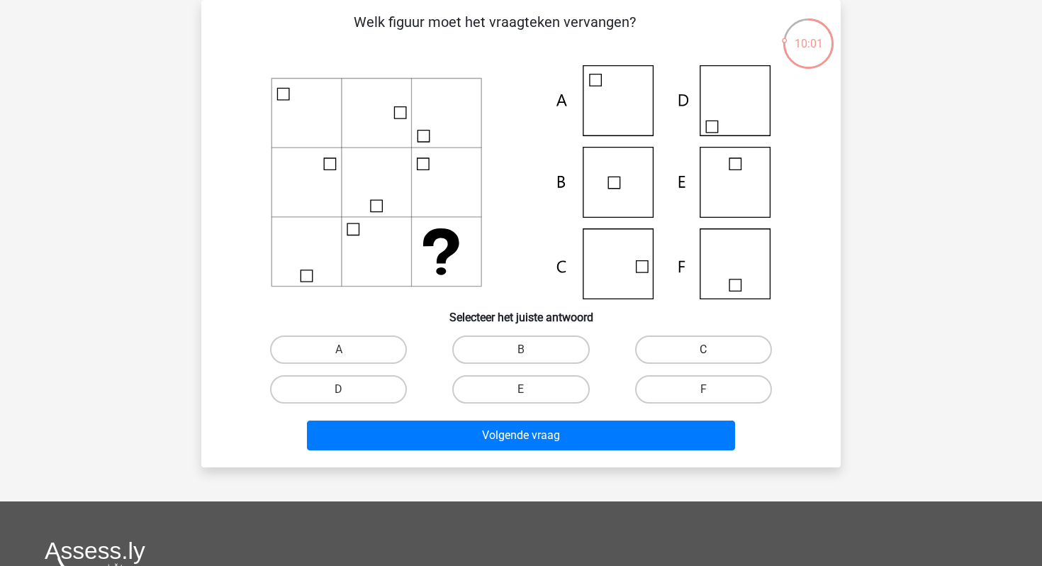
click at [679, 345] on label "C" at bounding box center [703, 349] width 137 height 28
click at [703, 350] on input "C" at bounding box center [707, 354] width 9 height 9
radio input "true"
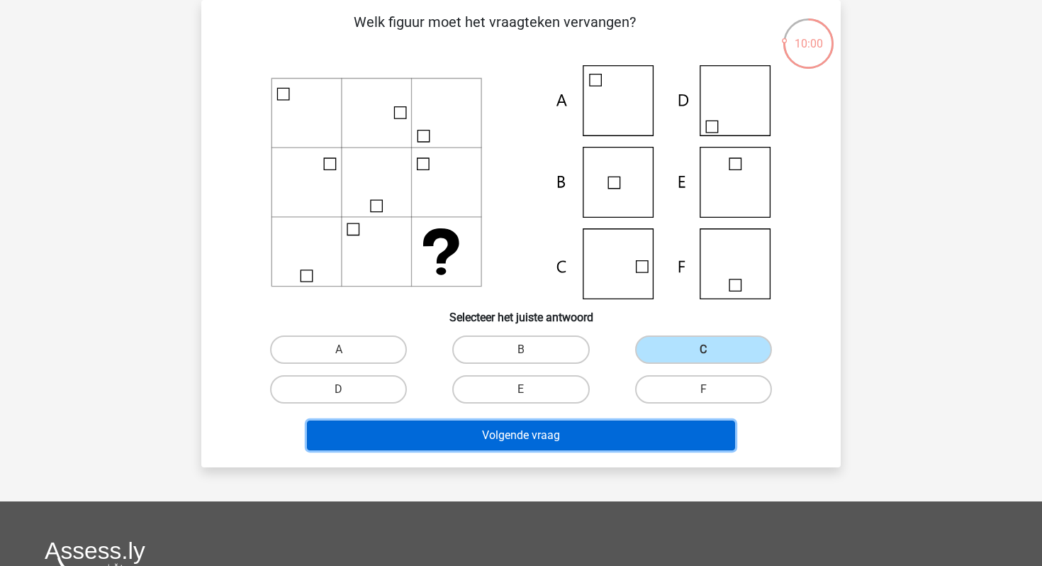
click at [547, 433] on button "Volgende vraag" at bounding box center [521, 436] width 429 height 30
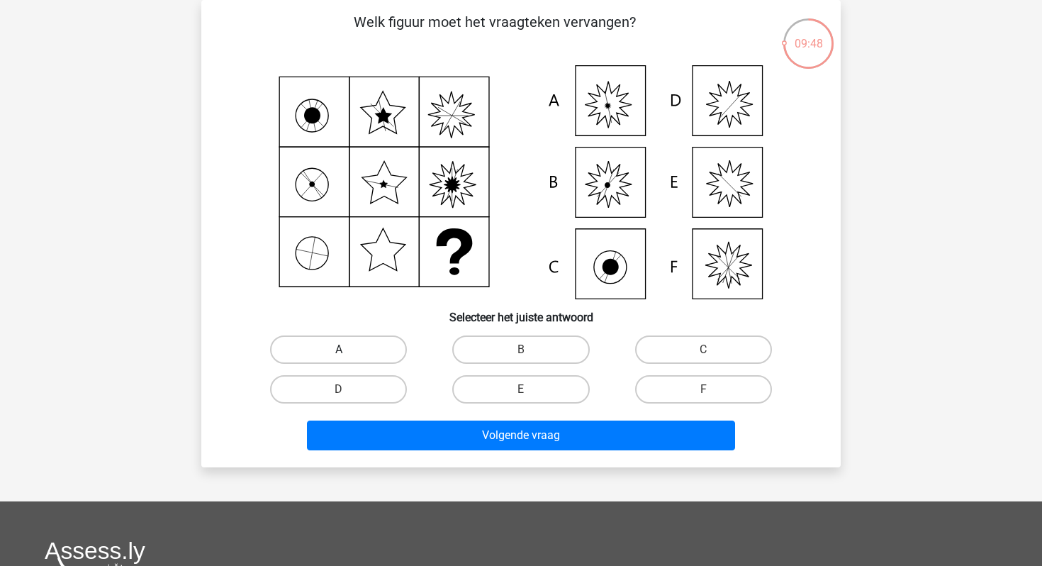
click at [369, 355] on label "A" at bounding box center [338, 349] width 137 height 28
click at [348, 355] on input "A" at bounding box center [343, 354] width 9 height 9
radio input "true"
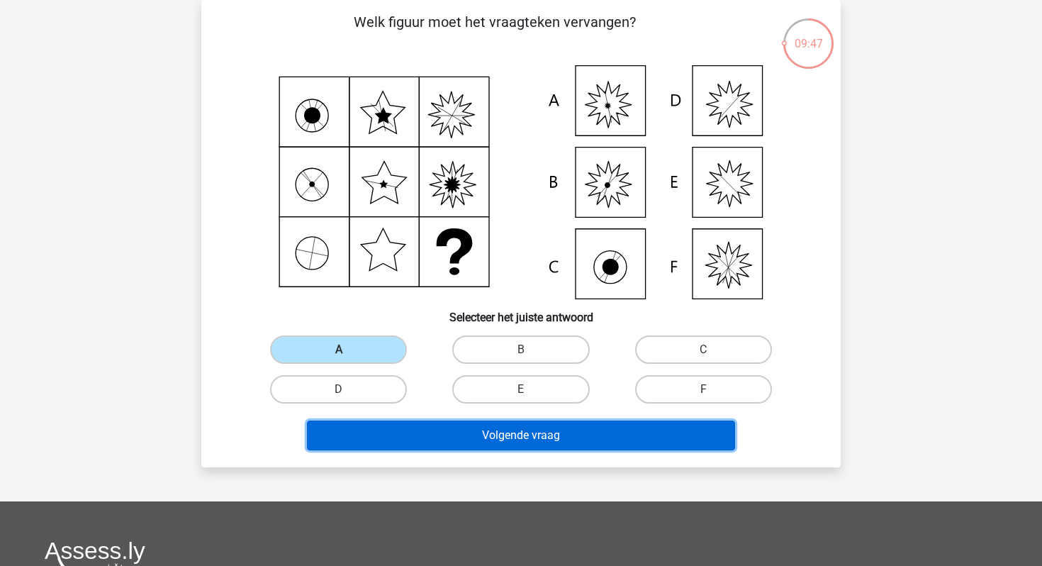
click at [399, 425] on button "Volgende vraag" at bounding box center [521, 436] width 429 height 30
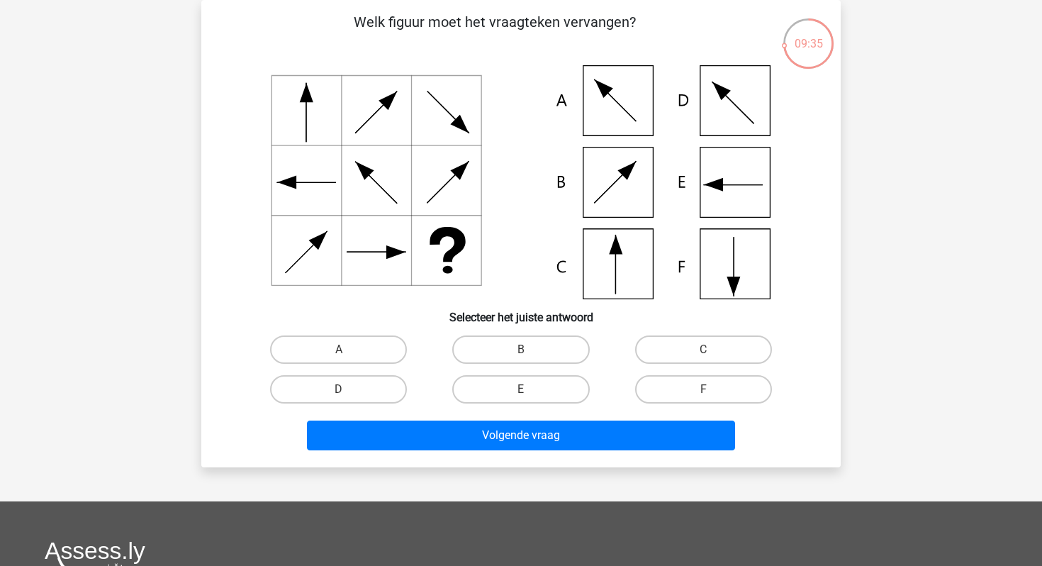
click at [686, 370] on div "F" at bounding box center [704, 389] width 182 height 40
click at [686, 377] on label "F" at bounding box center [703, 389] width 137 height 28
click at [703, 389] on input "F" at bounding box center [707, 393] width 9 height 9
radio input "true"
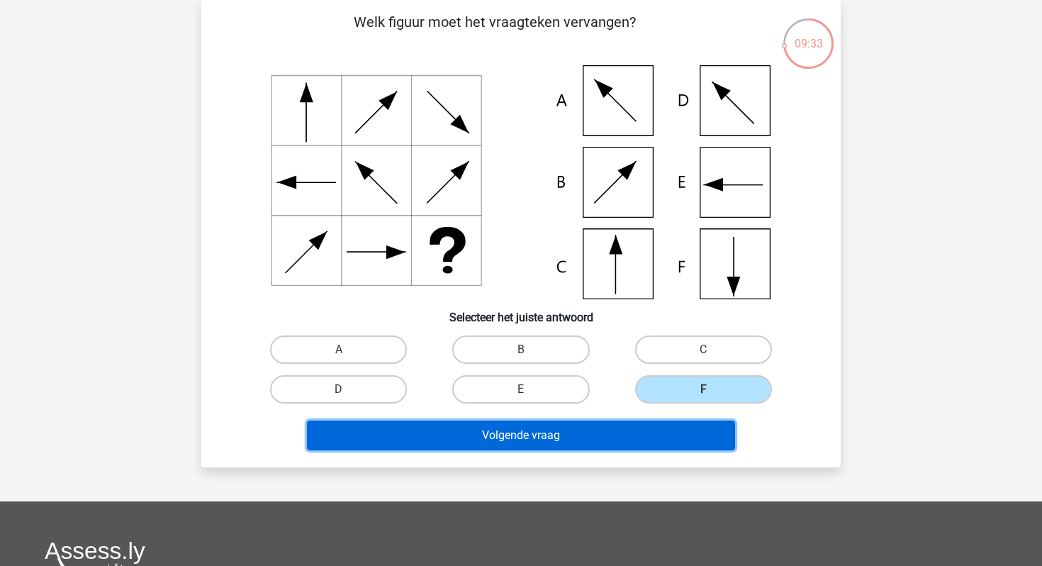
click at [647, 427] on button "Volgende vraag" at bounding box center [521, 436] width 429 height 30
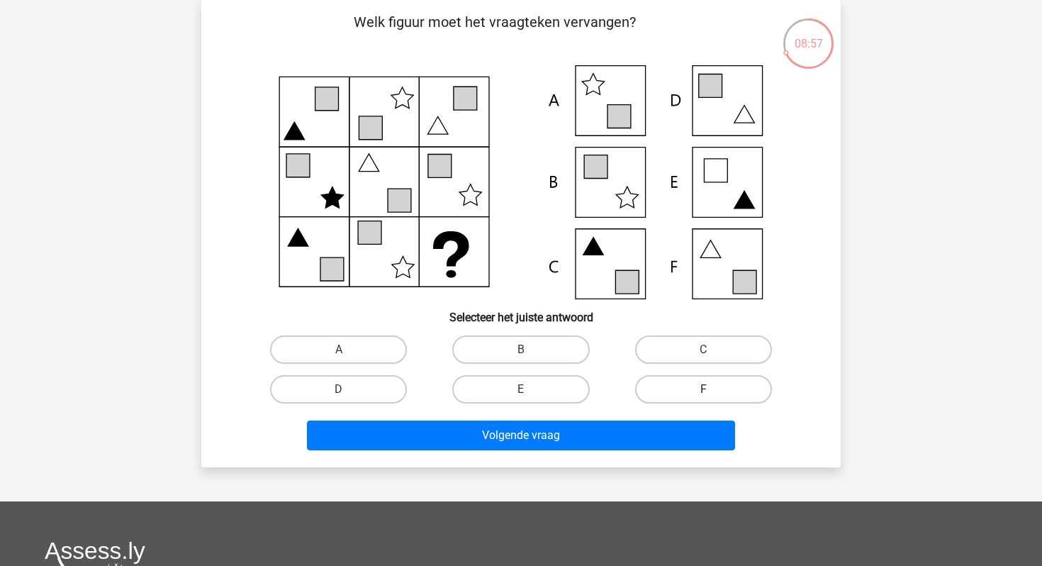
click at [674, 390] on label "F" at bounding box center [703, 389] width 137 height 28
click at [703, 390] on input "F" at bounding box center [707, 393] width 9 height 9
radio input "true"
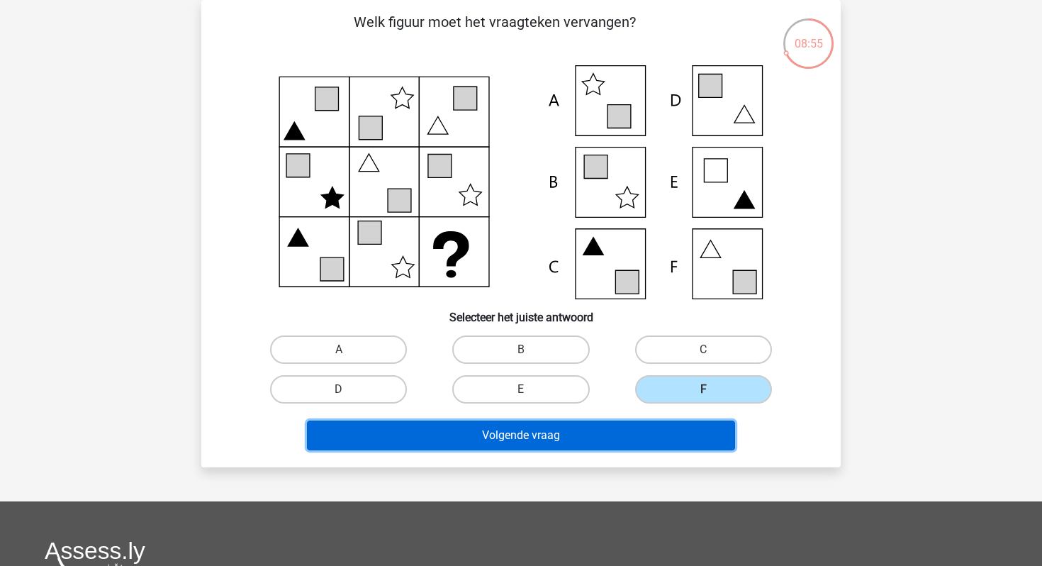
click at [588, 433] on button "Volgende vraag" at bounding box center [521, 436] width 429 height 30
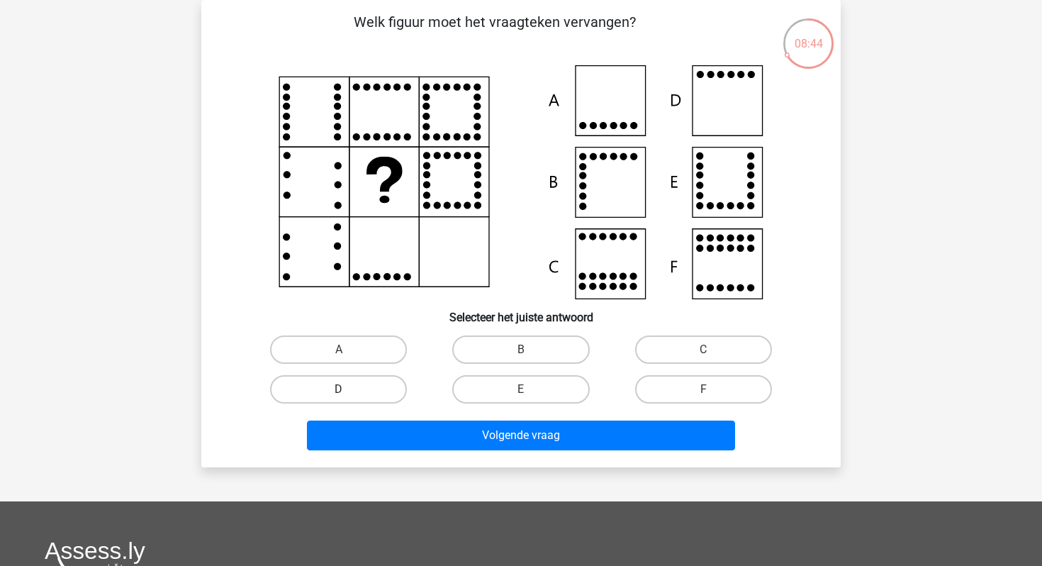
click at [383, 384] on label "D" at bounding box center [338, 389] width 137 height 28
click at [348, 389] on input "D" at bounding box center [343, 393] width 9 height 9
radio input "true"
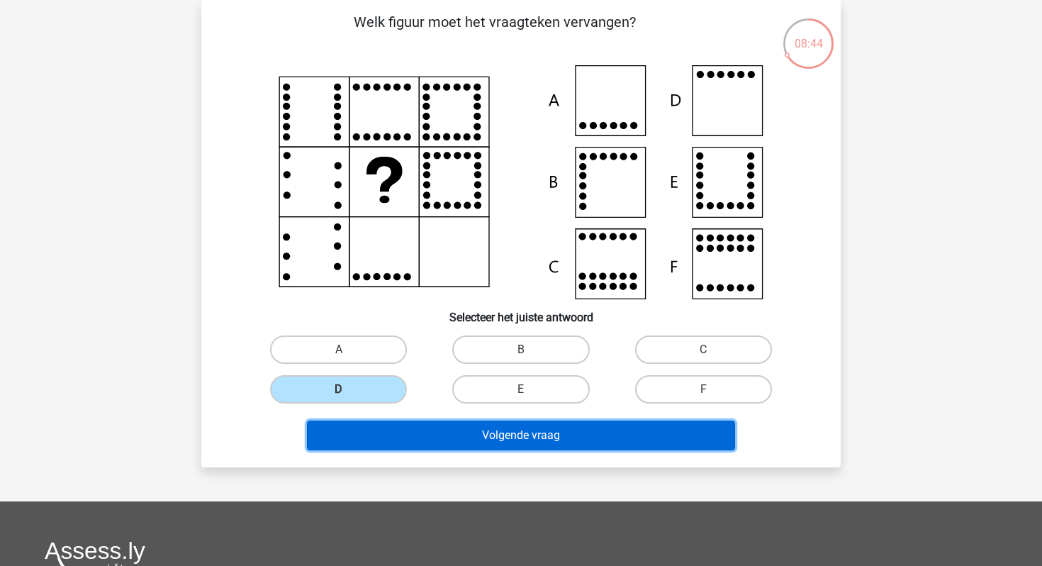
click at [425, 436] on button "Volgende vraag" at bounding box center [521, 436] width 429 height 30
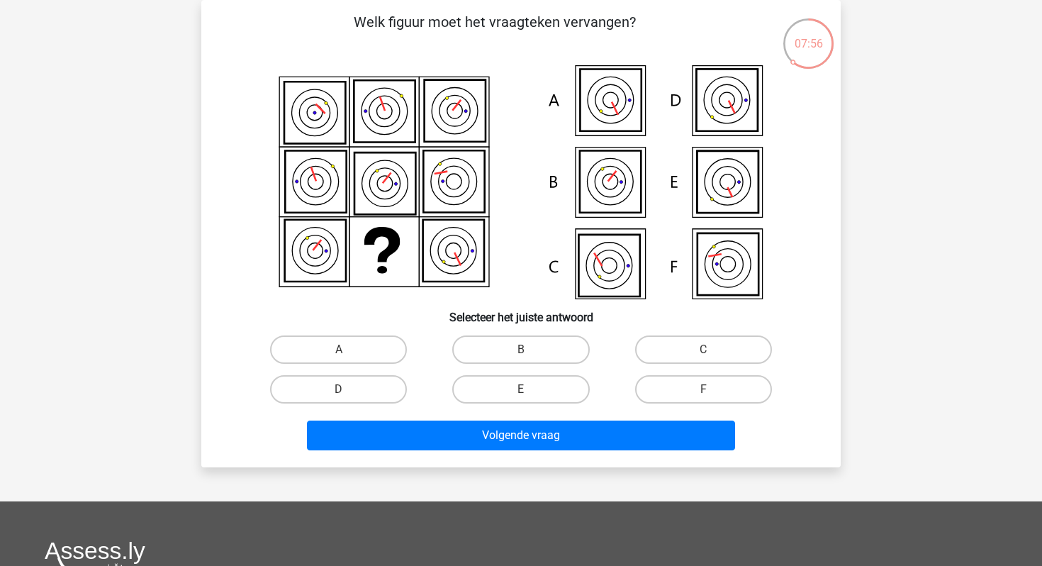
click at [664, 370] on div "F" at bounding box center [704, 389] width 182 height 40
click at [667, 385] on label "F" at bounding box center [703, 389] width 137 height 28
click at [703, 389] on input "F" at bounding box center [707, 393] width 9 height 9
radio input "true"
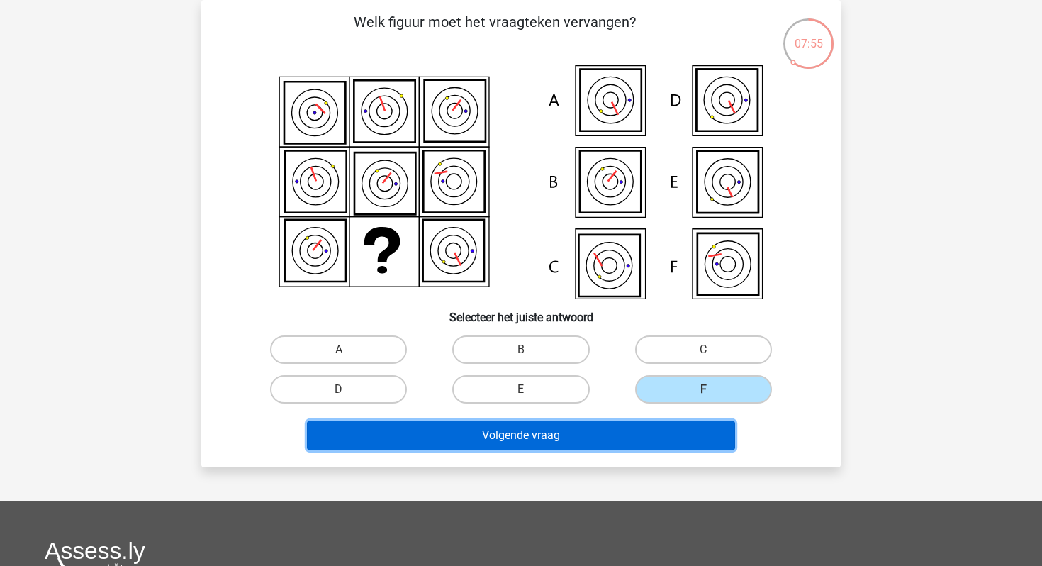
click at [616, 433] on button "Volgende vraag" at bounding box center [521, 436] width 429 height 30
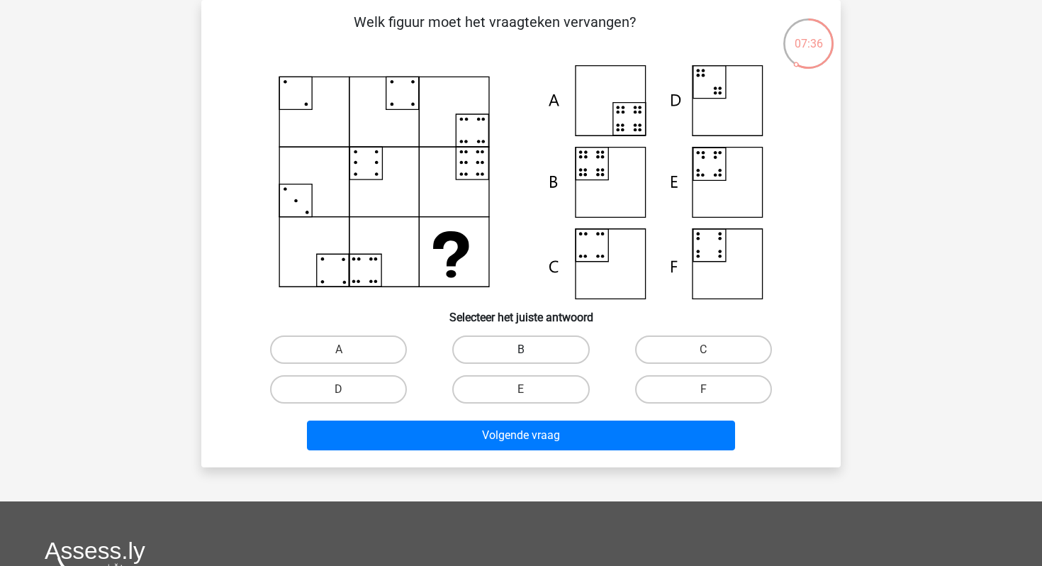
click at [541, 362] on label "B" at bounding box center [520, 349] width 137 height 28
click at [530, 359] on input "B" at bounding box center [525, 354] width 9 height 9
radio input "true"
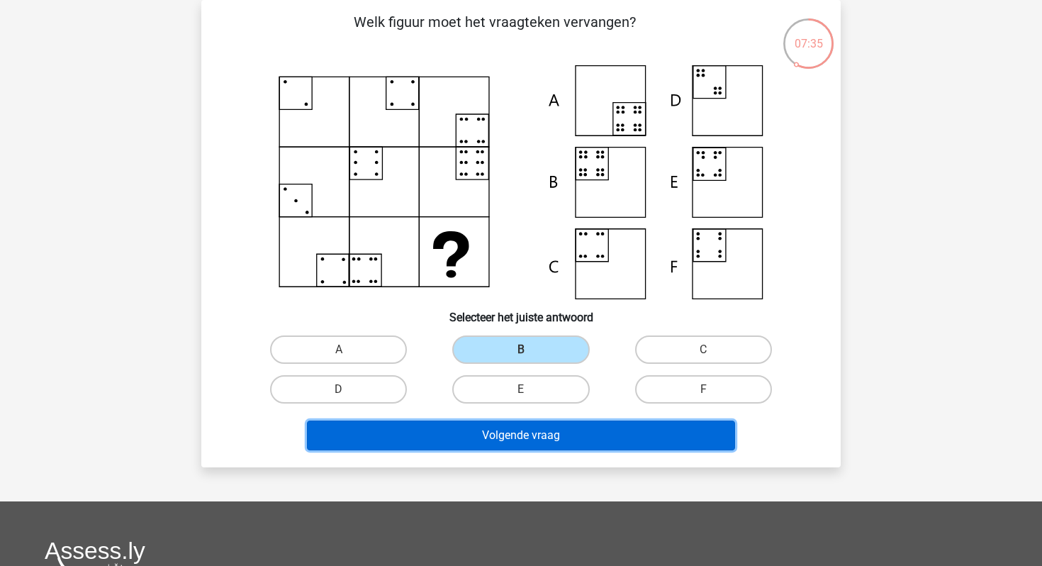
click at [513, 434] on button "Volgende vraag" at bounding box center [521, 436] width 429 height 30
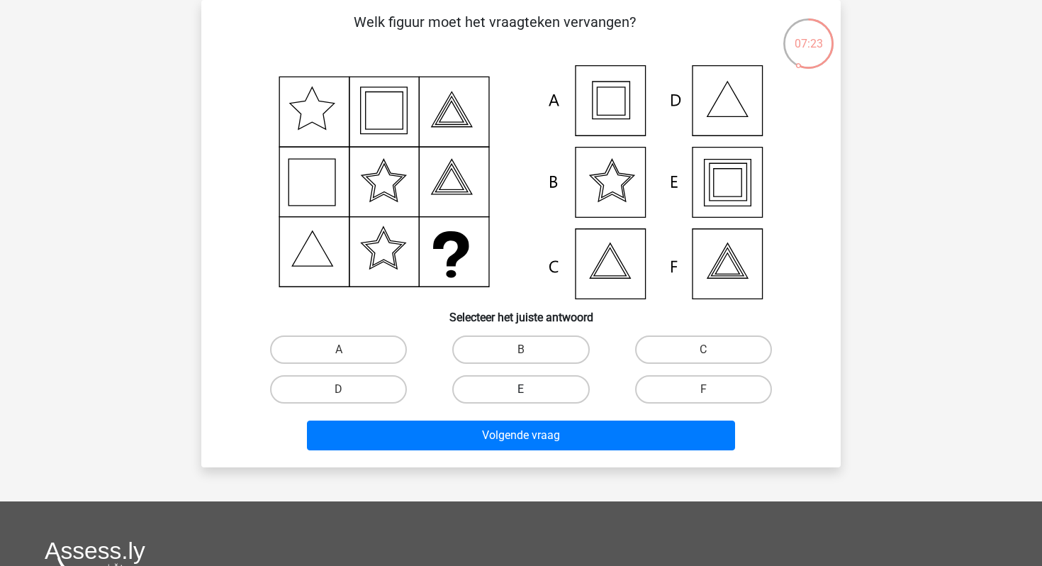
click at [564, 389] on label "E" at bounding box center [520, 389] width 137 height 28
click at [530, 389] on input "E" at bounding box center [525, 393] width 9 height 9
radio input "true"
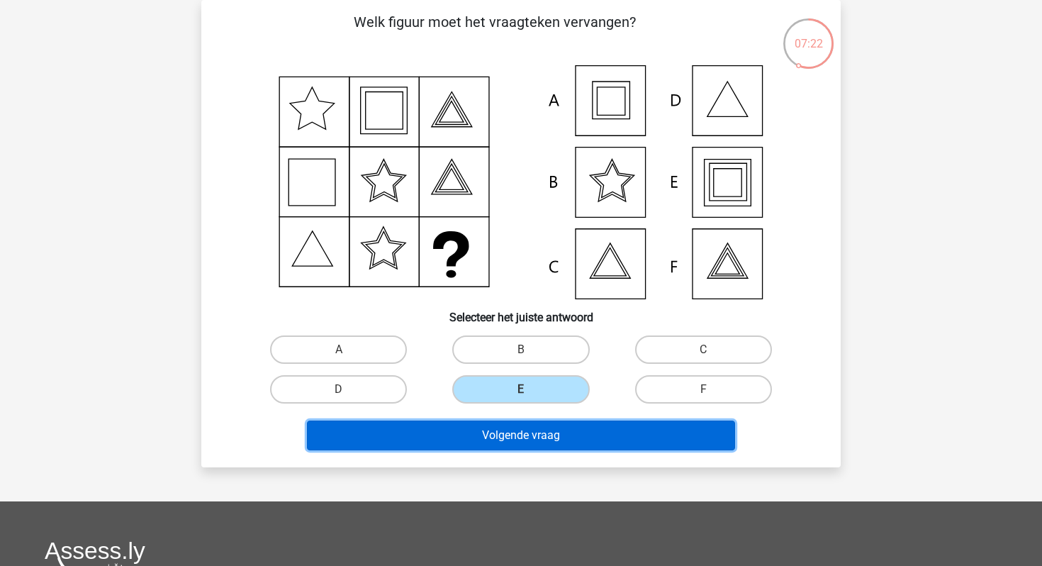
click at [548, 433] on button "Volgende vraag" at bounding box center [521, 436] width 429 height 30
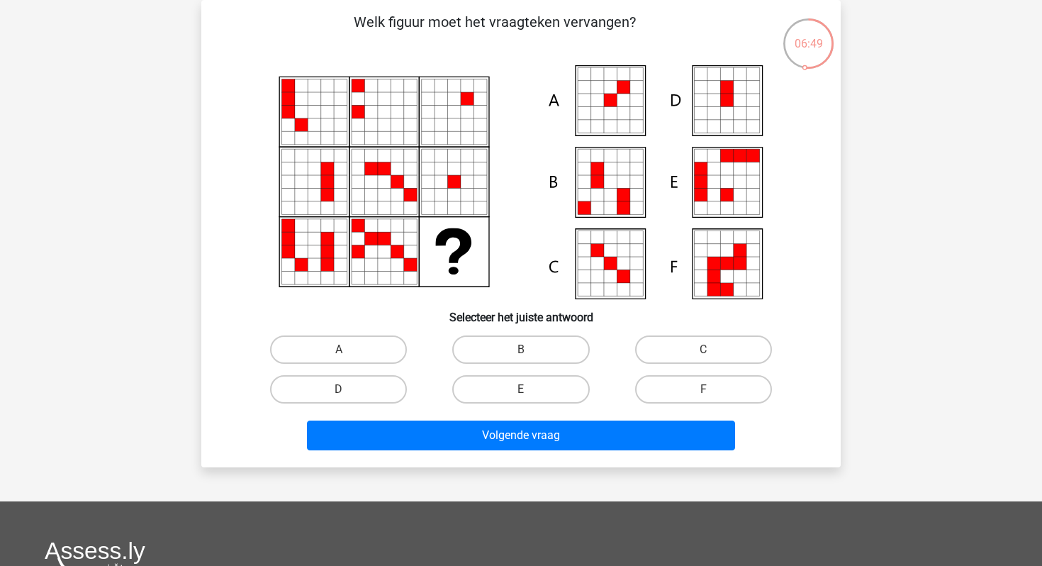
click at [362, 333] on div "A" at bounding box center [338, 350] width 182 height 40
click at [362, 336] on label "A" at bounding box center [338, 349] width 137 height 28
click at [348, 350] on input "A" at bounding box center [343, 354] width 9 height 9
radio input "true"
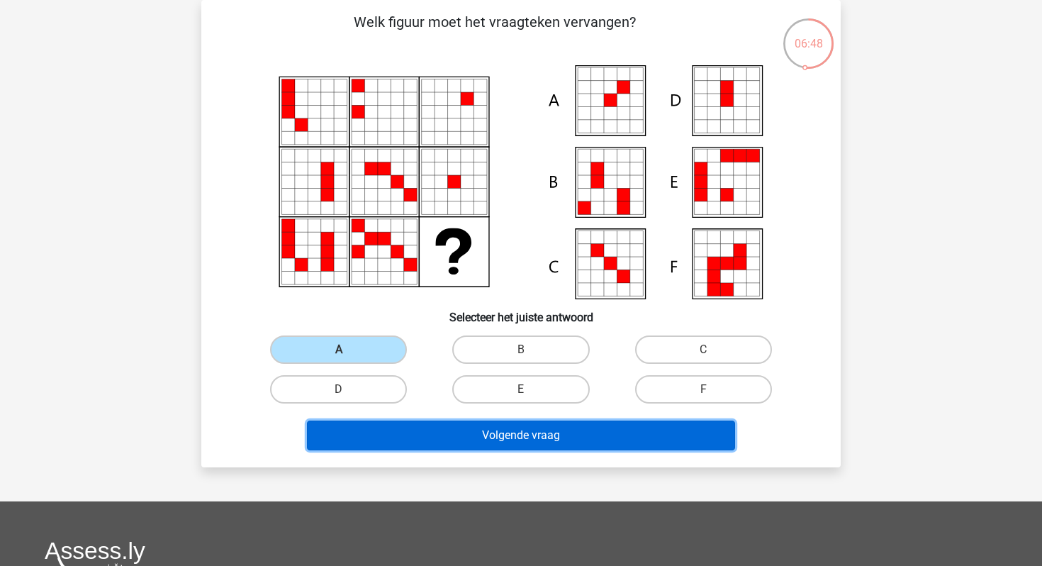
click at [400, 436] on button "Volgende vraag" at bounding box center [521, 436] width 429 height 30
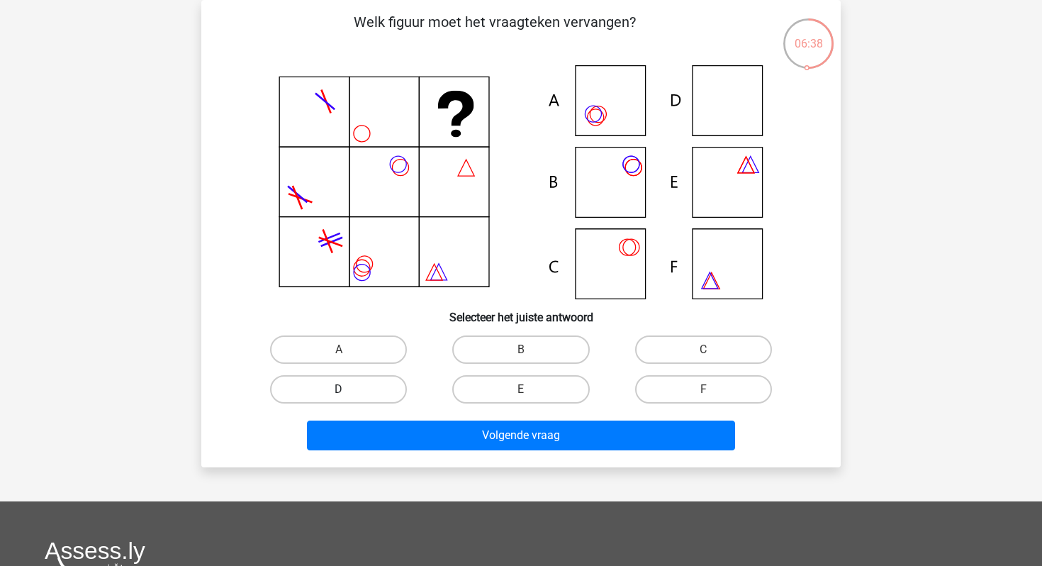
click at [386, 398] on label "D" at bounding box center [338, 389] width 137 height 28
click at [348, 398] on input "D" at bounding box center [343, 393] width 9 height 9
radio input "true"
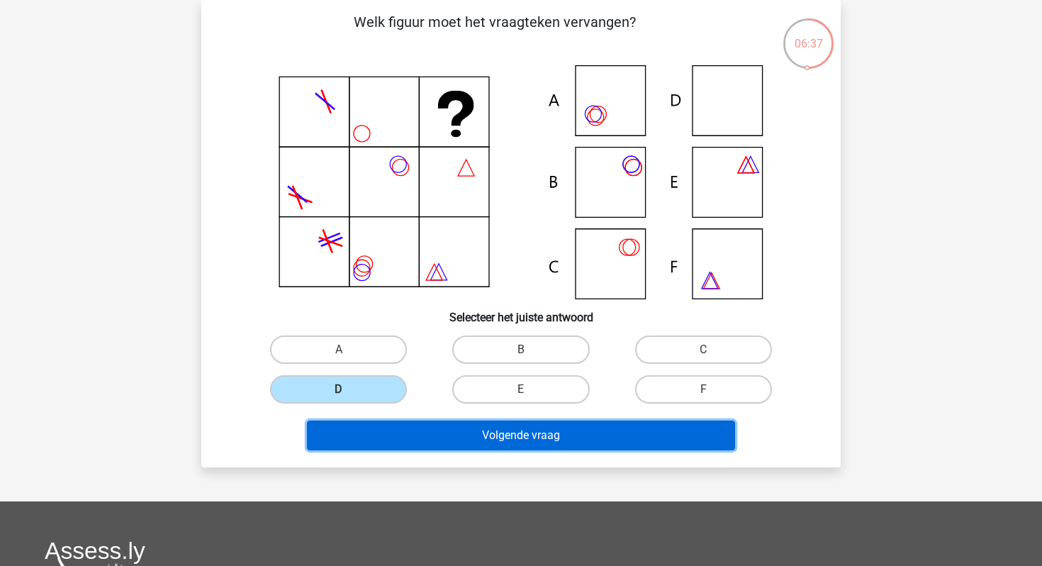
click at [409, 449] on button "Volgende vraag" at bounding box center [521, 436] width 429 height 30
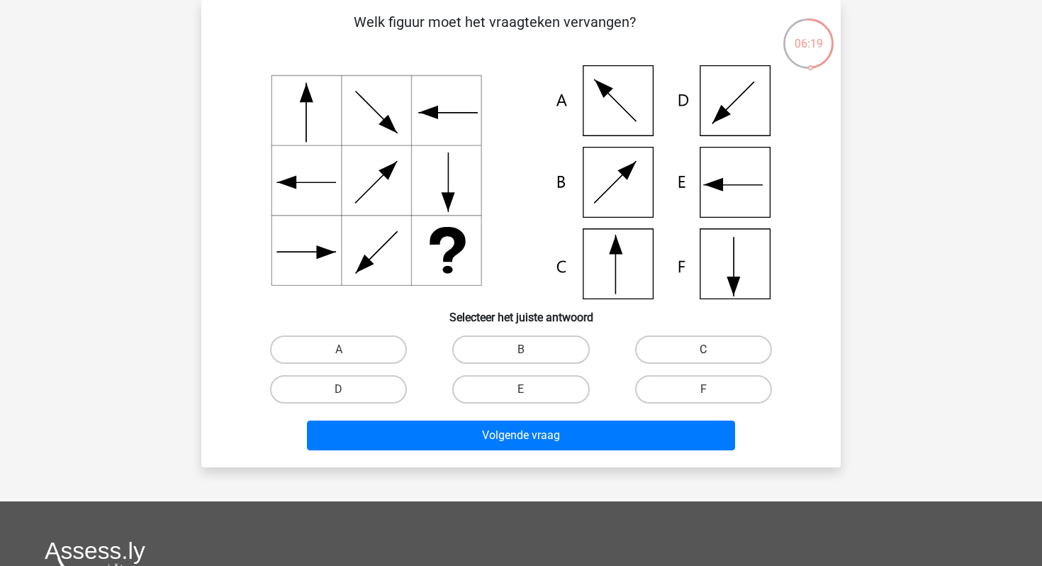
click at [651, 349] on label "C" at bounding box center [703, 349] width 137 height 28
click at [703, 350] on input "C" at bounding box center [707, 354] width 9 height 9
radio input "true"
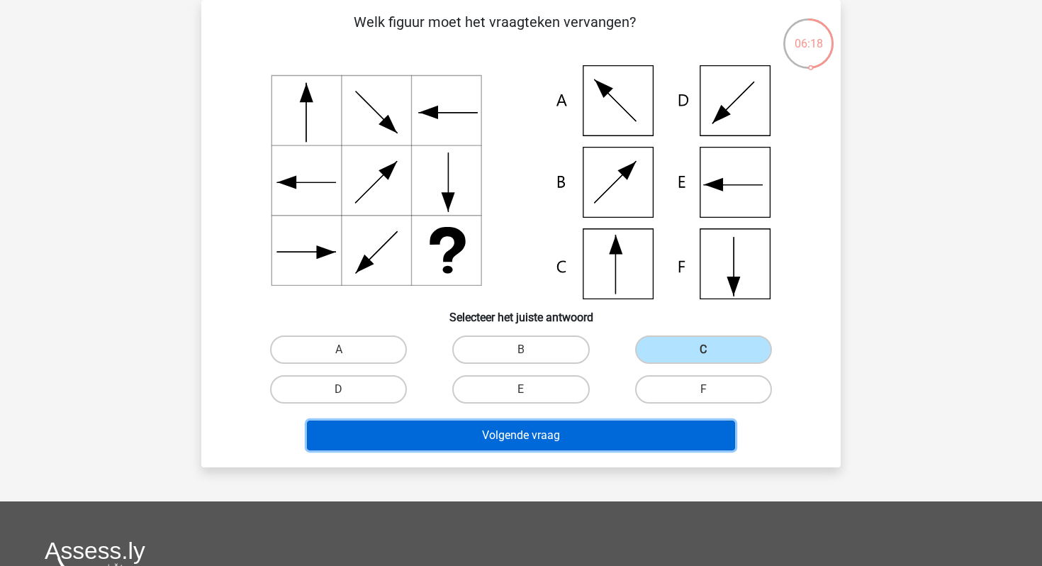
click at [579, 425] on button "Volgende vraag" at bounding box center [521, 436] width 429 height 30
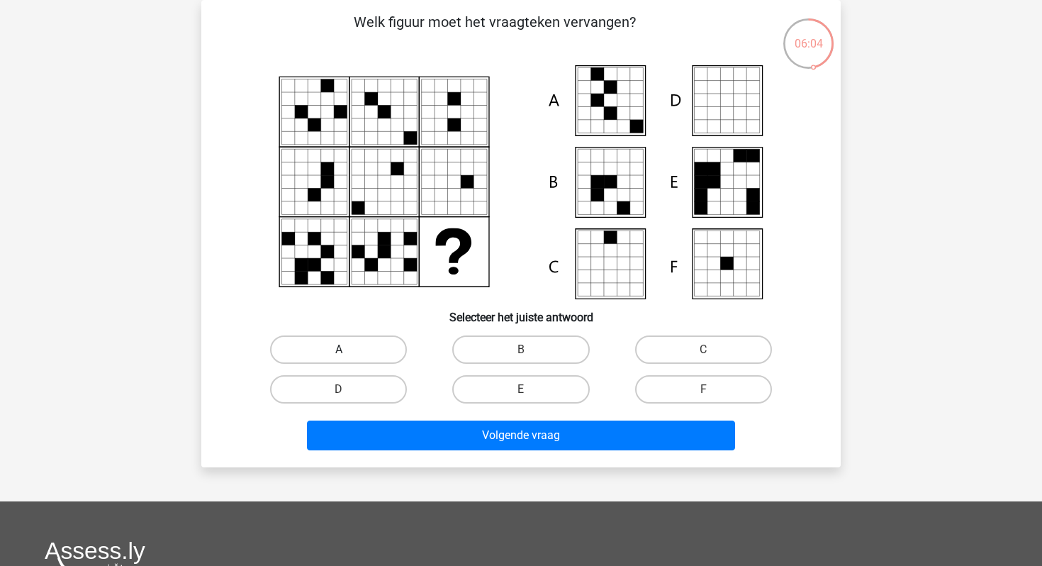
click at [364, 347] on label "A" at bounding box center [338, 349] width 137 height 28
click at [348, 350] on input "A" at bounding box center [343, 354] width 9 height 9
radio input "true"
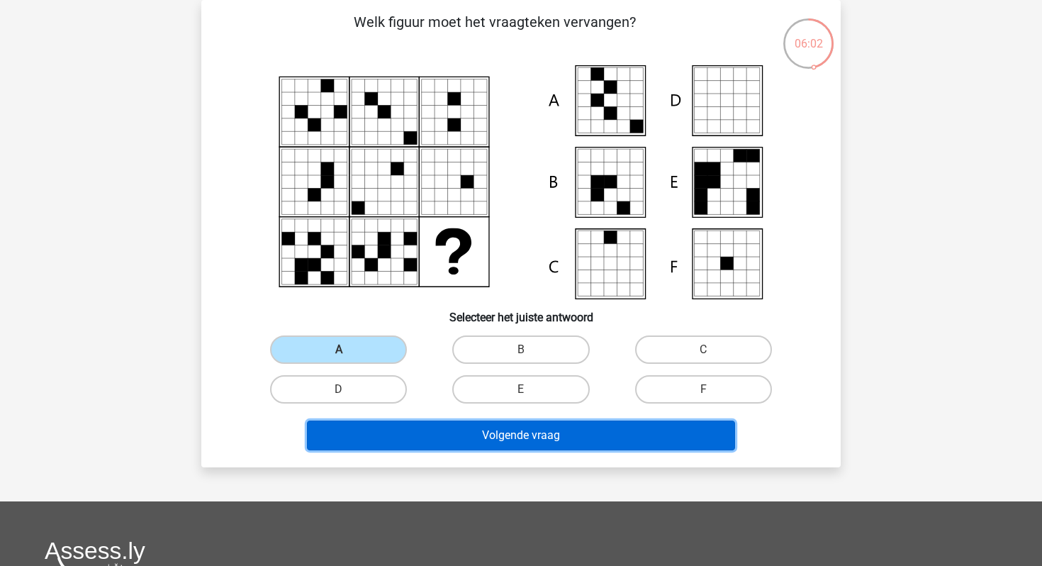
click at [379, 428] on button "Volgende vraag" at bounding box center [521, 436] width 429 height 30
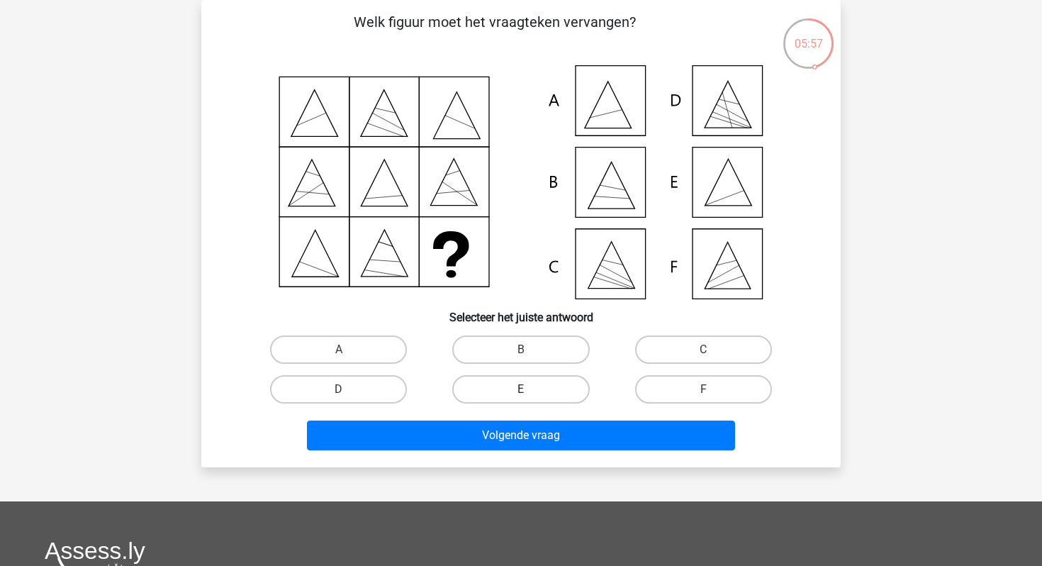
click at [490, 387] on label "E" at bounding box center [520, 389] width 137 height 28
click at [521, 389] on input "E" at bounding box center [525, 393] width 9 height 9
radio input "true"
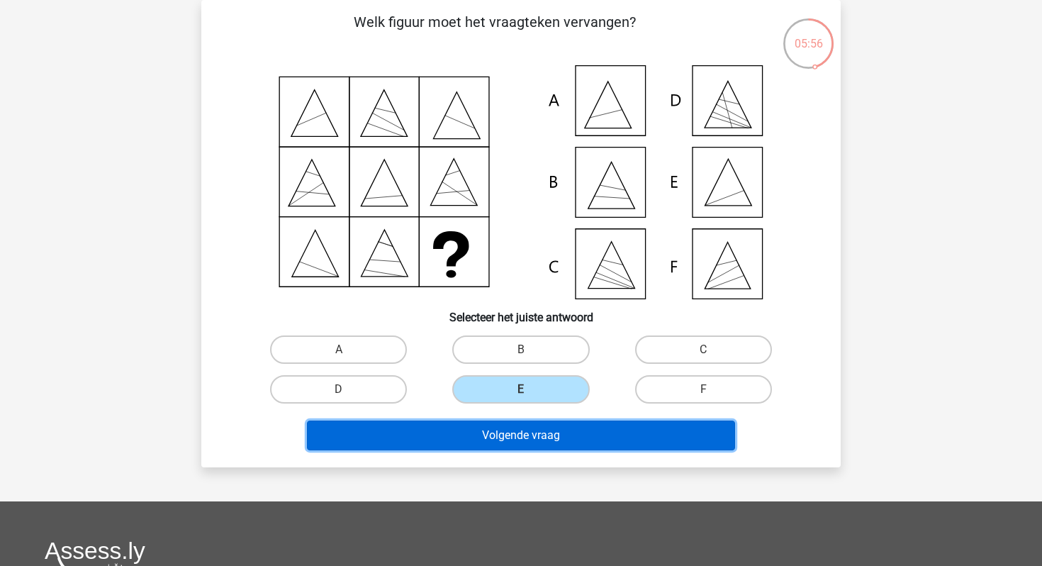
click at [487, 439] on button "Volgende vraag" at bounding box center [521, 436] width 429 height 30
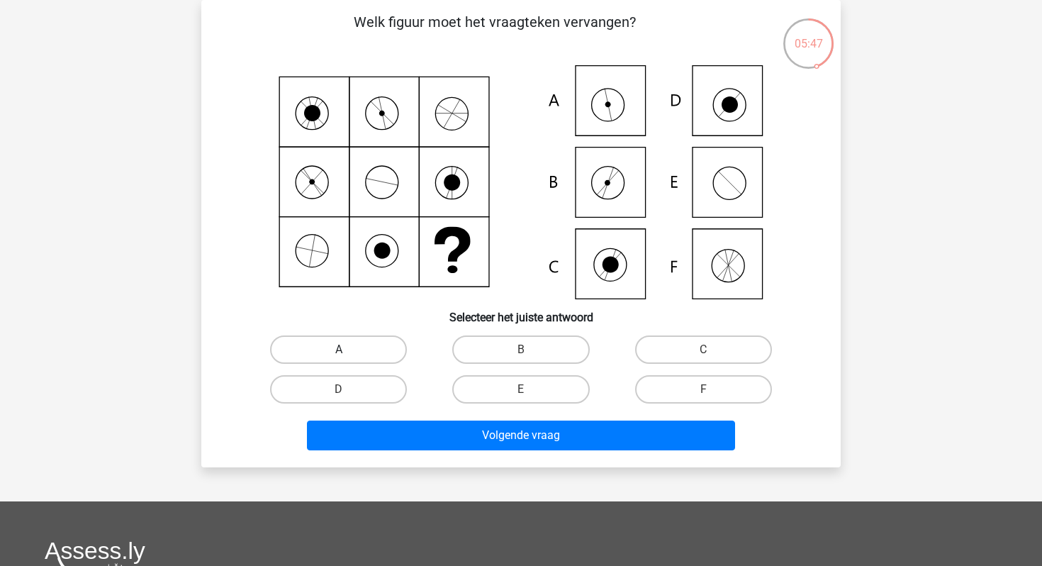
click at [375, 353] on label "A" at bounding box center [338, 349] width 137 height 28
click at [348, 353] on input "A" at bounding box center [343, 354] width 9 height 9
radio input "true"
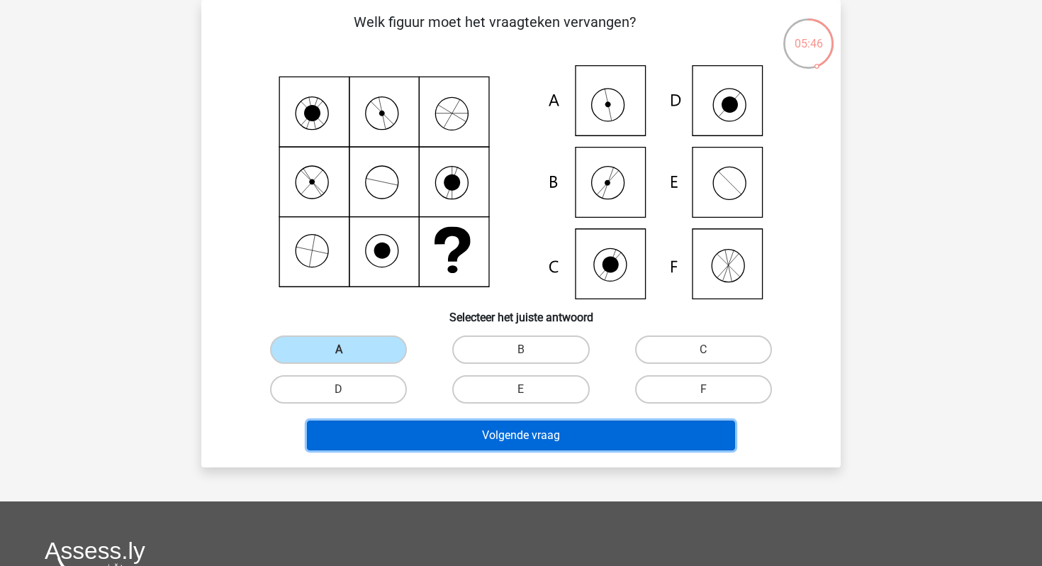
click at [399, 431] on button "Volgende vraag" at bounding box center [521, 436] width 429 height 30
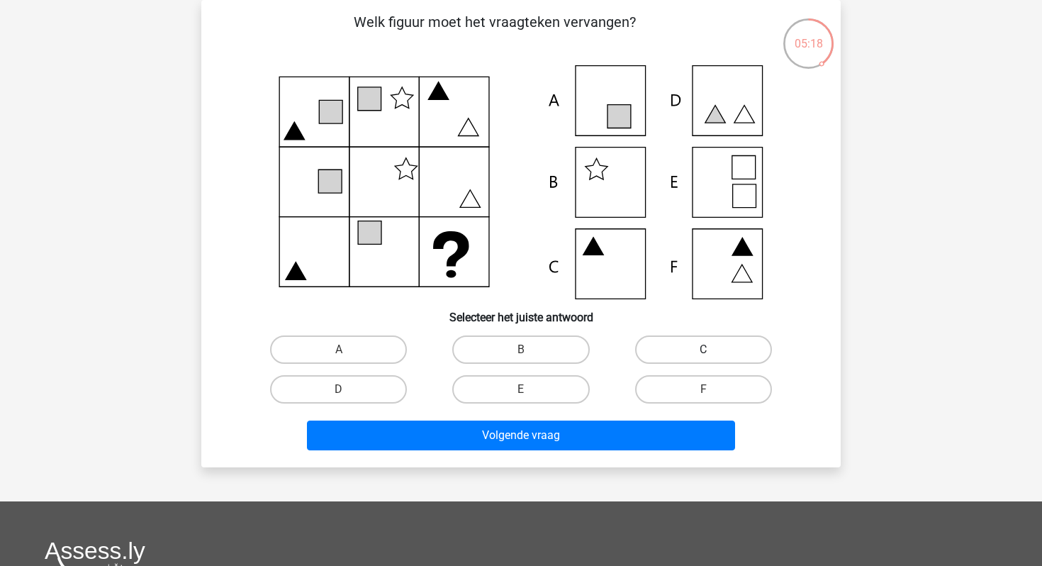
click at [698, 351] on label "C" at bounding box center [703, 349] width 137 height 28
click at [703, 351] on input "C" at bounding box center [707, 354] width 9 height 9
radio input "true"
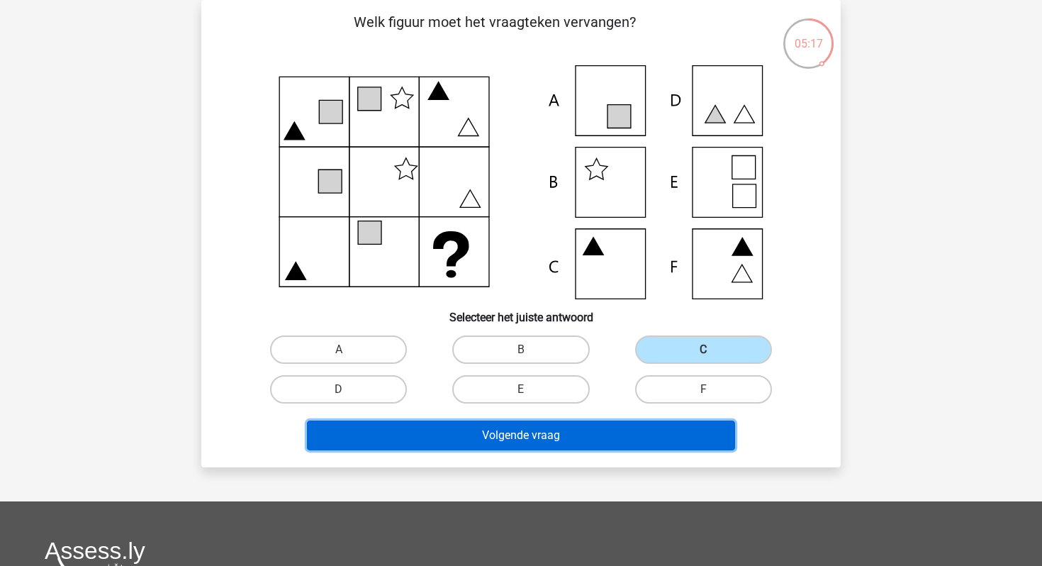
click at [562, 430] on button "Volgende vraag" at bounding box center [521, 436] width 429 height 30
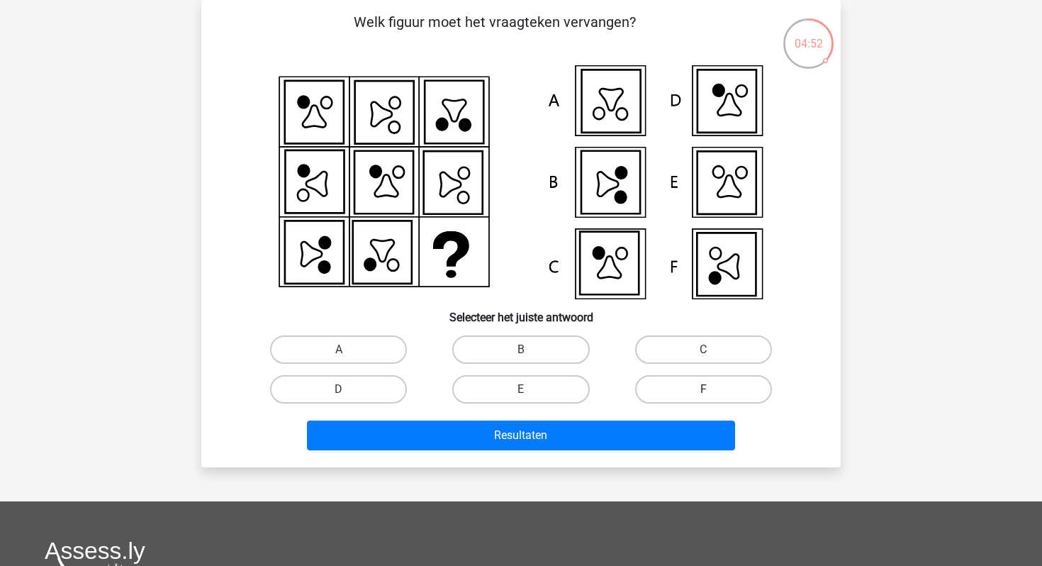
click at [703, 388] on label "F" at bounding box center [703, 389] width 137 height 28
click at [703, 389] on input "F" at bounding box center [707, 393] width 9 height 9
radio input "true"
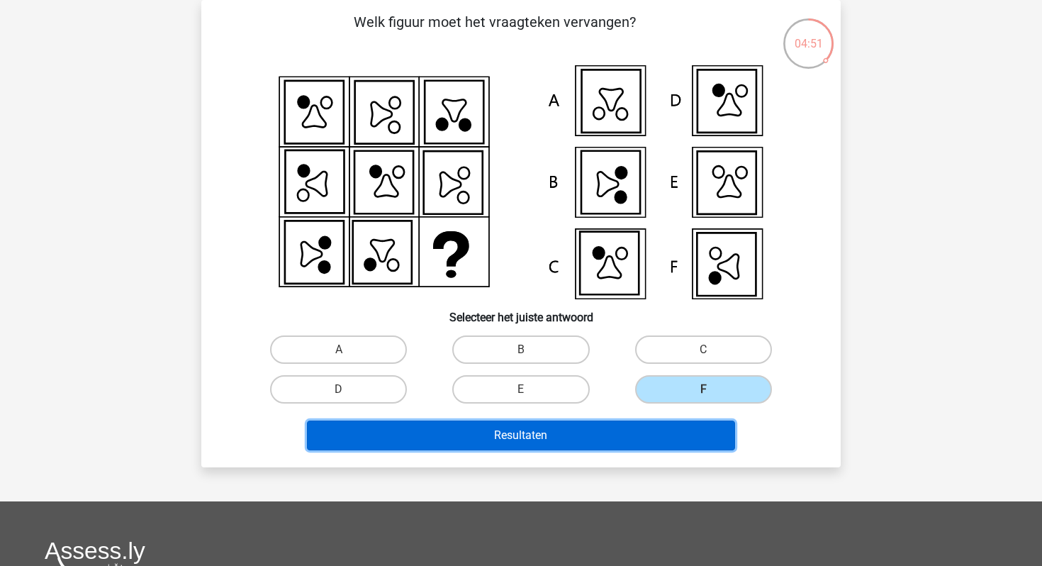
click at [666, 428] on button "Resultaten" at bounding box center [521, 436] width 429 height 30
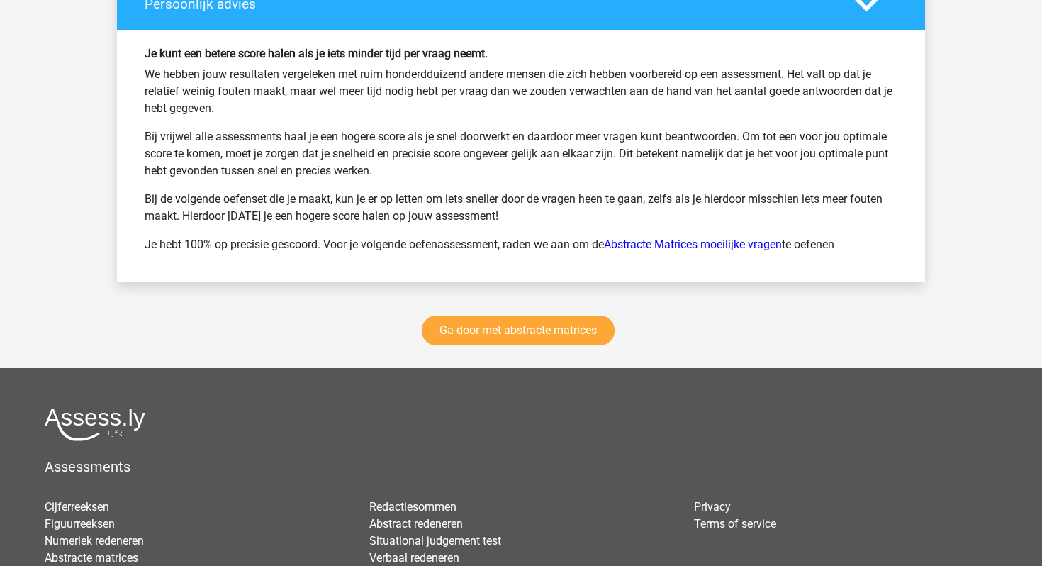
scroll to position [2344, 0]
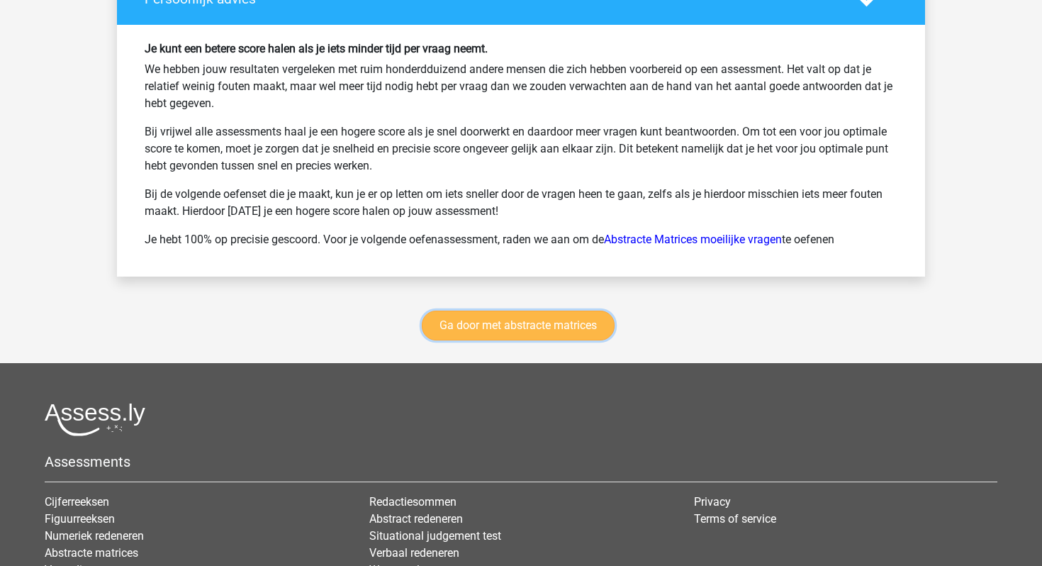
click at [513, 323] on link "Ga door met abstracte matrices" at bounding box center [518, 326] width 193 height 30
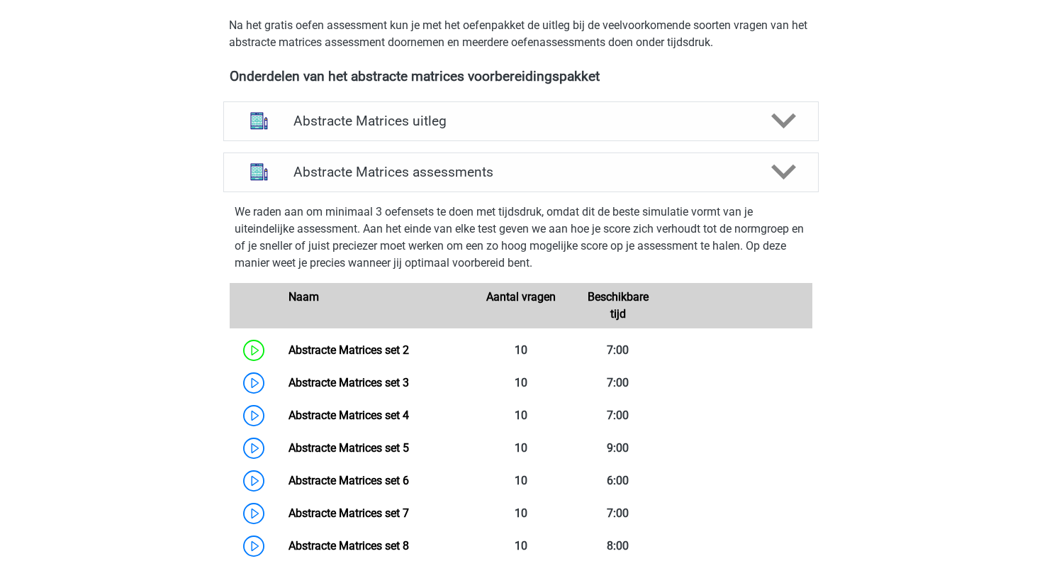
scroll to position [485, 0]
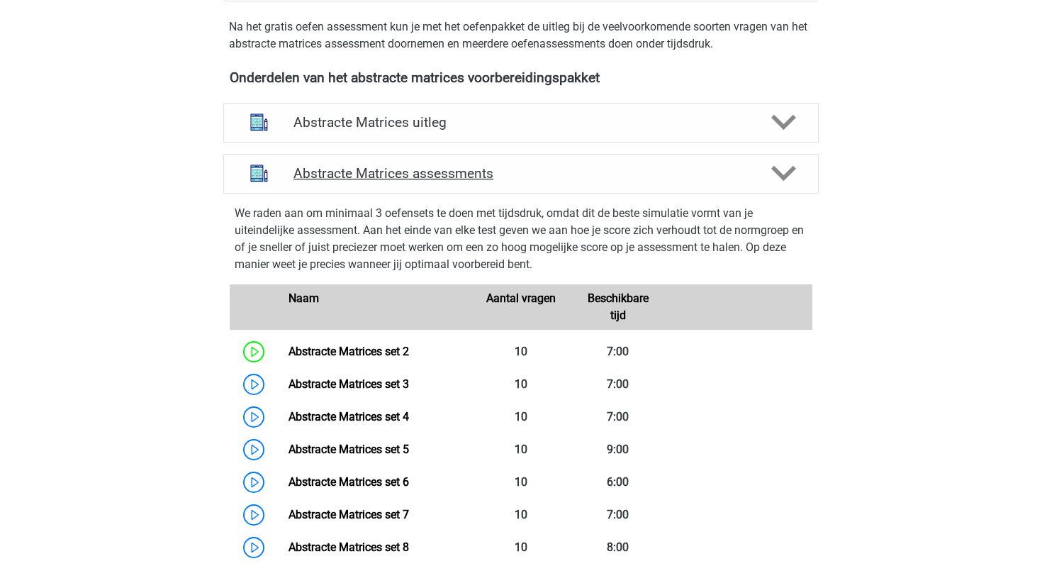
click at [472, 184] on div "Abstracte Matrices assessments" at bounding box center [521, 174] width 596 height 40
click at [465, 170] on h4 "Abstracte Matrices assessments" at bounding box center [521, 173] width 455 height 16
click at [767, 169] on div at bounding box center [784, 173] width 48 height 25
click at [784, 174] on icon at bounding box center [784, 173] width 25 height 25
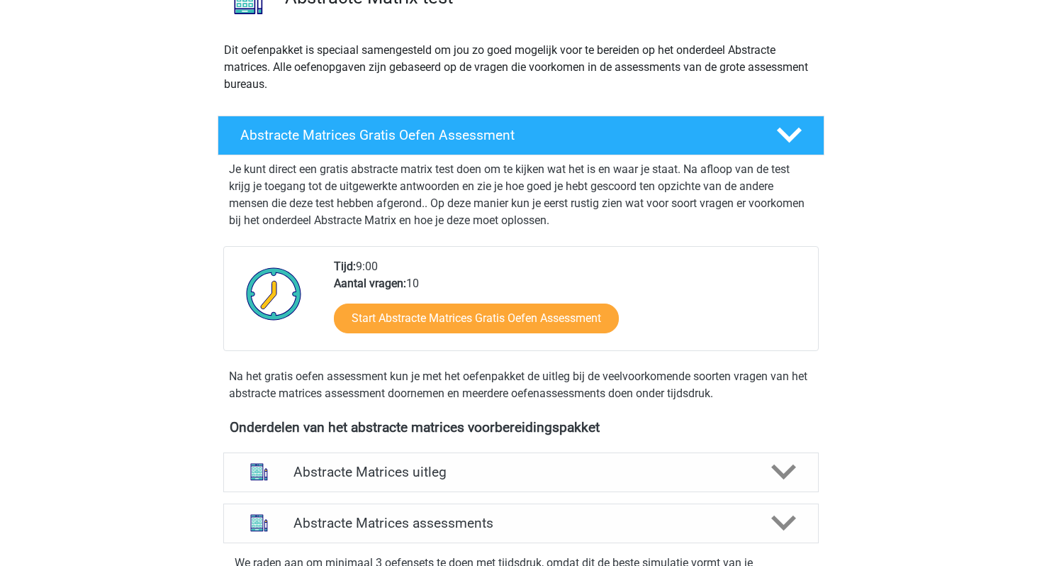
scroll to position [137, 0]
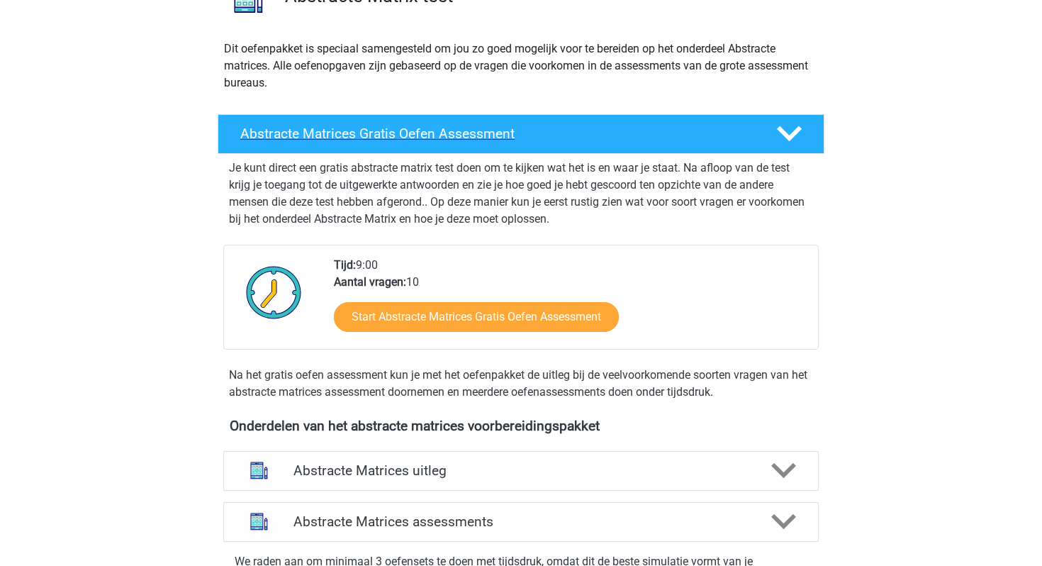
click at [786, 135] on polygon at bounding box center [789, 134] width 25 height 16
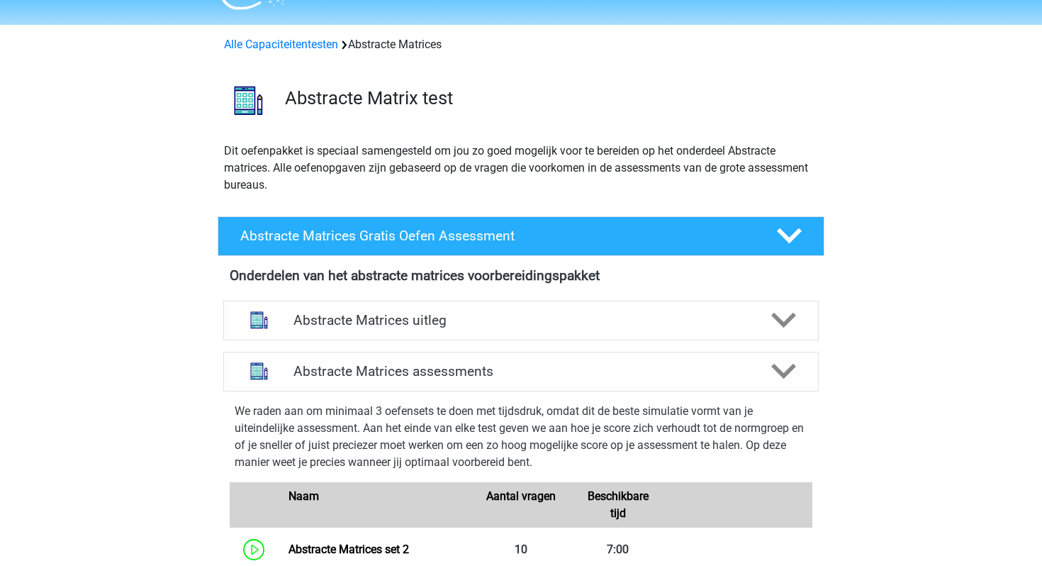
scroll to position [0, 0]
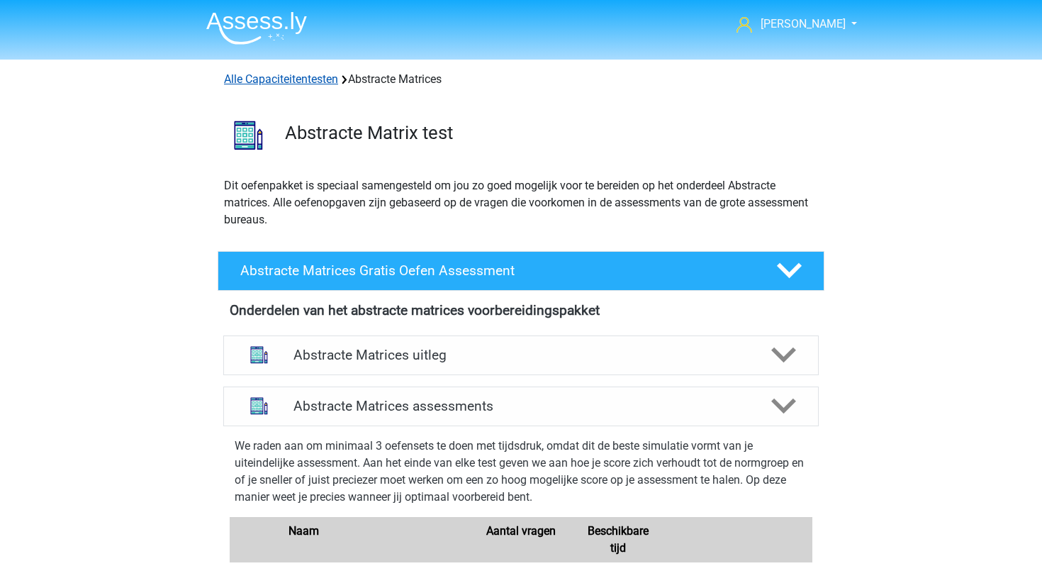
click at [312, 77] on link "Alle Capaciteitentesten" at bounding box center [281, 78] width 114 height 13
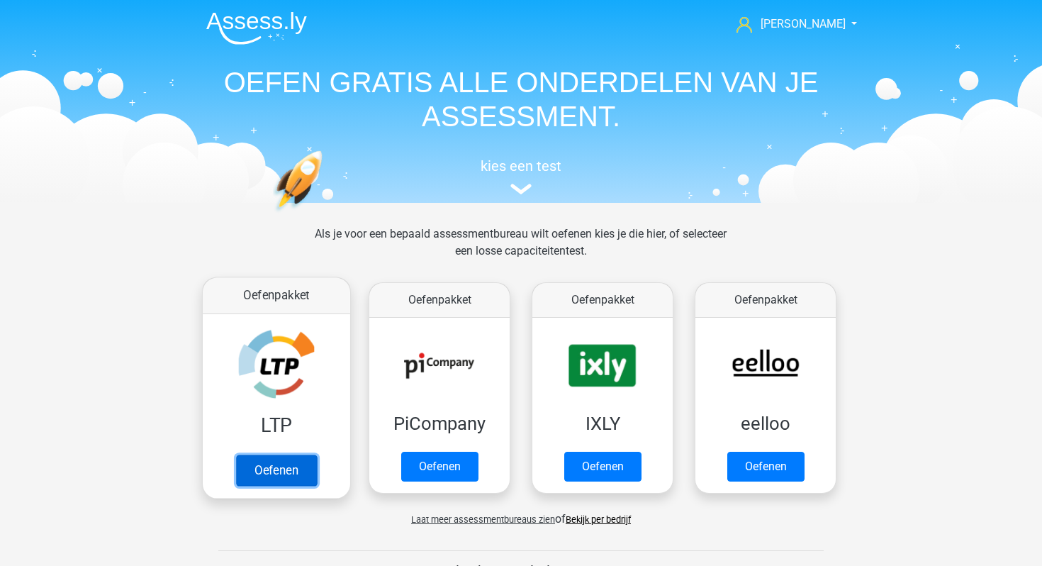
click at [277, 455] on link "Oefenen" at bounding box center [276, 470] width 81 height 31
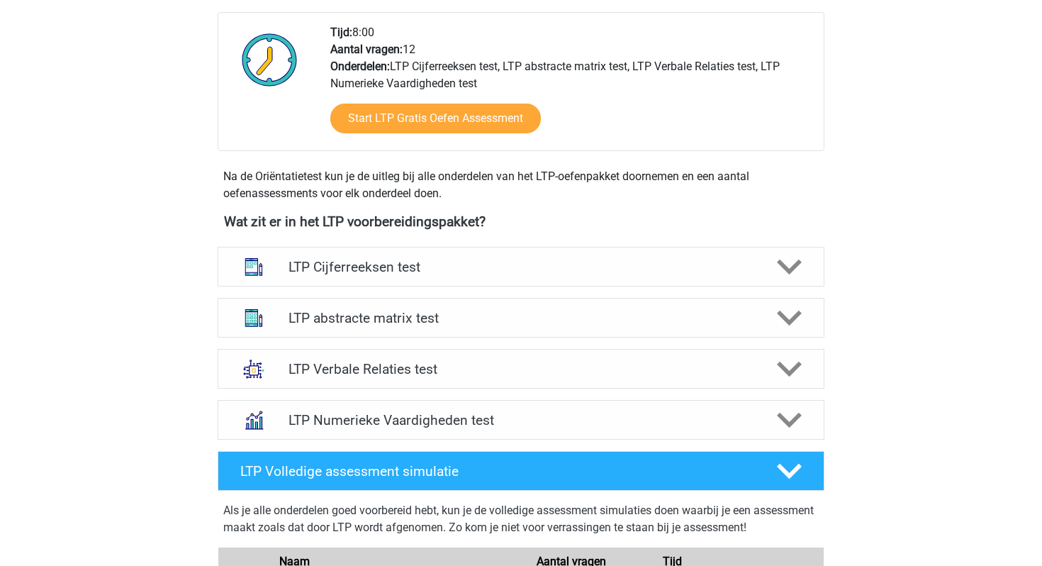
scroll to position [362, 0]
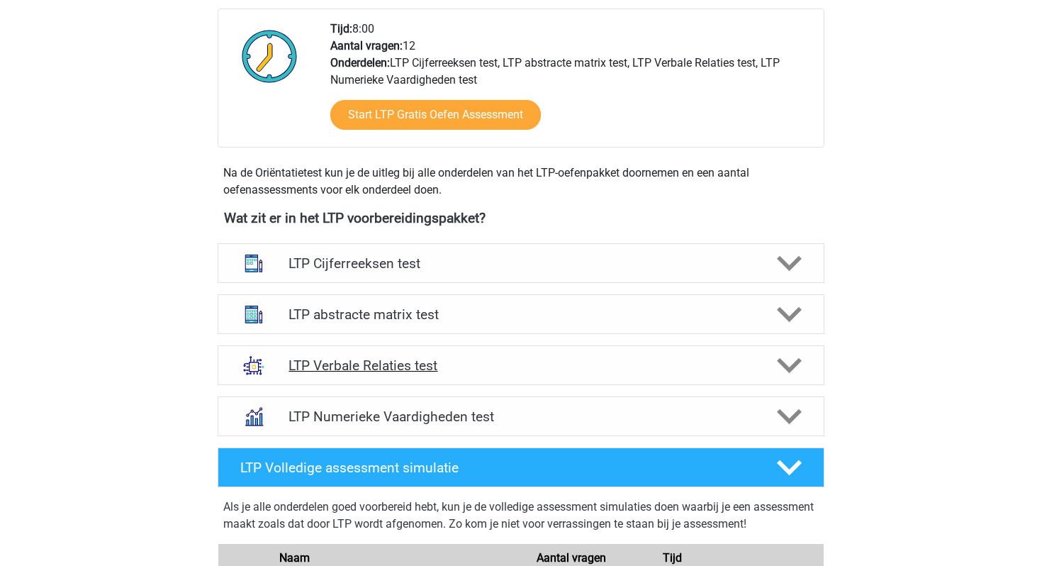
click at [353, 364] on h4 "LTP Verbale Relaties test" at bounding box center [521, 365] width 465 height 16
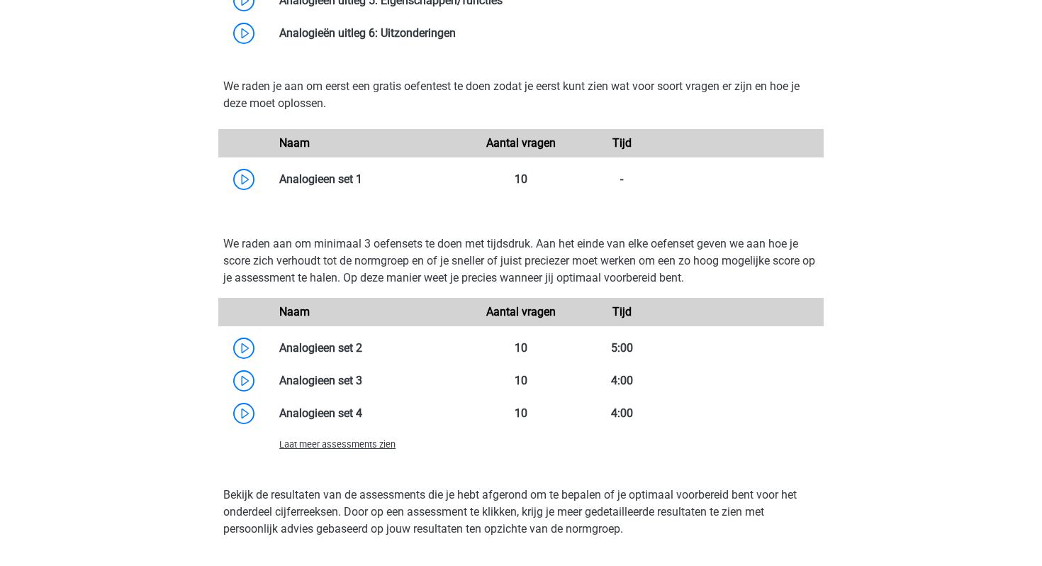
scroll to position [1122, 0]
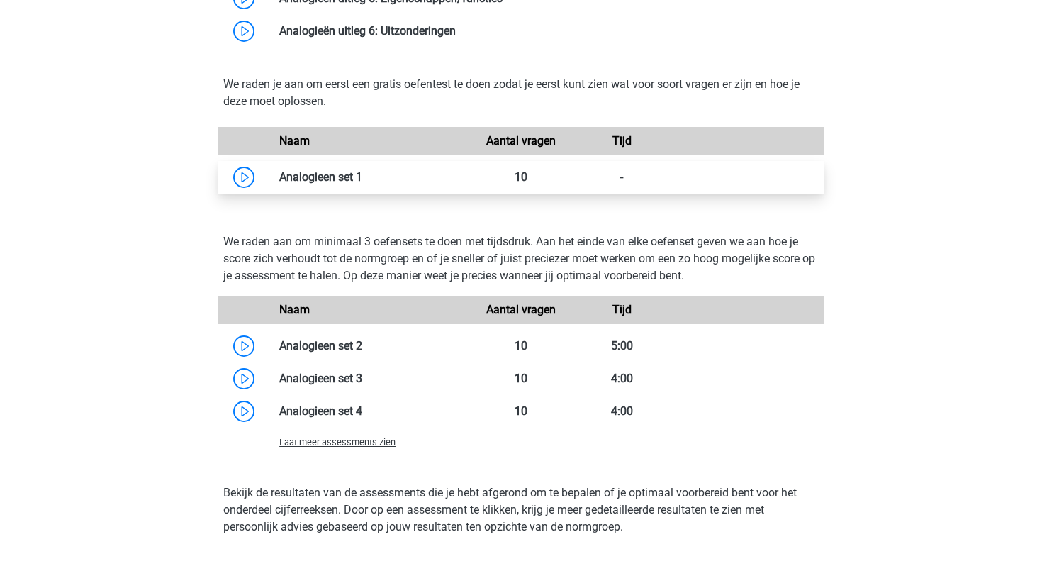
click at [362, 182] on link at bounding box center [362, 176] width 0 height 13
click at [362, 173] on link at bounding box center [362, 176] width 0 height 13
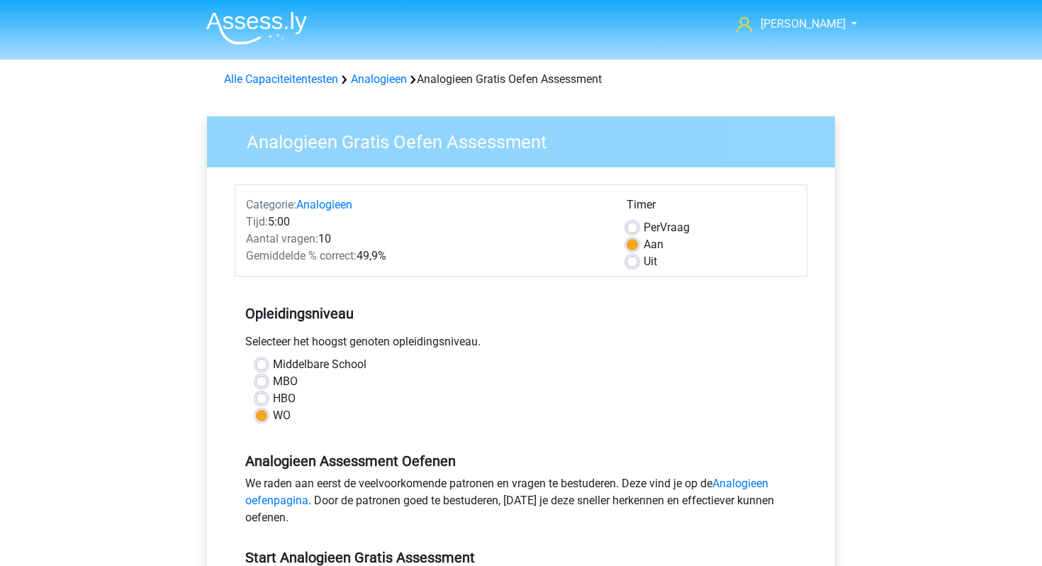
click at [644, 259] on label "Uit" at bounding box center [650, 261] width 13 height 17
click at [635, 259] on input "Uit" at bounding box center [632, 260] width 11 height 14
radio input "true"
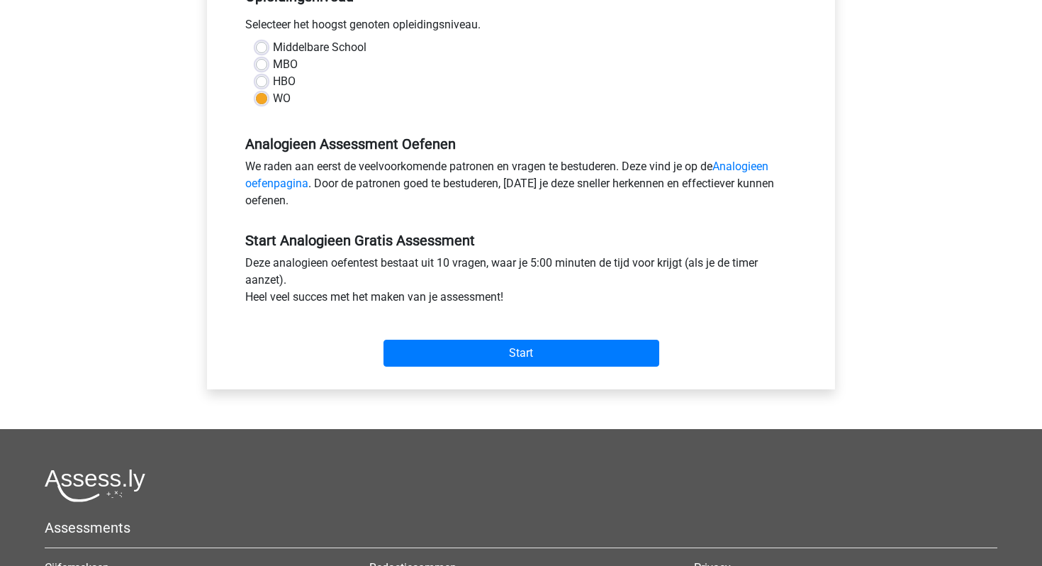
scroll to position [324, 0]
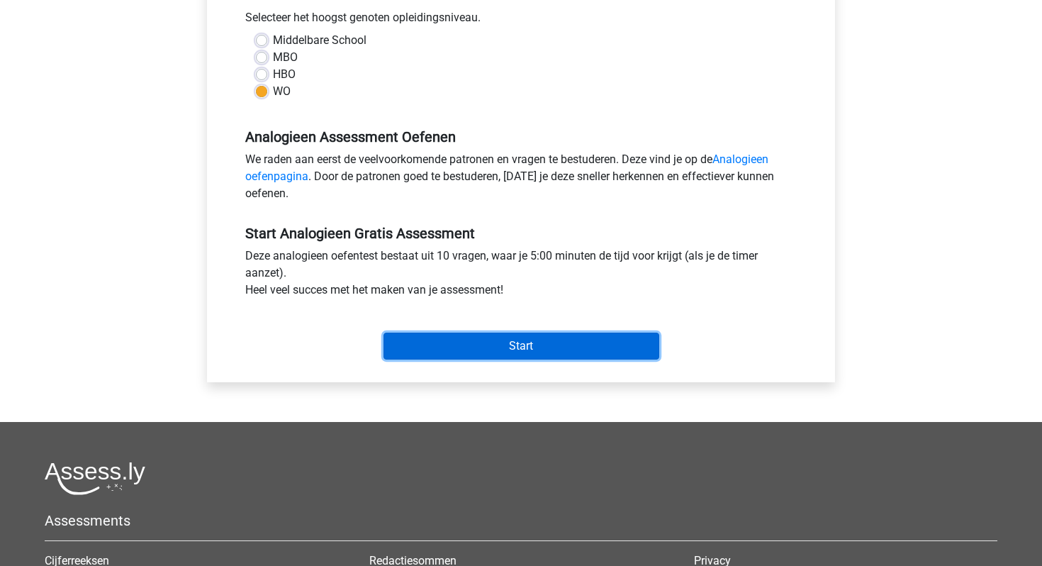
click at [490, 338] on input "Start" at bounding box center [522, 346] width 276 height 27
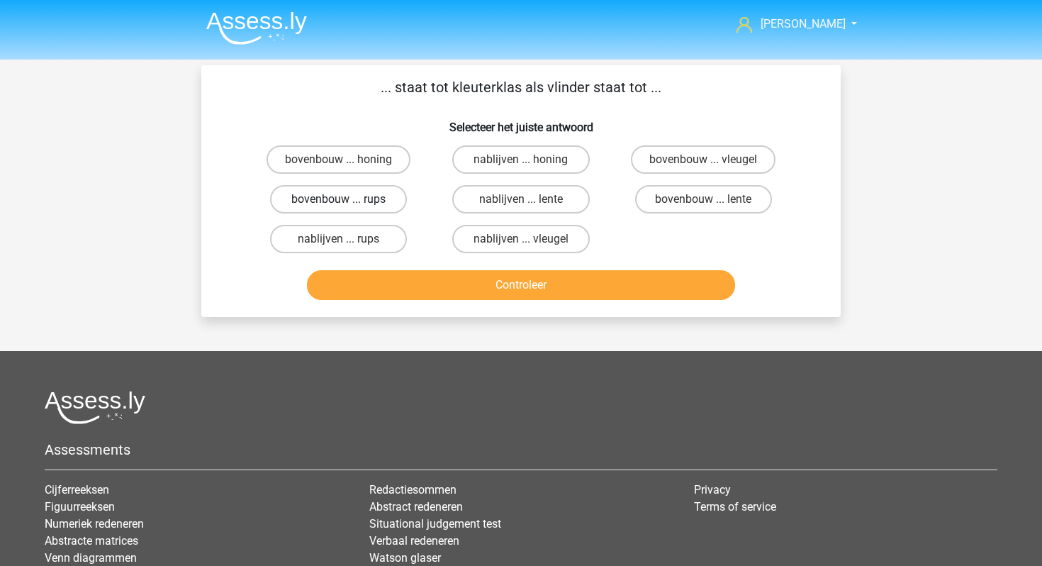
click at [361, 199] on label "bovenbouw ... rups" at bounding box center [338, 199] width 137 height 28
click at [348, 199] on input "bovenbouw ... rups" at bounding box center [343, 203] width 9 height 9
radio input "true"
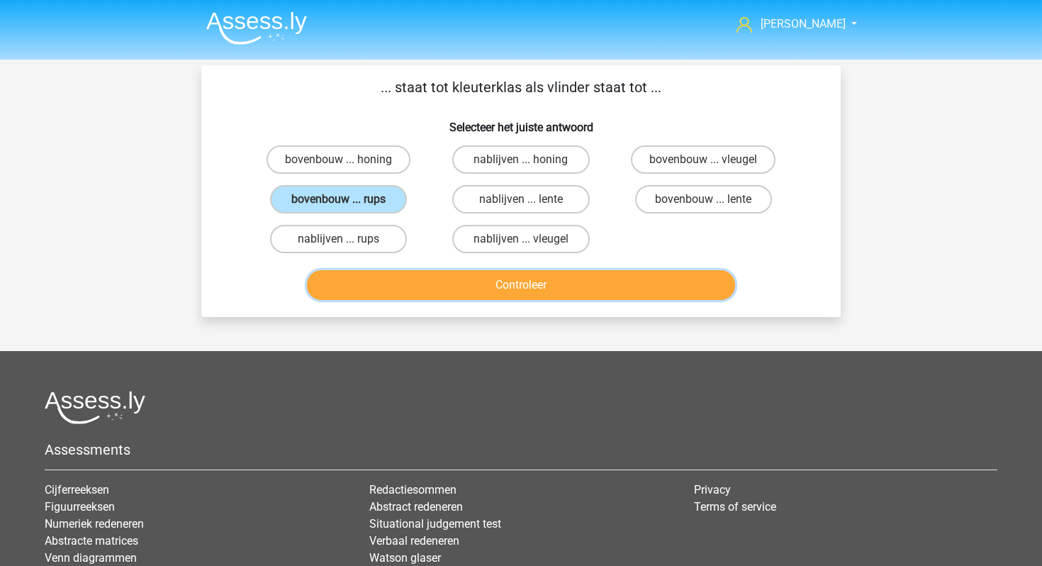
click at [394, 291] on button "Controleer" at bounding box center [521, 285] width 429 height 30
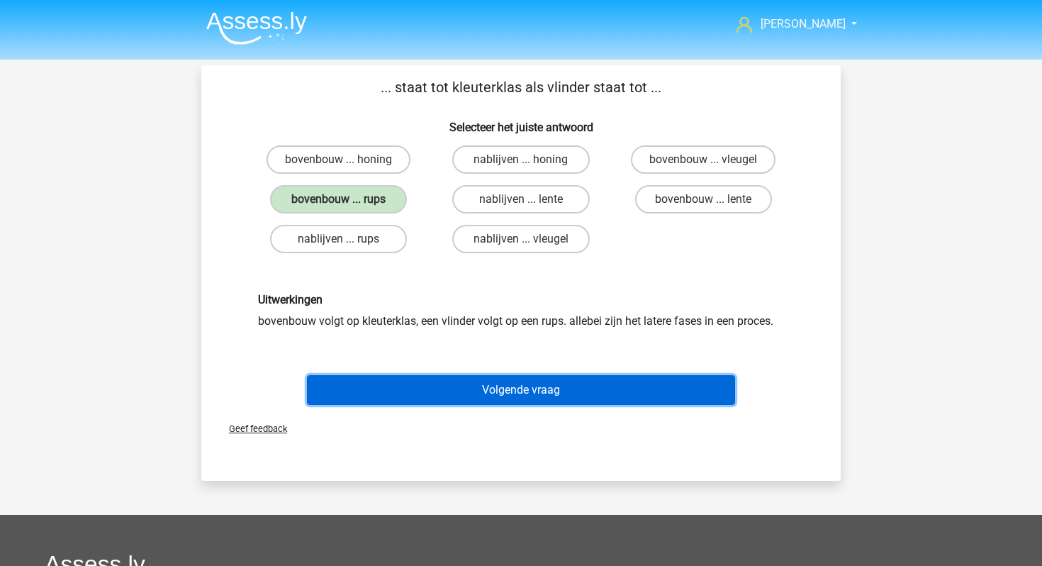
click at [411, 393] on button "Volgende vraag" at bounding box center [521, 390] width 429 height 30
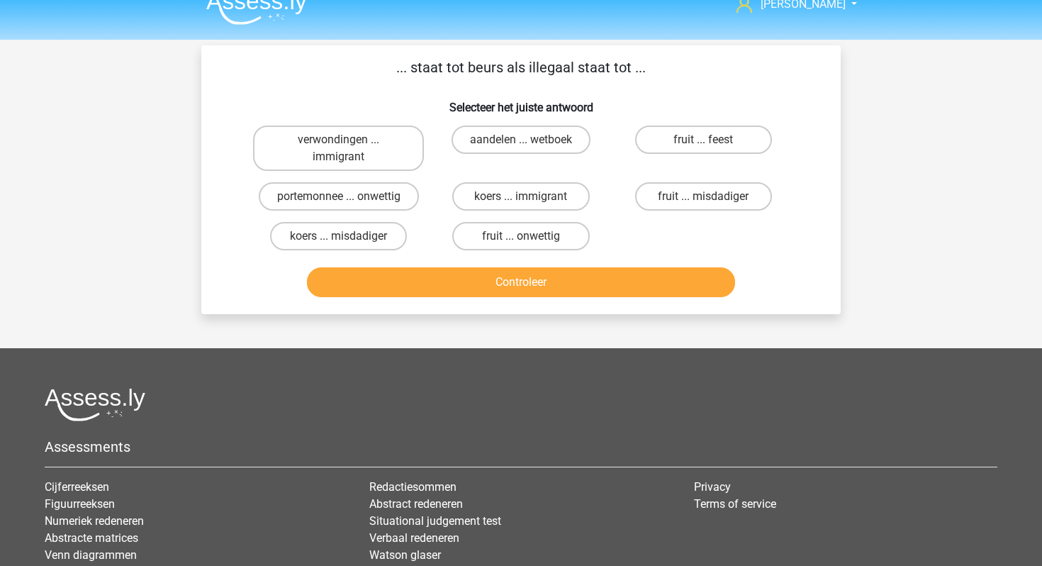
scroll to position [16, 0]
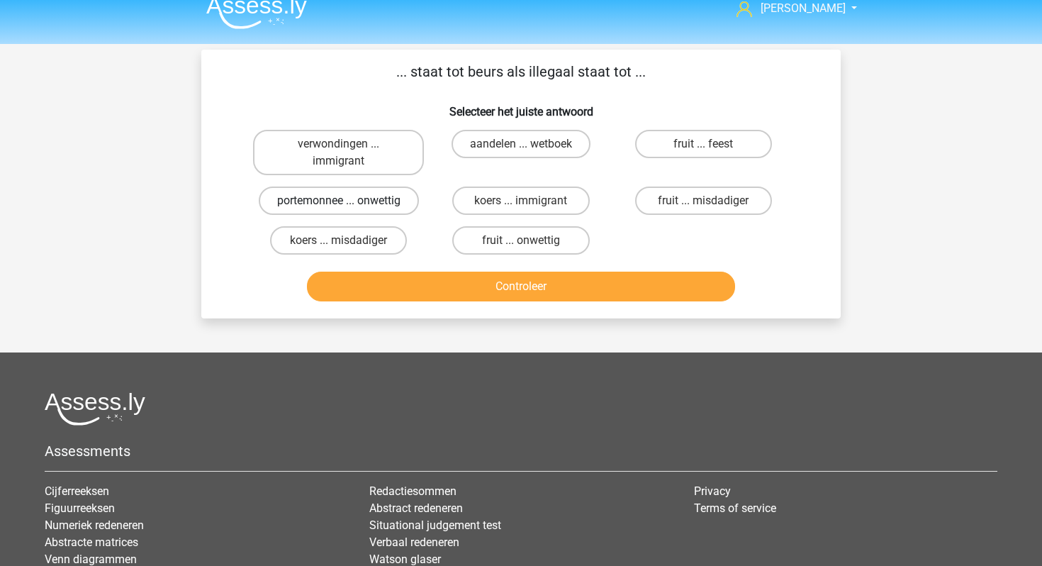
click at [380, 201] on label "portemonnee ... onwettig" at bounding box center [339, 201] width 160 height 28
click at [348, 201] on input "portemonnee ... onwettig" at bounding box center [343, 205] width 9 height 9
radio input "true"
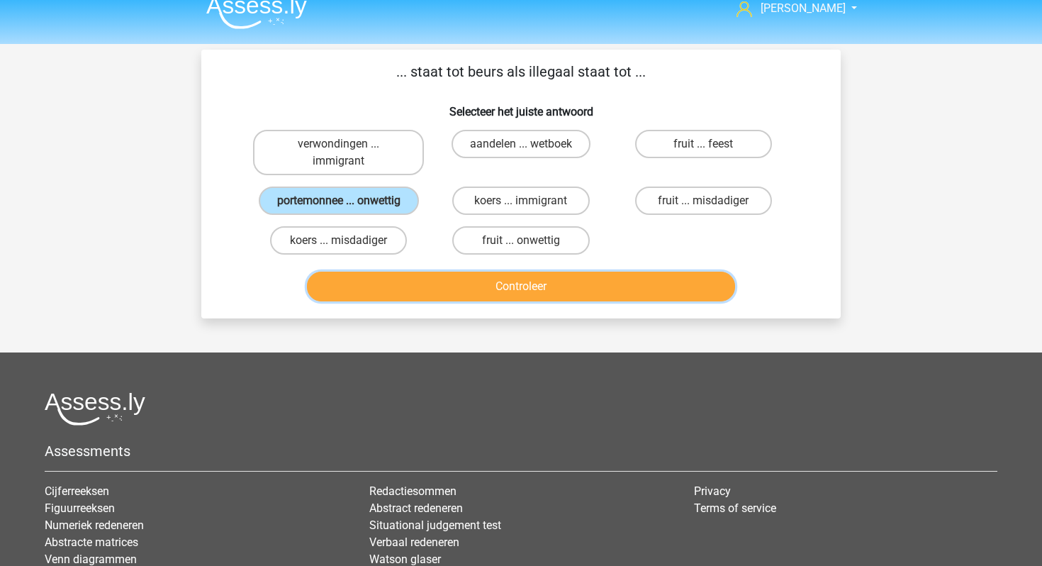
click at [413, 285] on button "Controleer" at bounding box center [521, 287] width 429 height 30
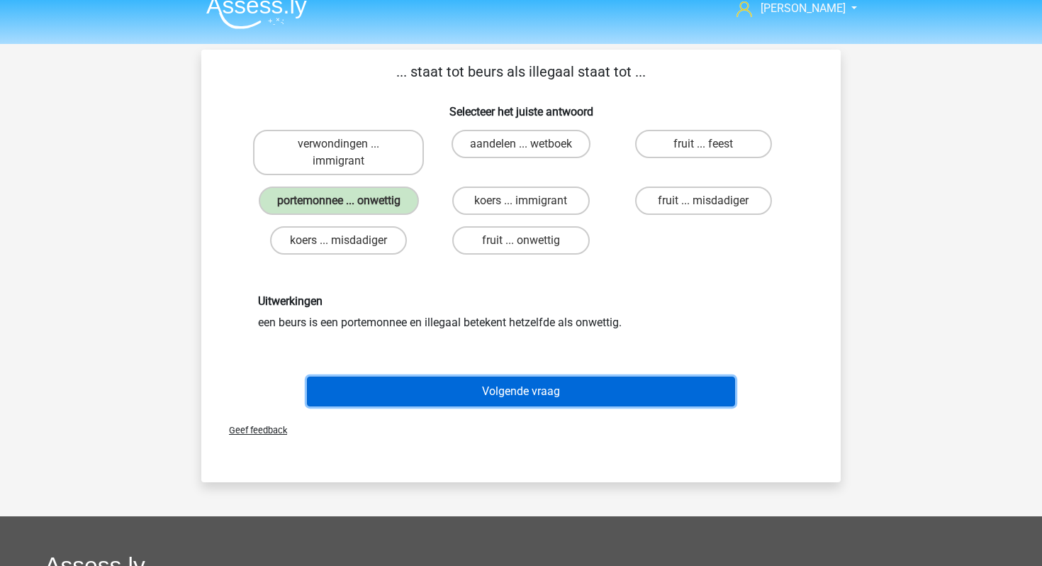
click at [423, 387] on button "Volgende vraag" at bounding box center [521, 392] width 429 height 30
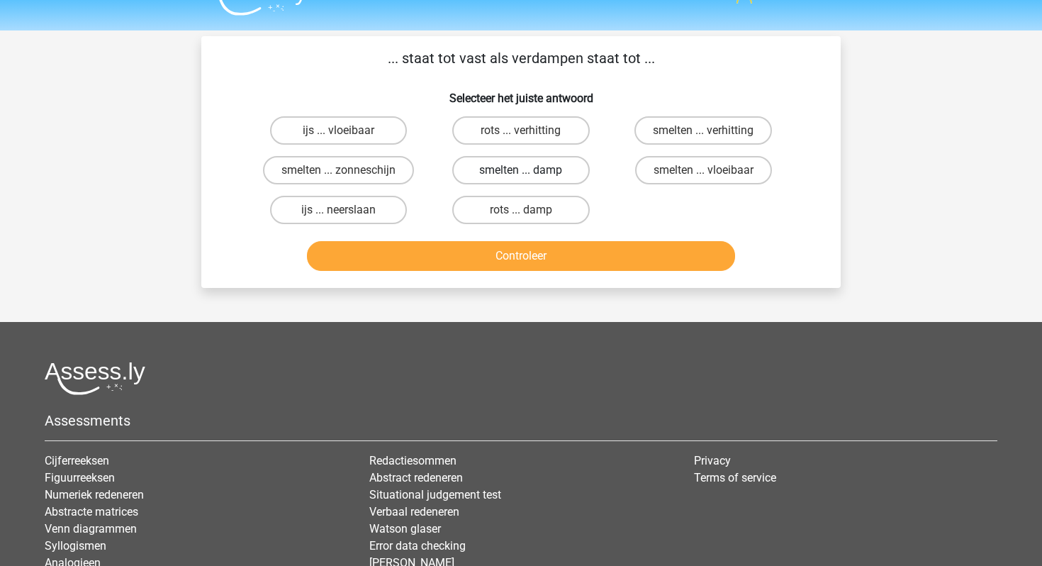
scroll to position [25, 0]
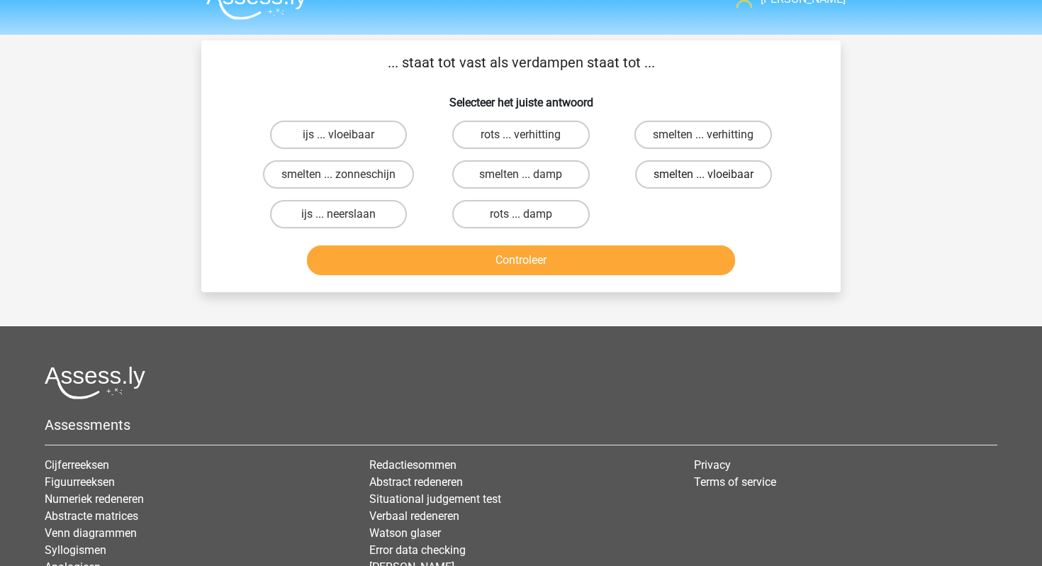
click at [696, 179] on label "smelten ... vloeibaar" at bounding box center [703, 174] width 137 height 28
click at [703, 179] on input "smelten ... vloeibaar" at bounding box center [707, 178] width 9 height 9
radio input "true"
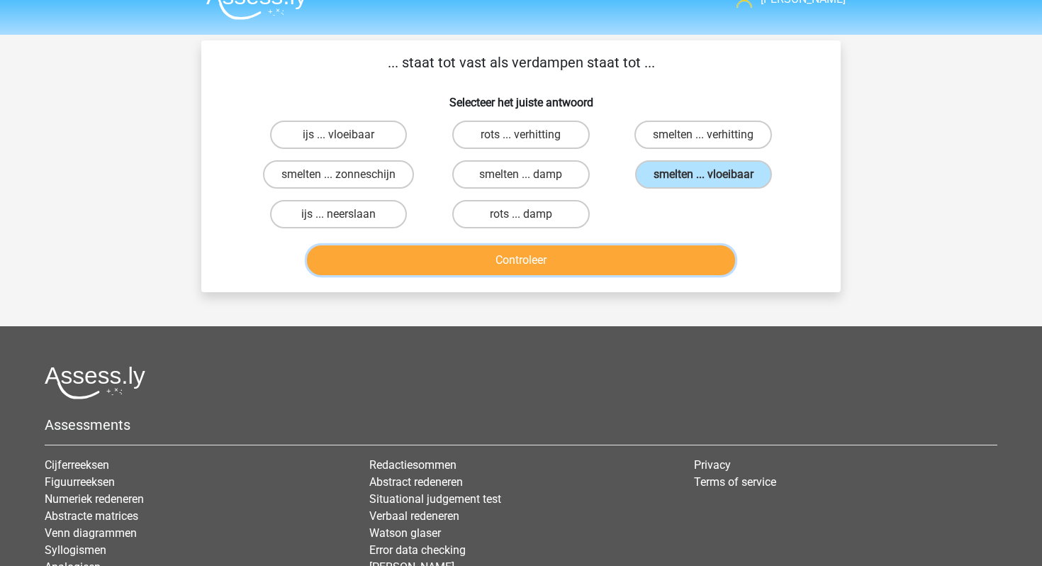
click at [596, 265] on button "Controleer" at bounding box center [521, 260] width 429 height 30
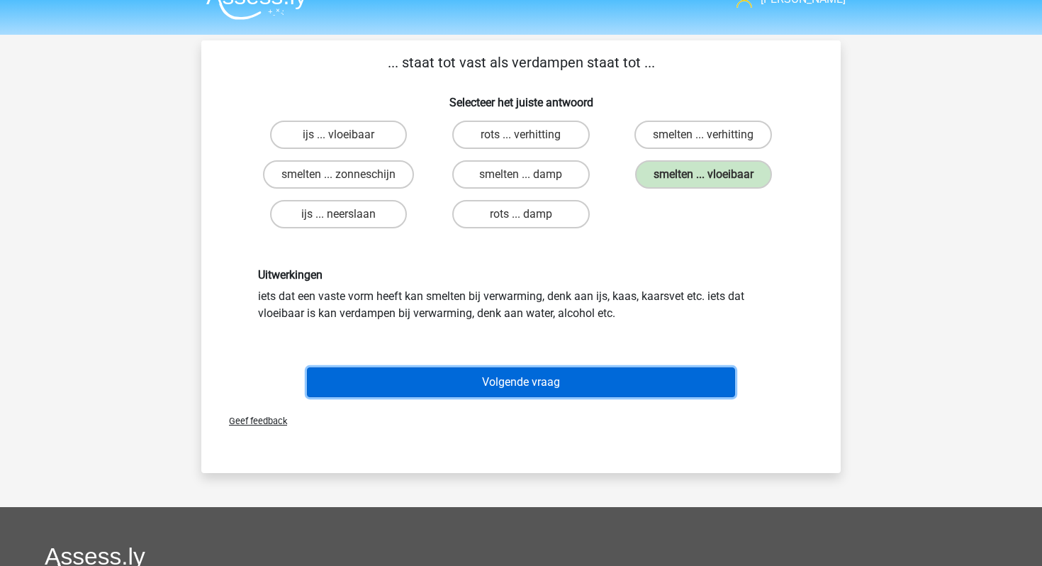
click at [552, 376] on button "Volgende vraag" at bounding box center [521, 382] width 429 height 30
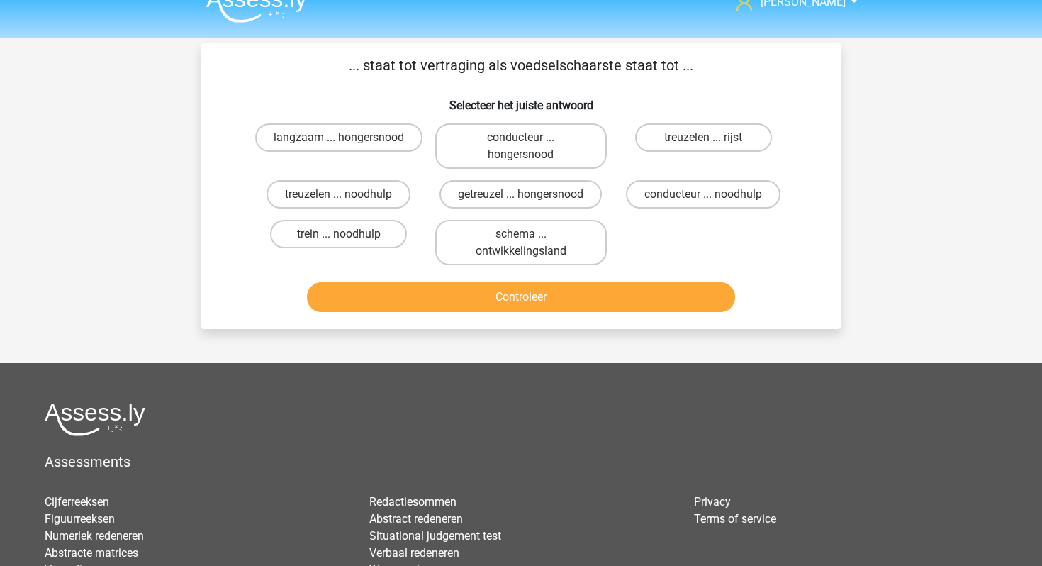
scroll to position [26, 0]
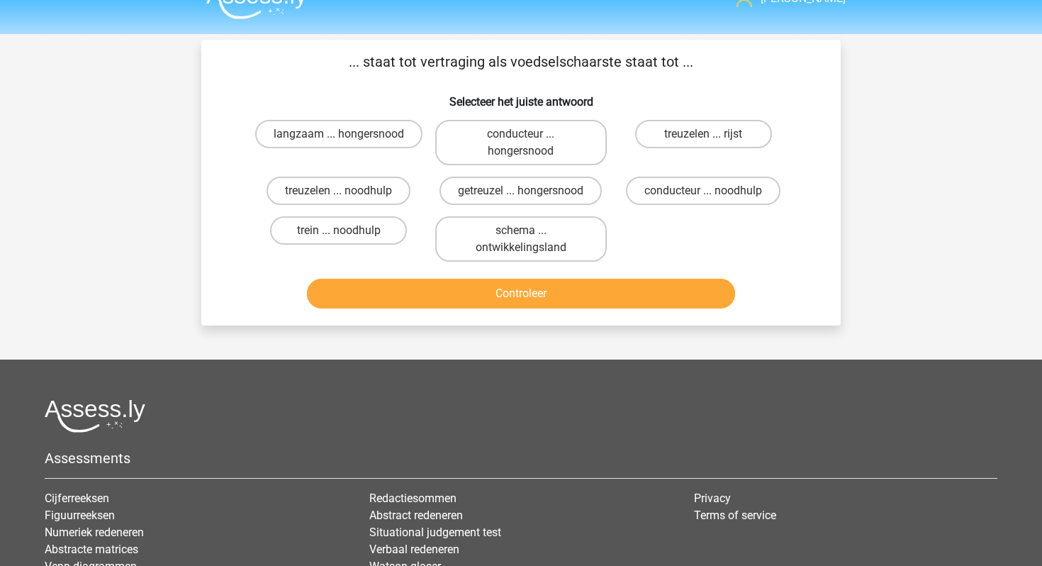
click at [525, 191] on input "getreuzel ... hongersnood" at bounding box center [525, 195] width 9 height 9
radio input "true"
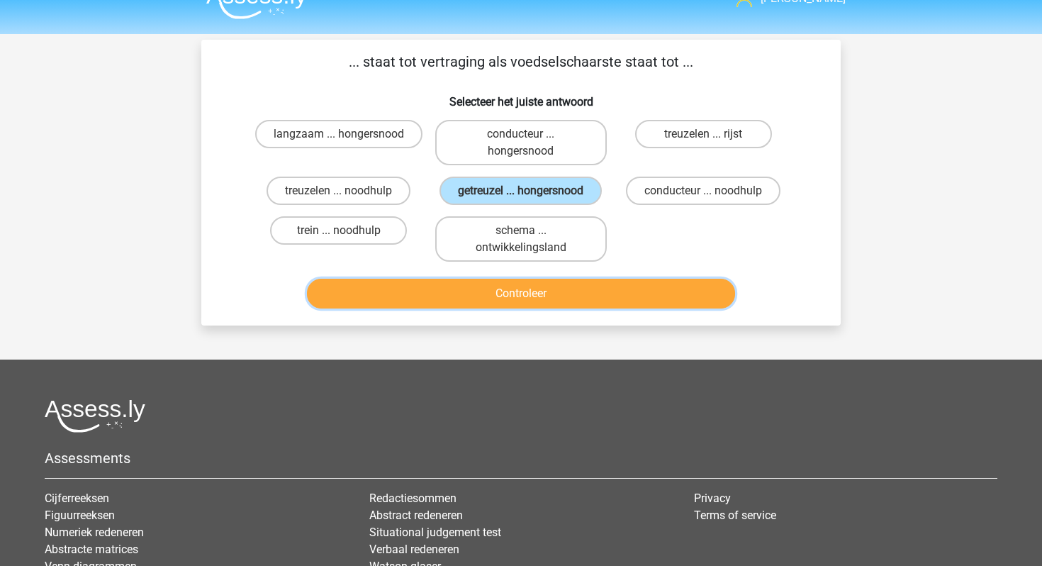
click at [506, 293] on button "Controleer" at bounding box center [521, 294] width 429 height 30
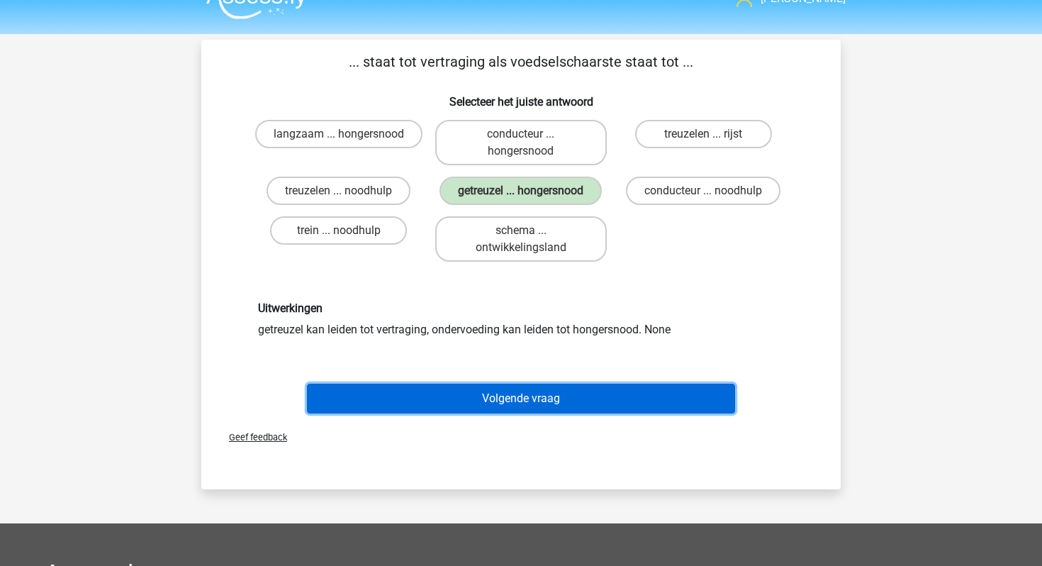
click at [546, 399] on button "Volgende vraag" at bounding box center [521, 399] width 429 height 30
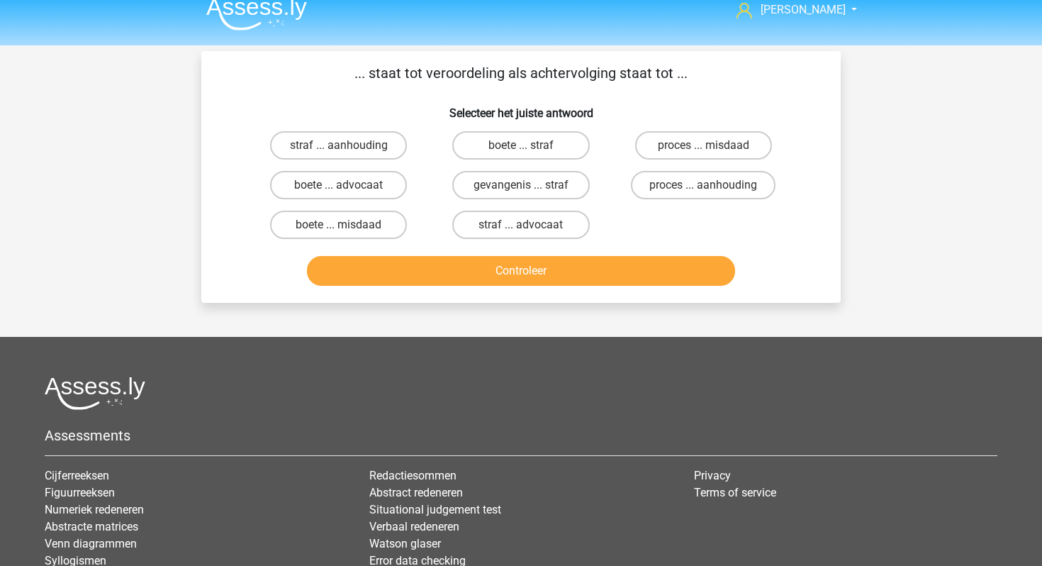
scroll to position [0, 0]
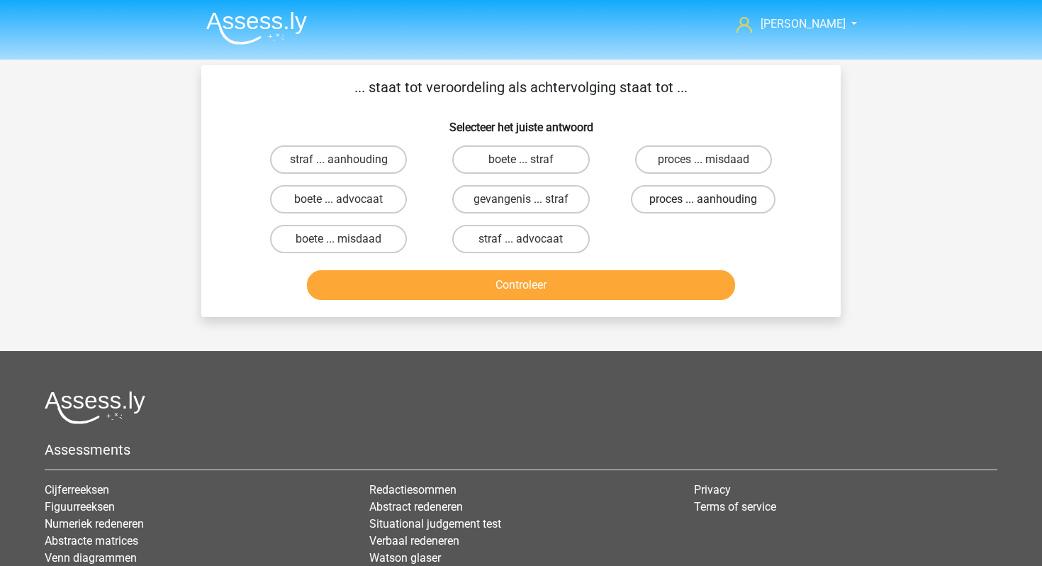
click at [657, 201] on label "proces ... aanhouding" at bounding box center [703, 199] width 145 height 28
click at [703, 201] on input "proces ... aanhouding" at bounding box center [707, 203] width 9 height 9
radio input "true"
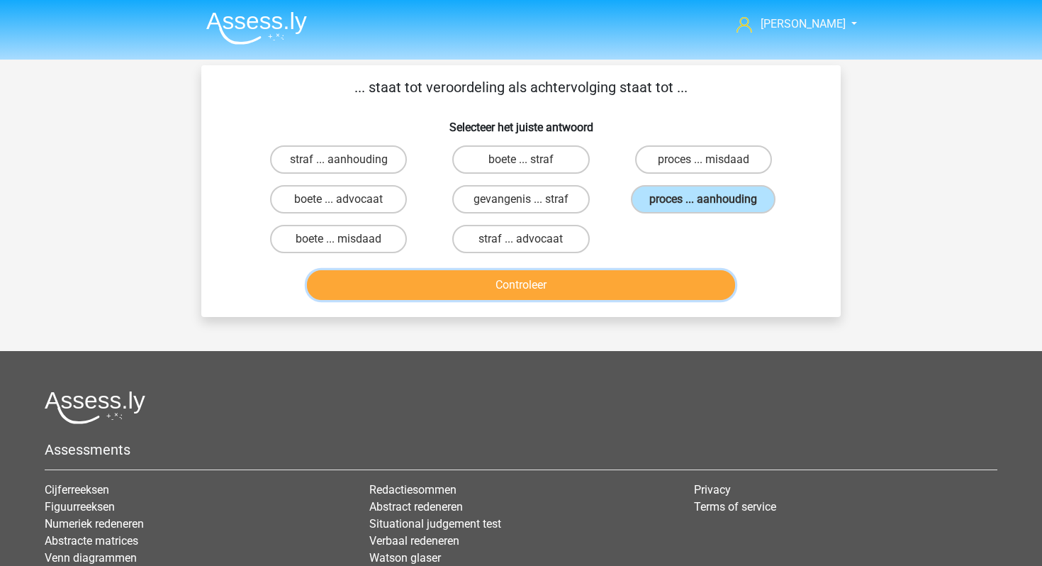
click at [631, 273] on button "Controleer" at bounding box center [521, 285] width 429 height 30
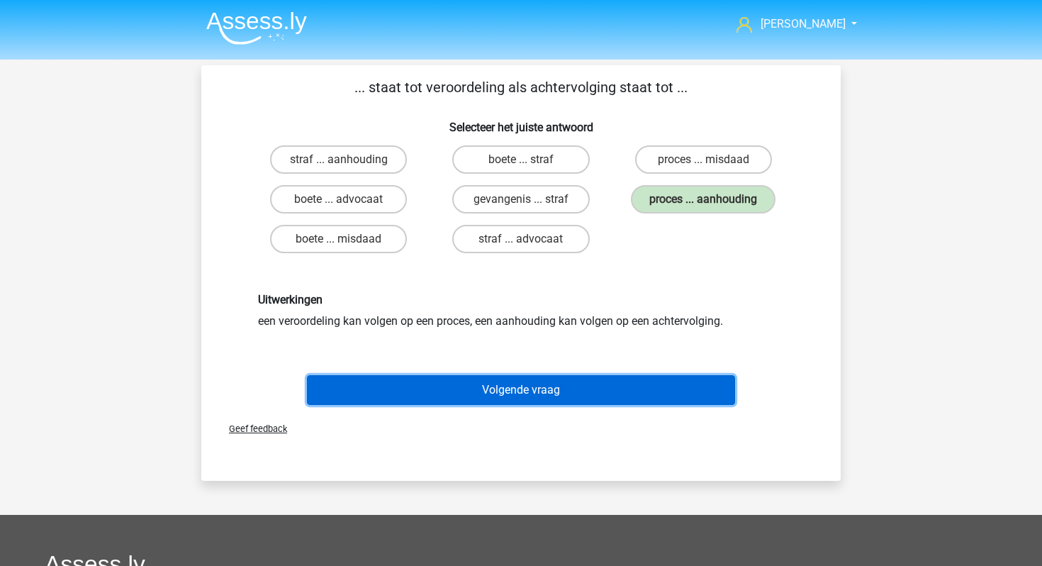
click at [555, 393] on button "Volgende vraag" at bounding box center [521, 390] width 429 height 30
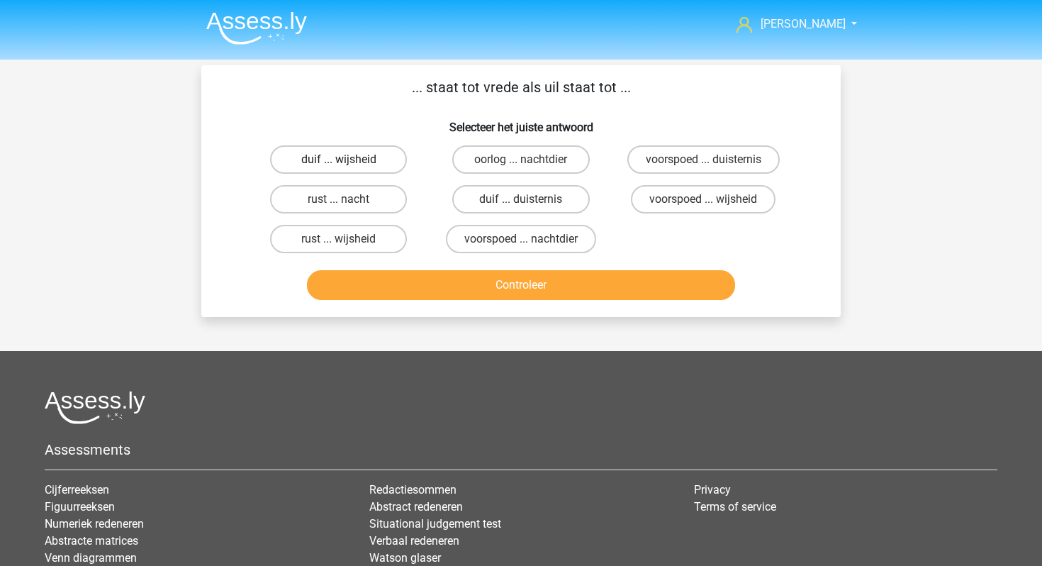
click at [327, 160] on label "duif ... wijsheid" at bounding box center [338, 159] width 137 height 28
click at [339, 160] on input "duif ... wijsheid" at bounding box center [343, 164] width 9 height 9
radio input "true"
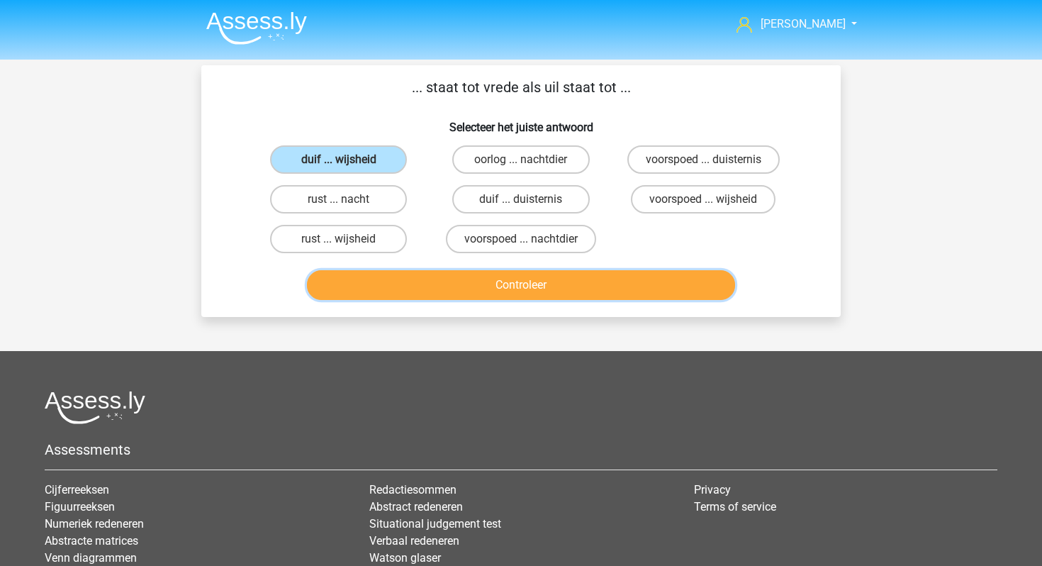
click at [347, 277] on button "Controleer" at bounding box center [521, 285] width 429 height 30
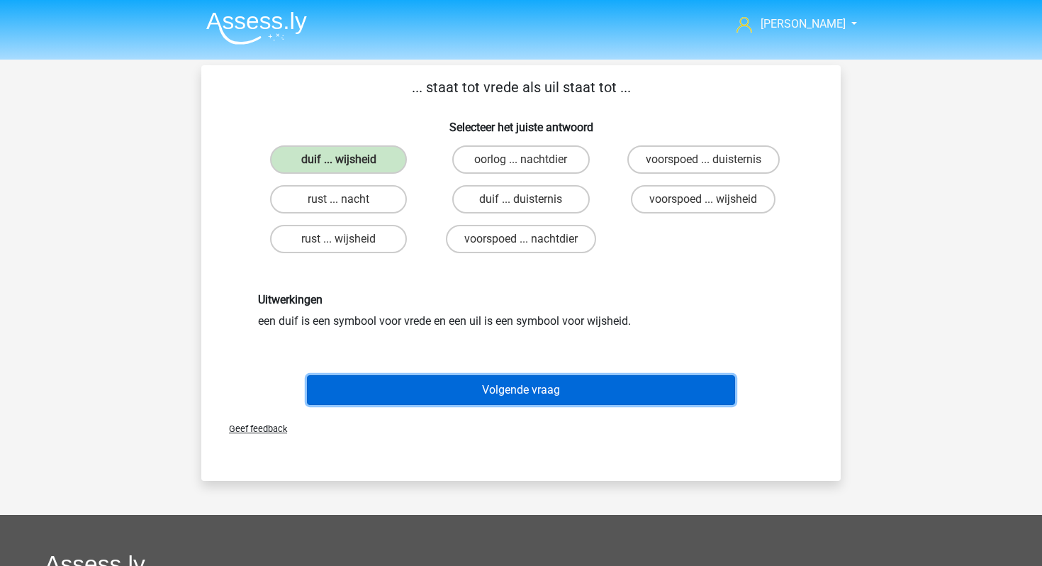
click at [386, 399] on button "Volgende vraag" at bounding box center [521, 390] width 429 height 30
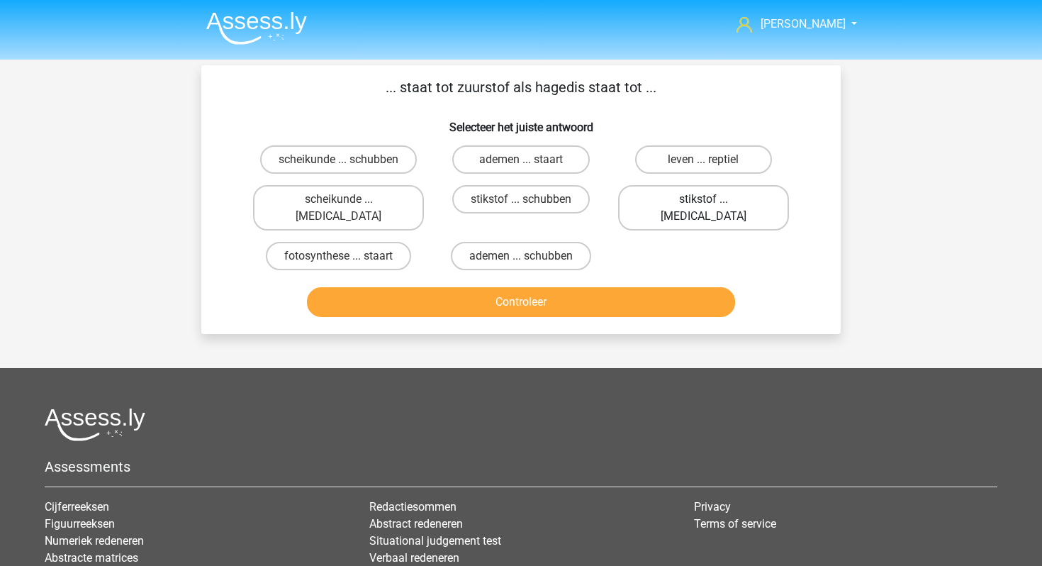
click at [643, 208] on label "stikstof ... krokodil" at bounding box center [703, 207] width 171 height 45
click at [703, 208] on input "stikstof ... krokodil" at bounding box center [707, 203] width 9 height 9
radio input "true"
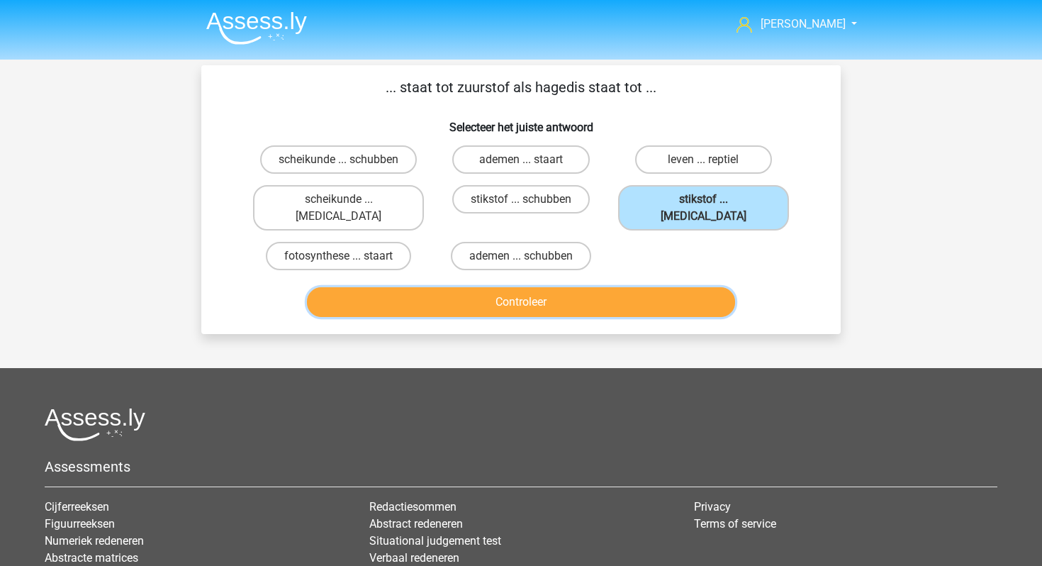
click at [602, 299] on button "Controleer" at bounding box center [521, 302] width 429 height 30
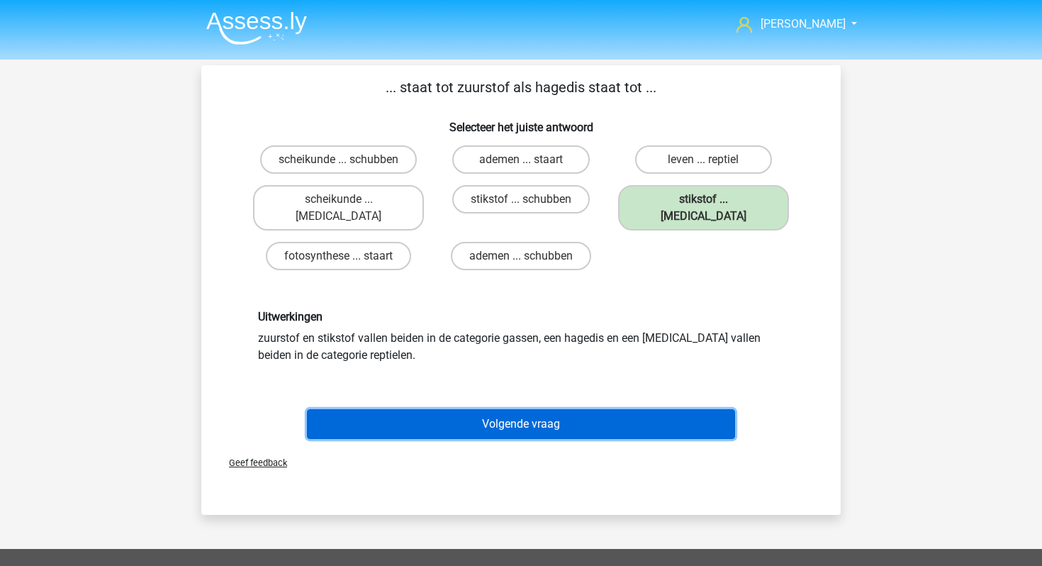
click at [561, 409] on button "Volgende vraag" at bounding box center [521, 424] width 429 height 30
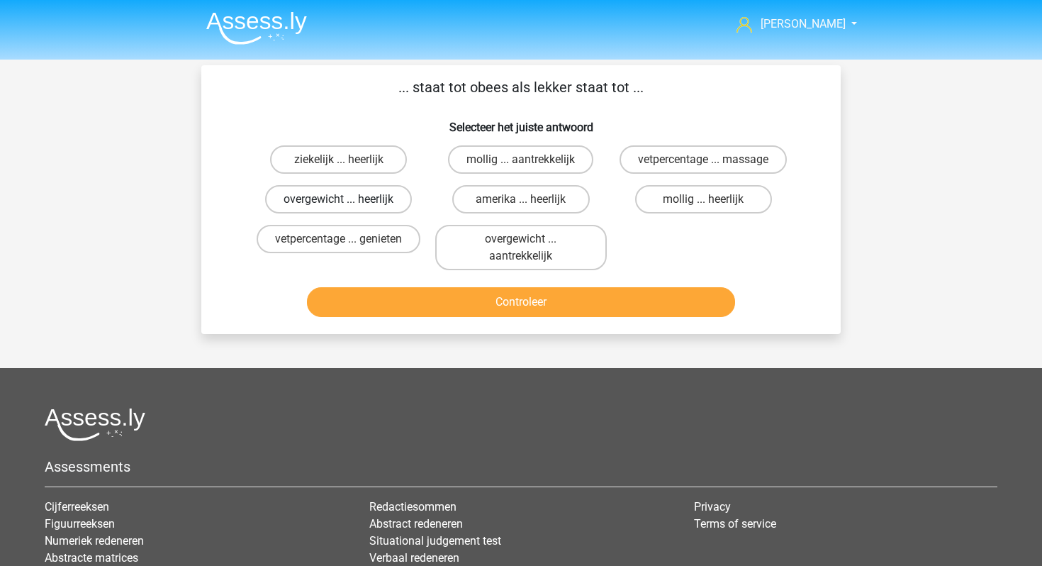
click at [377, 187] on label "overgewicht ... heerlijk" at bounding box center [338, 199] width 147 height 28
click at [348, 199] on input "overgewicht ... heerlijk" at bounding box center [343, 203] width 9 height 9
radio input "true"
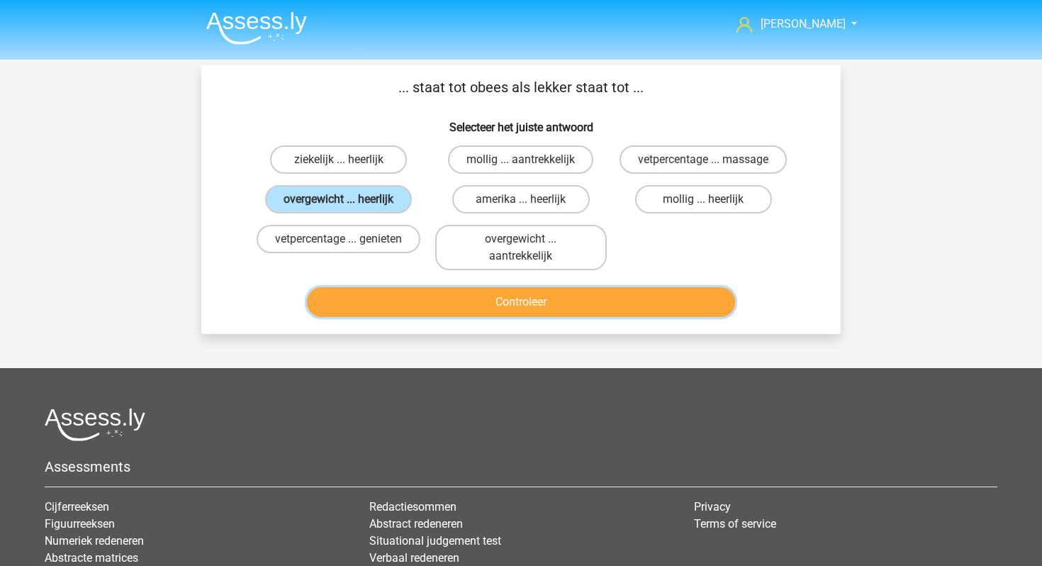
click at [425, 292] on button "Controleer" at bounding box center [521, 302] width 429 height 30
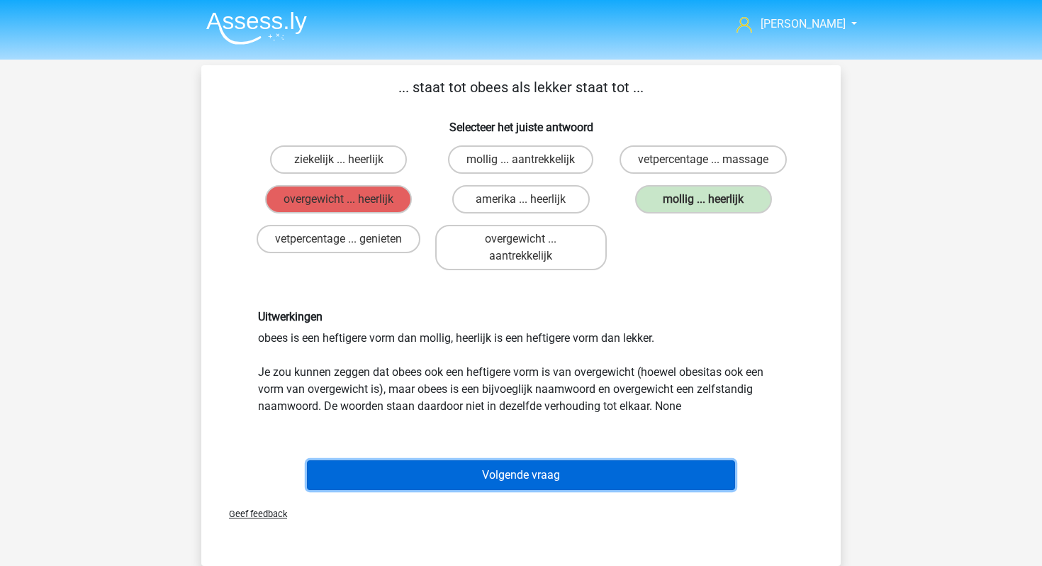
click at [435, 478] on button "Volgende vraag" at bounding box center [521, 475] width 429 height 30
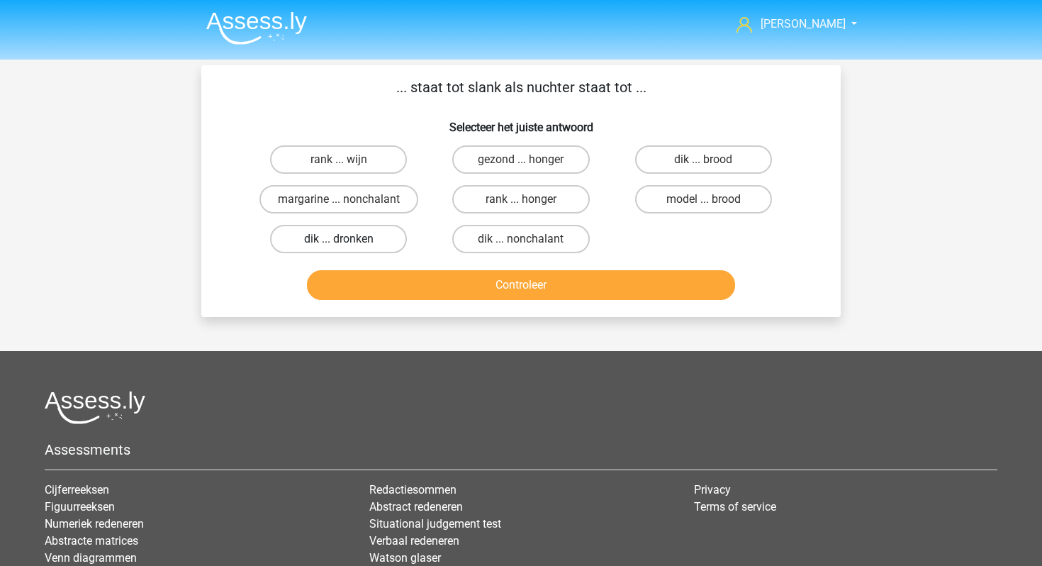
click at [381, 243] on label "dik ... dronken" at bounding box center [338, 239] width 137 height 28
click at [348, 243] on input "dik ... dronken" at bounding box center [343, 243] width 9 height 9
radio input "true"
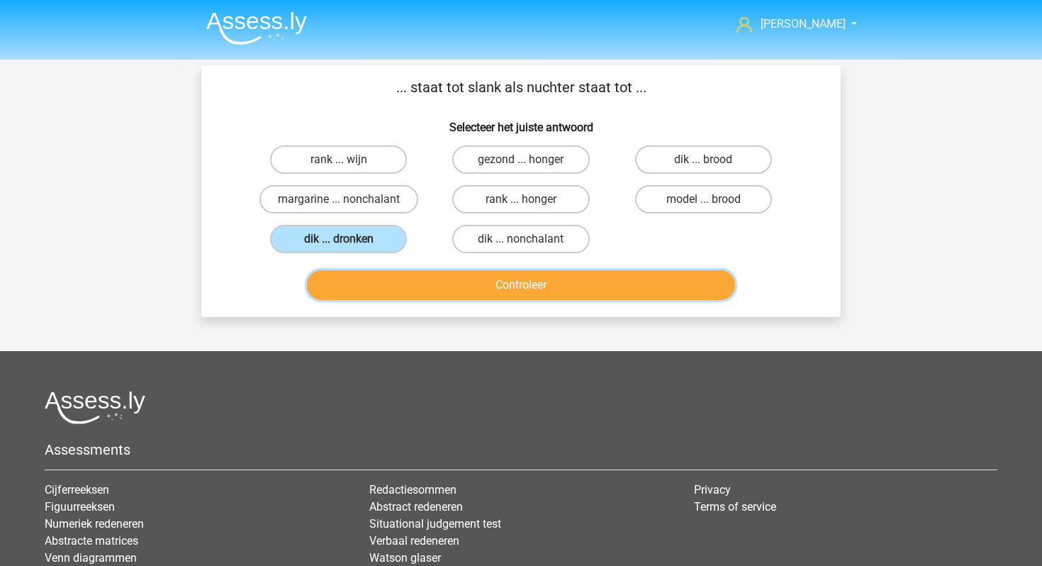
click at [409, 281] on button "Controleer" at bounding box center [521, 285] width 429 height 30
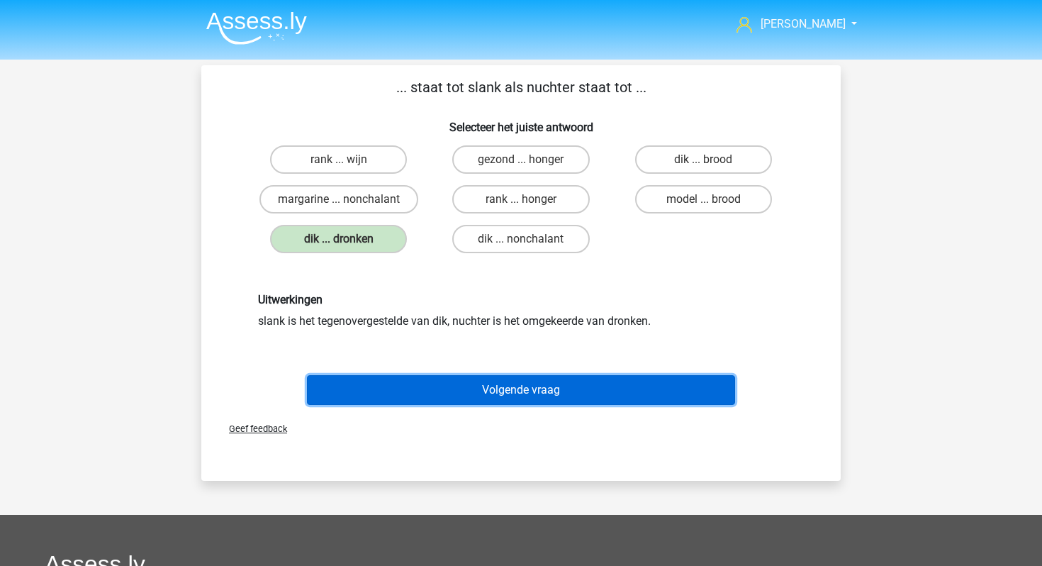
click at [482, 389] on button "Volgende vraag" at bounding box center [521, 390] width 429 height 30
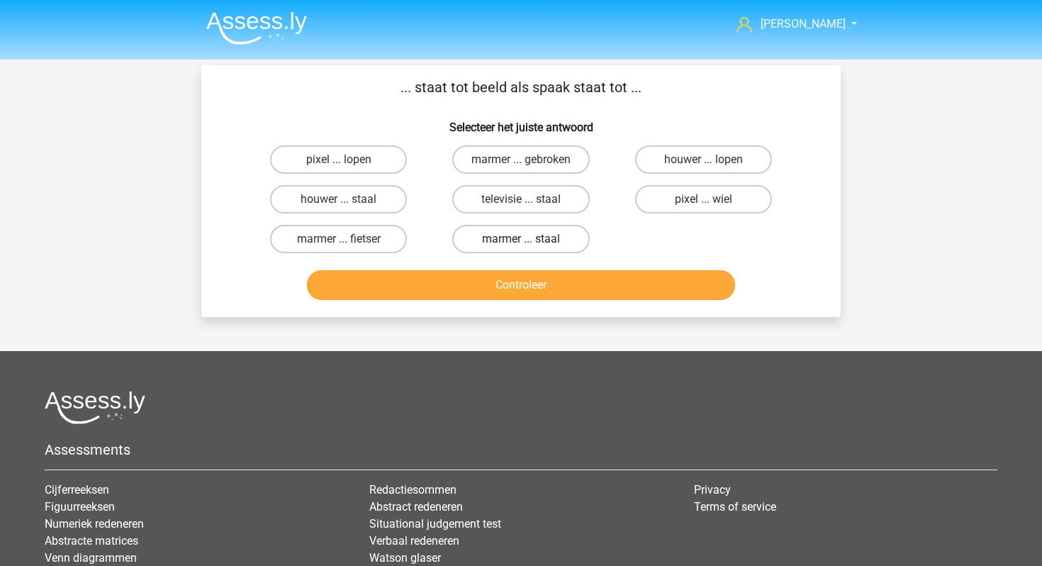
click at [535, 236] on label "marmer ... staal" at bounding box center [520, 239] width 137 height 28
click at [530, 239] on input "marmer ... staal" at bounding box center [525, 243] width 9 height 9
radio input "true"
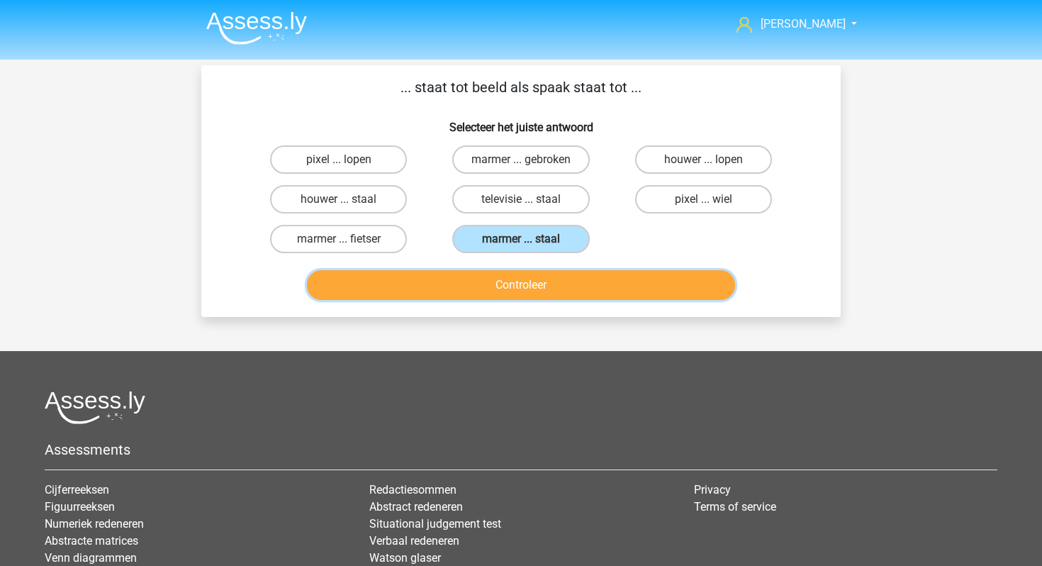
click at [538, 272] on button "Controleer" at bounding box center [521, 285] width 429 height 30
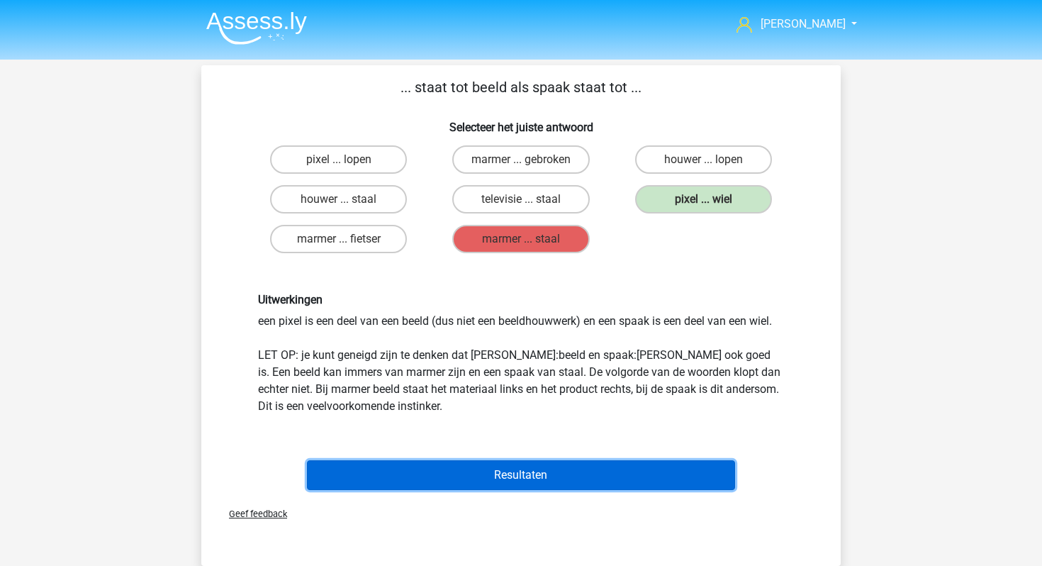
click at [511, 477] on button "Resultaten" at bounding box center [521, 475] width 429 height 30
